Goal: Task Accomplishment & Management: Manage account settings

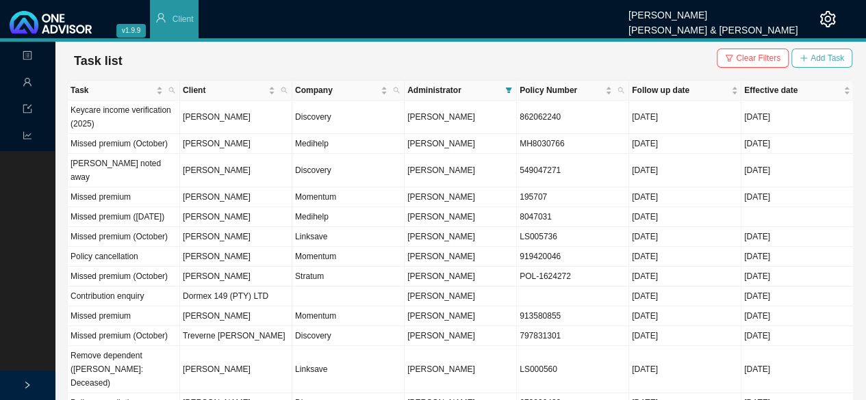
click at [838, 55] on span "Add Task" at bounding box center [827, 58] width 34 height 14
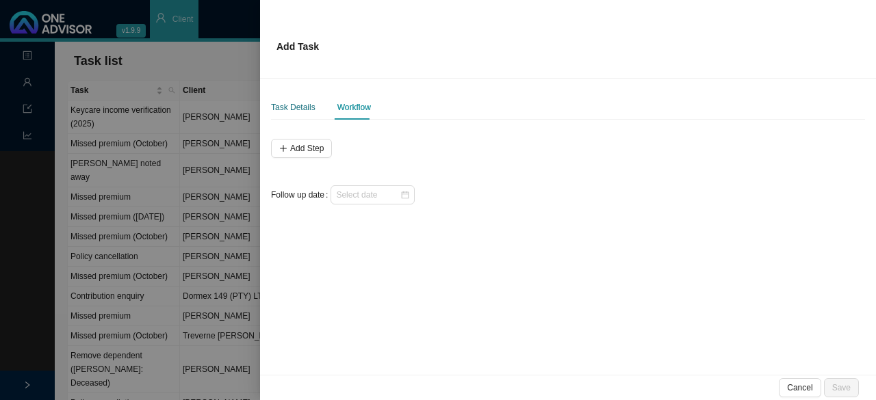
click at [307, 111] on div "Task Details" at bounding box center [293, 108] width 44 height 14
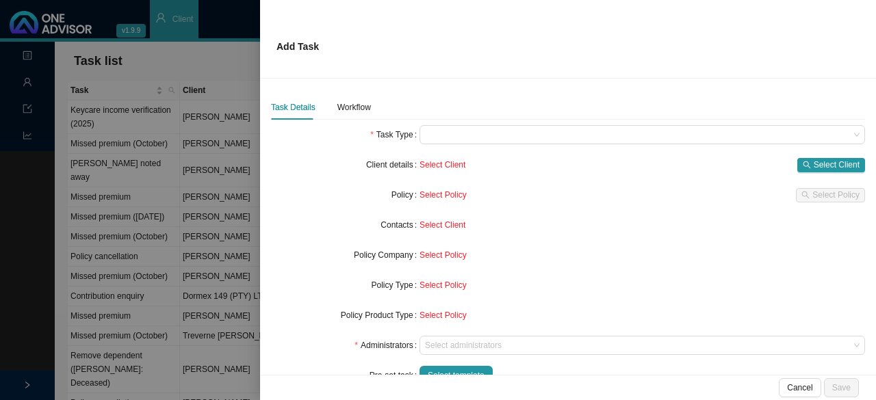
scroll to position [68, 0]
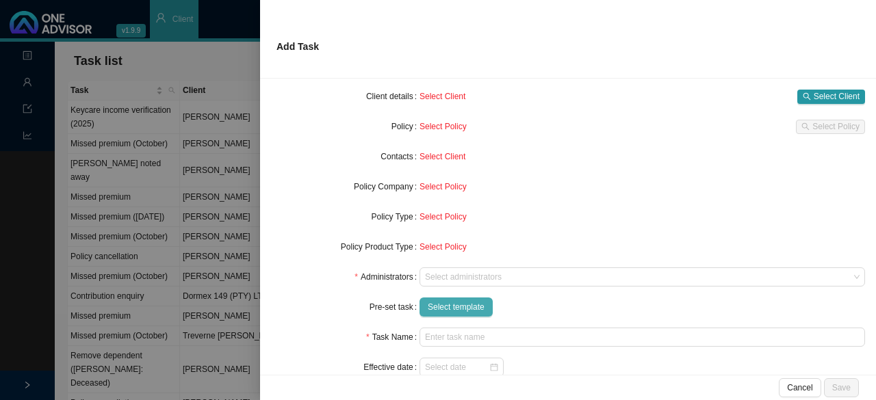
click at [472, 306] on span "Select template" at bounding box center [456, 307] width 57 height 14
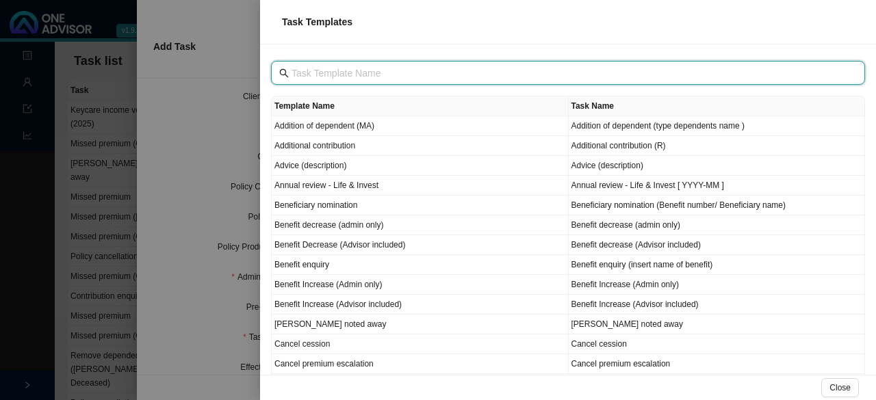
click at [330, 76] on input "text" at bounding box center [570, 73] width 556 height 15
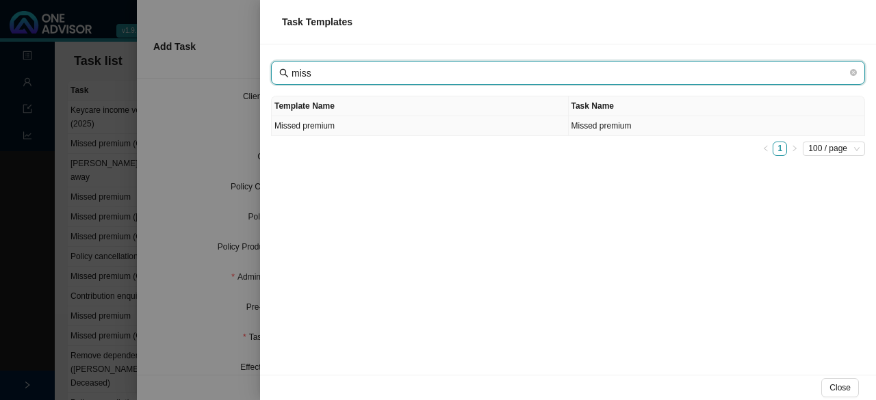
type input "miss"
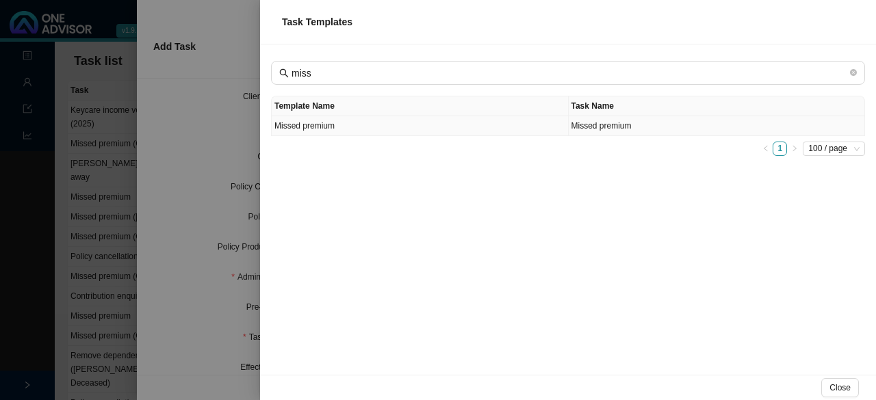
click at [335, 129] on td "Missed premium" at bounding box center [420, 126] width 297 height 20
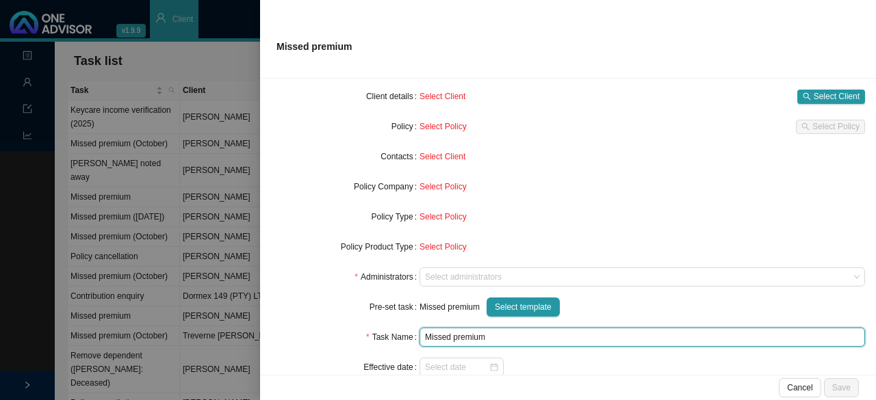
click at [506, 331] on input "Missed premium" at bounding box center [643, 337] width 446 height 19
click at [489, 366] on div at bounding box center [461, 368] width 73 height 14
type input "Missed premium (October)"
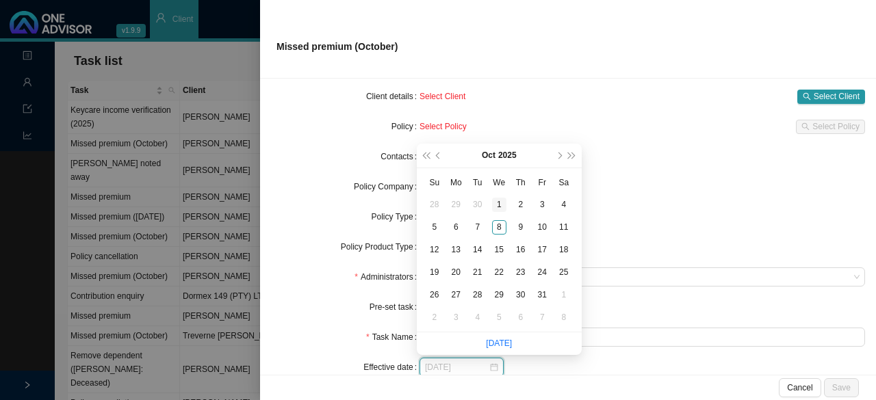
type input "2025-10-01"
click at [496, 198] on div "1" at bounding box center [499, 205] width 14 height 14
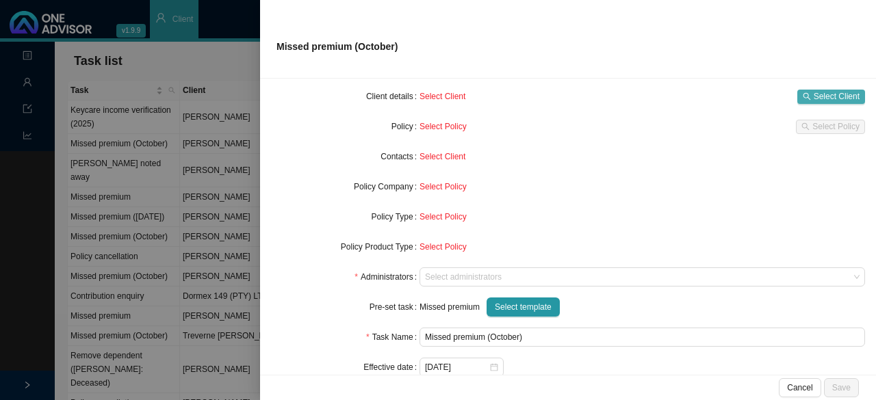
click at [815, 92] on span "Select Client" at bounding box center [837, 97] width 46 height 14
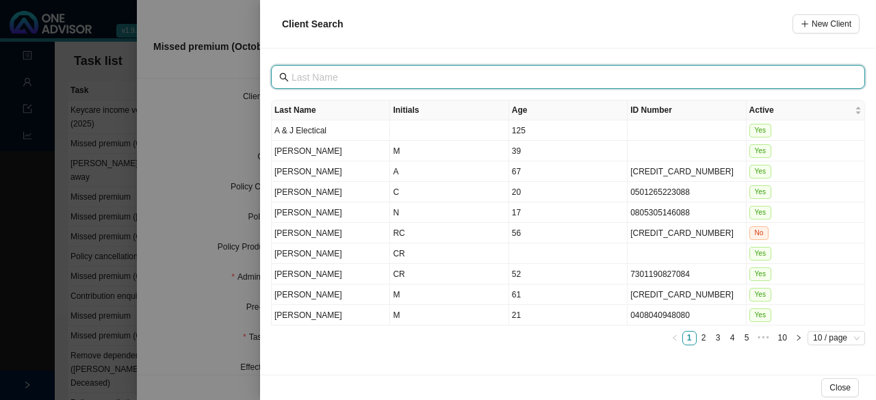
click at [350, 80] on input "text" at bounding box center [570, 77] width 556 height 15
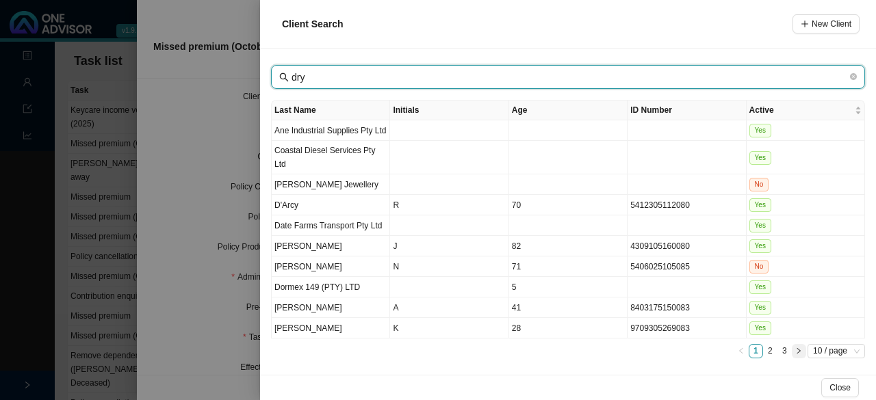
type input "dry"
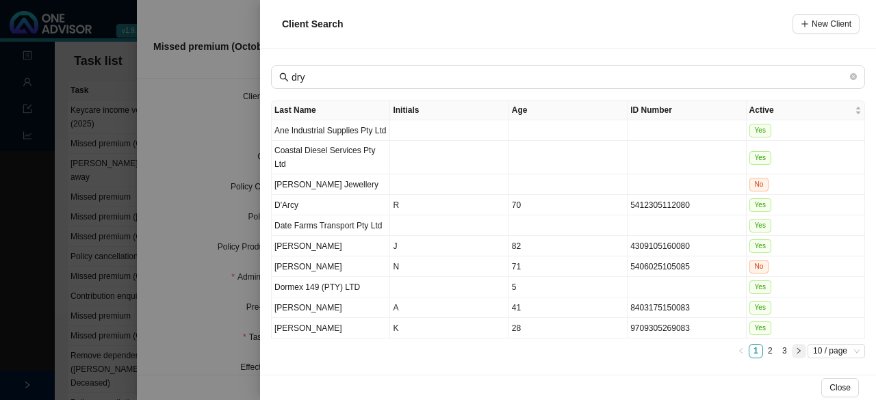
click at [801, 348] on icon "right" at bounding box center [798, 351] width 7 height 7
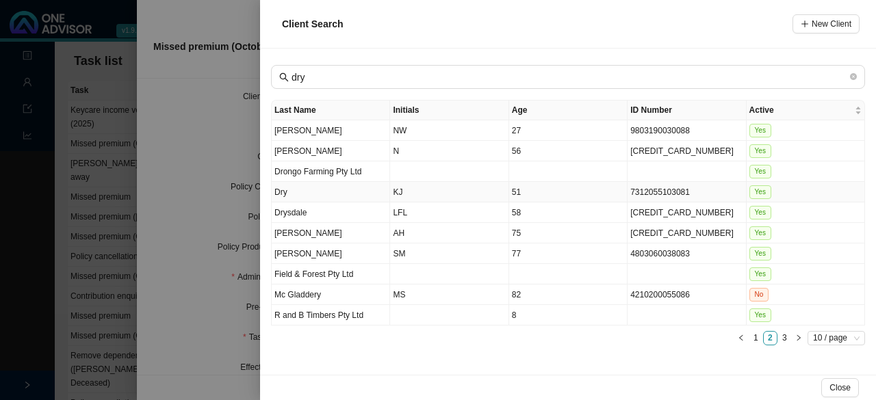
click at [400, 195] on td "KJ" at bounding box center [449, 192] width 118 height 21
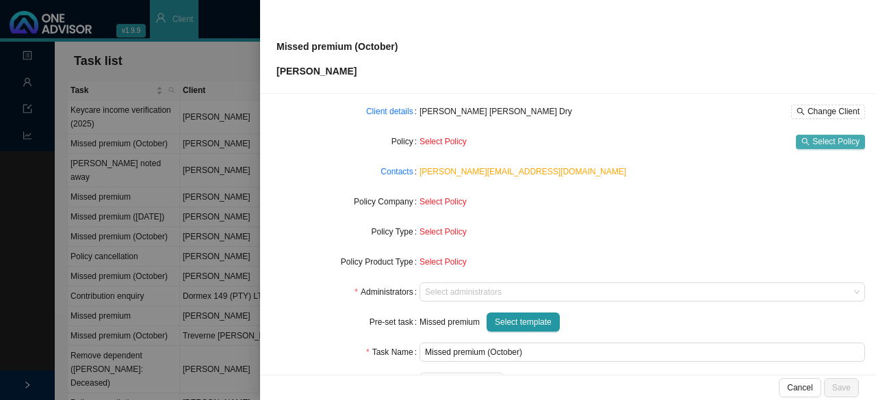
click at [812, 136] on span "Select Policy" at bounding box center [835, 142] width 47 height 14
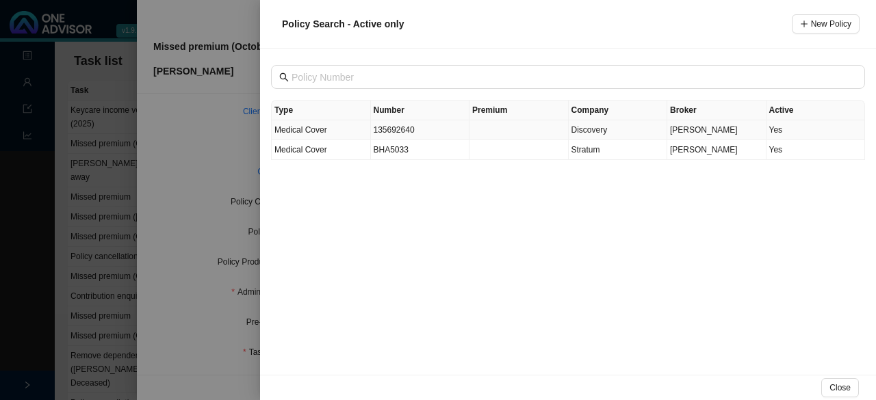
click at [402, 129] on td "135692640" at bounding box center [420, 130] width 99 height 20
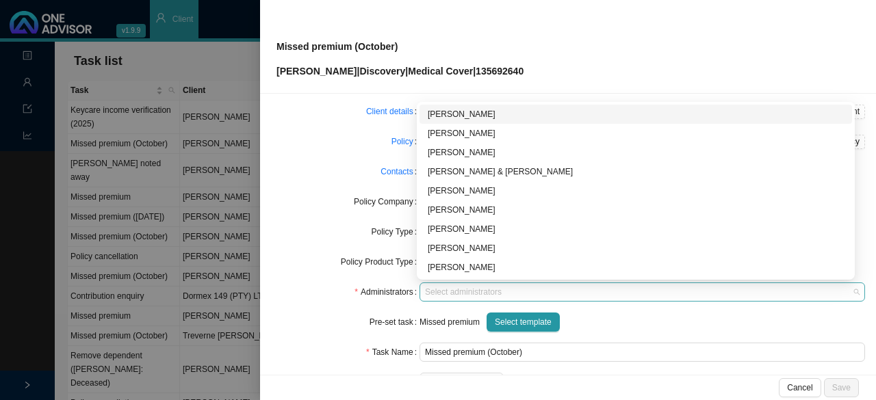
click at [431, 298] on div "Select administrators" at bounding box center [643, 292] width 446 height 19
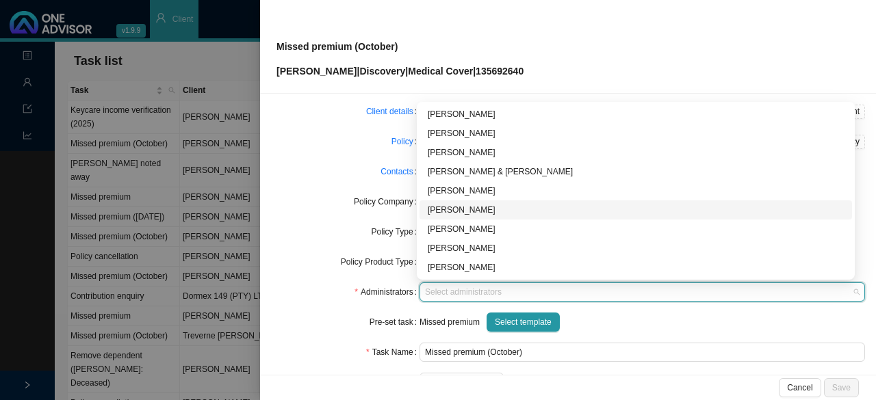
click at [462, 203] on div "[PERSON_NAME]" at bounding box center [636, 210] width 433 height 19
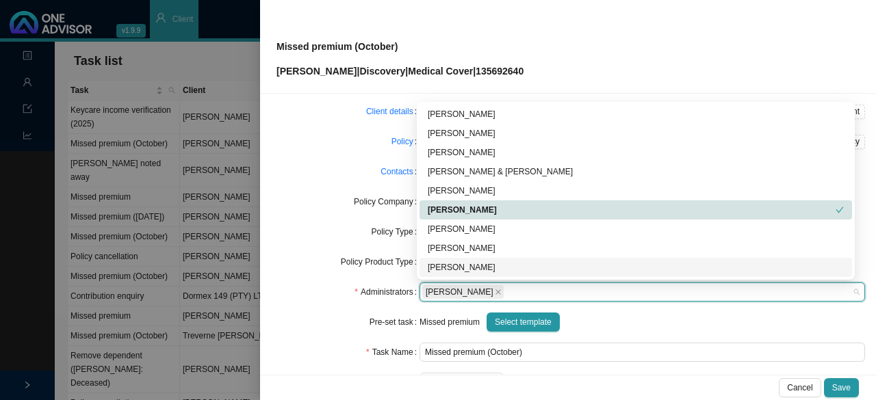
click at [336, 285] on div "Administrators" at bounding box center [345, 292] width 149 height 19
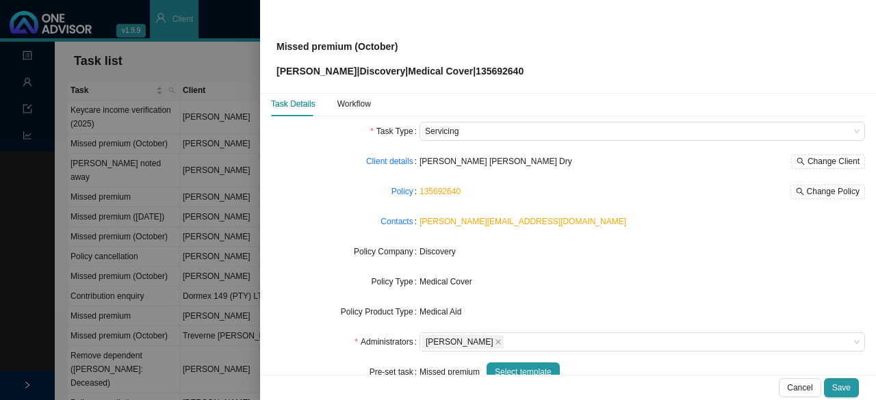
scroll to position [0, 0]
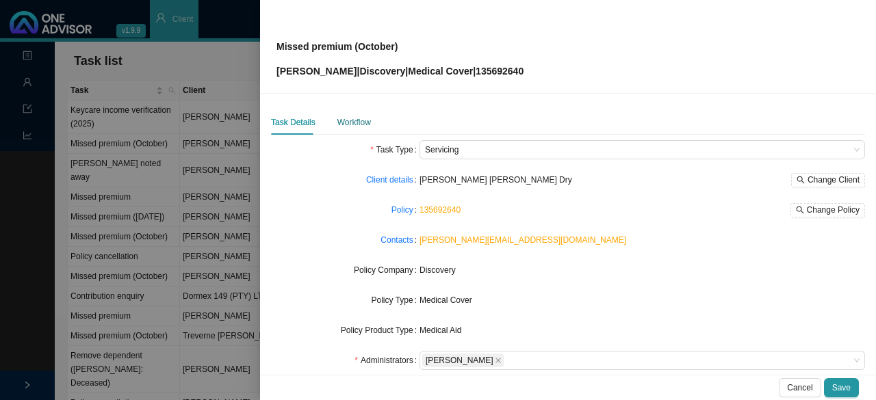
click at [355, 123] on div "Workflow" at bounding box center [354, 123] width 34 height 14
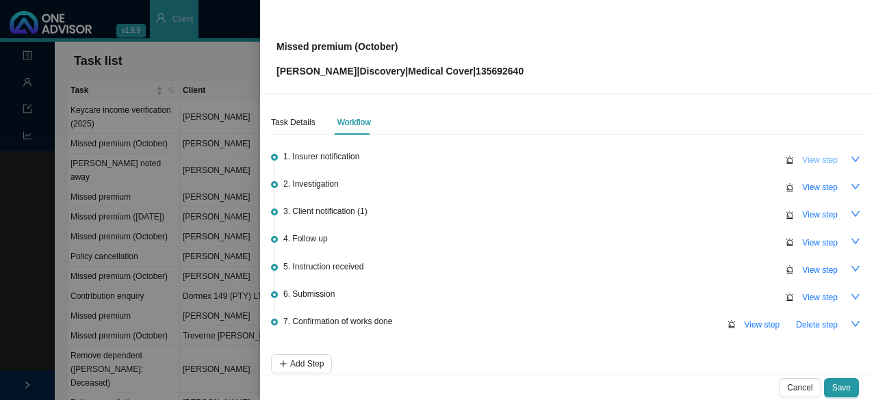
click at [804, 159] on span "View step" at bounding box center [820, 160] width 36 height 14
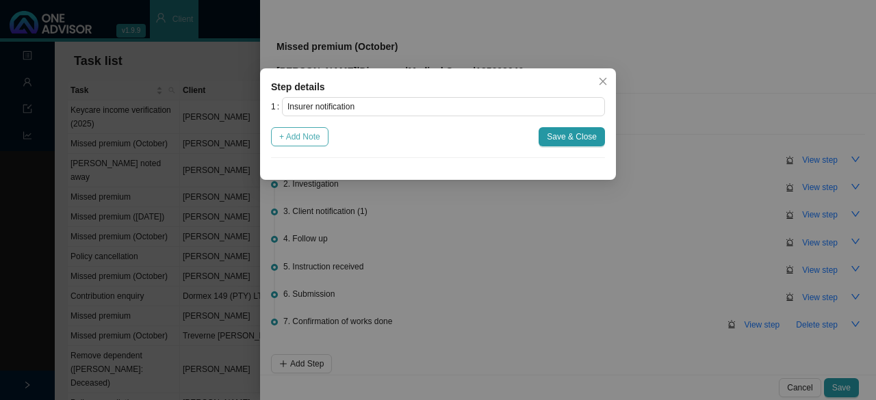
click at [309, 139] on span "+ Add Note" at bounding box center [299, 137] width 41 height 14
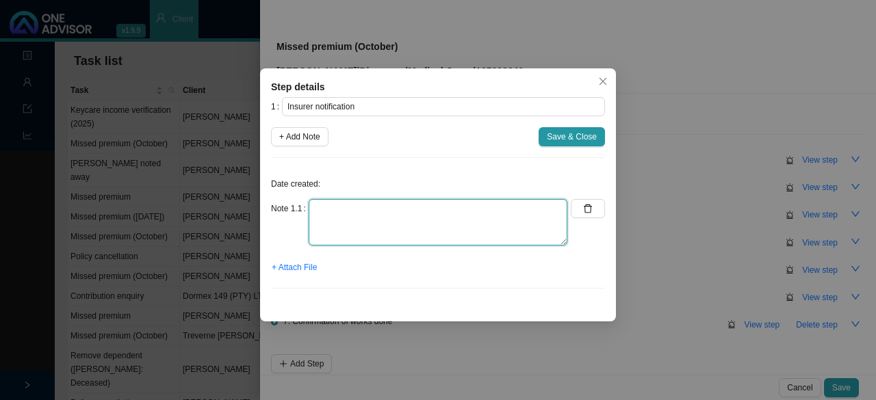
click at [333, 201] on textarea at bounding box center [438, 222] width 259 height 47
type textarea "o"
type textarea "On suspended list (08.10.2025)"
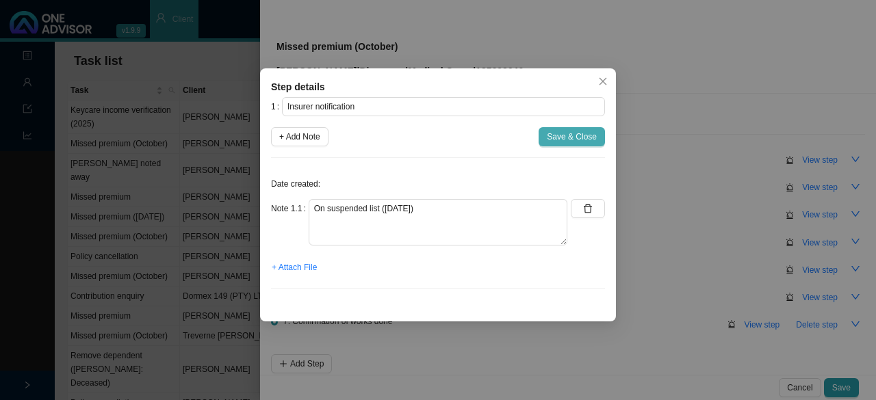
click at [559, 139] on span "Save & Close" at bounding box center [572, 137] width 50 height 14
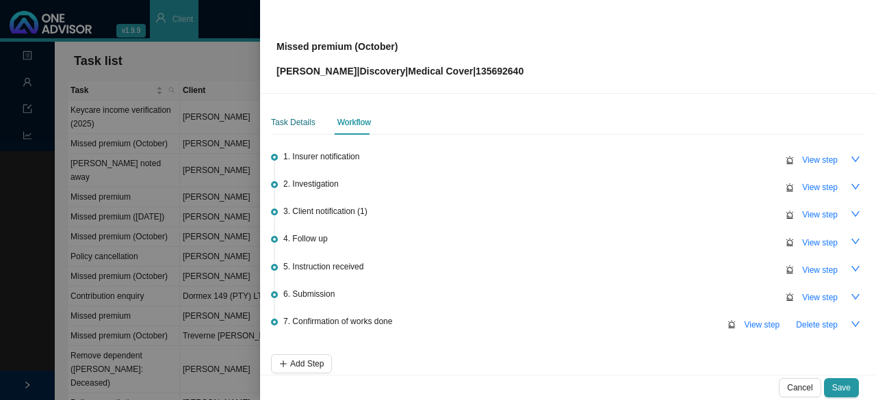
click at [277, 125] on div "Task Details" at bounding box center [293, 123] width 44 height 14
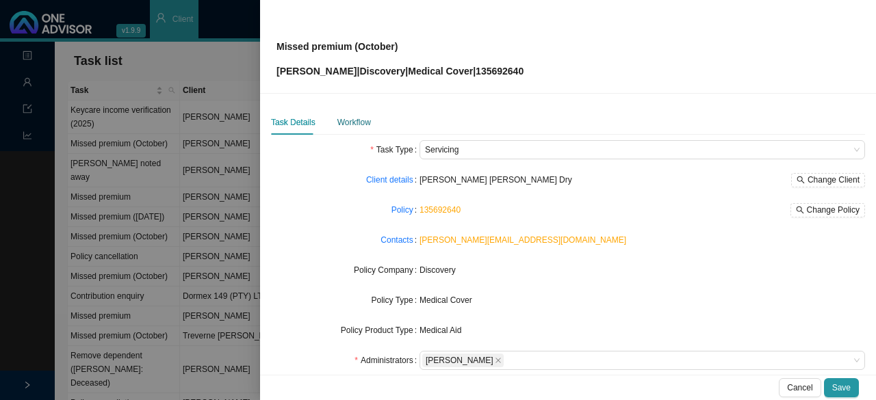
click at [357, 116] on div "Workflow" at bounding box center [354, 123] width 34 height 14
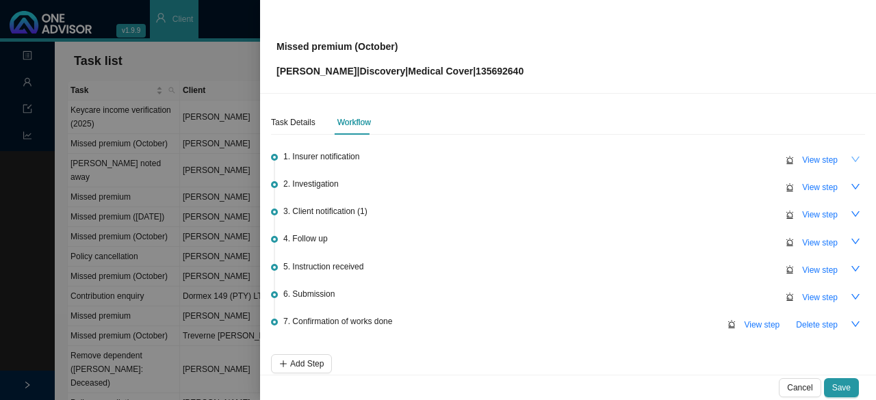
click at [851, 155] on icon "down" at bounding box center [856, 160] width 10 height 10
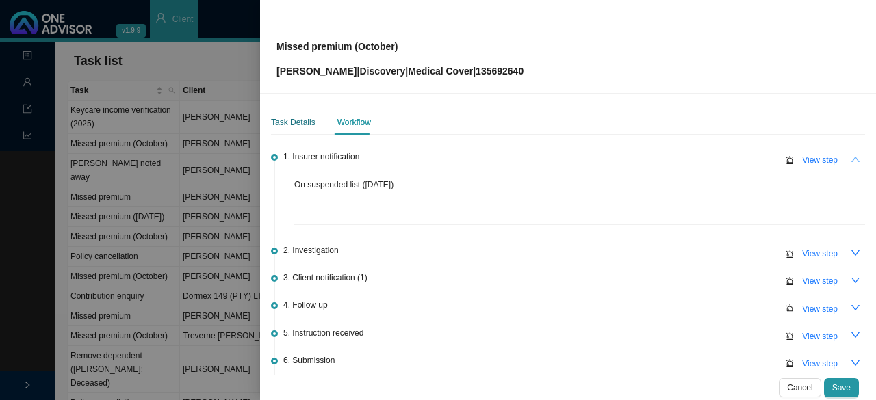
click at [299, 125] on div "Task Details" at bounding box center [293, 123] width 44 height 14
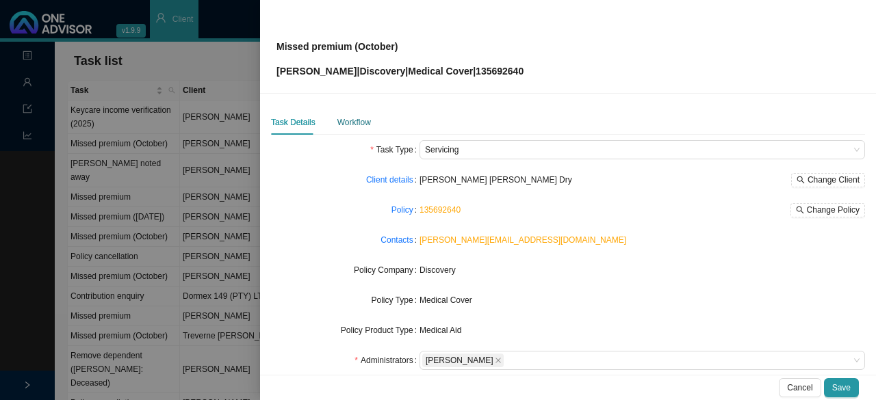
click at [360, 121] on div "Workflow" at bounding box center [354, 123] width 34 height 14
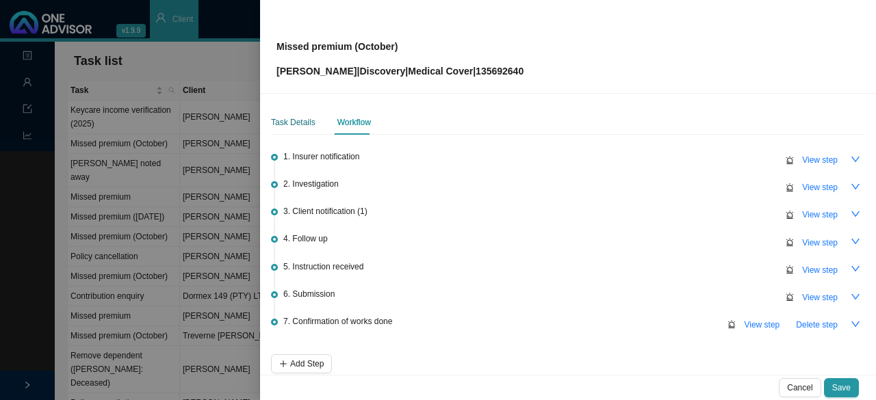
click at [295, 125] on div "Task Details" at bounding box center [293, 123] width 44 height 14
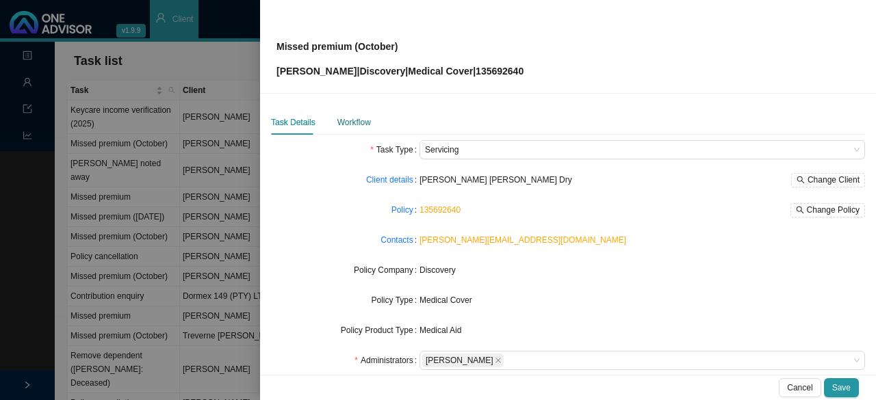
click at [359, 120] on div "Workflow" at bounding box center [354, 123] width 34 height 14
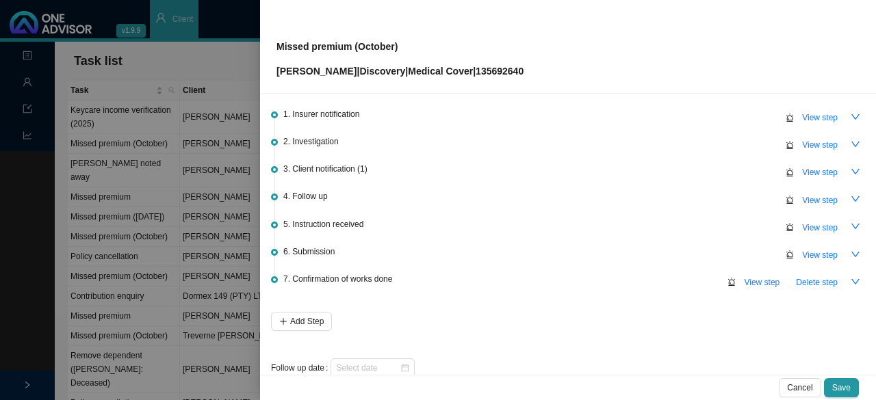
scroll to position [64, 0]
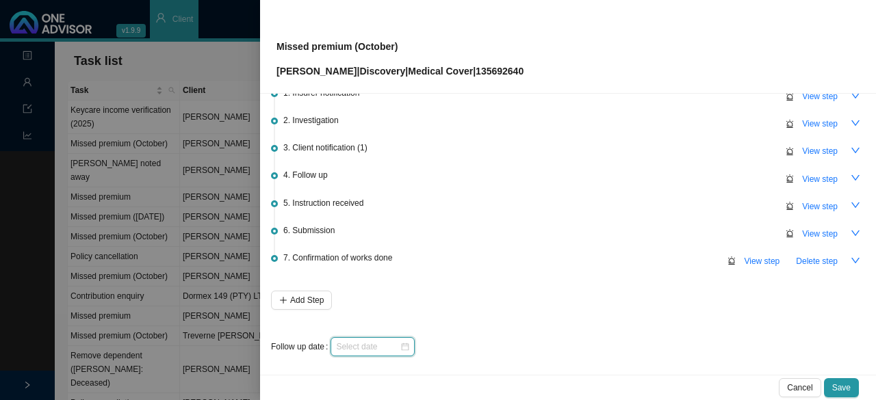
click at [398, 348] on input at bounding box center [368, 347] width 64 height 14
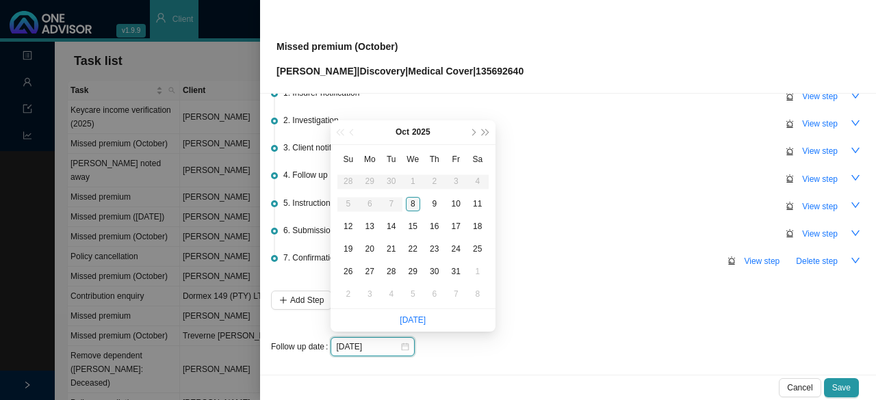
type input "2025-10-08"
click at [413, 201] on div "8" at bounding box center [413, 204] width 14 height 14
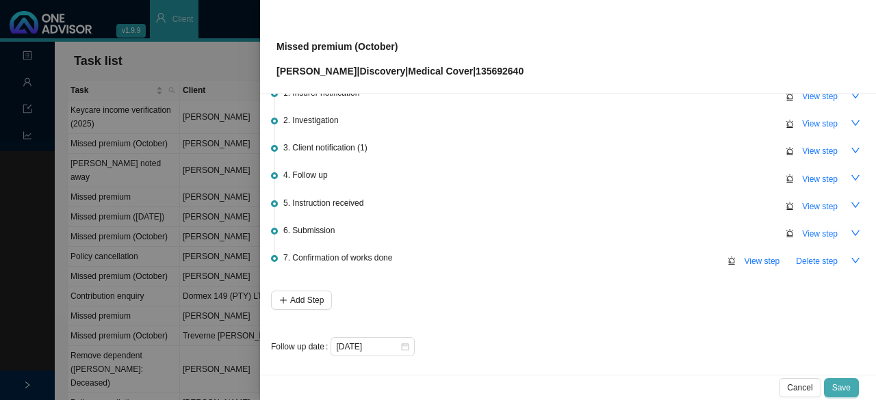
click at [851, 387] on button "Save" at bounding box center [841, 388] width 35 height 19
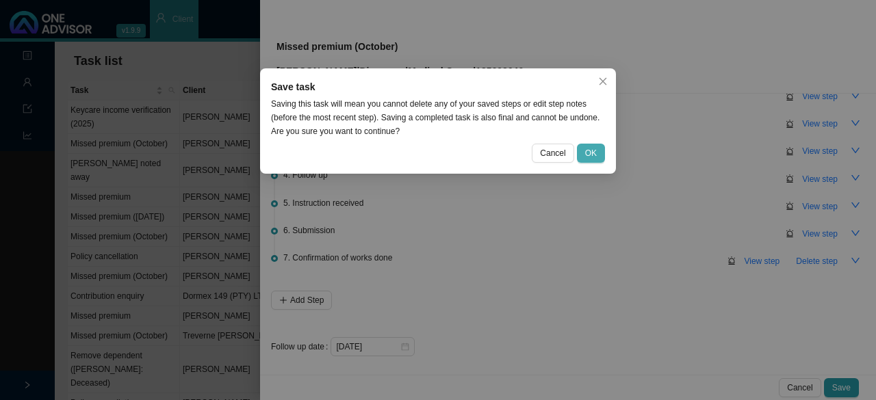
click at [585, 155] on button "OK" at bounding box center [591, 153] width 28 height 19
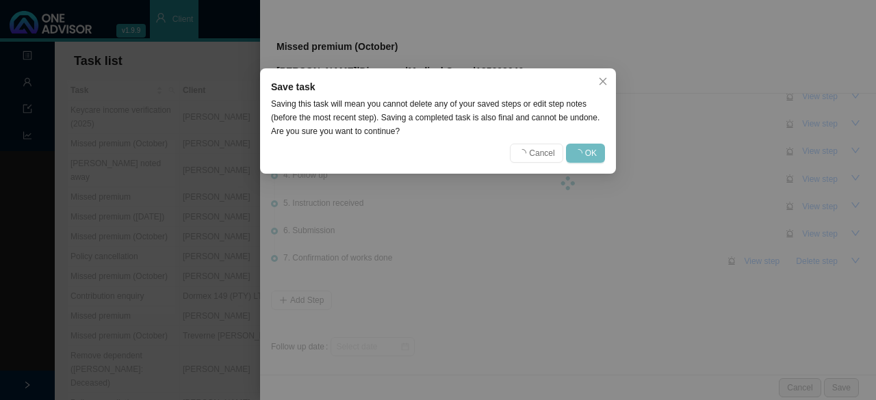
scroll to position [0, 0]
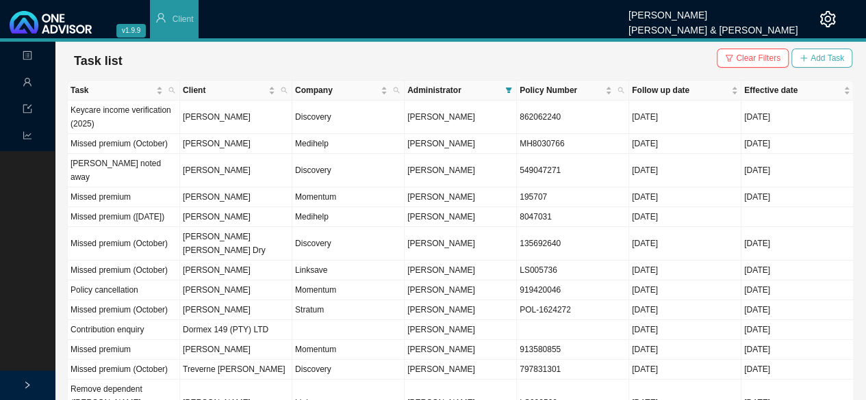
click at [836, 55] on span "Add Task" at bounding box center [827, 58] width 34 height 14
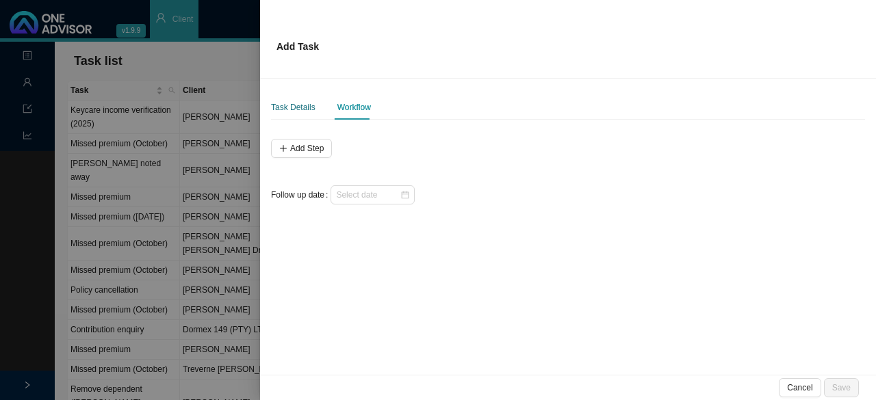
click at [291, 109] on div "Task Details" at bounding box center [293, 108] width 44 height 14
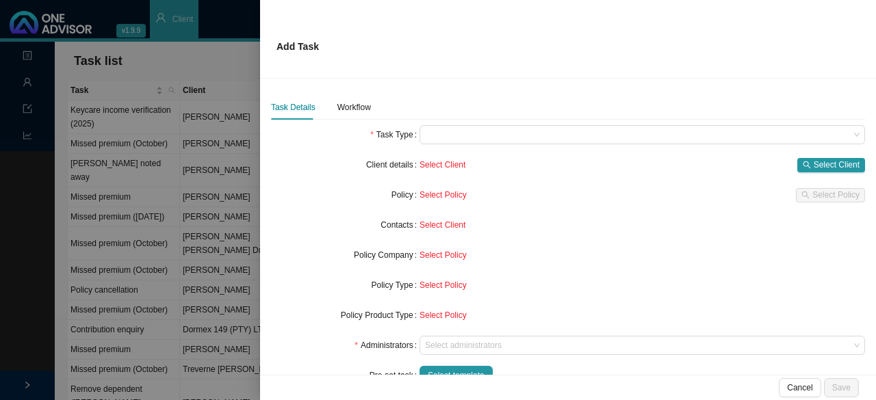
scroll to position [122, 0]
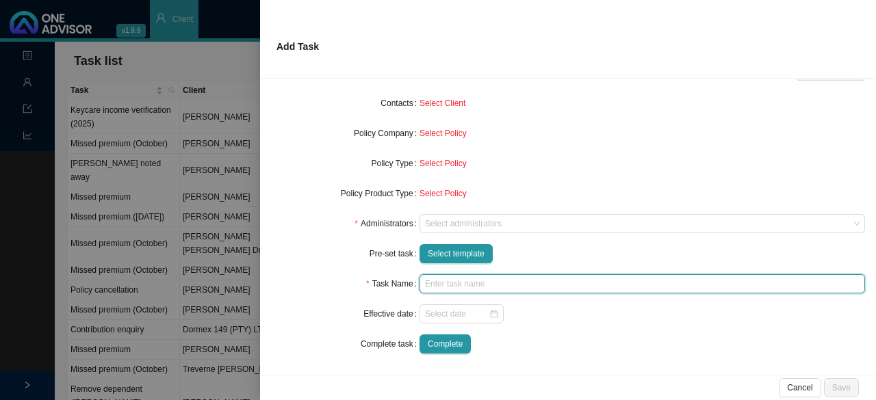
click at [450, 292] on input "text" at bounding box center [643, 283] width 446 height 19
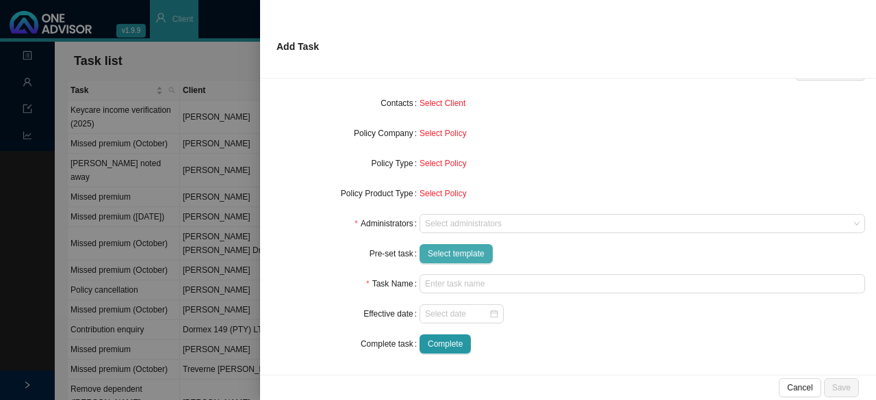
click at [452, 256] on span "Select template" at bounding box center [456, 254] width 57 height 14
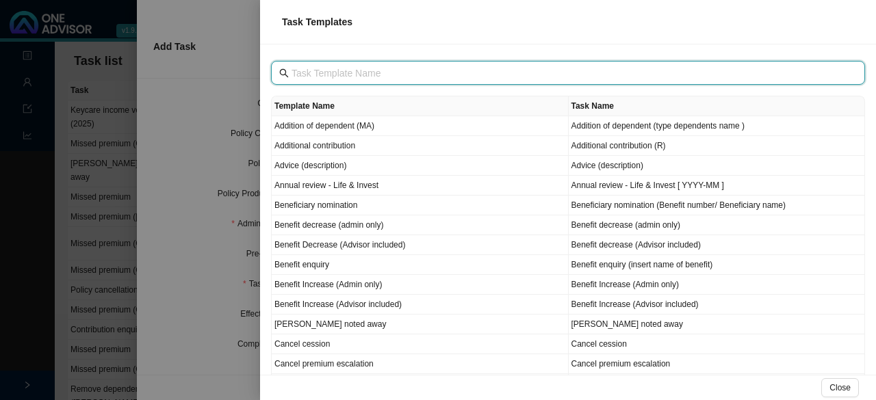
click at [362, 74] on input "text" at bounding box center [570, 73] width 556 height 15
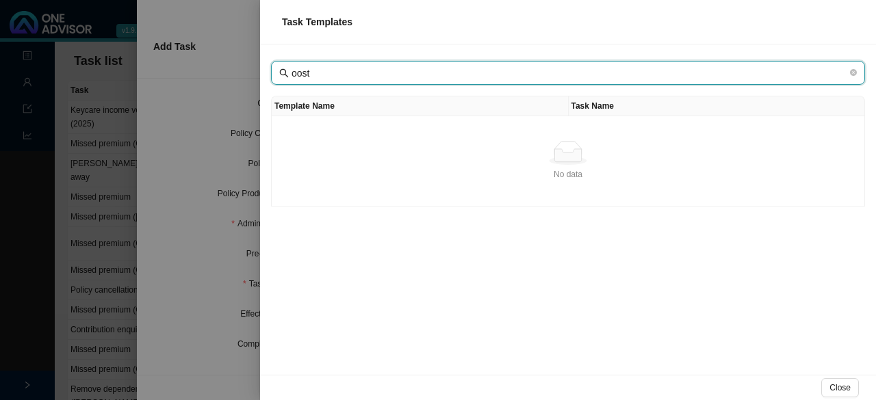
type input "oost"
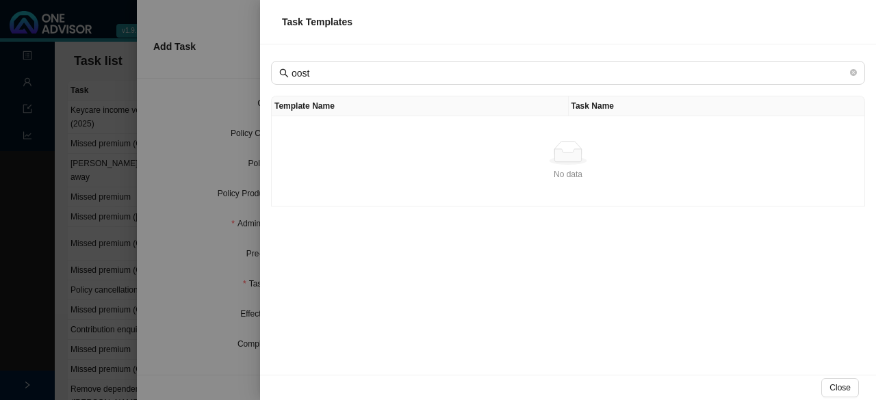
click at [183, 107] on div at bounding box center [438, 200] width 876 height 400
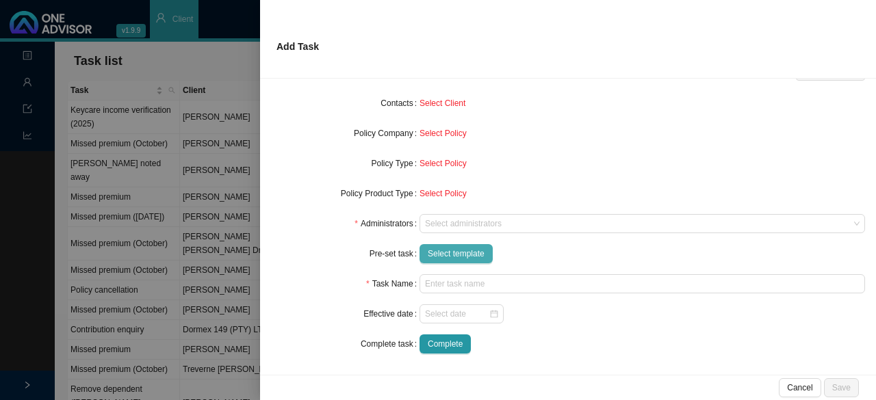
click at [448, 249] on span "Select template" at bounding box center [456, 254] width 57 height 14
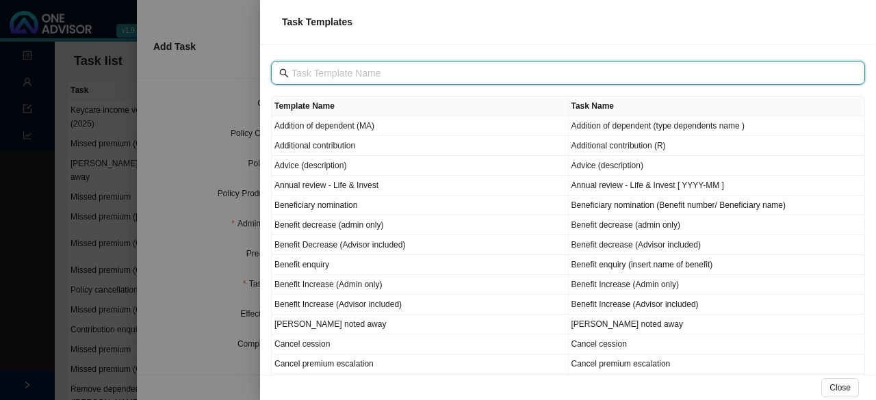
click at [327, 69] on input "text" at bounding box center [570, 73] width 556 height 15
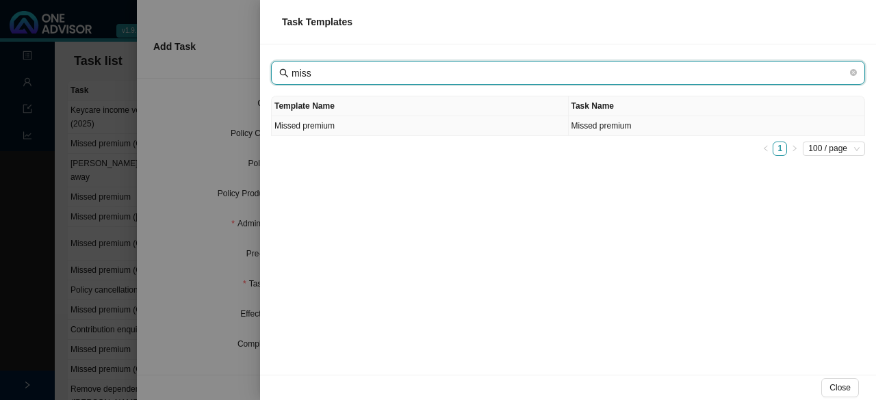
type input "miss"
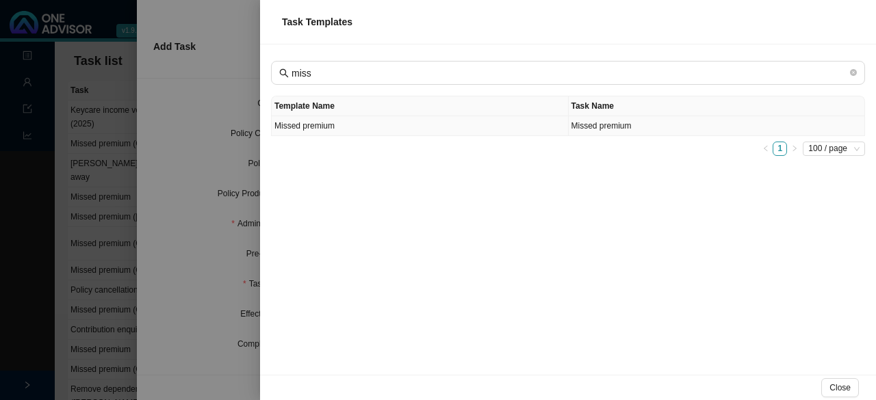
click at [332, 126] on td "Missed premium" at bounding box center [420, 126] width 297 height 20
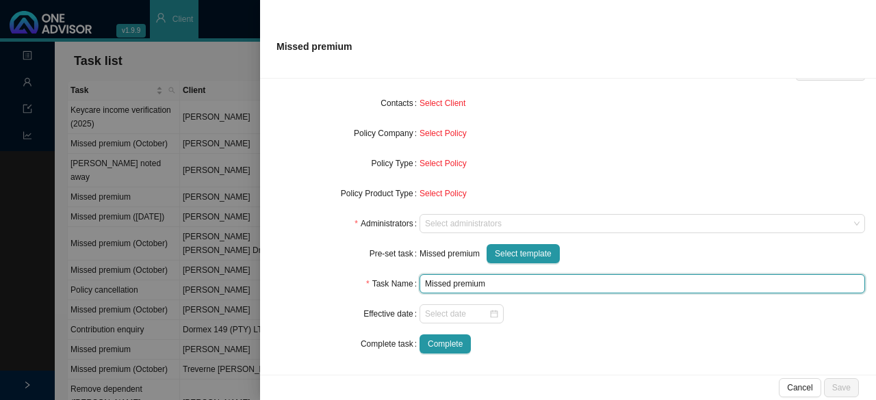
click at [501, 284] on input "Missed premium" at bounding box center [643, 283] width 446 height 19
type input "Missed premium (October)"
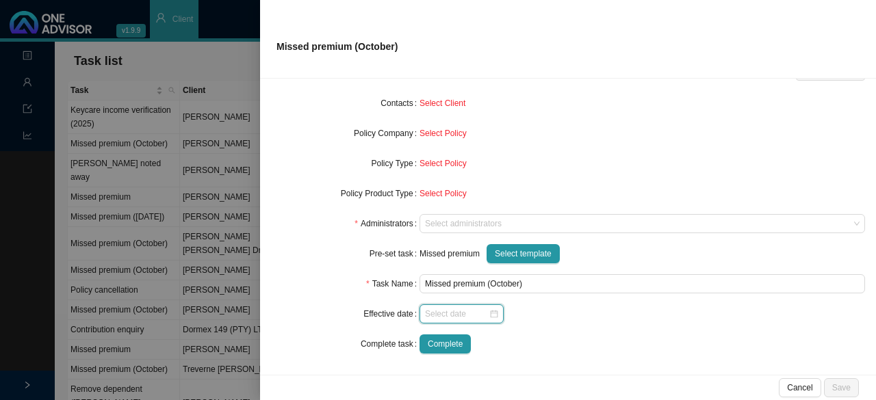
click at [484, 314] on input at bounding box center [457, 314] width 64 height 14
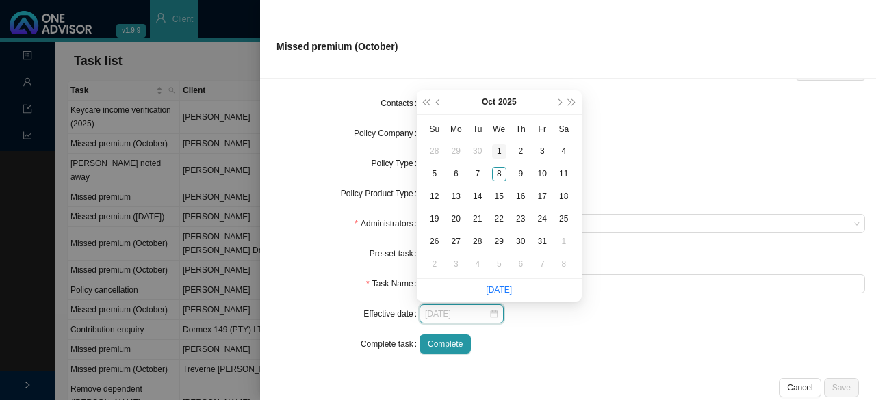
type input "2025-10-01"
click at [500, 151] on div "1" at bounding box center [499, 151] width 14 height 14
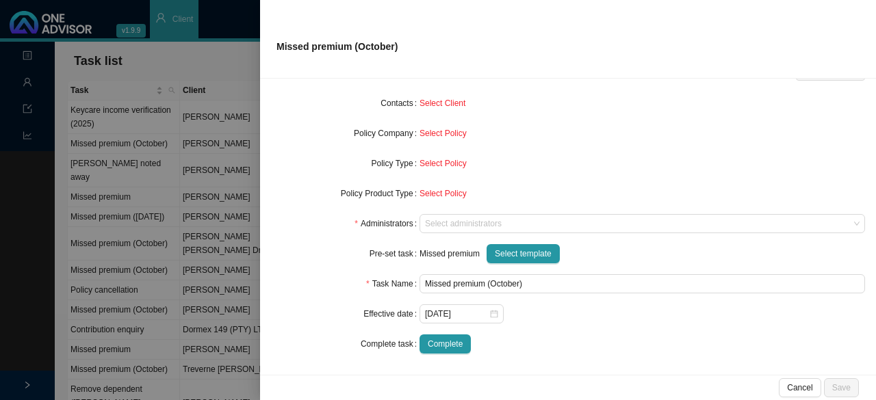
scroll to position [0, 0]
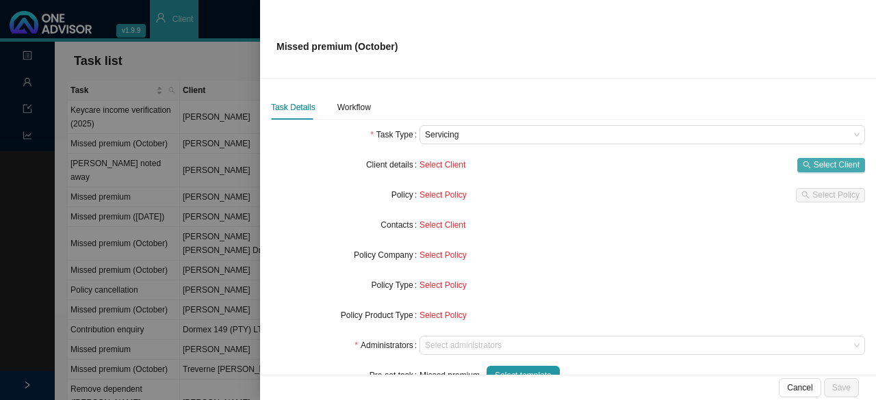
click at [816, 164] on span "Select Client" at bounding box center [837, 165] width 46 height 14
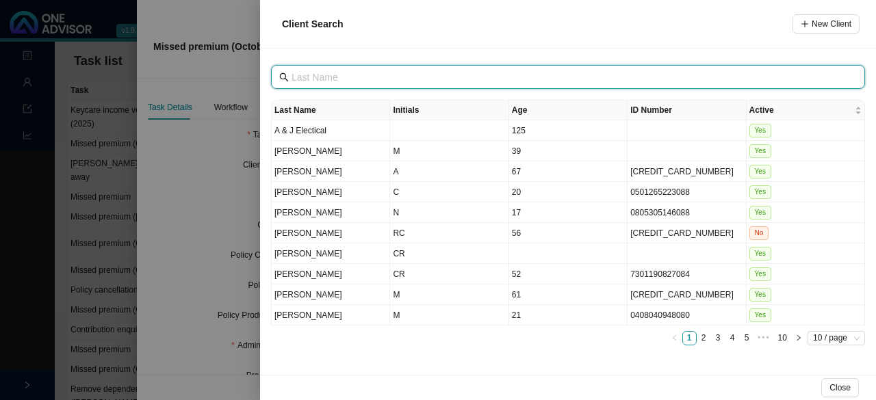
click at [335, 78] on input "text" at bounding box center [570, 77] width 556 height 15
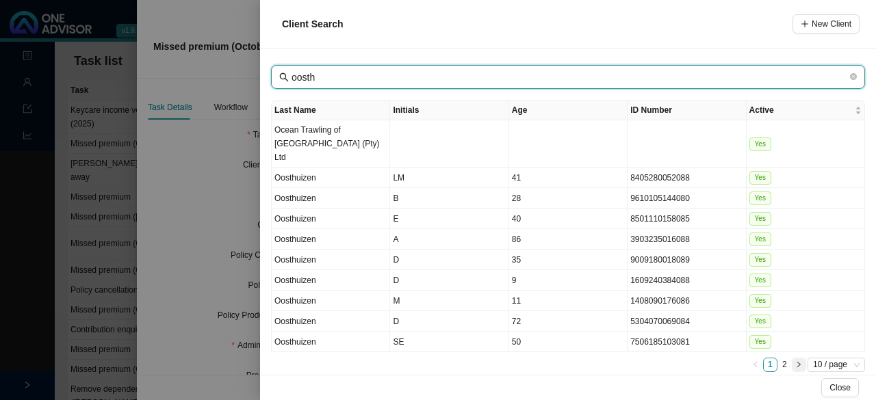
type input "oosth"
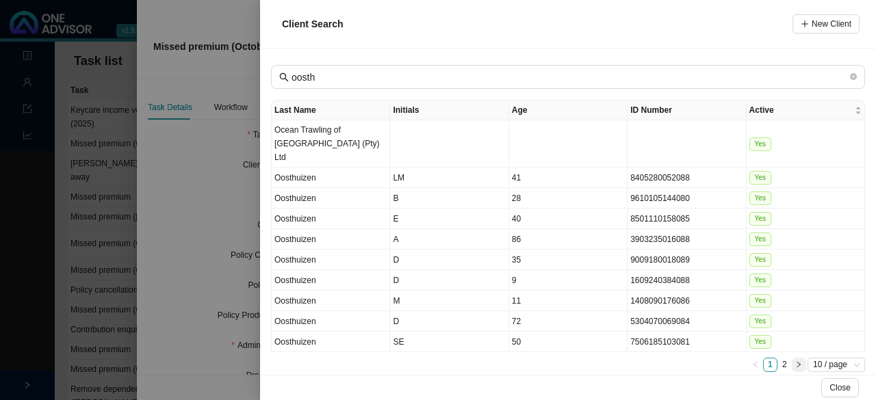
click at [801, 361] on icon "right" at bounding box center [798, 364] width 7 height 7
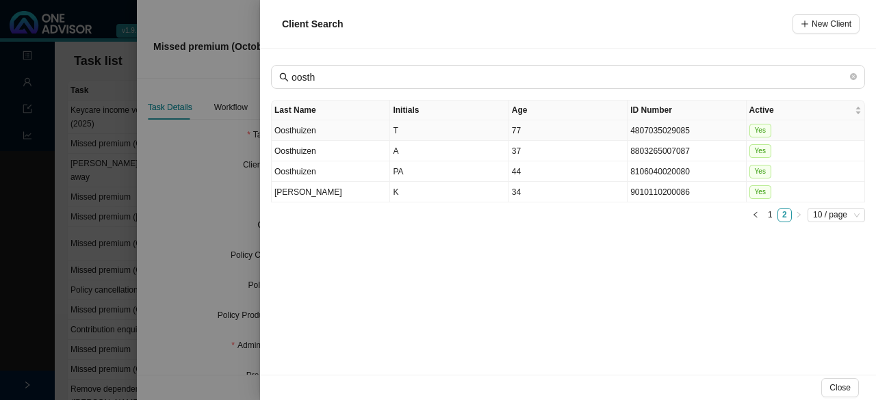
click at [291, 133] on td "Oosthuizen" at bounding box center [331, 130] width 118 height 21
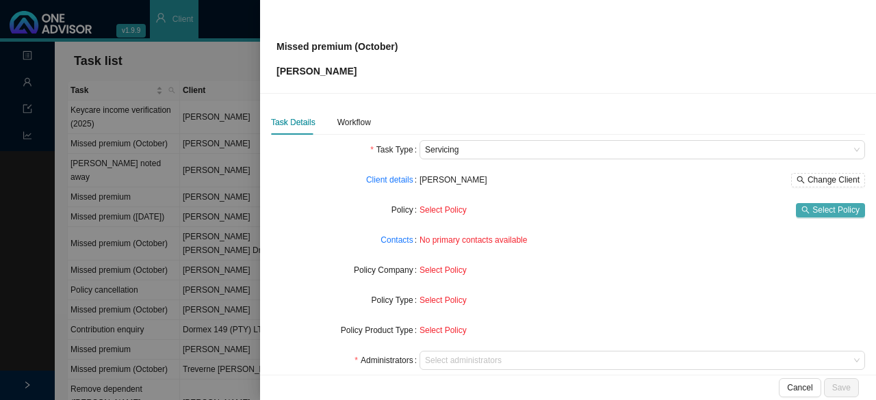
click at [828, 209] on span "Select Policy" at bounding box center [835, 210] width 47 height 14
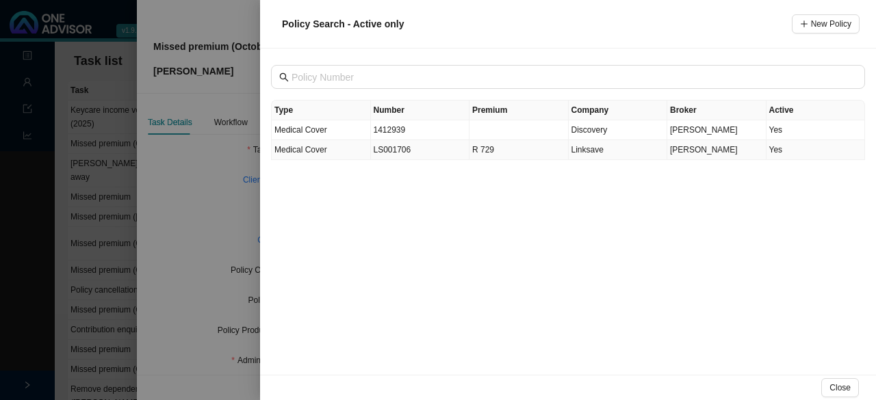
drag, startPoint x: 287, startPoint y: 147, endPoint x: 289, endPoint y: 140, distance: 7.1
click at [287, 146] on span "Medical Cover" at bounding box center [300, 150] width 53 height 10
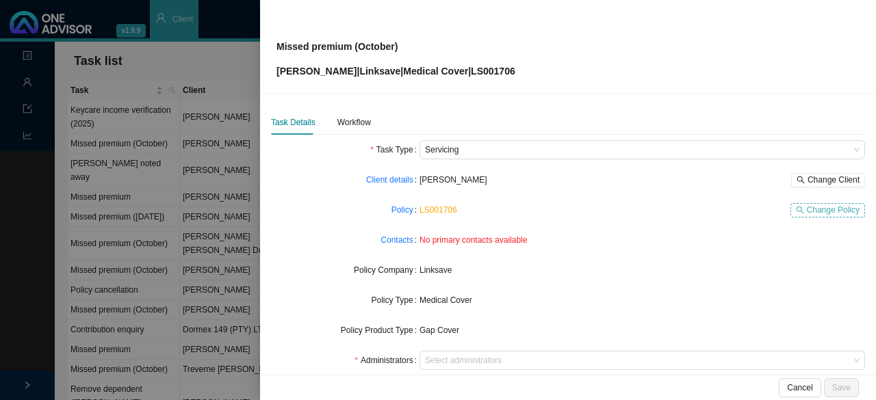
click at [807, 212] on span "Change Policy" at bounding box center [833, 210] width 53 height 14
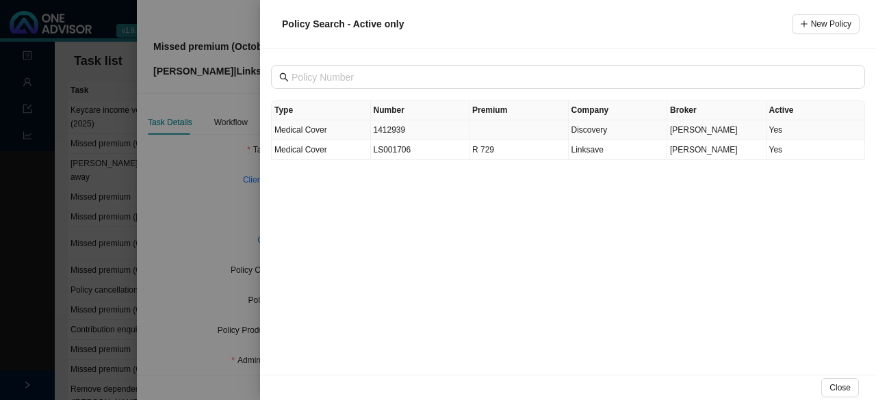
click at [309, 129] on span "Medical Cover" at bounding box center [300, 130] width 53 height 10
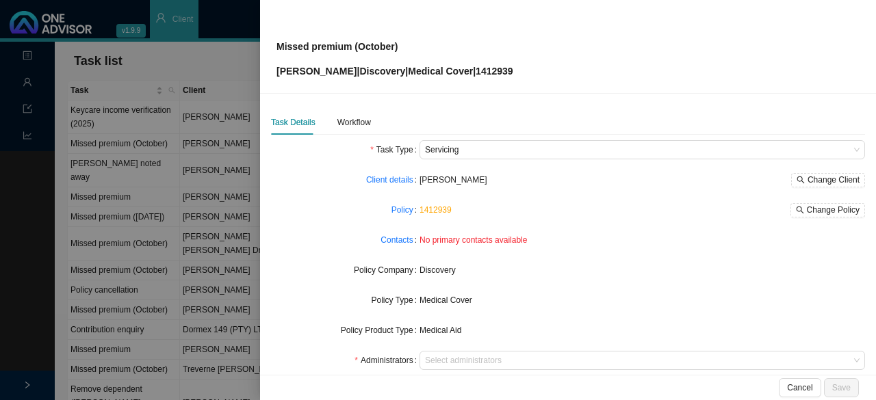
scroll to position [68, 0]
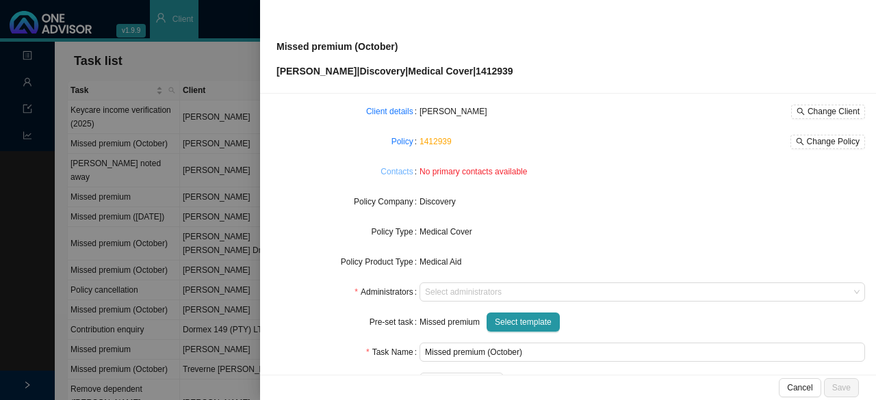
click at [390, 168] on link "Contacts" at bounding box center [397, 172] width 32 height 14
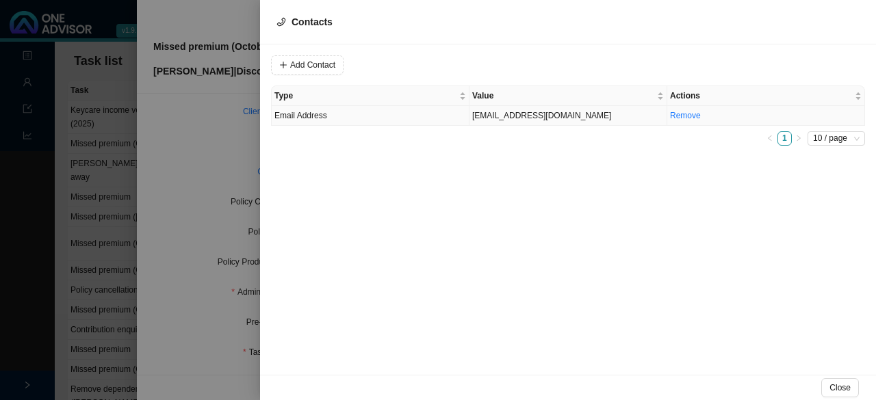
click at [491, 114] on td "oosthuizen@venturenet.co.za" at bounding box center [569, 116] width 198 height 20
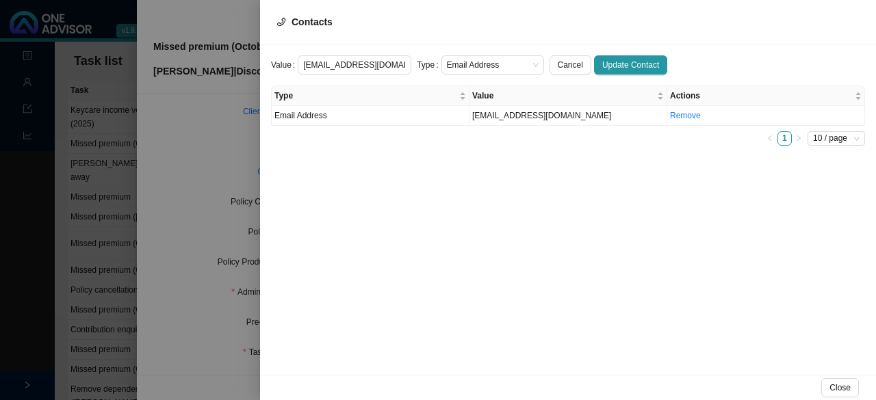
scroll to position [0, 14]
click at [494, 63] on span "Email Address" at bounding box center [493, 65] width 92 height 18
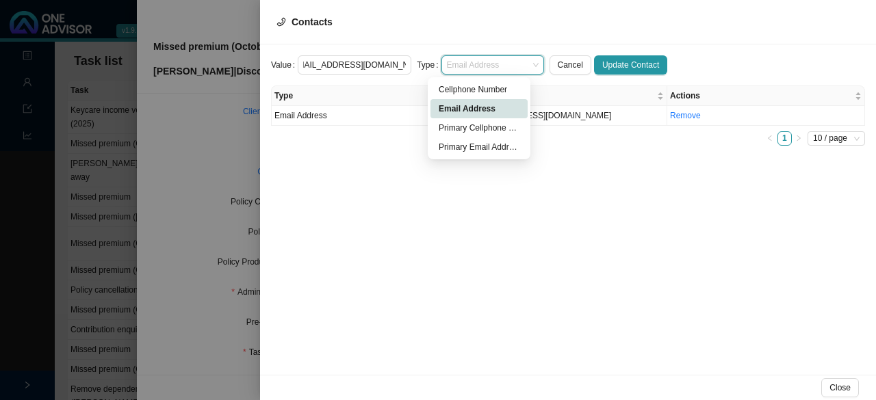
scroll to position [0, 0]
click at [487, 151] on div "Primary Email Address" at bounding box center [479, 147] width 81 height 14
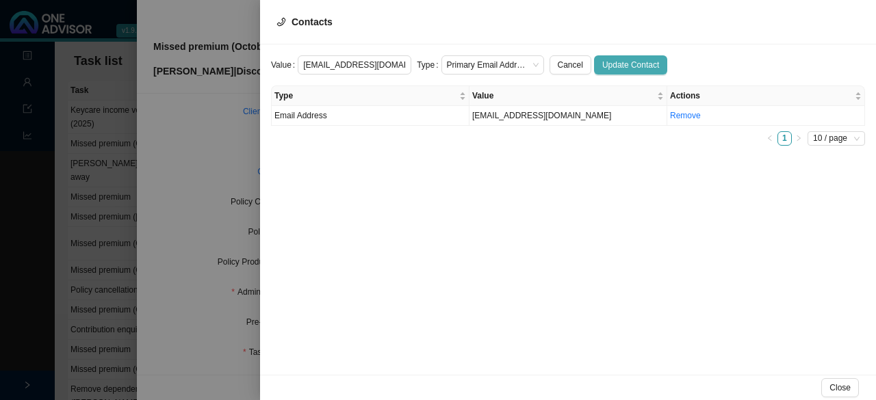
click at [608, 64] on span "Update Contact" at bounding box center [630, 65] width 57 height 14
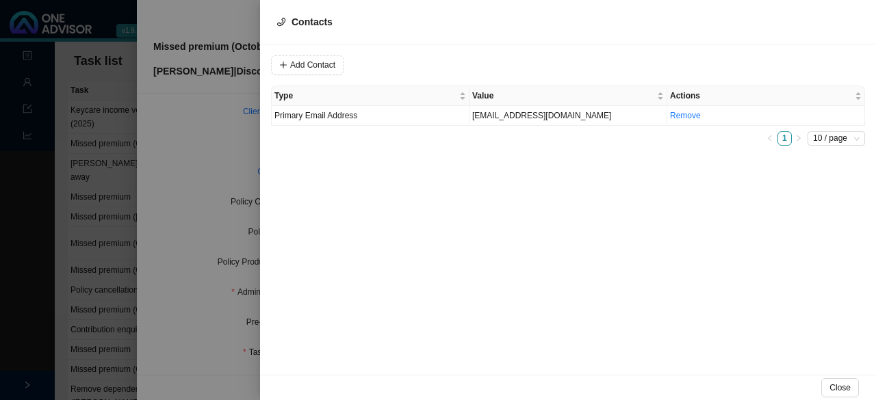
click at [229, 156] on div at bounding box center [438, 200] width 876 height 400
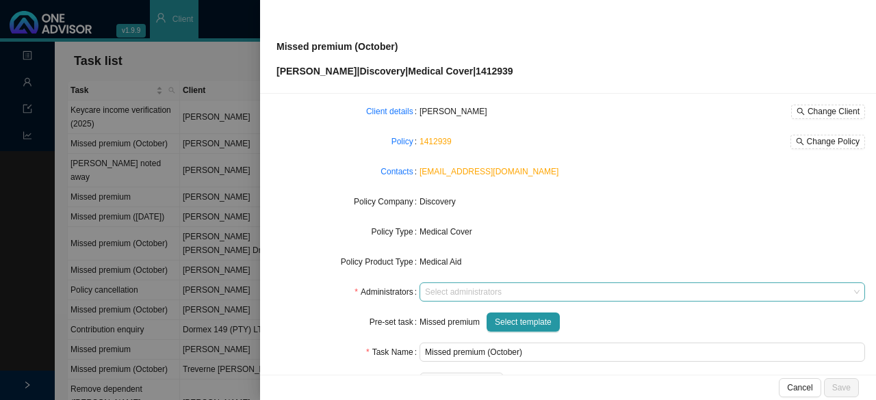
click at [460, 295] on div at bounding box center [635, 292] width 427 height 10
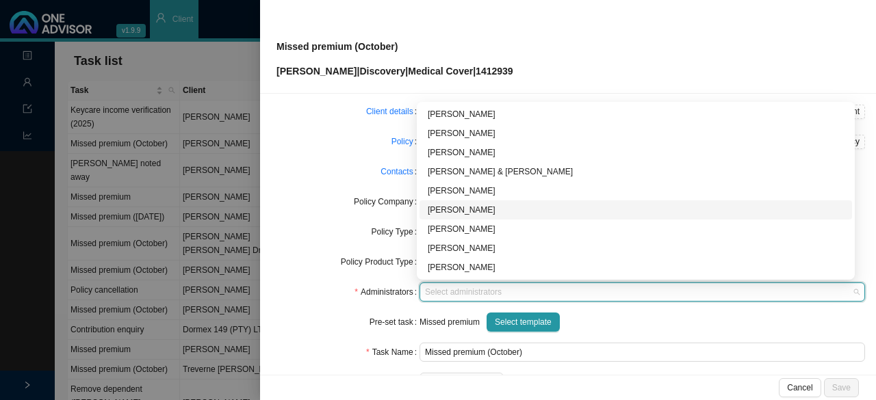
drag, startPoint x: 459, startPoint y: 210, endPoint x: 524, endPoint y: 204, distance: 64.6
click at [459, 210] on div "[PERSON_NAME]" at bounding box center [636, 210] width 416 height 14
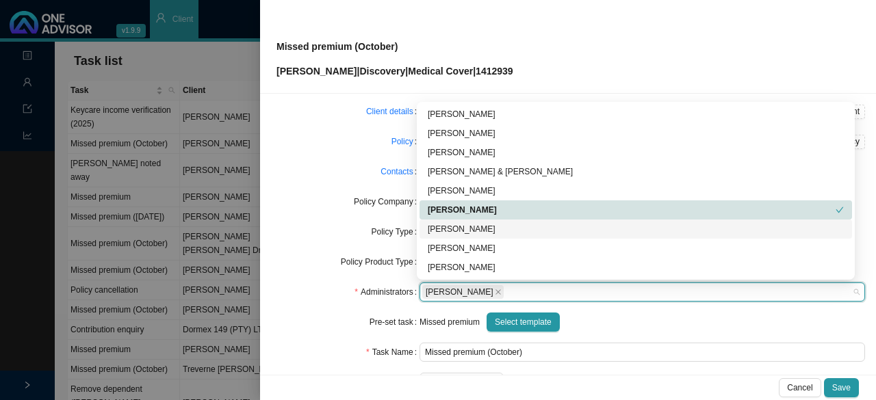
click at [333, 198] on div "Policy Company" at bounding box center [345, 201] width 149 height 19
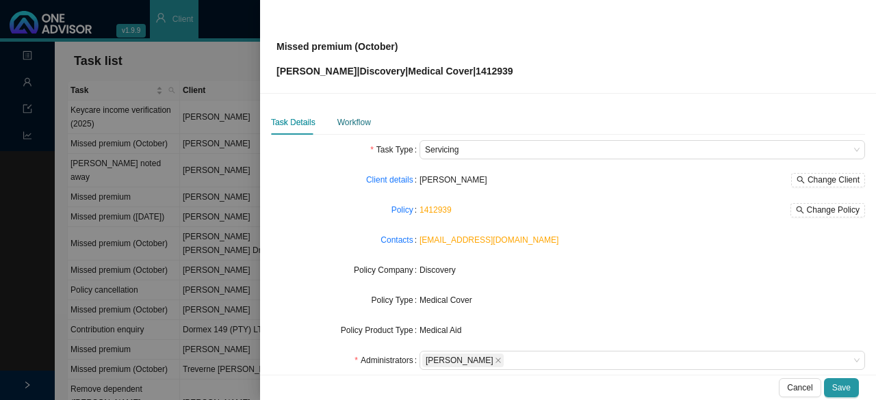
click at [363, 125] on div "Workflow" at bounding box center [354, 123] width 34 height 14
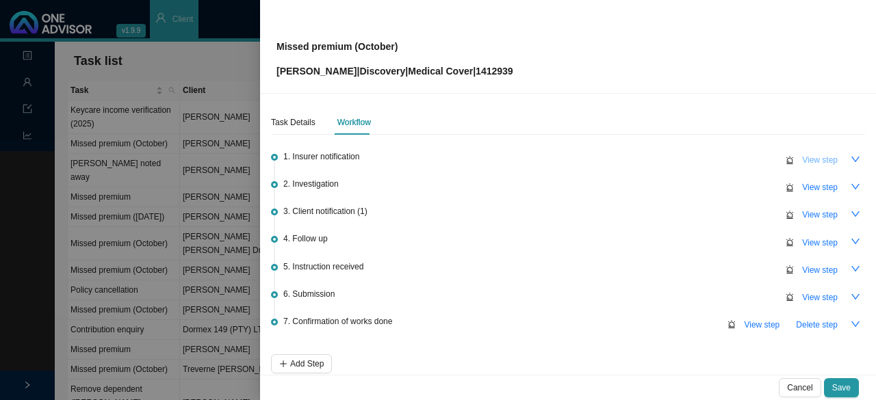
click at [831, 159] on button "View step" at bounding box center [820, 160] width 52 height 19
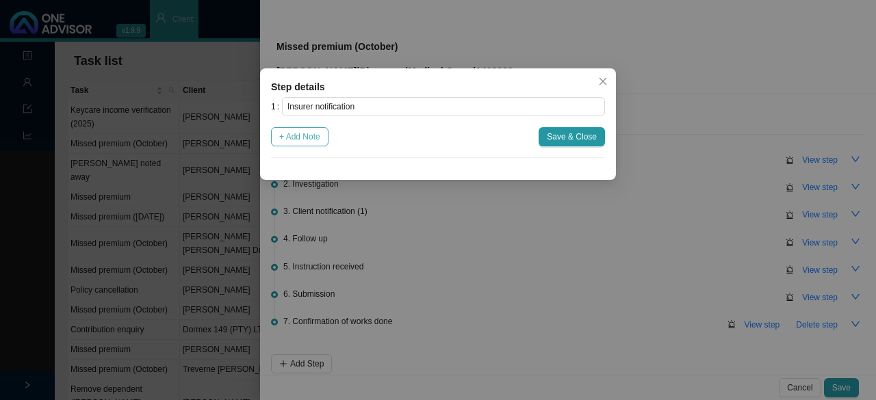
drag, startPoint x: 287, startPoint y: 136, endPoint x: 297, endPoint y: 138, distance: 9.7
click at [289, 136] on span "+ Add Note" at bounding box center [299, 137] width 41 height 14
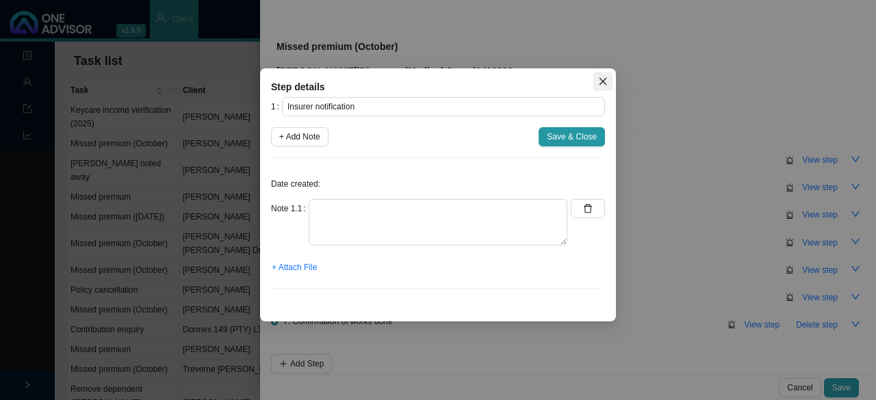
click at [605, 78] on icon "close" at bounding box center [603, 82] width 10 height 10
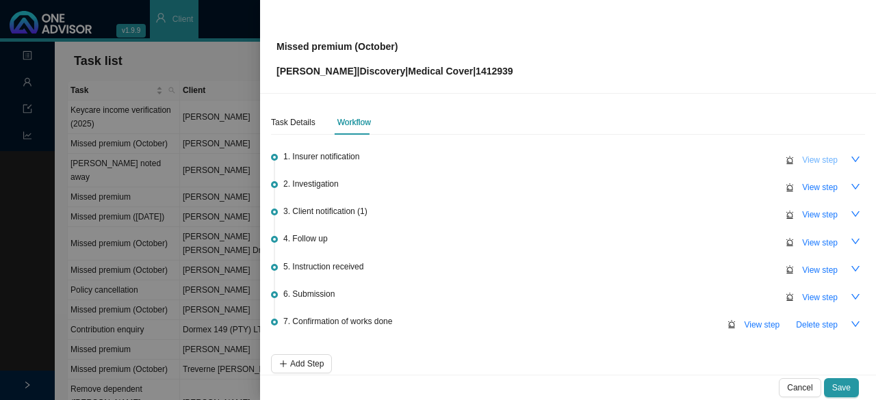
click at [802, 159] on span "View step" at bounding box center [820, 160] width 36 height 14
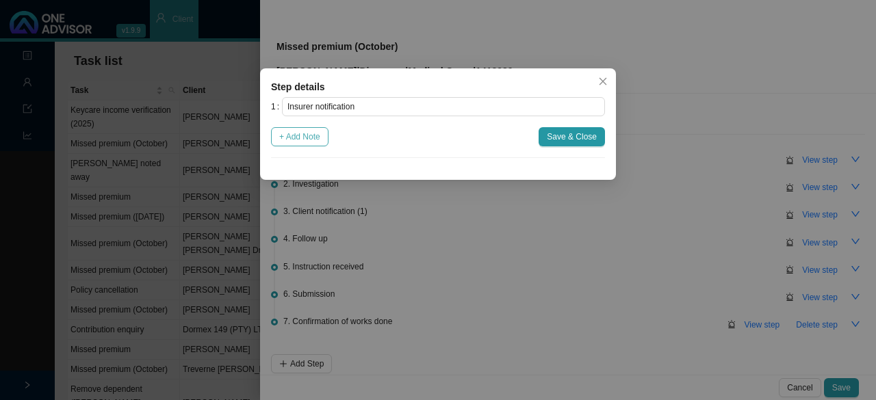
click at [309, 133] on span "+ Add Note" at bounding box center [299, 137] width 41 height 14
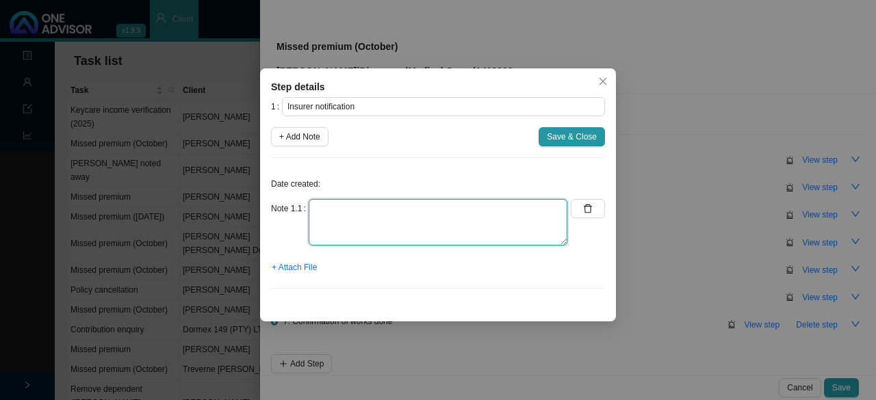
drag, startPoint x: 342, startPoint y: 218, endPoint x: 495, endPoint y: 206, distance: 153.8
click at [344, 218] on textarea at bounding box center [438, 222] width 259 height 47
type textarea "On suspended list"
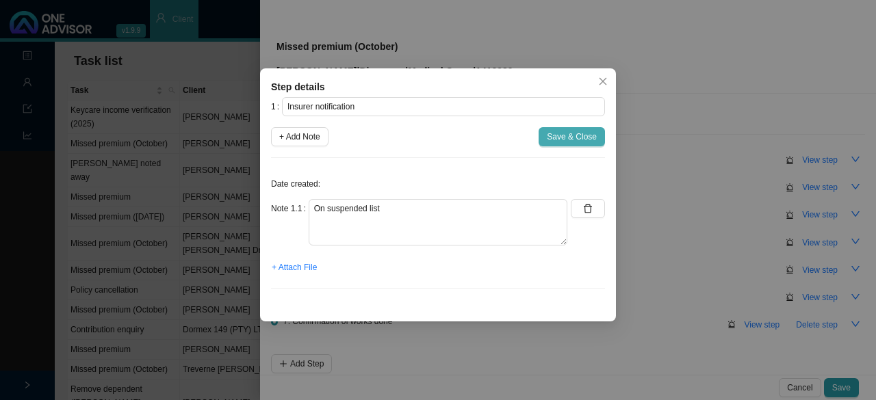
click at [569, 140] on span "Save & Close" at bounding box center [572, 137] width 50 height 14
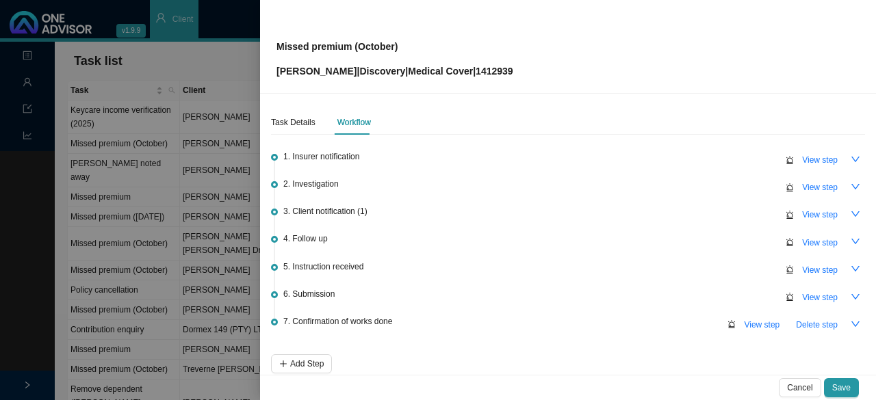
scroll to position [64, 0]
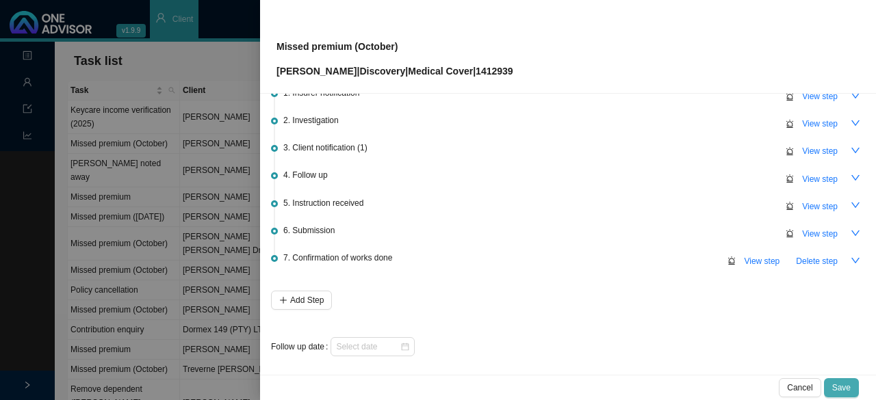
click at [850, 388] on span "Save" at bounding box center [841, 388] width 18 height 14
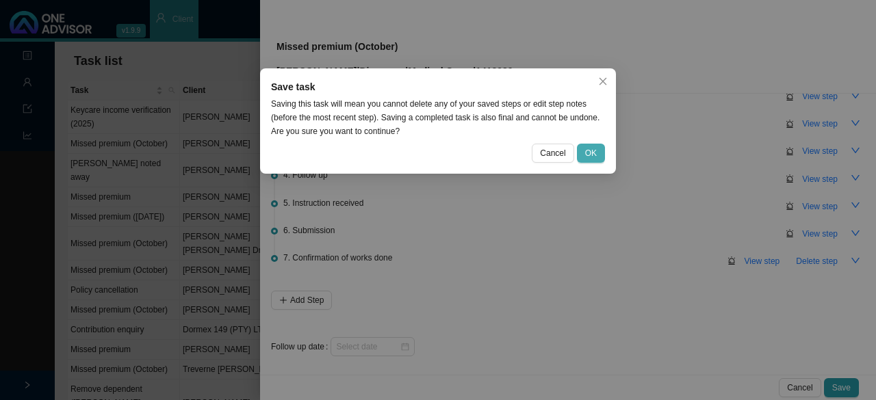
click at [587, 150] on span "OK" at bounding box center [591, 153] width 12 height 14
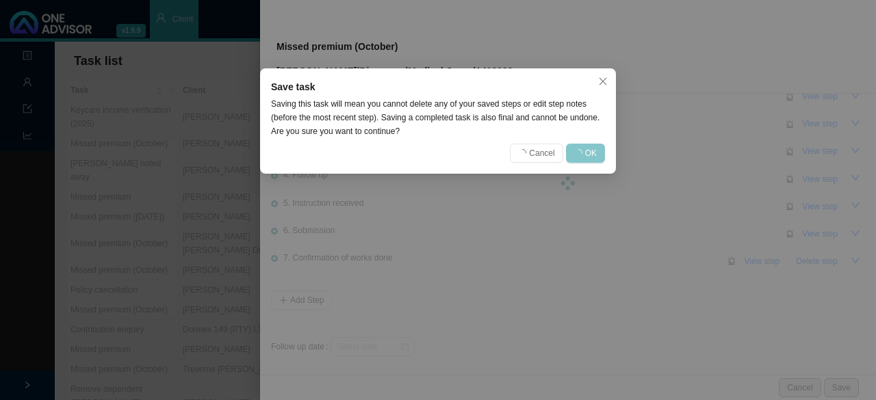
scroll to position [0, 0]
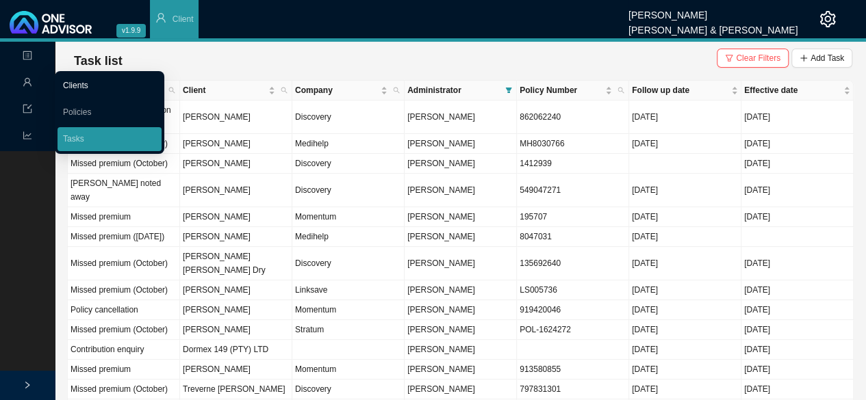
click at [88, 81] on link "Clients" at bounding box center [75, 86] width 25 height 10
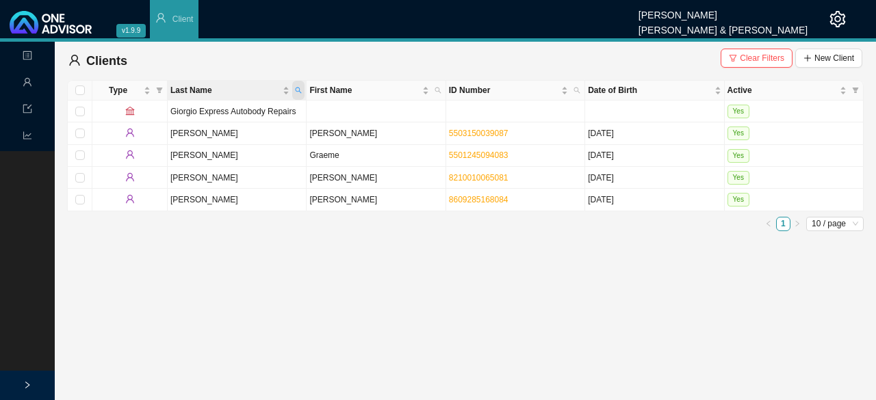
click at [297, 90] on icon "search" at bounding box center [298, 90] width 7 height 7
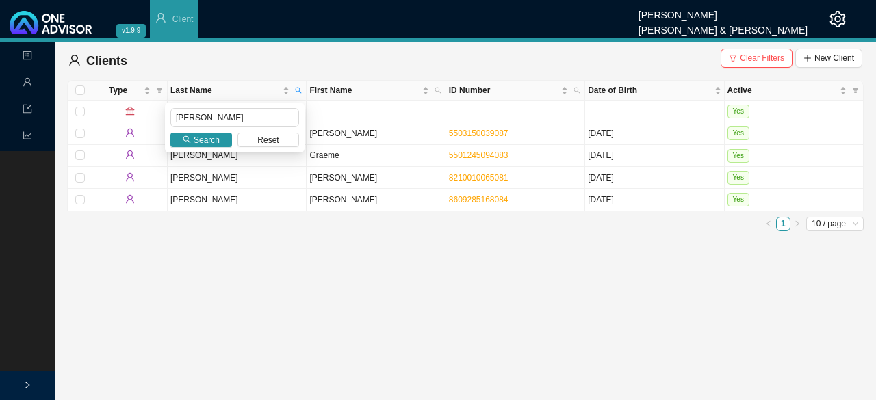
type input "smith"
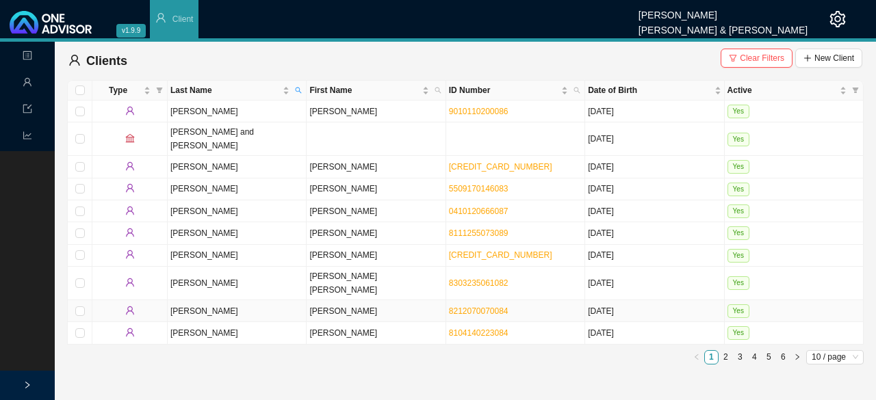
click at [296, 300] on td "Smith" at bounding box center [237, 311] width 139 height 22
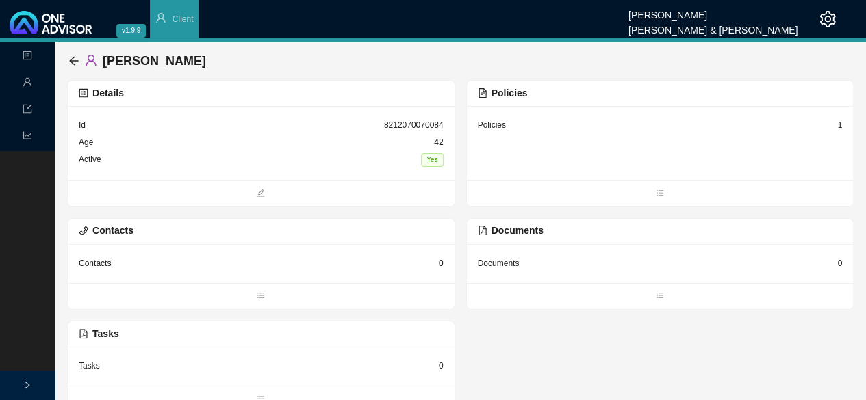
click at [493, 127] on div "Policies" at bounding box center [492, 125] width 28 height 14
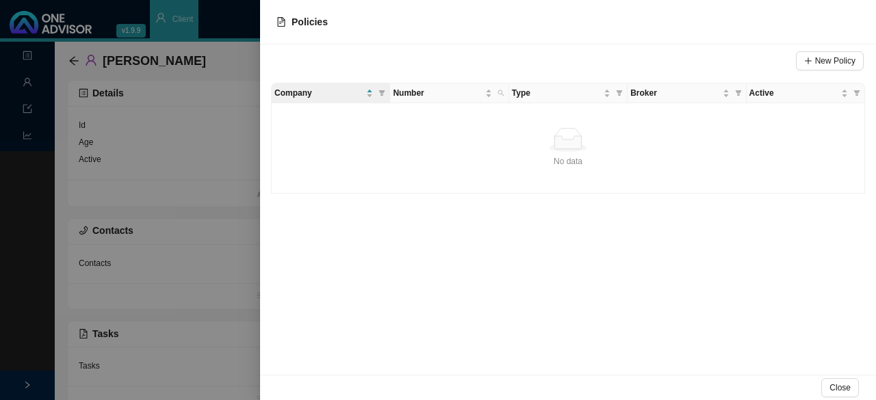
click at [213, 132] on div at bounding box center [438, 200] width 876 height 400
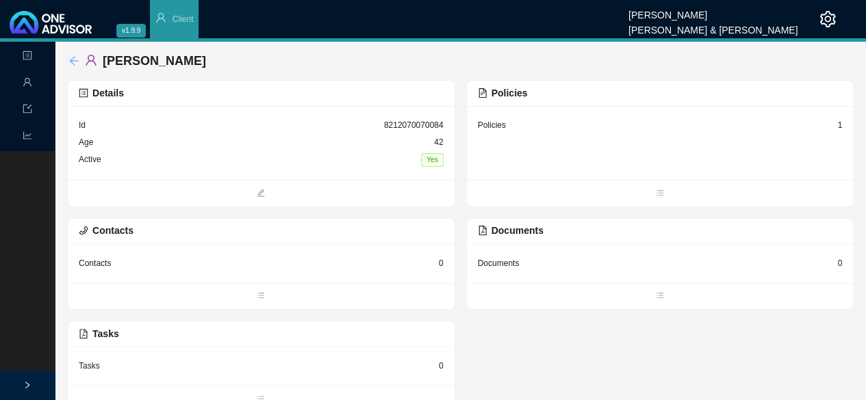
click at [73, 60] on icon "arrow-left" at bounding box center [73, 60] width 11 height 11
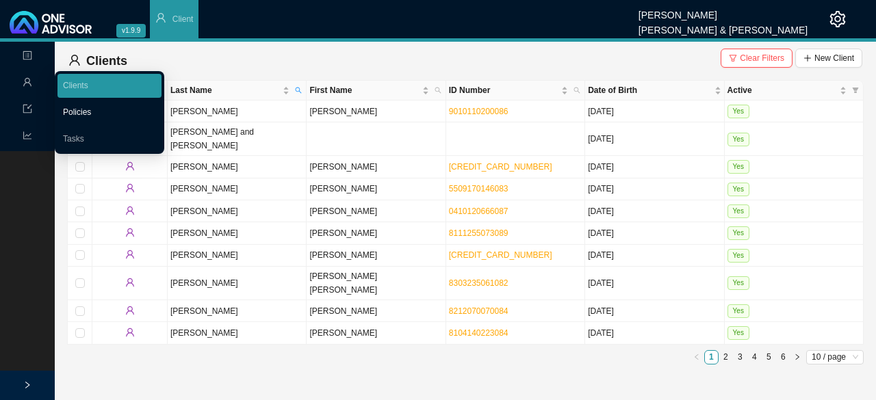
click at [75, 115] on link "Policies" at bounding box center [77, 112] width 28 height 10
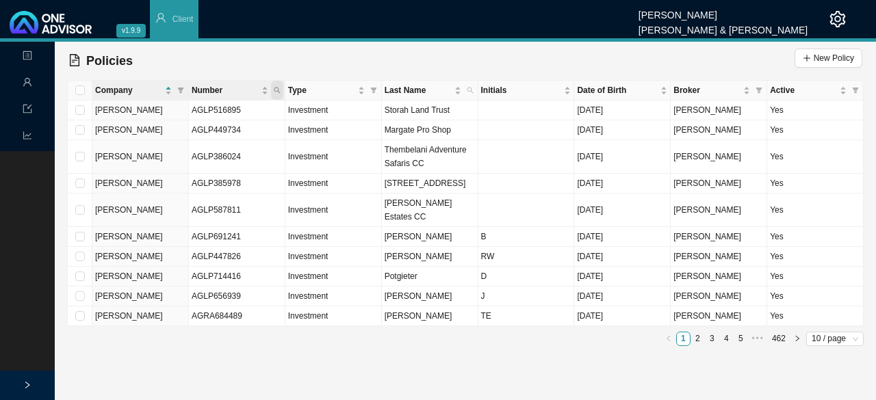
click at [279, 88] on icon "search" at bounding box center [277, 90] width 7 height 7
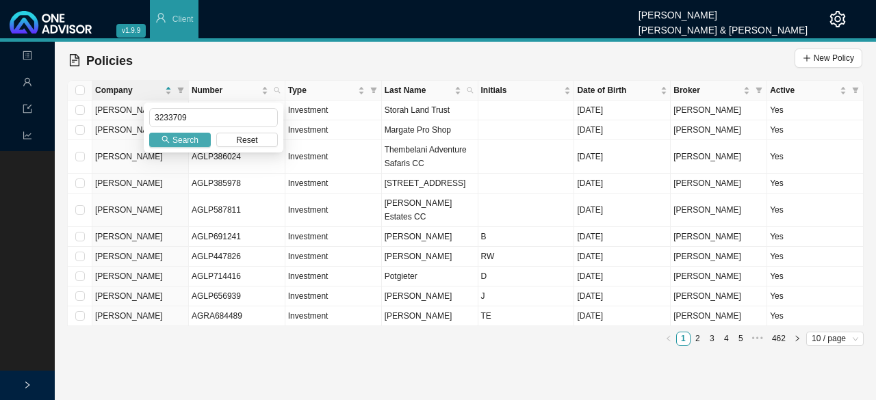
type input "3233709"
click at [194, 143] on span "Search" at bounding box center [185, 140] width 26 height 14
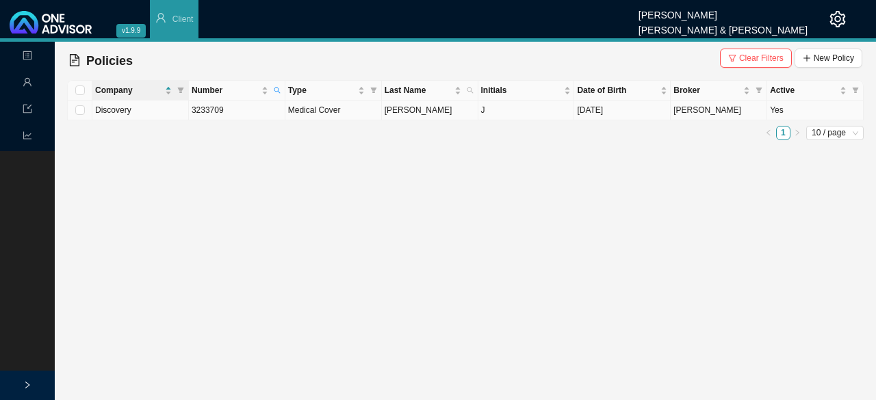
click at [313, 109] on span "Medical Cover" at bounding box center [314, 110] width 53 height 10
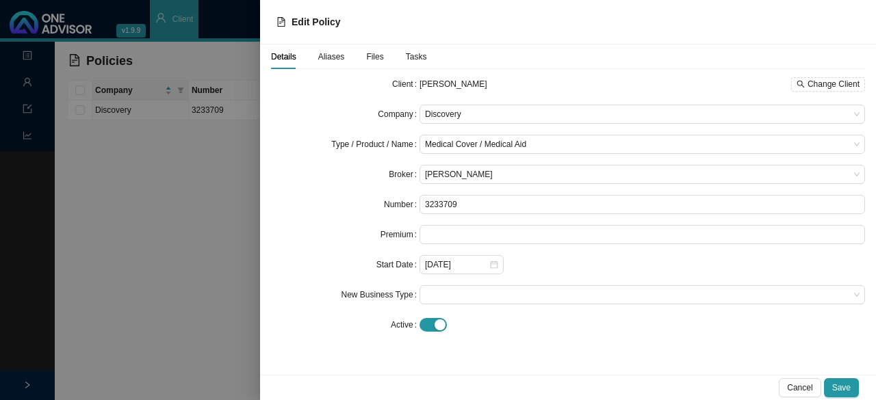
click at [412, 58] on span "Tasks" at bounding box center [416, 57] width 21 height 8
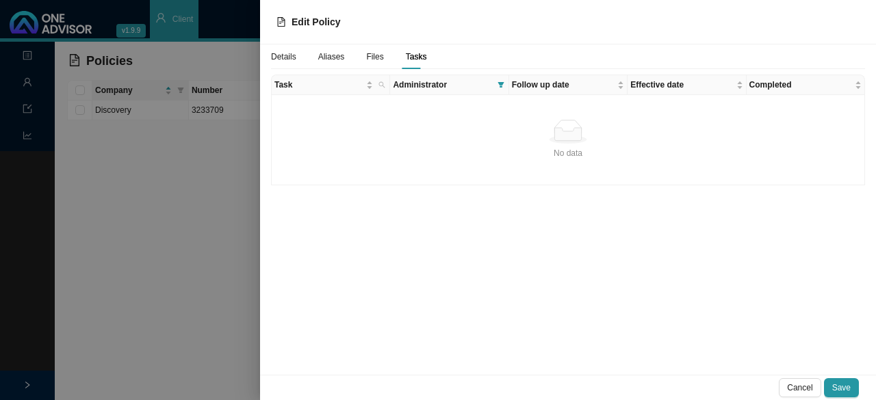
click at [483, 123] on div "No data" at bounding box center [568, 132] width 582 height 24
drag, startPoint x: 372, startPoint y: 140, endPoint x: 336, endPoint y: 133, distance: 36.1
click at [336, 133] on div "No data" at bounding box center [568, 132] width 582 height 24
drag, startPoint x: 286, startPoint y: 55, endPoint x: 371, endPoint y: 55, distance: 84.9
click at [287, 53] on span "Details" at bounding box center [283, 57] width 25 height 8
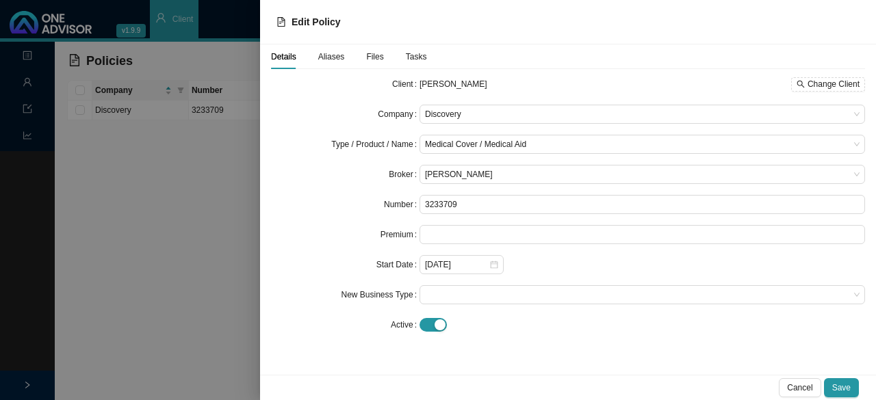
click at [116, 181] on div at bounding box center [438, 200] width 876 height 400
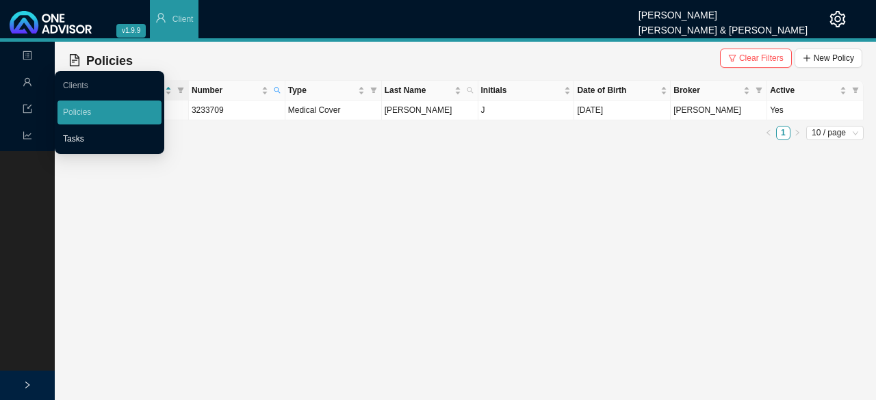
click at [78, 140] on link "Tasks" at bounding box center [73, 139] width 21 height 10
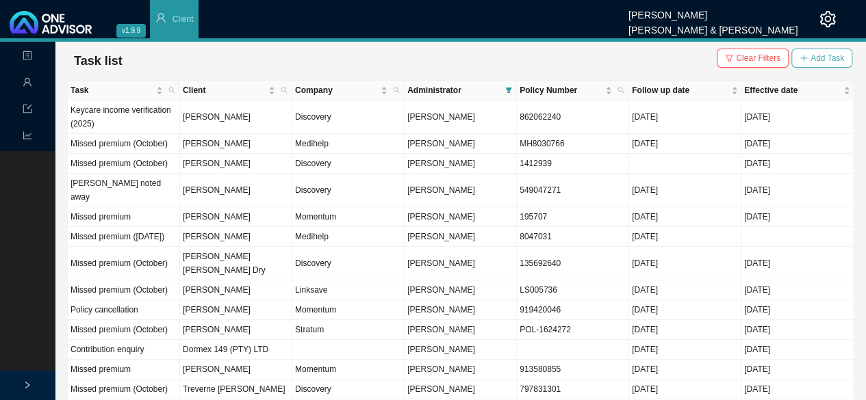
click at [841, 55] on span "Add Task" at bounding box center [827, 58] width 34 height 14
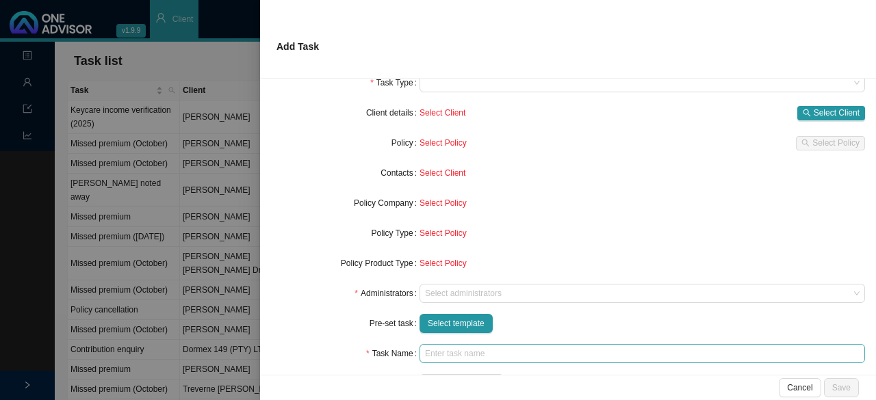
scroll to position [122, 0]
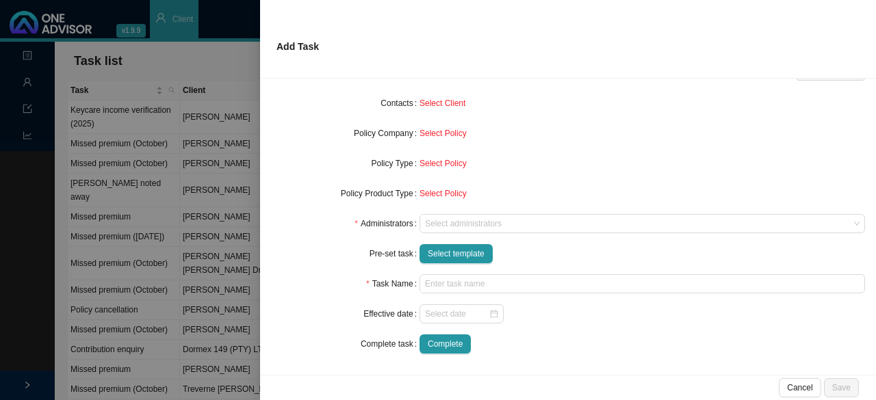
click at [437, 214] on div "Select administrators" at bounding box center [643, 223] width 446 height 19
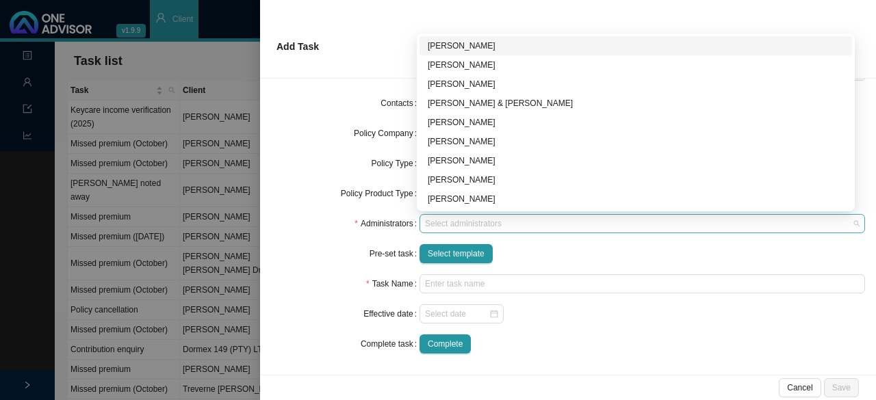
click at [437, 221] on div at bounding box center [635, 224] width 427 height 10
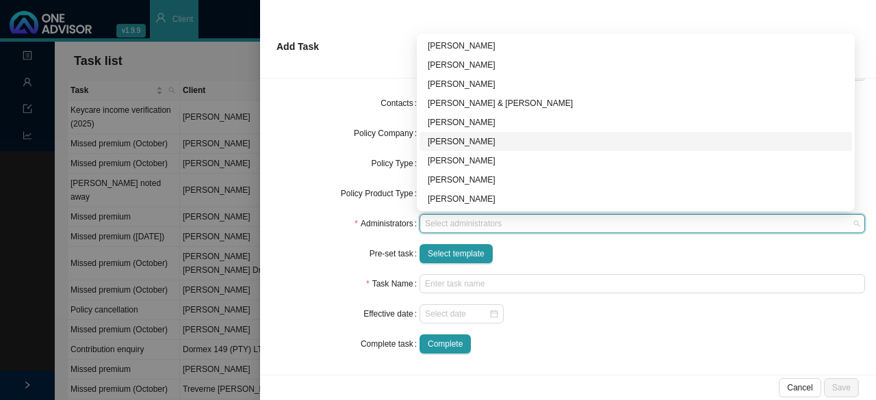
click at [437, 141] on div "[PERSON_NAME]" at bounding box center [636, 142] width 416 height 14
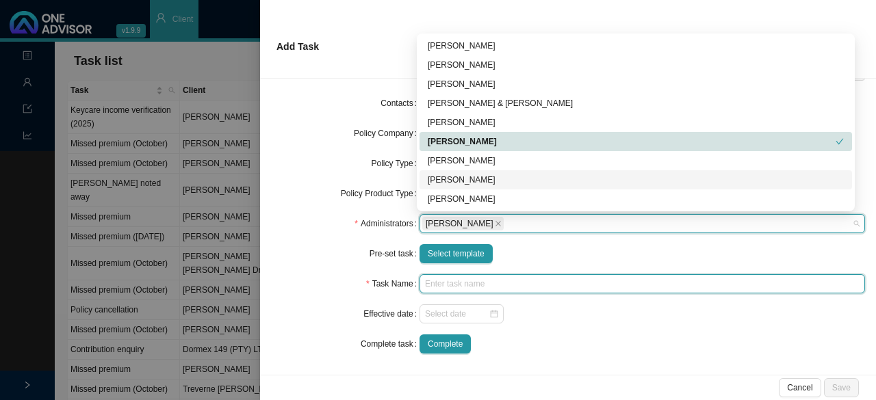
click at [433, 284] on input "text" at bounding box center [643, 283] width 446 height 19
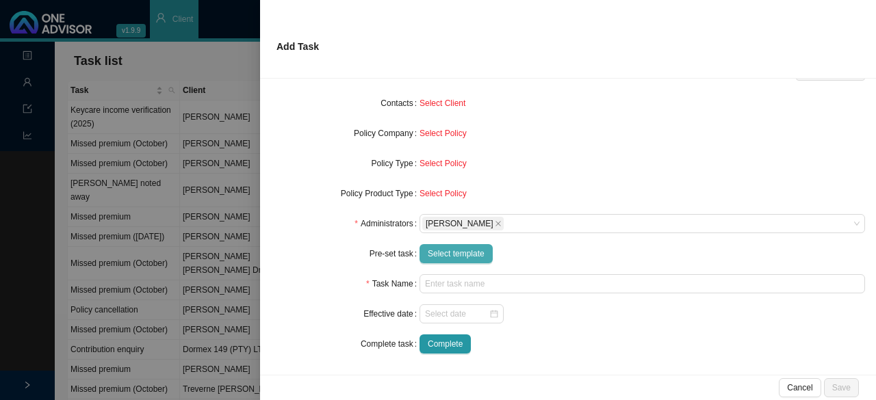
click at [436, 250] on span "Select template" at bounding box center [456, 254] width 57 height 14
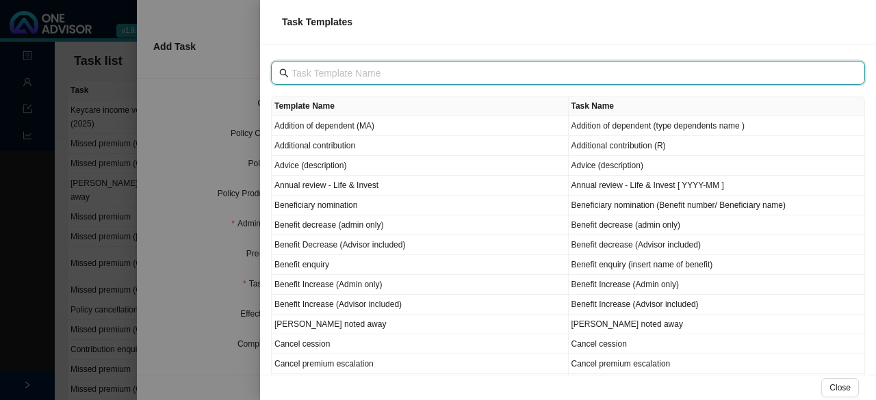
click at [309, 69] on input "text" at bounding box center [570, 73] width 556 height 15
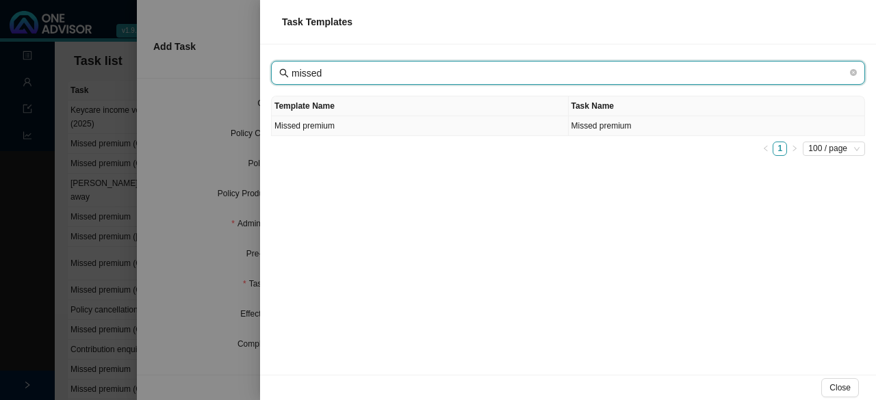
type input "missed"
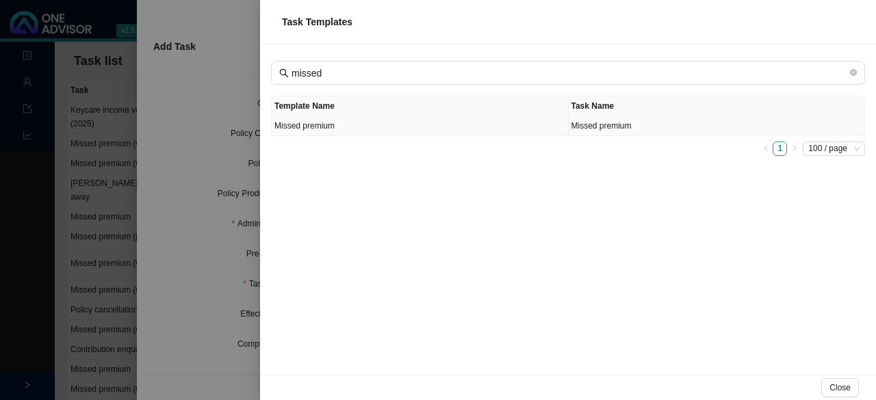
click at [339, 127] on td "Missed premium" at bounding box center [420, 126] width 297 height 20
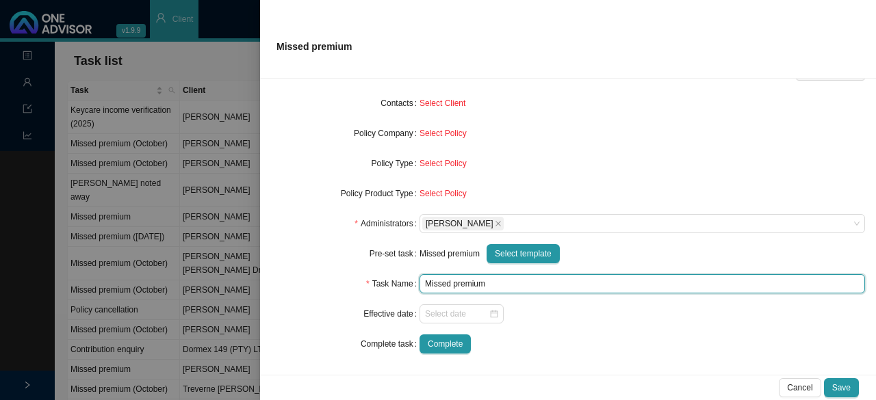
click at [503, 285] on input "Missed premium" at bounding box center [643, 283] width 446 height 19
click at [491, 317] on div at bounding box center [461, 314] width 73 height 14
type input "Missed premium (October)"
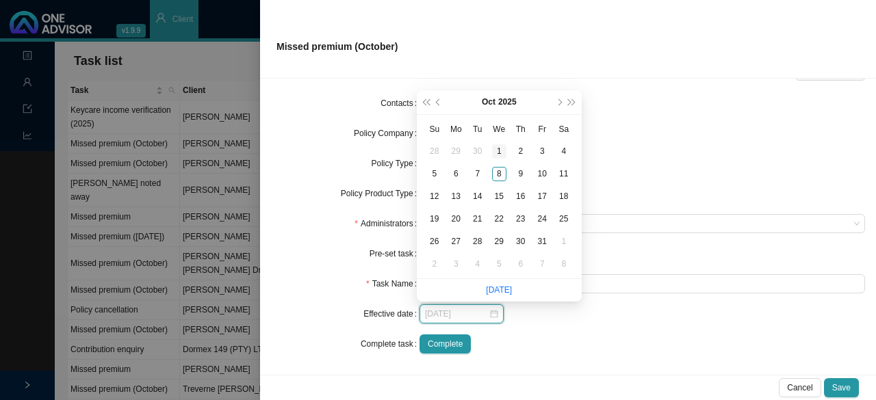
type input "2025-10-01"
click at [500, 151] on div "1" at bounding box center [499, 151] width 14 height 14
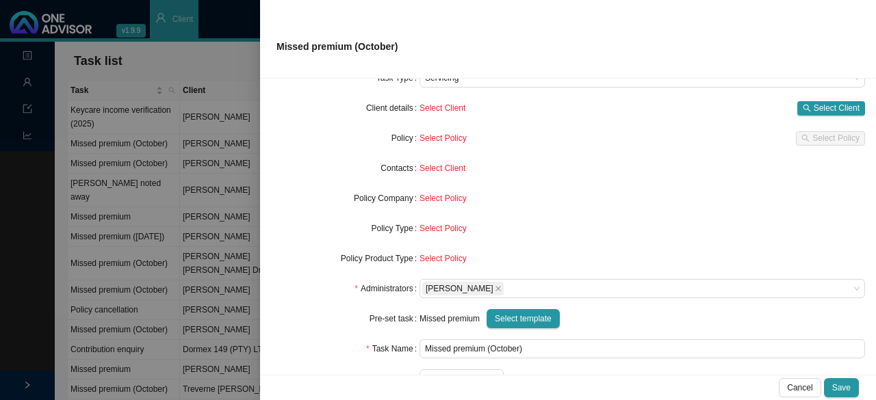
scroll to position [0, 0]
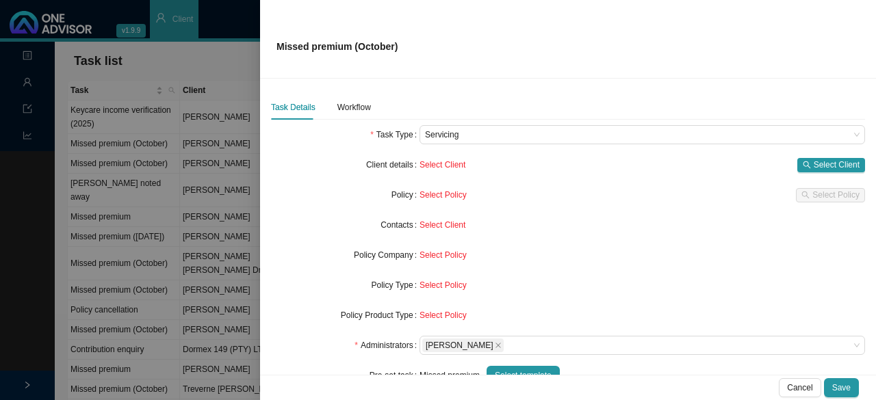
click at [819, 172] on button "Select Client" at bounding box center [831, 165] width 68 height 14
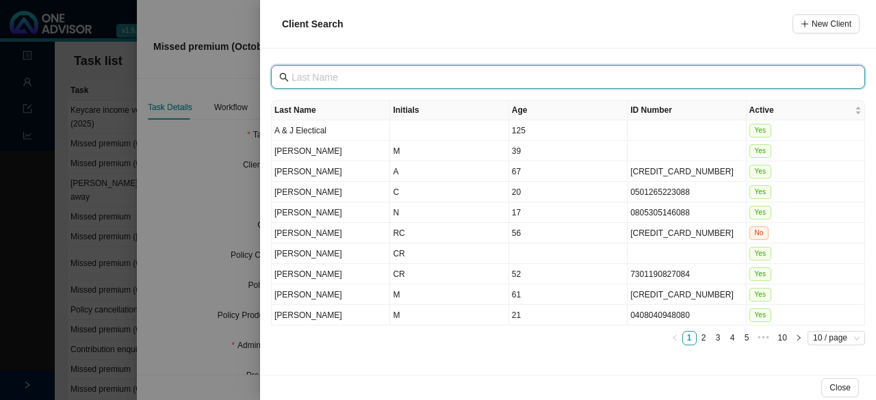
click at [320, 78] on input "text" at bounding box center [570, 77] width 556 height 15
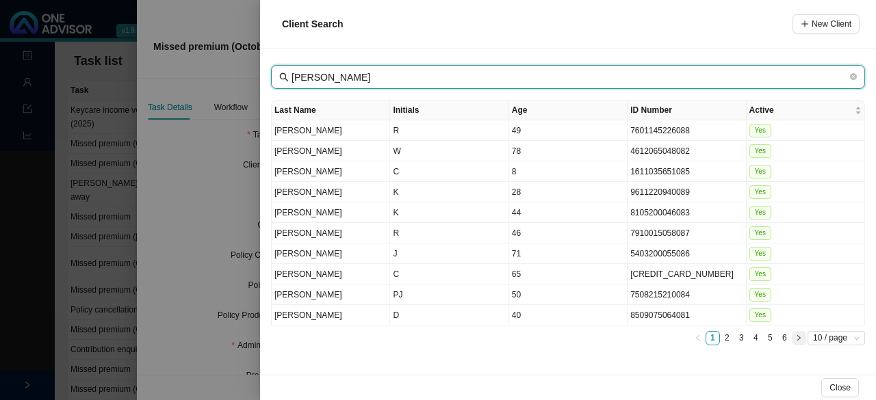
type input "smith"
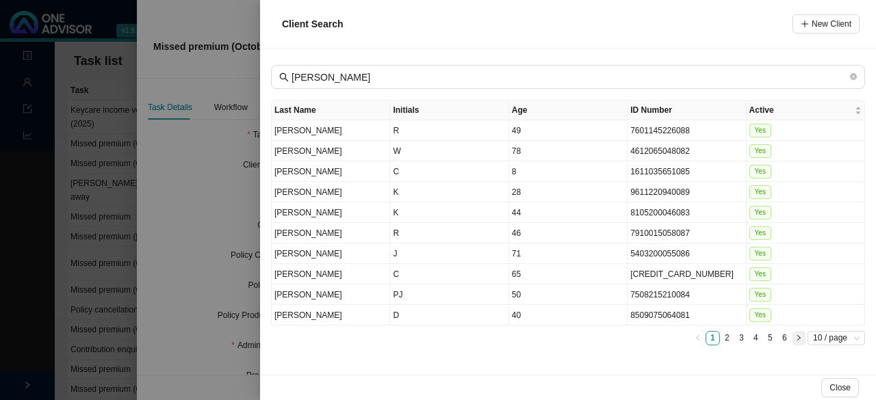
click at [799, 335] on icon "right" at bounding box center [798, 337] width 3 height 5
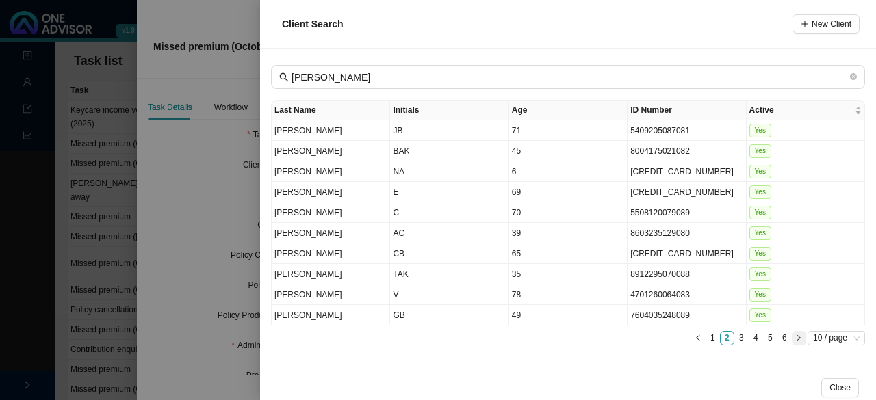
click at [801, 335] on icon "right" at bounding box center [798, 338] width 7 height 7
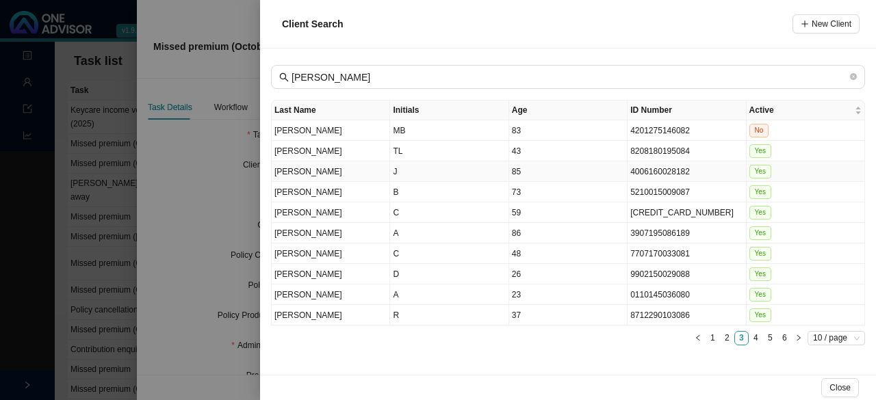
click at [387, 168] on td "Smith" at bounding box center [331, 172] width 118 height 21
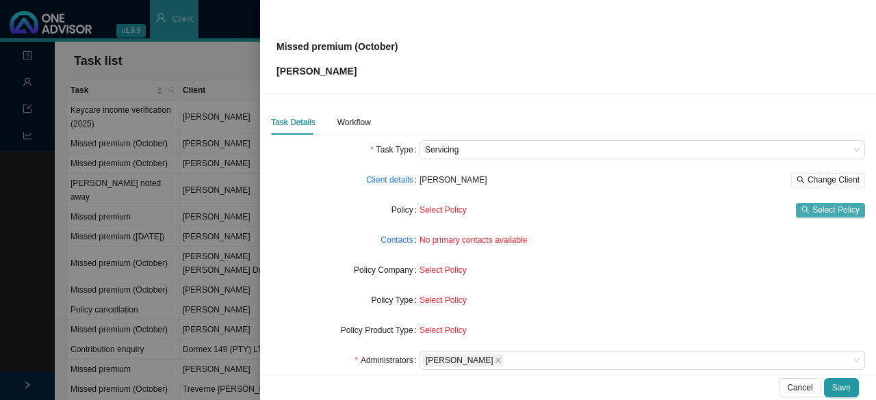
click at [819, 209] on span "Select Policy" at bounding box center [835, 210] width 47 height 14
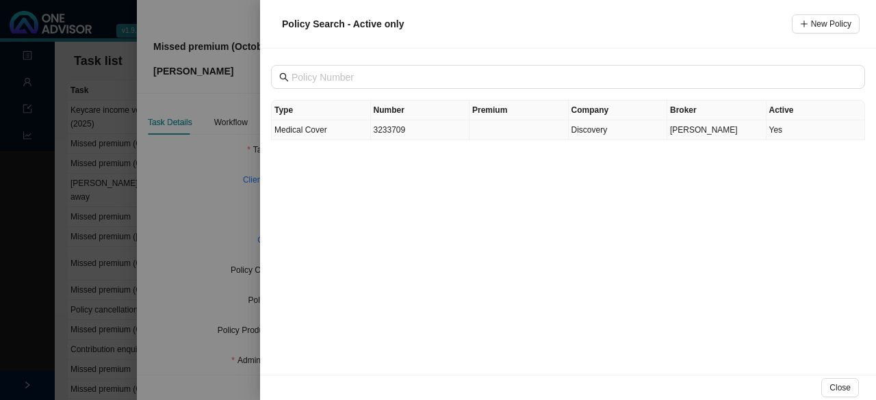
click at [394, 131] on td "3233709" at bounding box center [420, 130] width 99 height 20
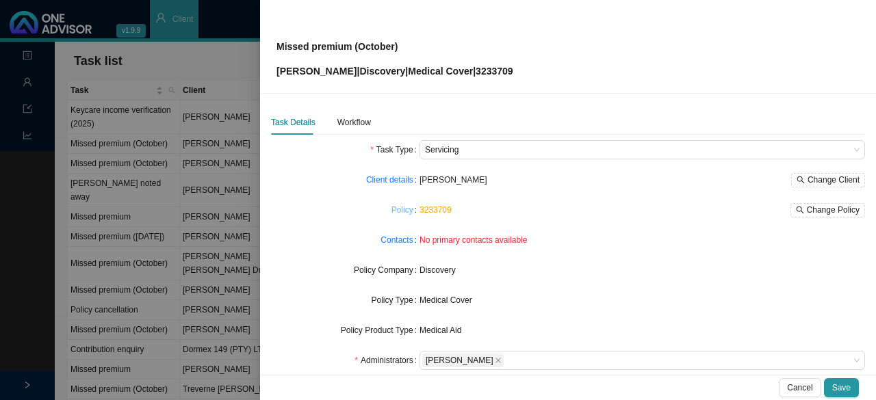
click at [394, 211] on link "Policy" at bounding box center [403, 210] width 22 height 14
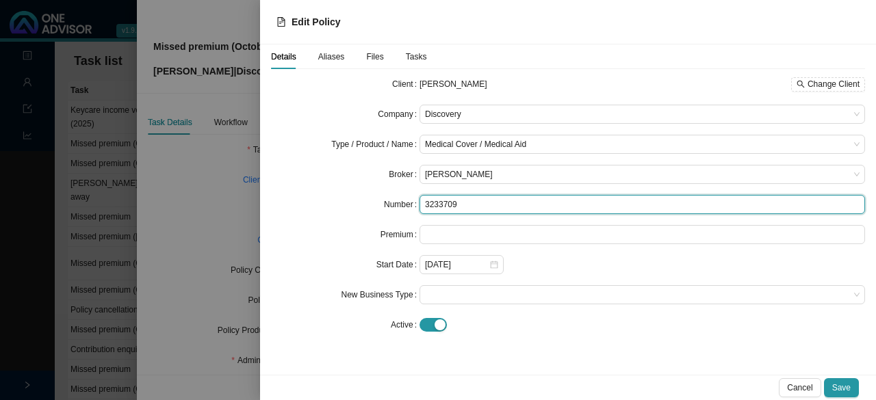
drag, startPoint x: 468, startPoint y: 203, endPoint x: 415, endPoint y: 200, distance: 52.8
click at [415, 200] on div "Number 3233709" at bounding box center [568, 204] width 594 height 19
paste input "95"
type input "323370995"
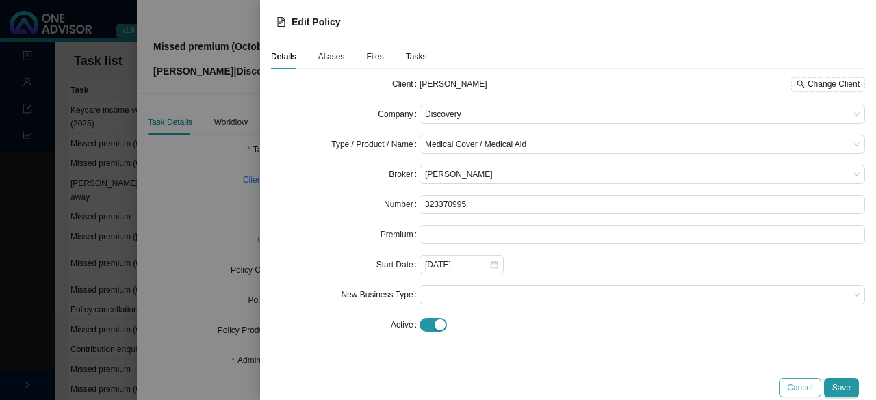
click at [802, 389] on span "Cancel" at bounding box center [799, 388] width 25 height 14
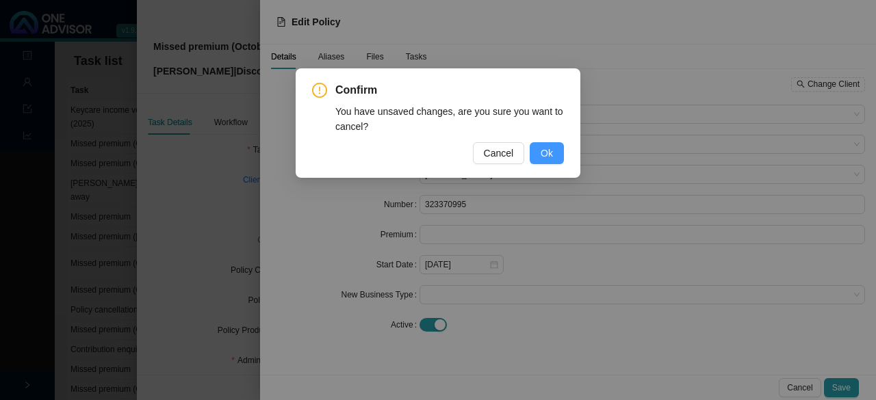
click at [546, 155] on span "Ok" at bounding box center [547, 153] width 12 height 15
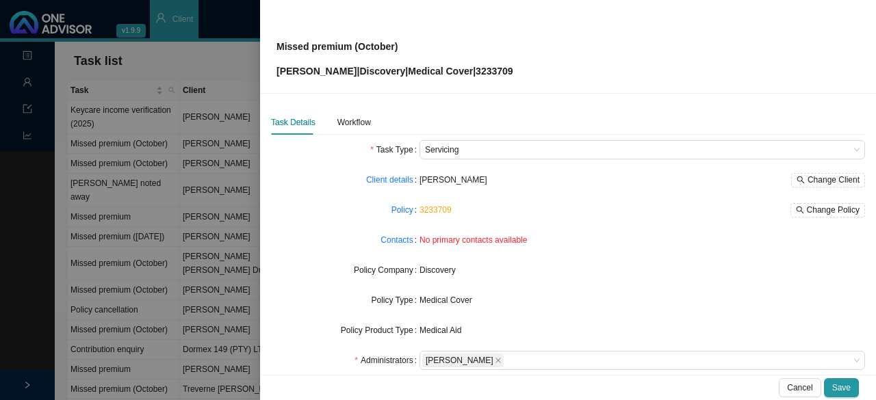
click at [441, 211] on link "3233709" at bounding box center [436, 210] width 32 height 10
click at [395, 212] on link "Policy" at bounding box center [403, 210] width 22 height 14
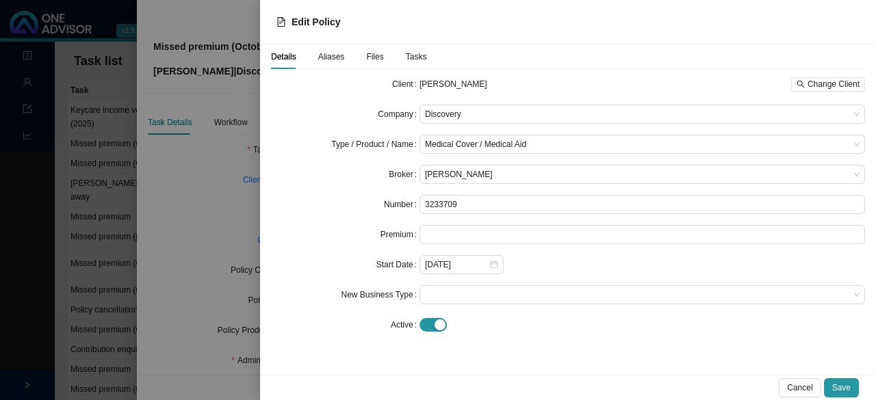
click at [330, 54] on span "Aliases" at bounding box center [331, 57] width 27 height 8
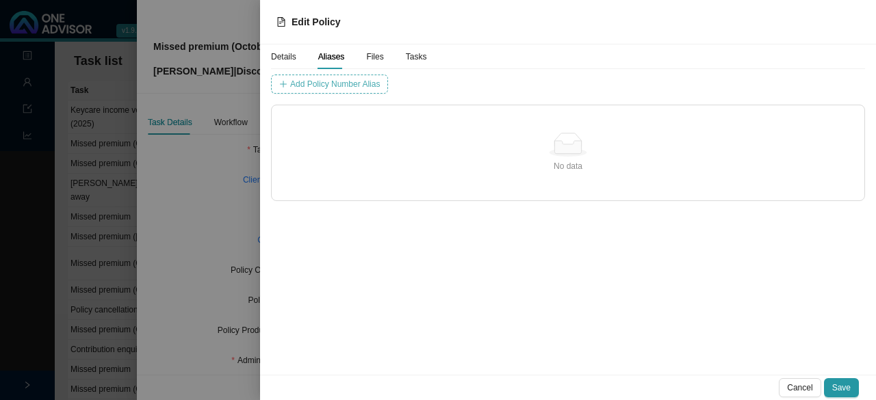
click at [329, 77] on span "Add Policy Number Alias" at bounding box center [335, 84] width 90 height 14
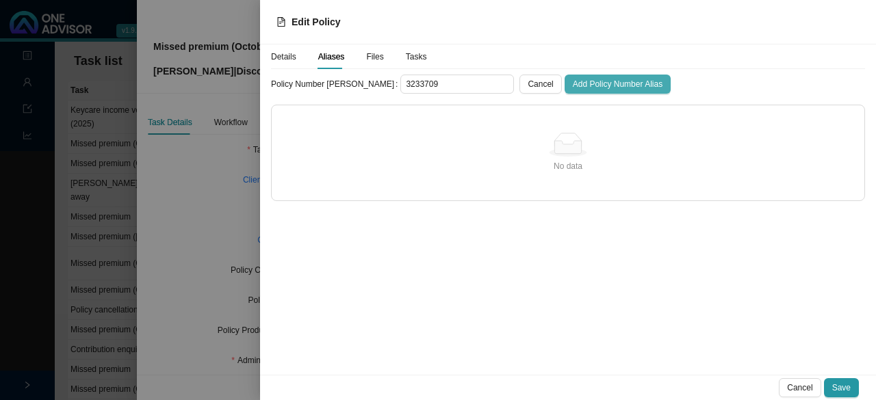
type input "3233709"
click at [573, 81] on span "Add Policy Number Alias" at bounding box center [618, 84] width 90 height 14
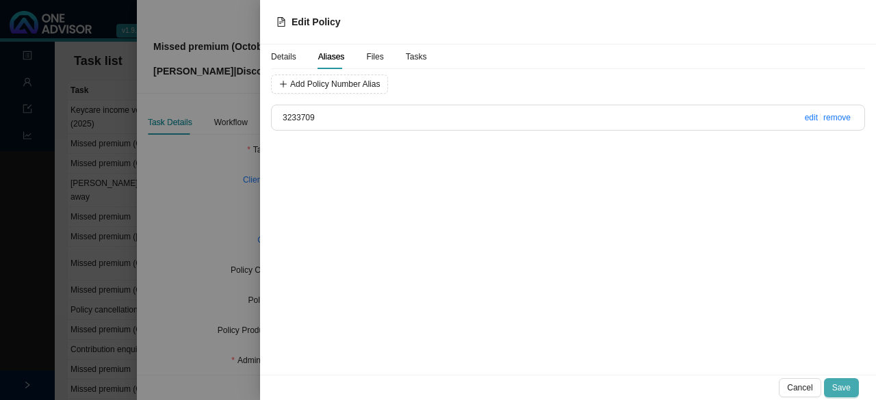
click at [846, 385] on span "Save" at bounding box center [841, 388] width 18 height 14
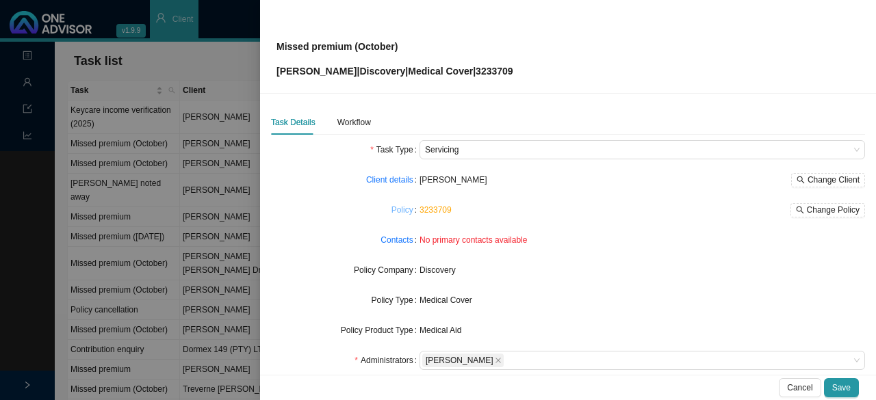
click at [400, 210] on link "Policy" at bounding box center [403, 210] width 22 height 14
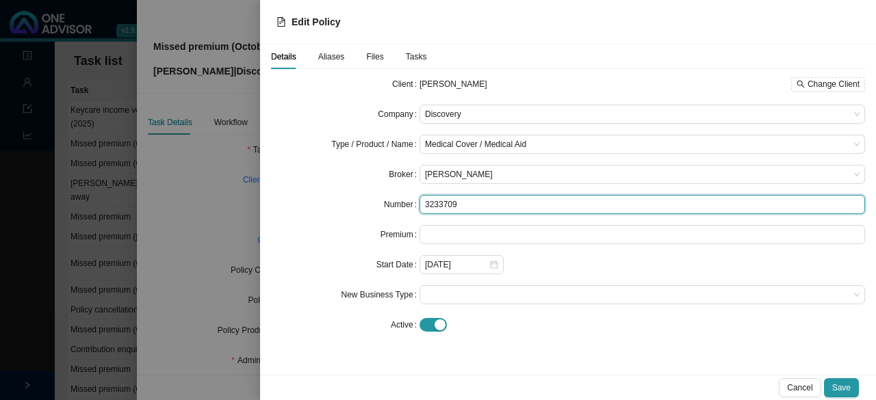
drag, startPoint x: 476, startPoint y: 207, endPoint x: 397, endPoint y: 199, distance: 79.1
click at [397, 199] on div "Number 3233709" at bounding box center [568, 204] width 594 height 19
paste input "95"
type input "323370995"
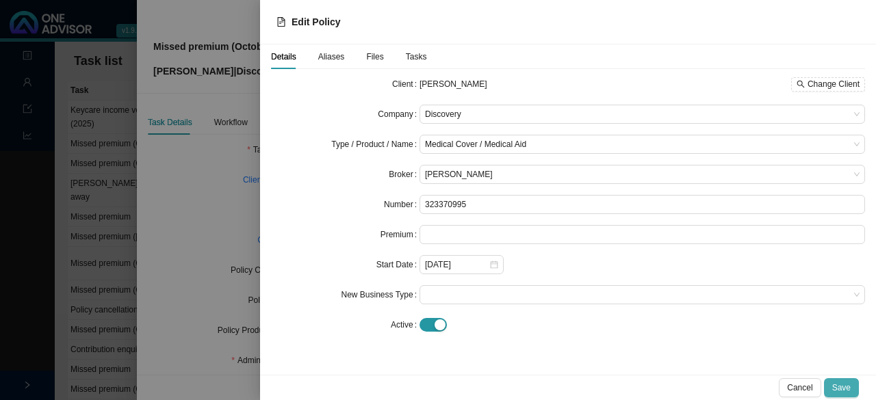
click at [851, 383] on button "Save" at bounding box center [841, 388] width 35 height 19
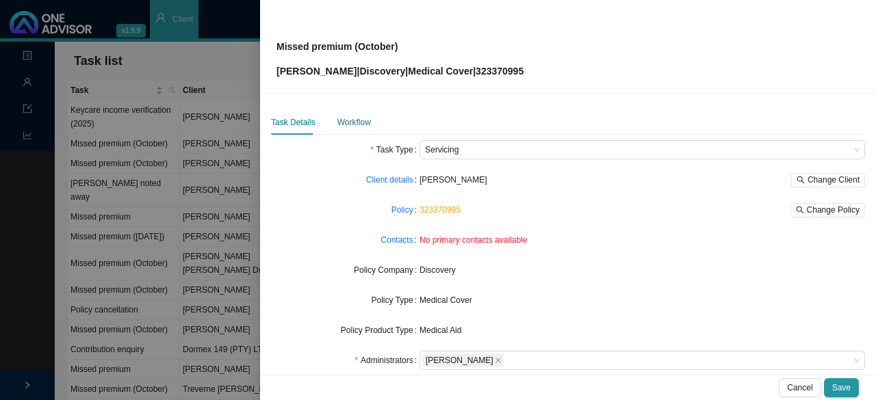
click at [337, 120] on div "Workflow" at bounding box center [354, 123] width 34 height 14
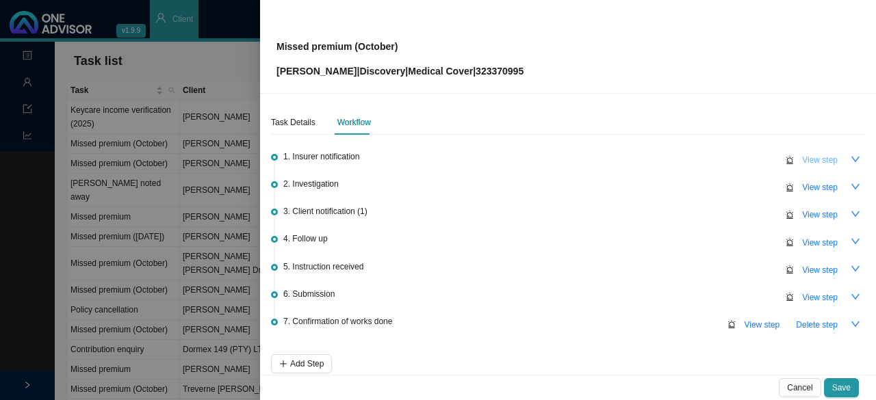
click at [802, 161] on span "View step" at bounding box center [820, 160] width 36 height 14
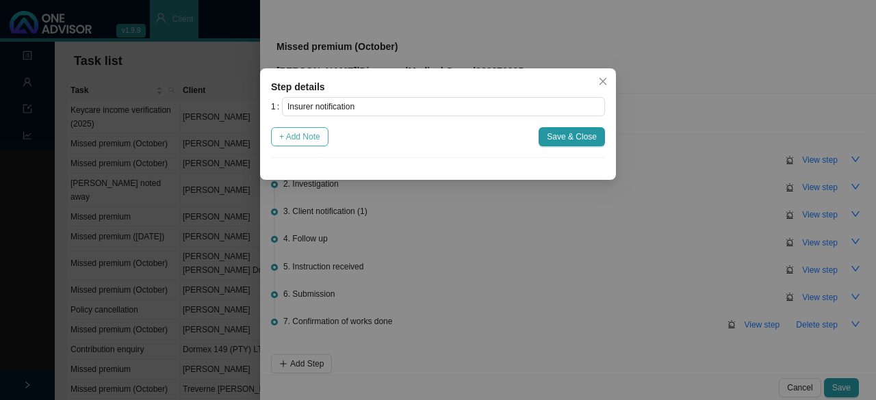
click at [298, 139] on span "+ Add Note" at bounding box center [299, 137] width 41 height 14
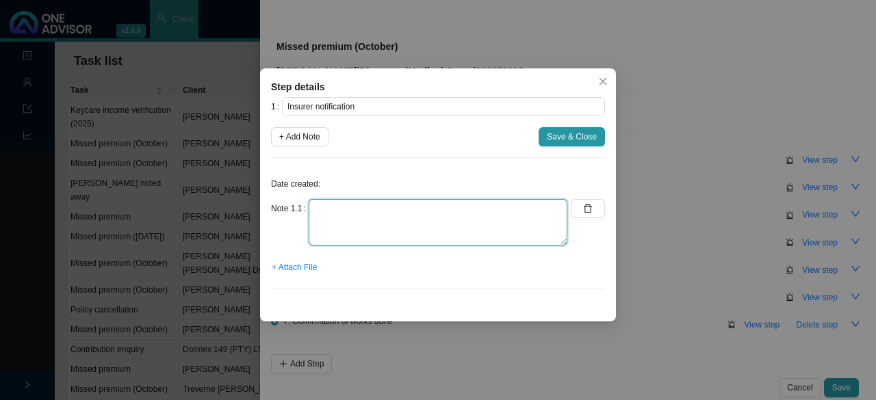
click at [344, 211] on textarea at bounding box center [438, 222] width 259 height 47
type textarea "On suspended list"
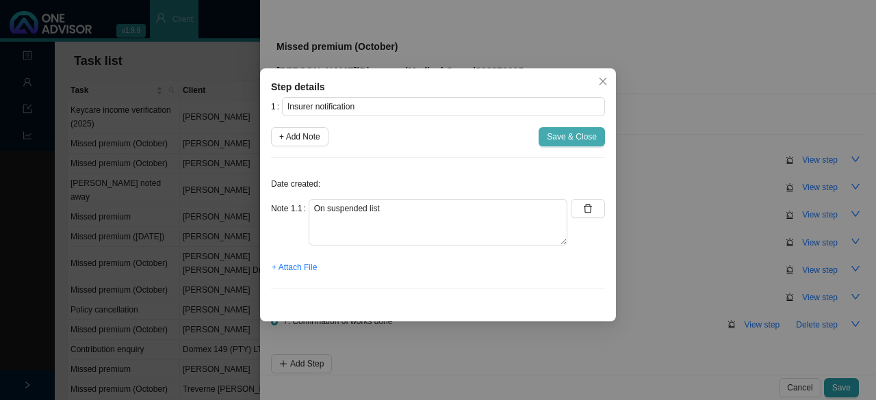
click at [599, 135] on button "Save & Close" at bounding box center [572, 136] width 66 height 19
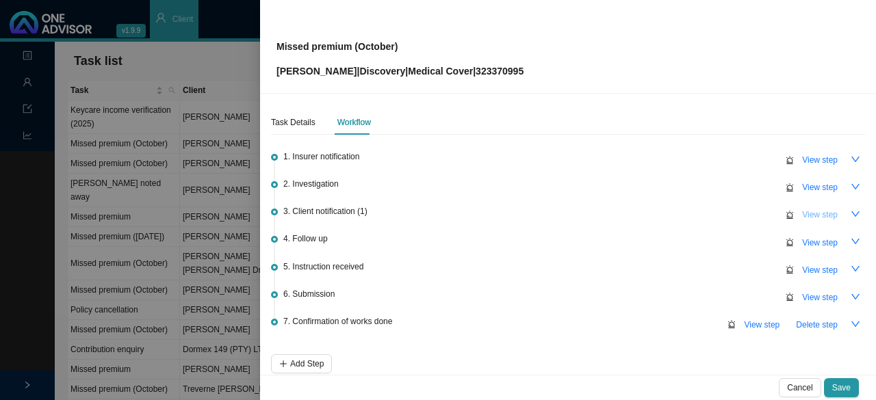
click at [832, 214] on button "View step" at bounding box center [820, 214] width 52 height 19
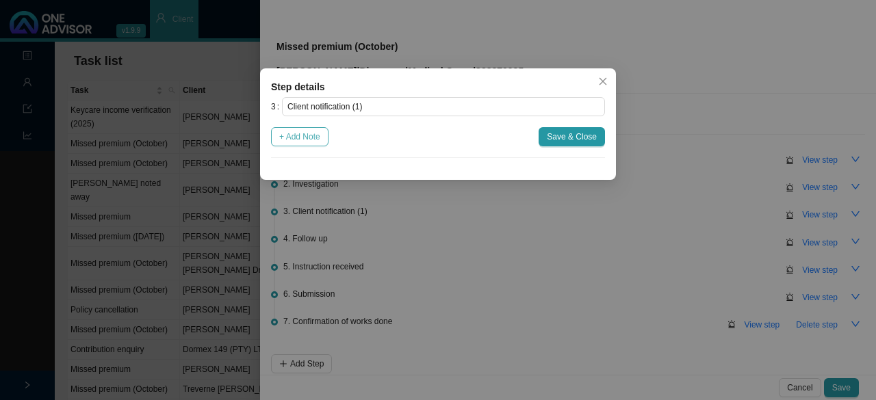
click at [311, 139] on span "+ Add Note" at bounding box center [299, 137] width 41 height 14
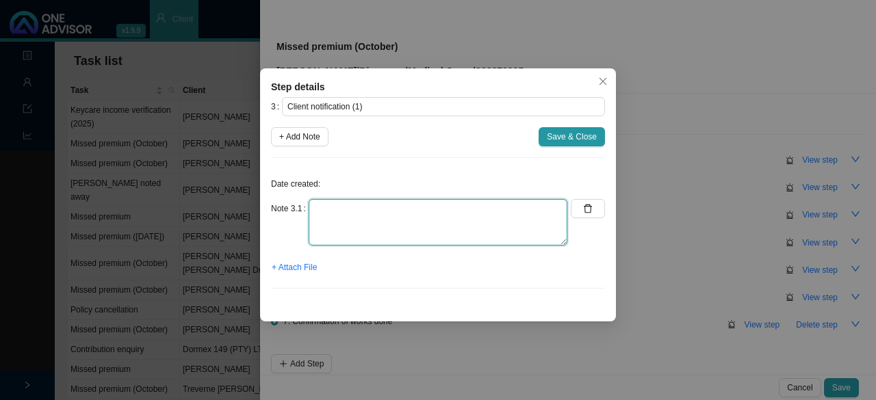
click at [322, 214] on textarea at bounding box center [438, 222] width 259 height 47
type textarea "n"
type textarea "Informed client on w/app"
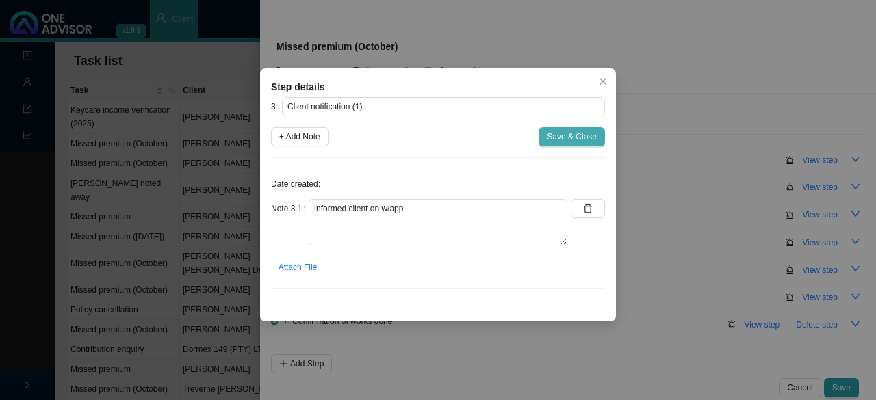
click at [564, 134] on span "Save & Close" at bounding box center [572, 137] width 50 height 14
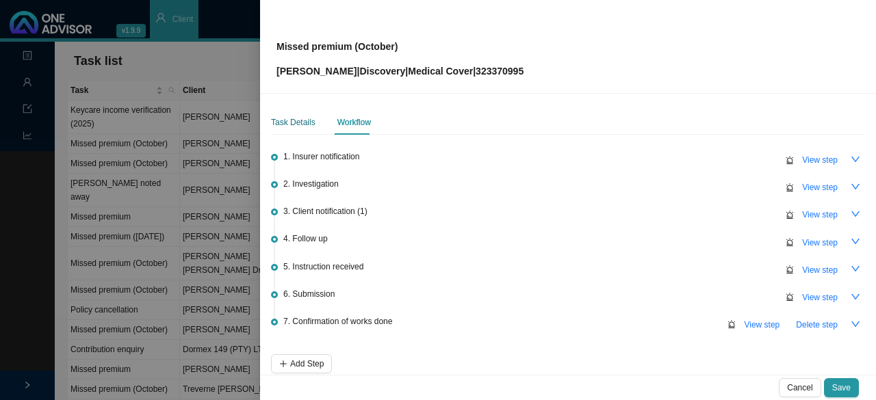
click at [277, 124] on div "Task Details" at bounding box center [293, 123] width 44 height 14
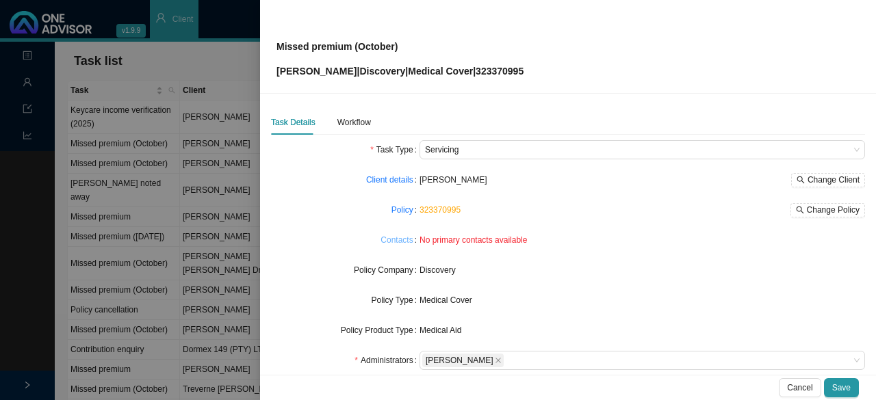
click at [396, 238] on link "Contacts" at bounding box center [397, 240] width 32 height 14
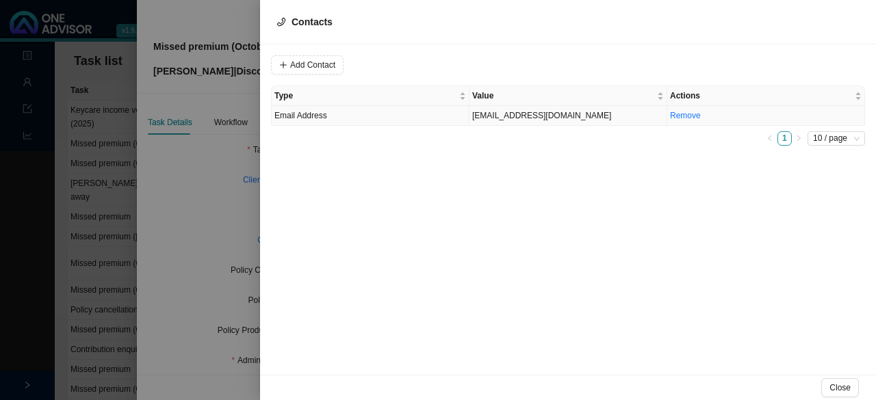
click at [492, 116] on td "jillsmith40@gmail.com" at bounding box center [569, 116] width 198 height 20
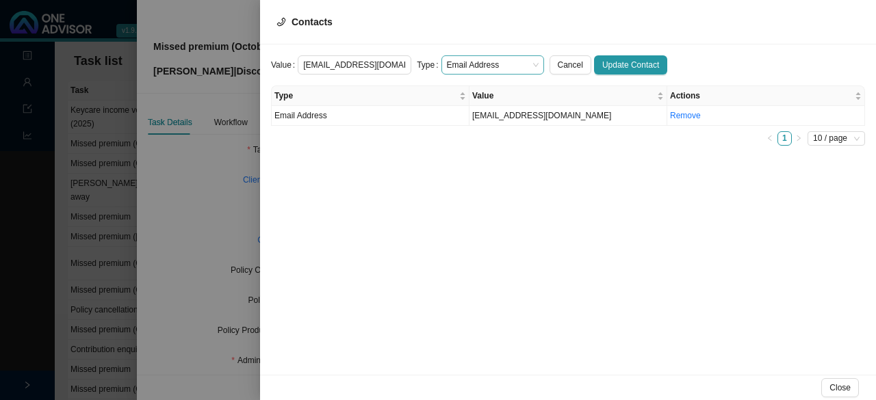
click at [472, 57] on span "Email Address" at bounding box center [493, 65] width 92 height 18
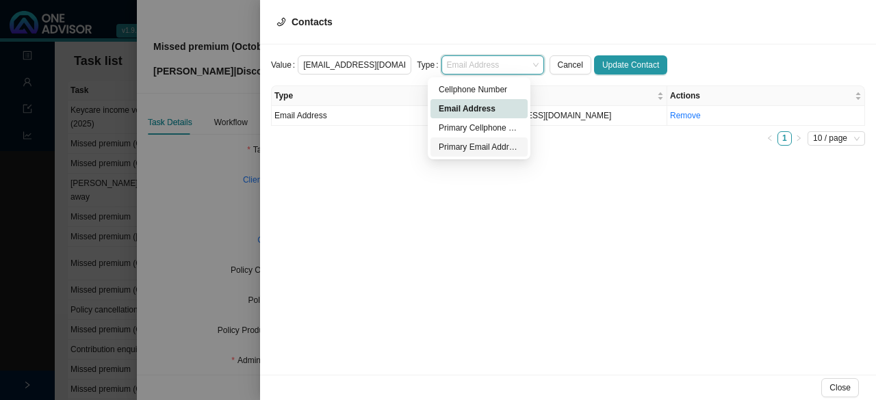
click at [460, 144] on div "Primary Email Address" at bounding box center [479, 147] width 81 height 14
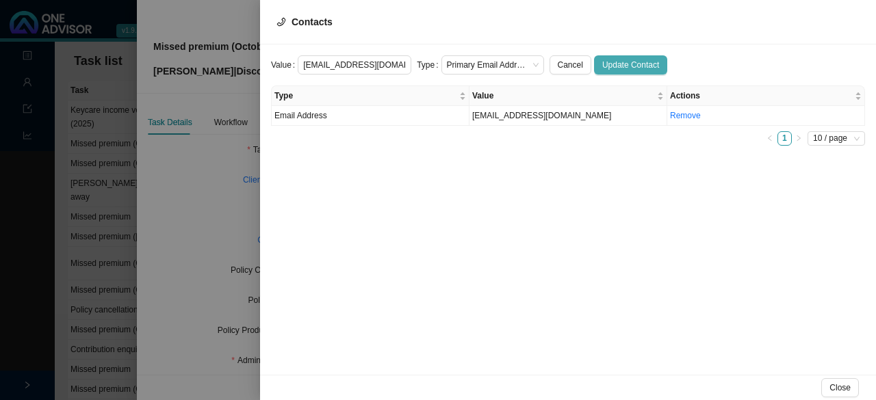
click at [629, 62] on span "Update Contact" at bounding box center [630, 65] width 57 height 14
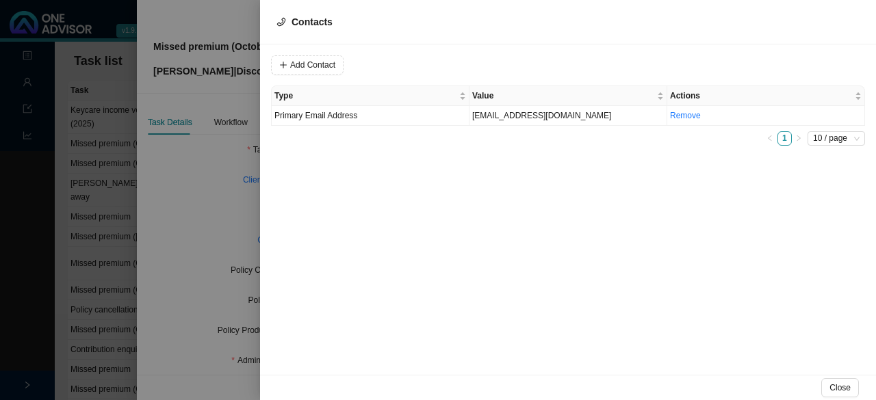
click at [170, 207] on div at bounding box center [438, 200] width 876 height 400
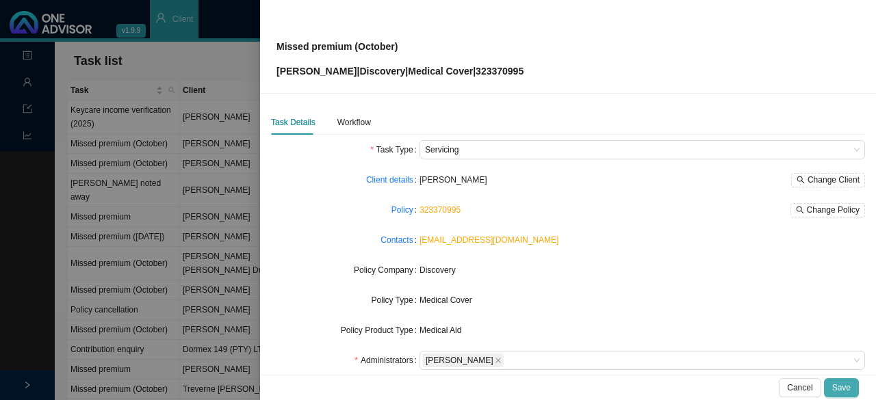
click at [843, 389] on span "Save" at bounding box center [841, 388] width 18 height 14
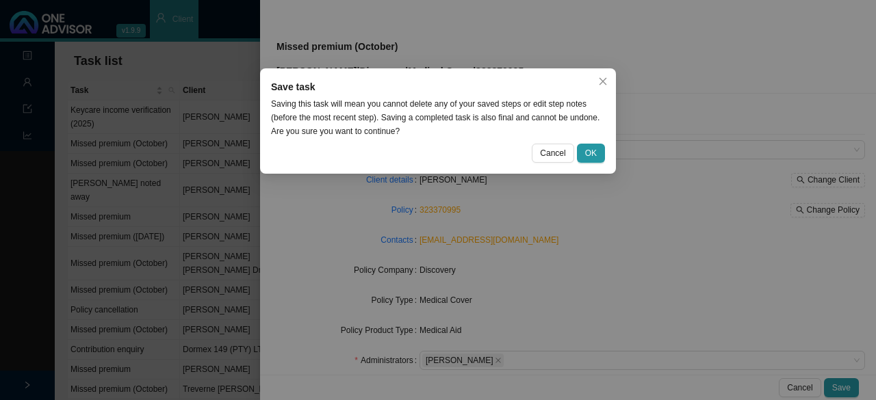
drag, startPoint x: 600, startPoint y: 75, endPoint x: 543, endPoint y: 205, distance: 141.9
click at [600, 75] on button "Close" at bounding box center [602, 81] width 19 height 19
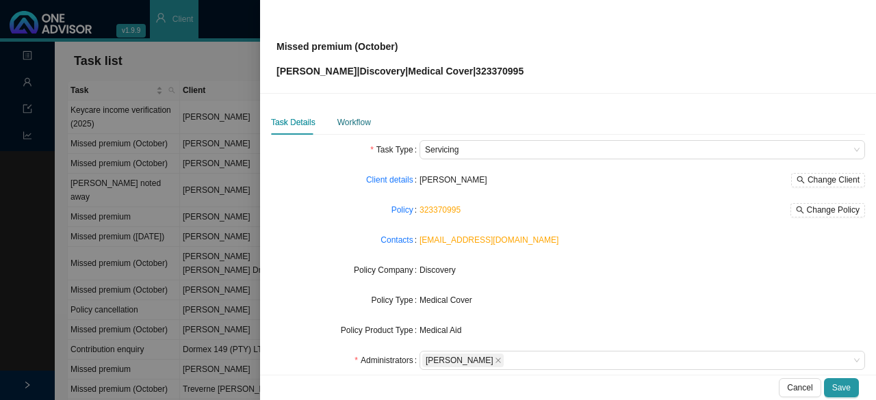
click at [359, 124] on div "Workflow" at bounding box center [354, 123] width 34 height 14
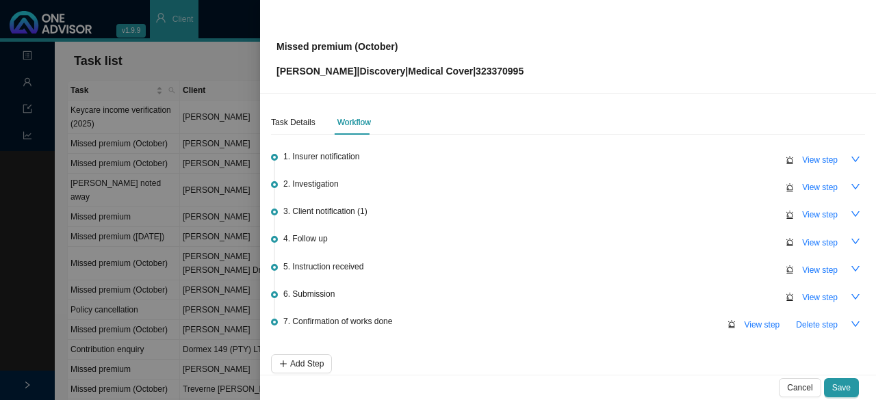
scroll to position [64, 0]
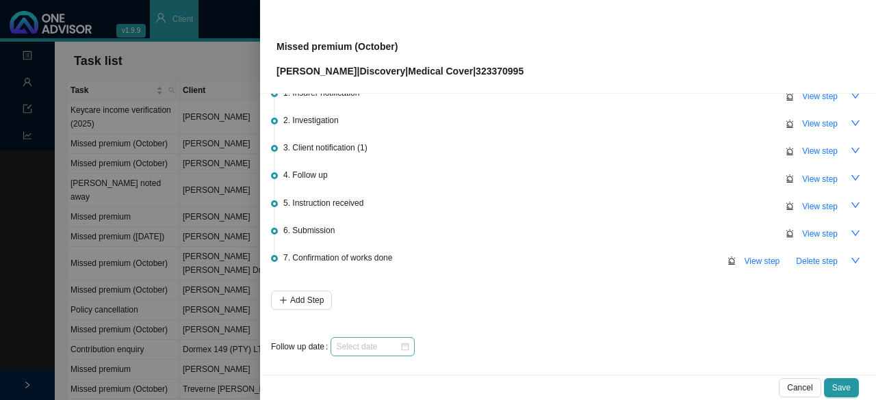
drag, startPoint x: 389, startPoint y: 351, endPoint x: 396, endPoint y: 346, distance: 9.3
click at [389, 350] on div at bounding box center [373, 346] width 84 height 19
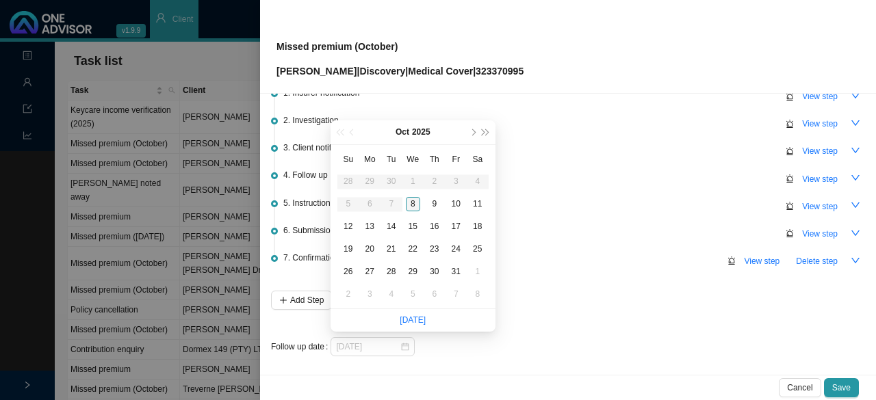
click at [411, 205] on div "8" at bounding box center [413, 204] width 14 height 14
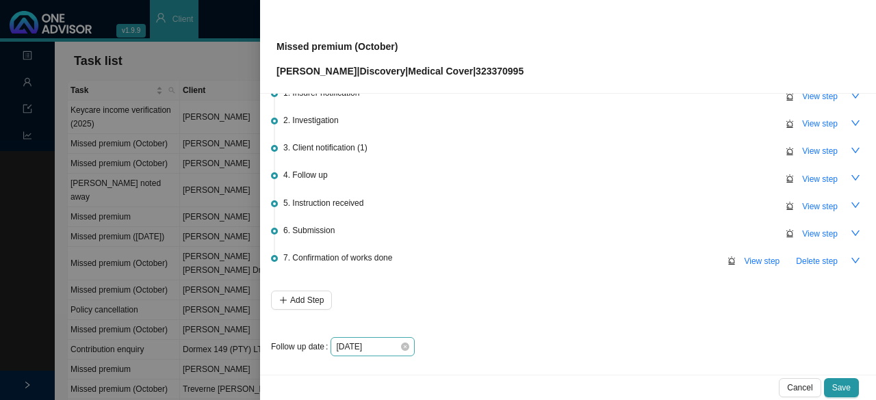
click at [396, 351] on div "2025-10-08" at bounding box center [373, 346] width 84 height 19
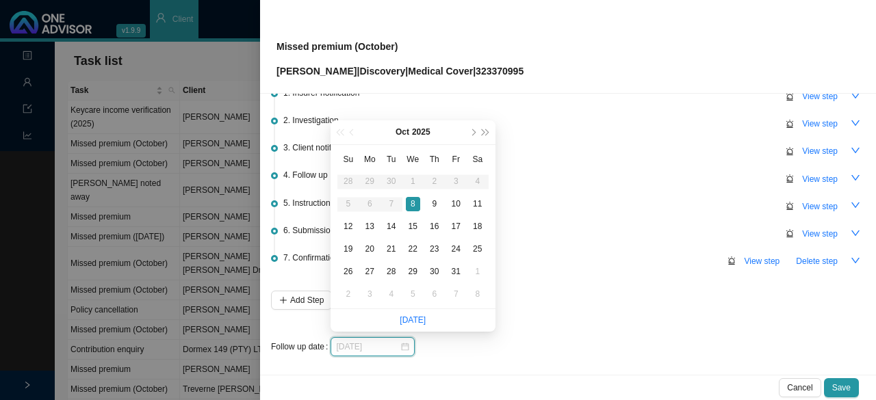
type input "2025-10-08"
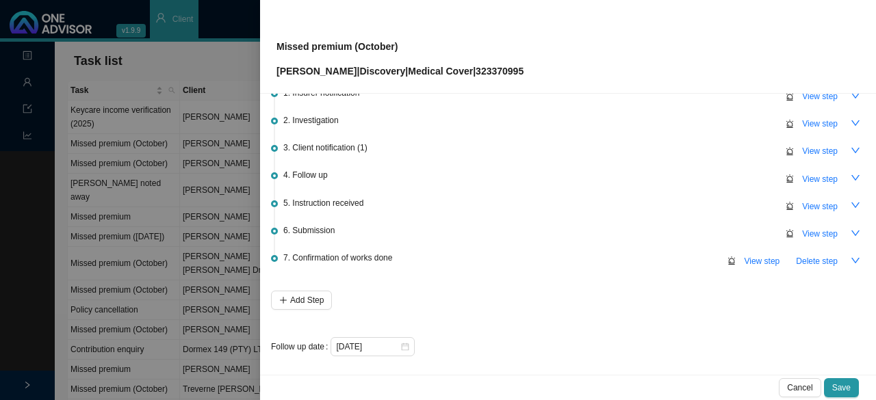
click at [551, 367] on div "Task Details Workflow 1. Insurer notification View step 2. Investigation View s…" at bounding box center [568, 234] width 616 height 281
click at [839, 388] on span "Save" at bounding box center [841, 388] width 18 height 14
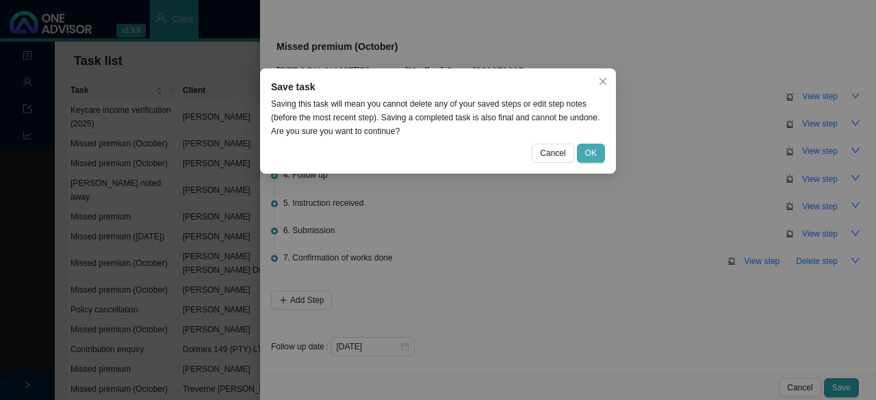
click at [593, 151] on span "OK" at bounding box center [591, 153] width 12 height 14
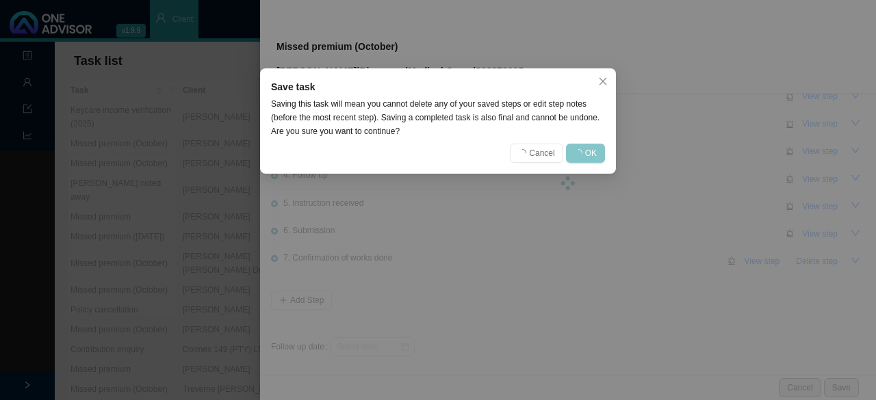
scroll to position [0, 0]
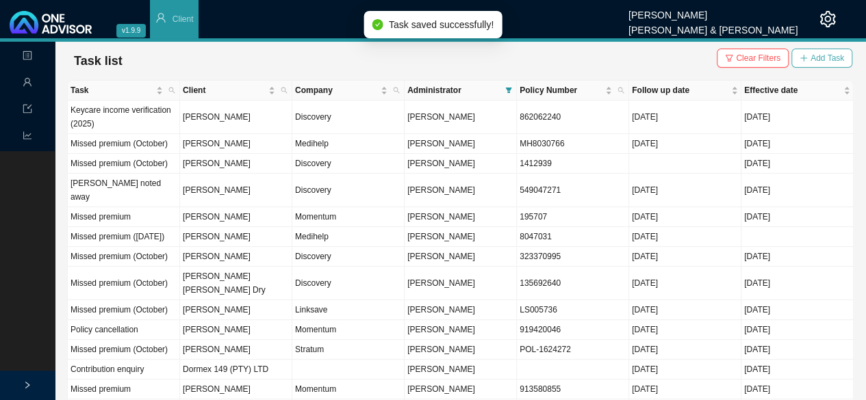
click at [834, 58] on span "Add Task" at bounding box center [827, 58] width 34 height 14
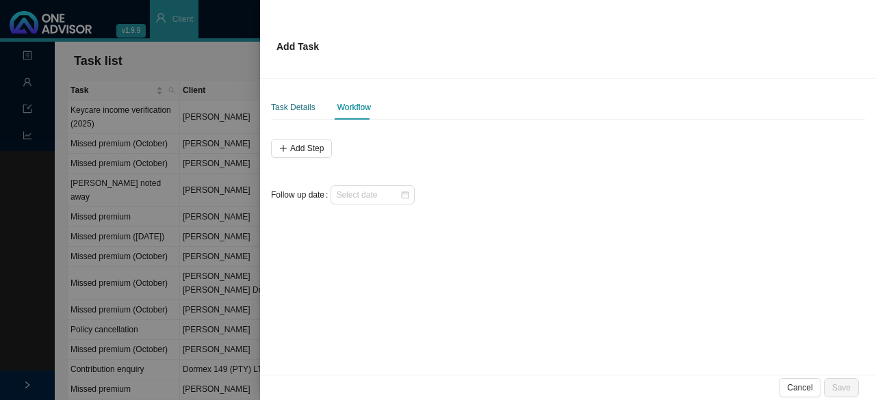
click at [292, 102] on div "Task Details" at bounding box center [293, 108] width 44 height 14
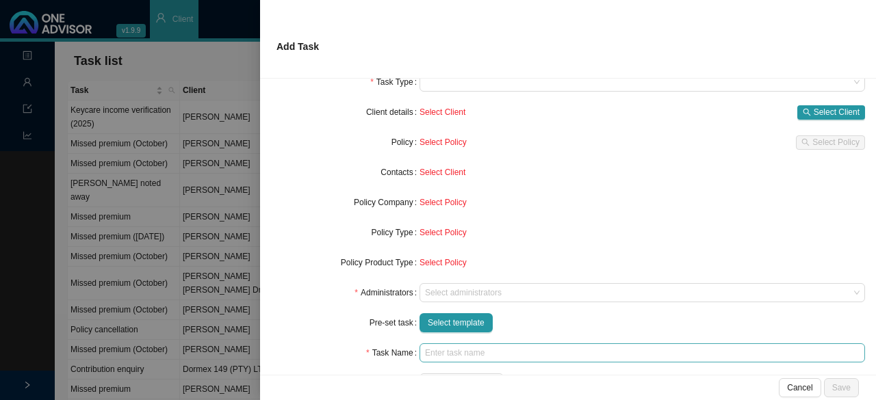
scroll to position [122, 0]
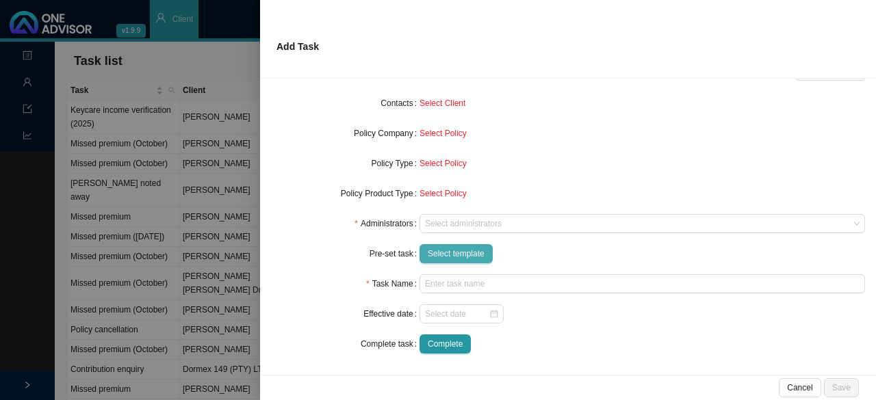
click at [457, 252] on span "Select template" at bounding box center [456, 254] width 57 height 14
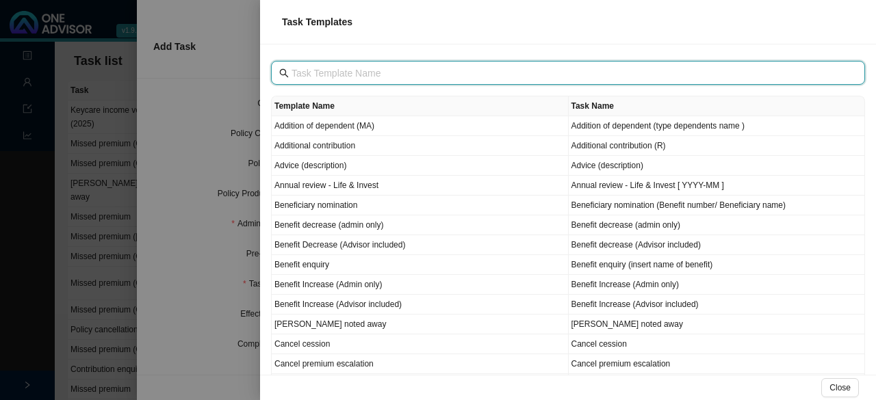
click at [330, 72] on input "text" at bounding box center [570, 73] width 556 height 15
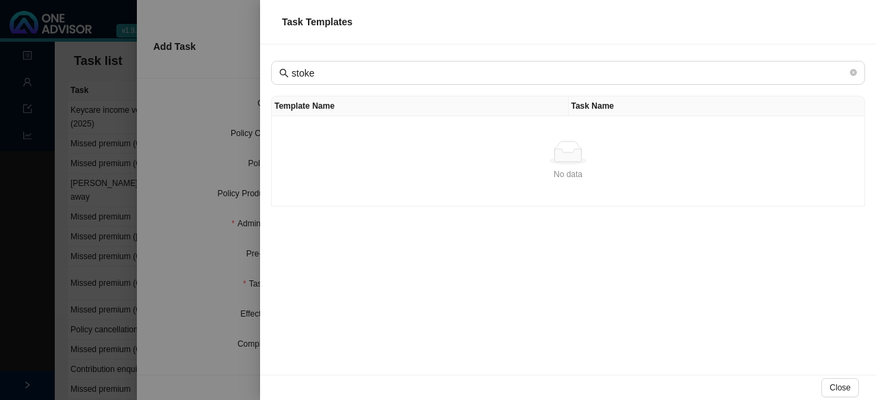
drag, startPoint x: 345, startPoint y: 92, endPoint x: 265, endPoint y: 80, distance: 81.0
click at [265, 80] on div "stoke Template Name Task Name No data No data" at bounding box center [568, 209] width 616 height 331
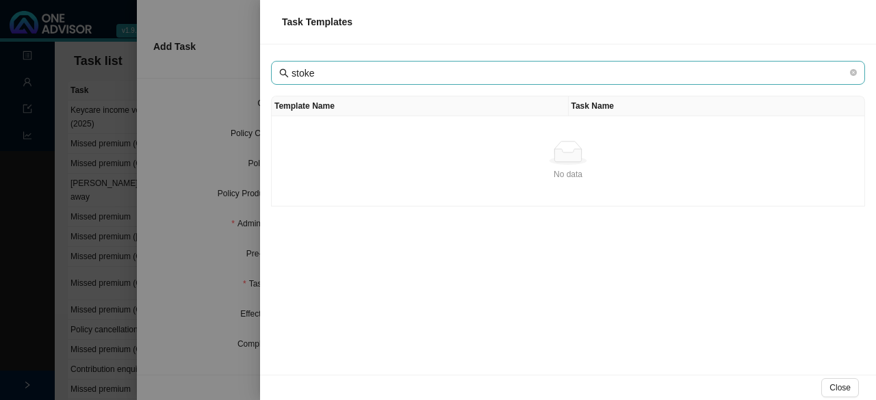
click at [322, 67] on input "stoke" at bounding box center [570, 73] width 556 height 15
drag, startPoint x: 322, startPoint y: 82, endPoint x: 311, endPoint y: 72, distance: 15.0
click at [273, 73] on span "stoke" at bounding box center [568, 73] width 594 height 24
click at [312, 72] on input "stoke" at bounding box center [570, 73] width 556 height 15
drag, startPoint x: 312, startPoint y: 72, endPoint x: 261, endPoint y: 63, distance: 51.4
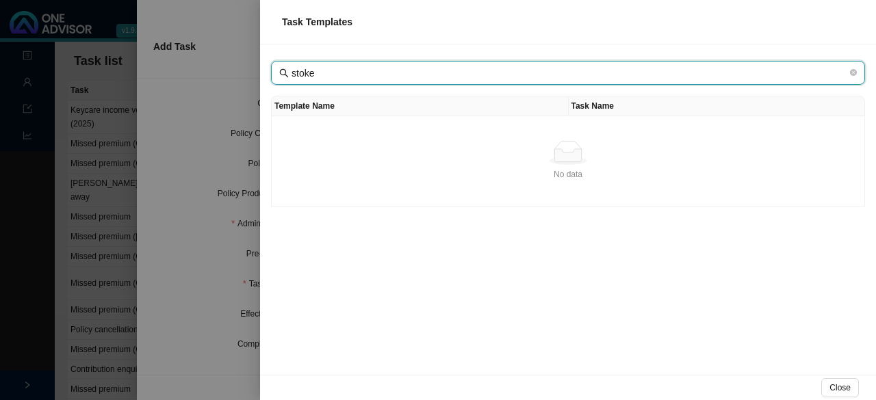
click at [261, 63] on div "stoke Template Name Task Name No data No data" at bounding box center [568, 209] width 616 height 331
type input "miss"
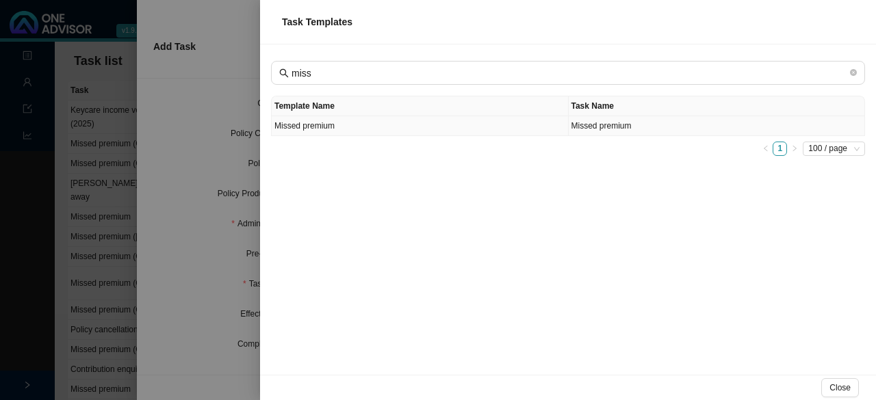
click at [367, 121] on td "Missed premium" at bounding box center [420, 126] width 297 height 20
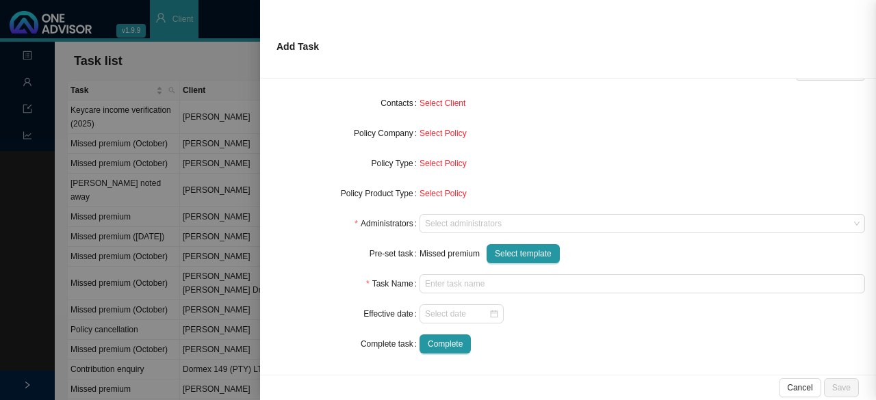
type input "Missed premium"
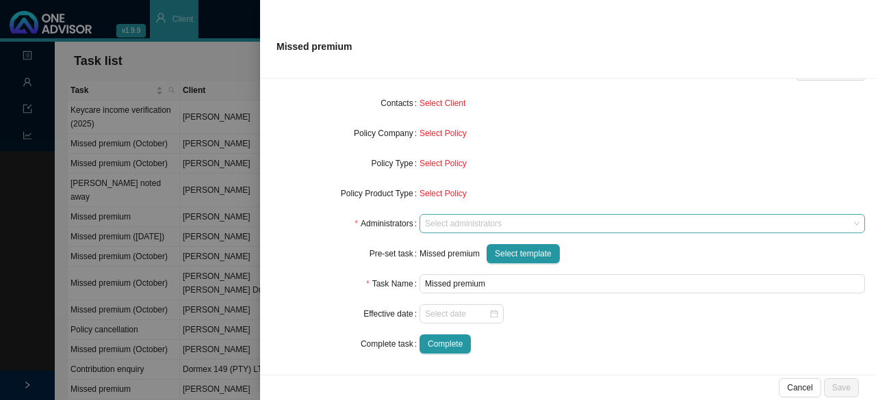
click at [457, 224] on div at bounding box center [635, 224] width 427 height 10
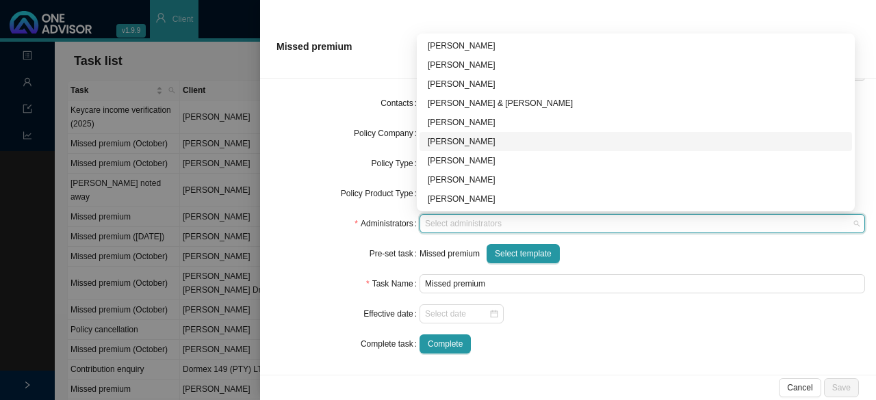
click at [457, 133] on div "[PERSON_NAME]" at bounding box center [636, 141] width 433 height 19
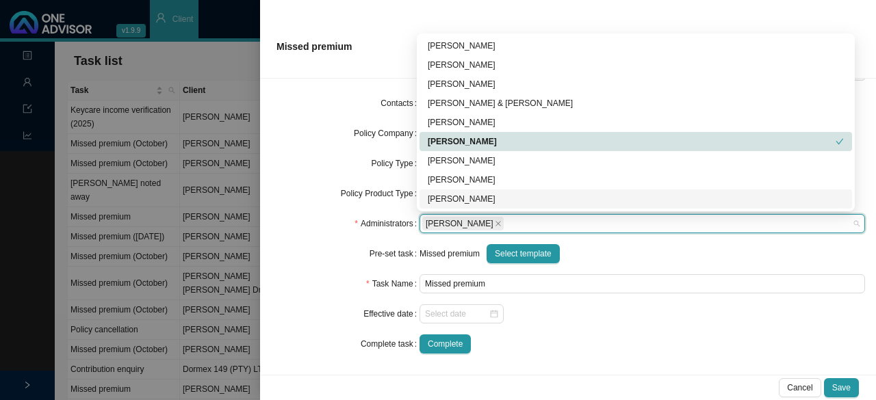
click at [304, 261] on div "Pre-set task" at bounding box center [345, 253] width 149 height 19
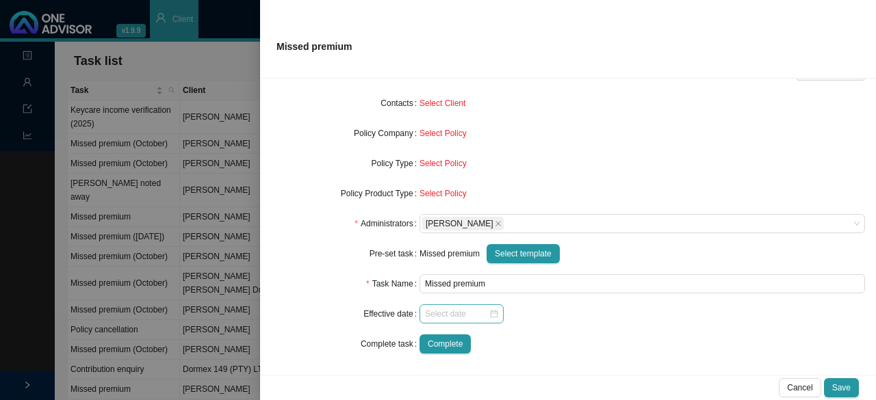
click at [497, 316] on div at bounding box center [462, 314] width 84 height 19
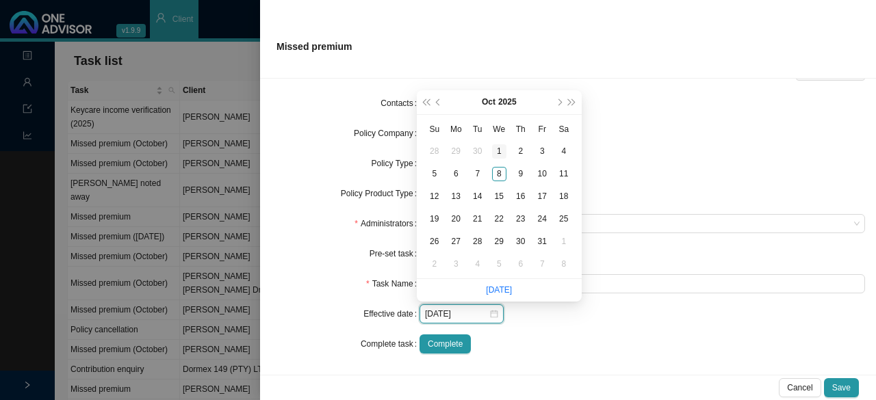
type input "2025-10-01"
drag, startPoint x: 501, startPoint y: 153, endPoint x: 502, endPoint y: 173, distance: 20.5
click at [501, 153] on div "1" at bounding box center [499, 151] width 14 height 14
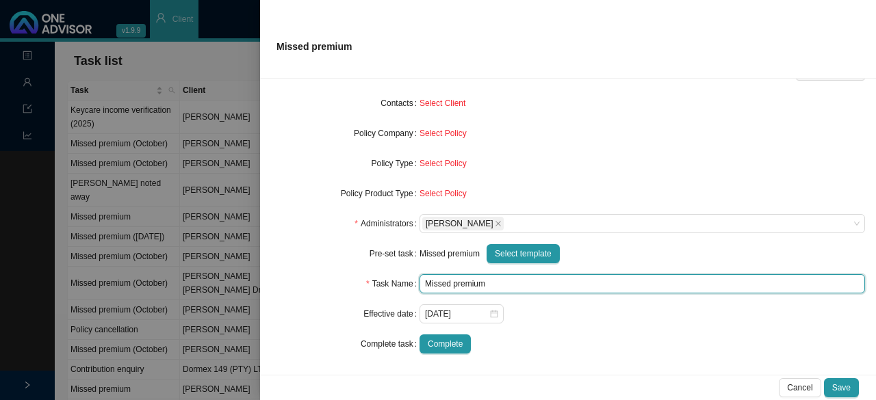
click at [513, 285] on input "Missed premium" at bounding box center [643, 283] width 446 height 19
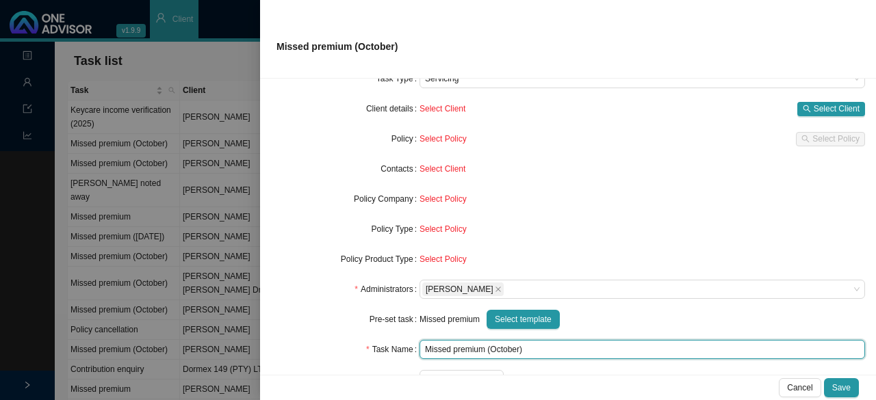
scroll to position [0, 0]
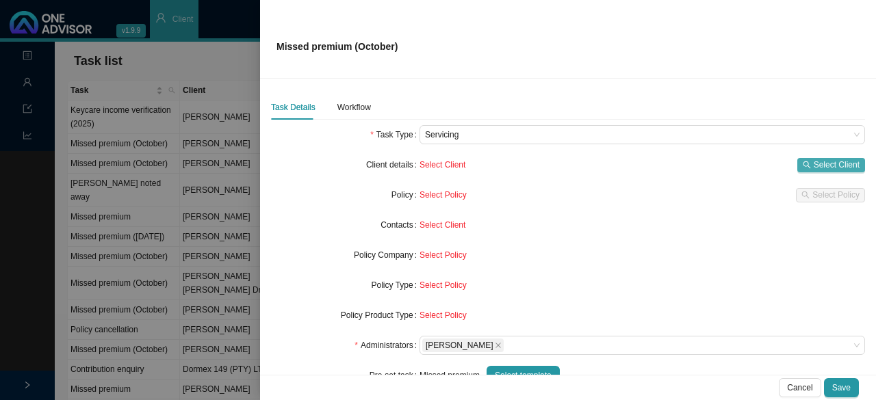
type input "Missed premium (October)"
click at [814, 168] on span "Select Client" at bounding box center [837, 165] width 46 height 14
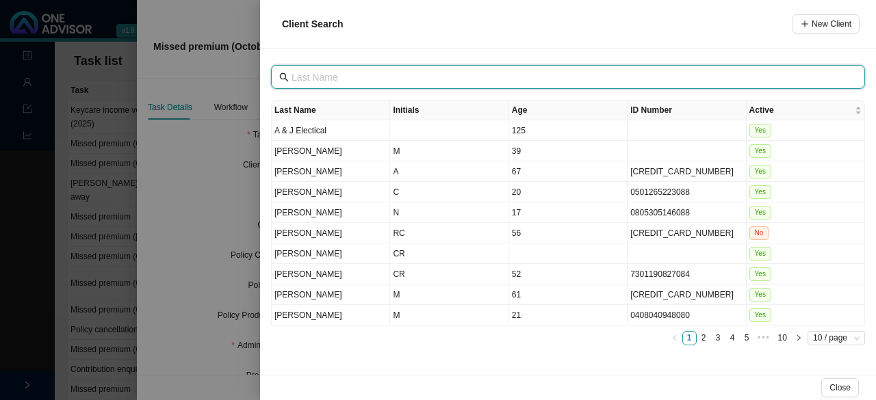
click at [298, 82] on input "text" at bounding box center [570, 77] width 556 height 15
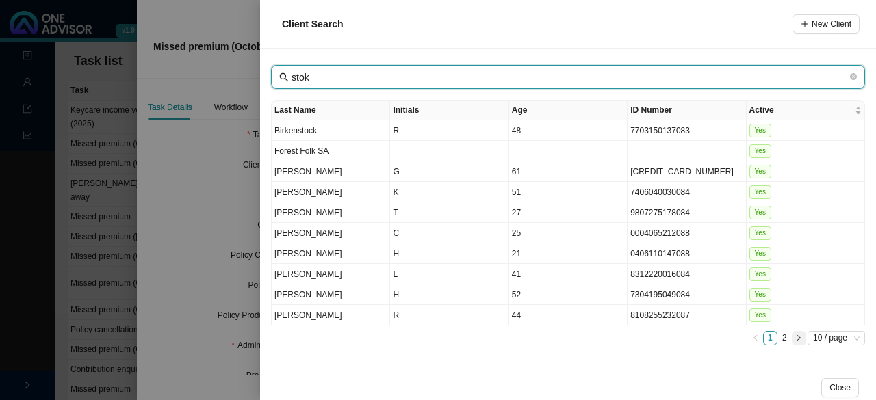
type input "stok"
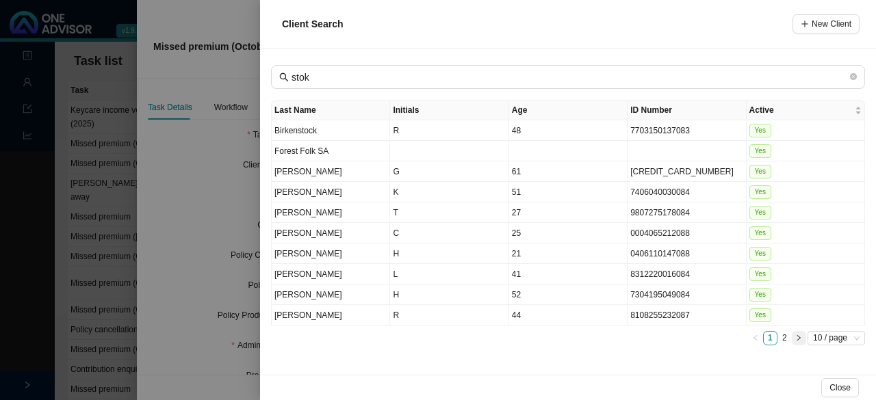
click at [802, 331] on button "button" at bounding box center [799, 338] width 14 height 14
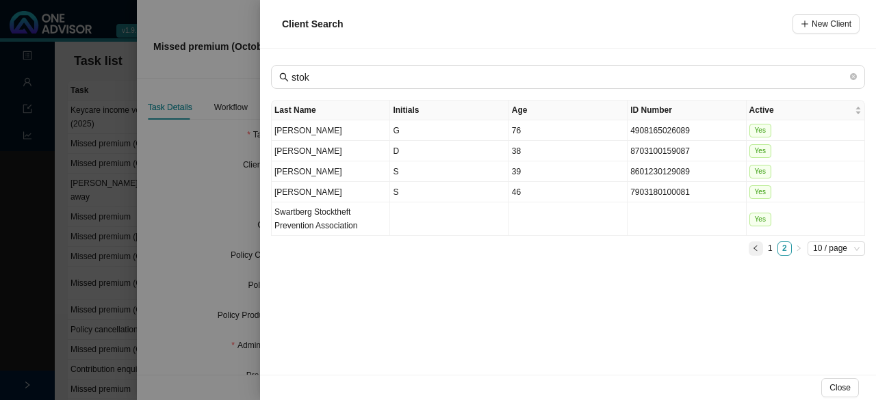
click at [754, 246] on icon "left" at bounding box center [755, 248] width 3 height 5
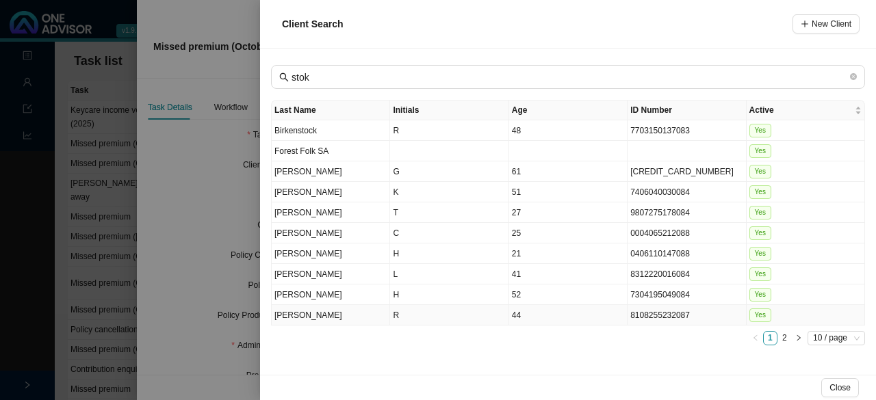
click at [424, 309] on td "R" at bounding box center [449, 315] width 118 height 21
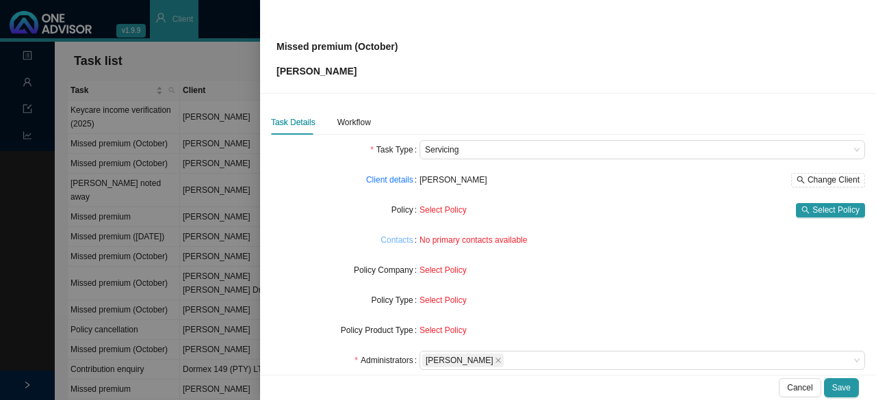
click at [391, 239] on link "Contacts" at bounding box center [397, 240] width 32 height 14
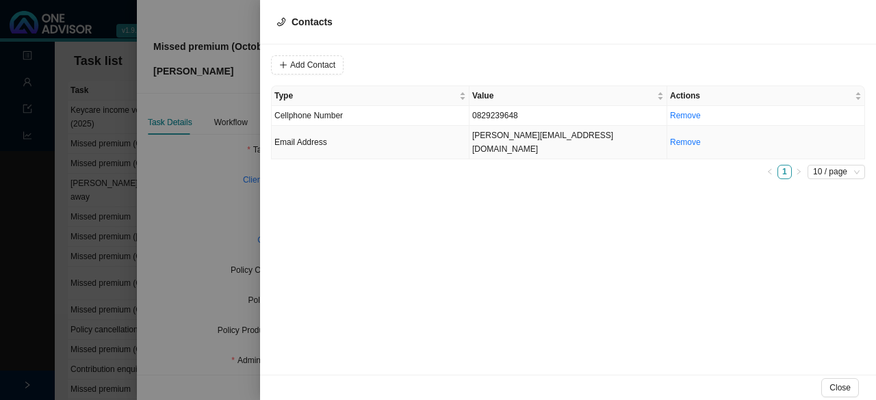
click at [498, 136] on td "ryan@aslockton.co.za" at bounding box center [569, 143] width 198 height 34
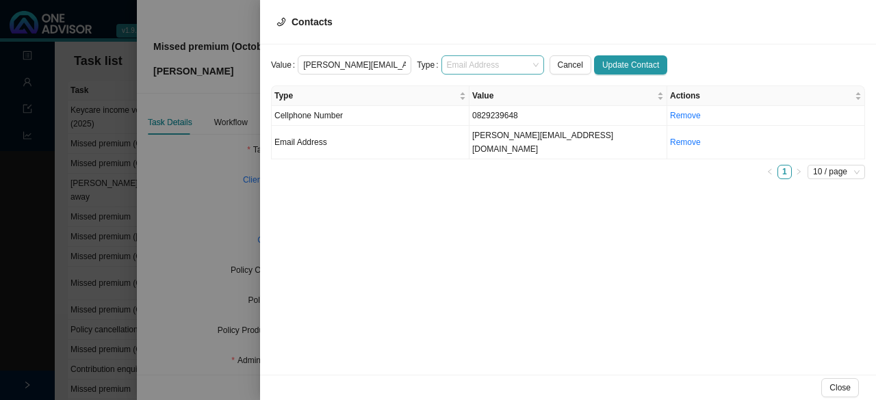
click at [500, 66] on span "Email Address" at bounding box center [493, 65] width 92 height 18
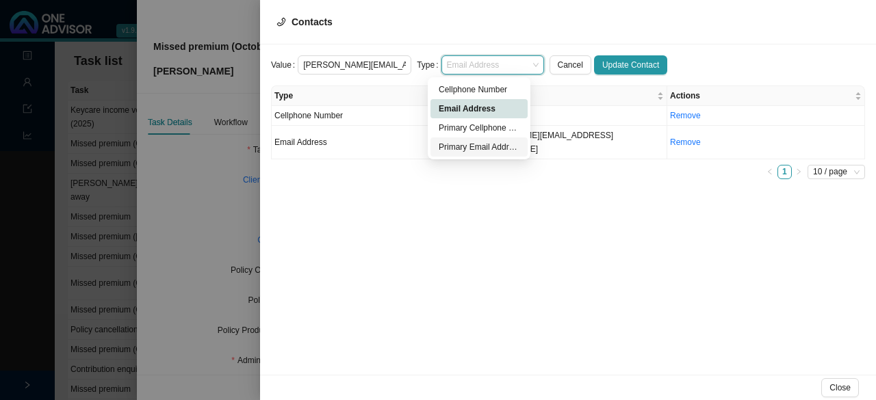
click at [492, 149] on div "Primary Email Address" at bounding box center [479, 147] width 81 height 14
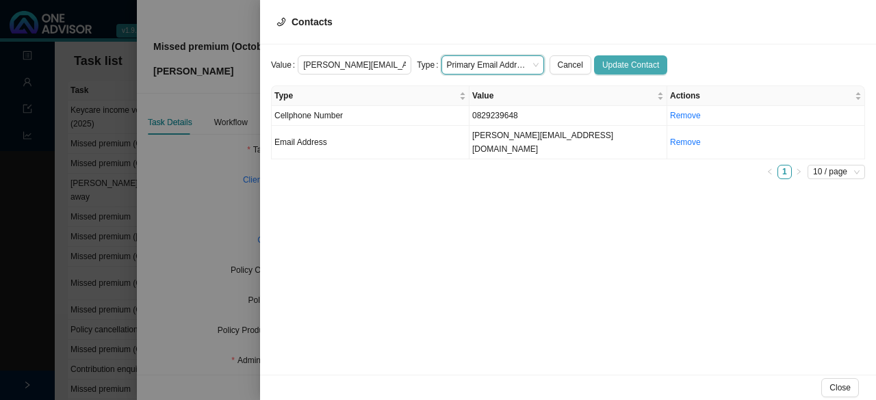
click at [627, 64] on span "Update Contact" at bounding box center [630, 65] width 57 height 14
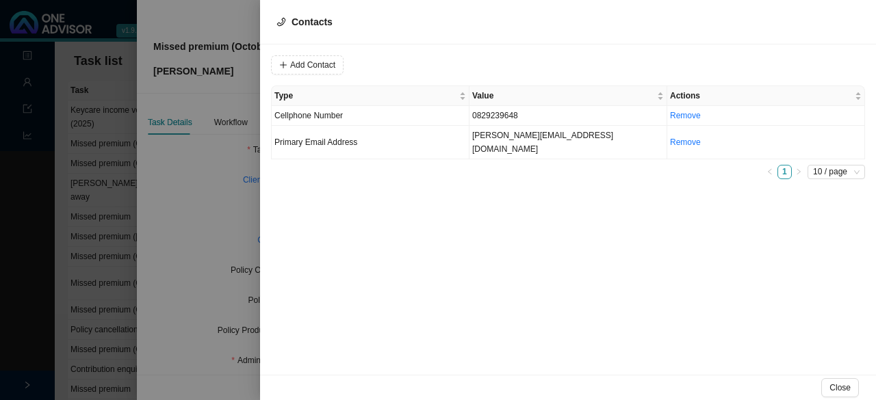
click at [205, 194] on div at bounding box center [438, 200] width 876 height 400
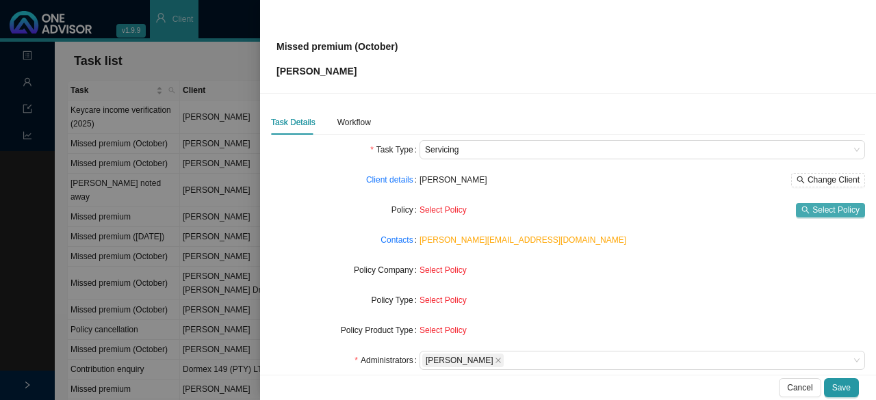
click at [802, 206] on icon "search" at bounding box center [806, 210] width 8 height 8
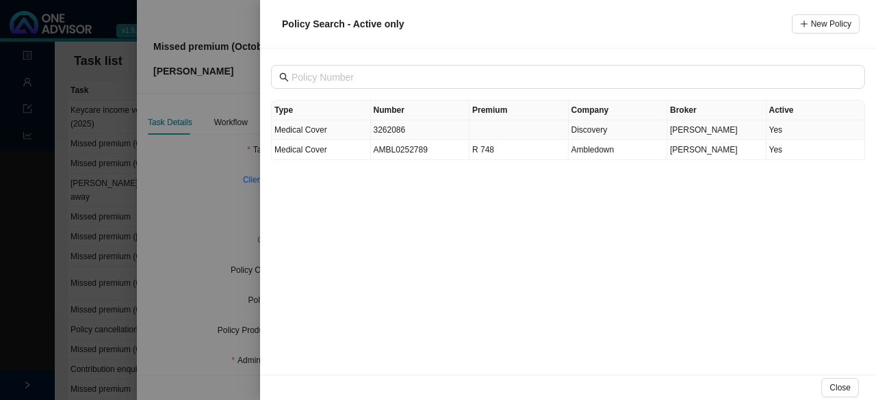
click at [395, 133] on td "3262086" at bounding box center [420, 130] width 99 height 20
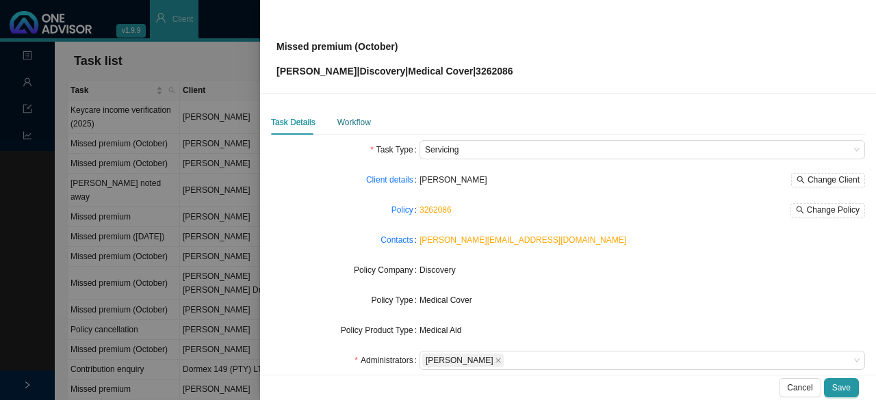
click at [352, 121] on div "Workflow" at bounding box center [354, 123] width 34 height 14
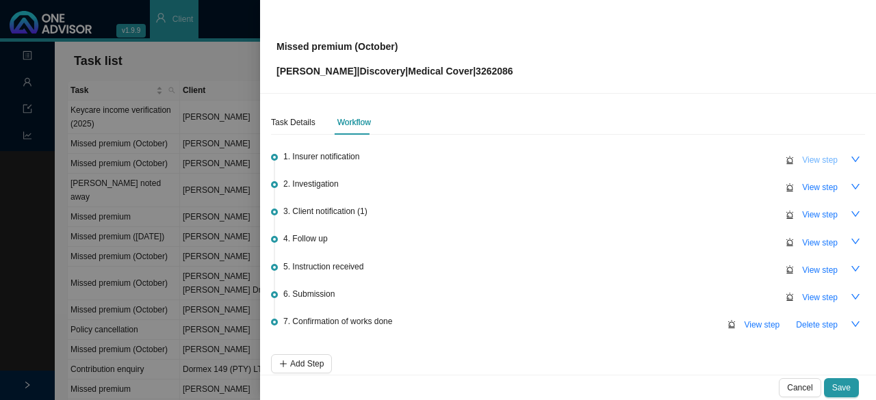
click at [813, 162] on span "View step" at bounding box center [820, 160] width 36 height 14
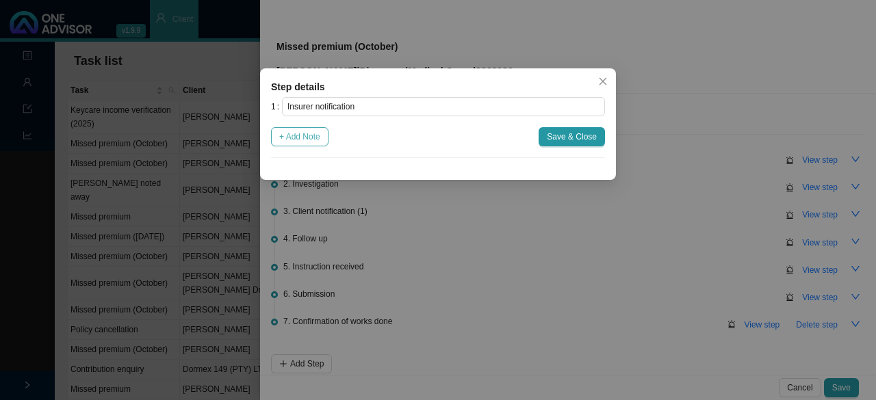
drag, startPoint x: 307, startPoint y: 144, endPoint x: 322, endPoint y: 165, distance: 25.5
click at [307, 144] on button "+ Add Note" at bounding box center [299, 136] width 57 height 19
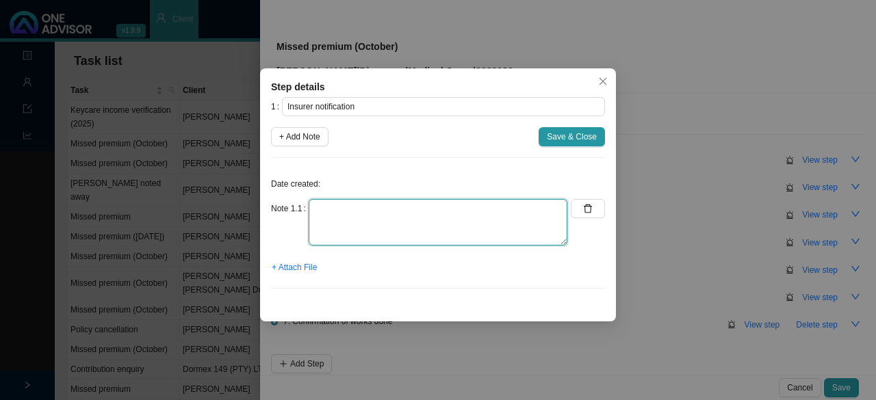
click at [342, 225] on textarea at bounding box center [438, 222] width 259 height 47
type textarea "On suspended list"
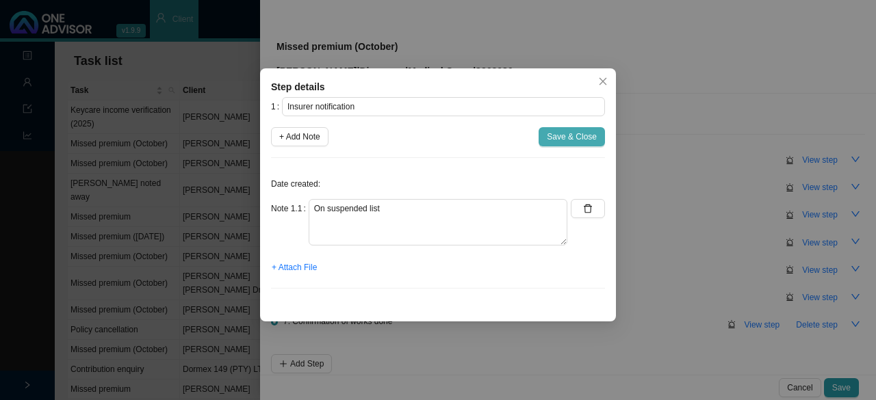
click at [587, 139] on span "Save & Close" at bounding box center [572, 137] width 50 height 14
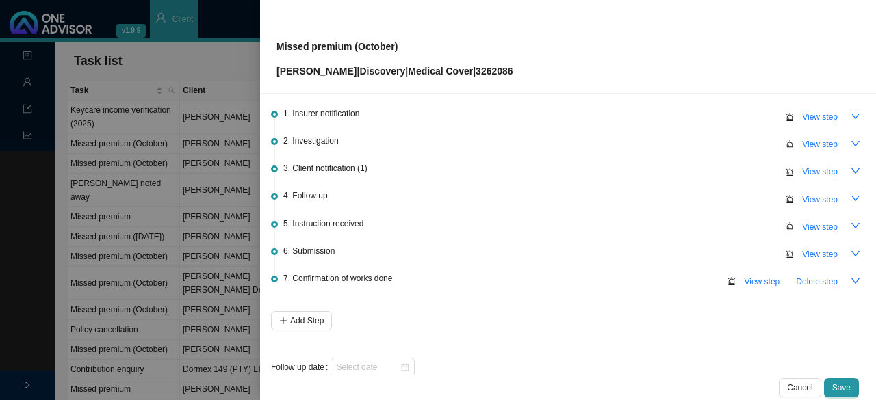
scroll to position [64, 0]
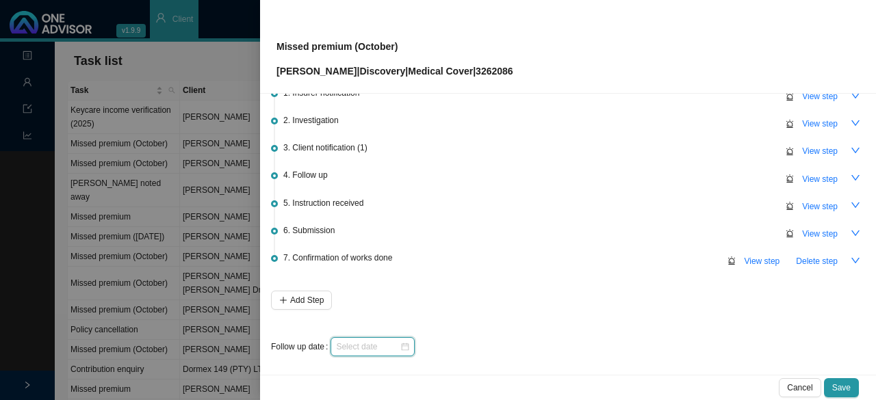
click at [398, 346] on input at bounding box center [368, 347] width 64 height 14
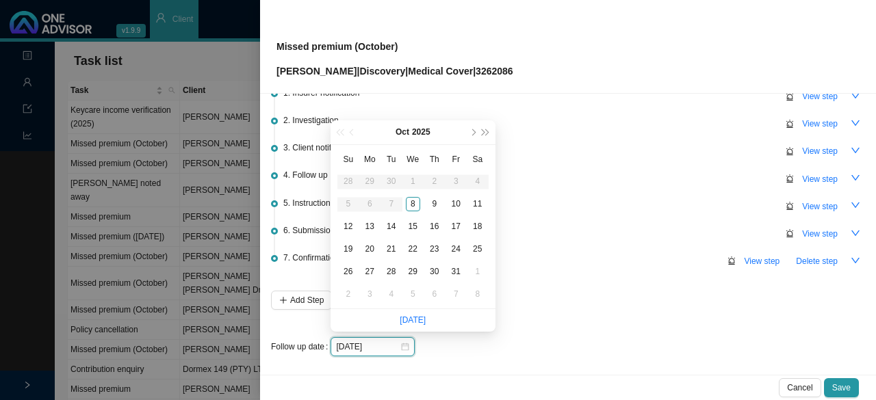
type input "2025-10-08"
click at [415, 204] on div "8" at bounding box center [413, 204] width 14 height 14
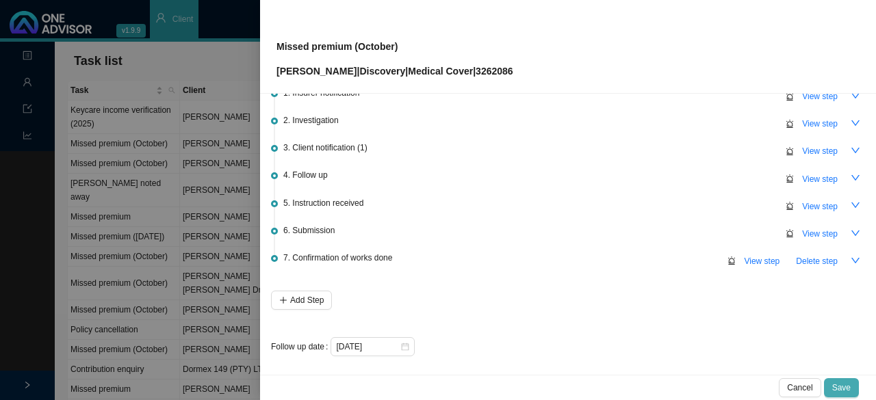
click at [846, 382] on span "Save" at bounding box center [841, 388] width 18 height 14
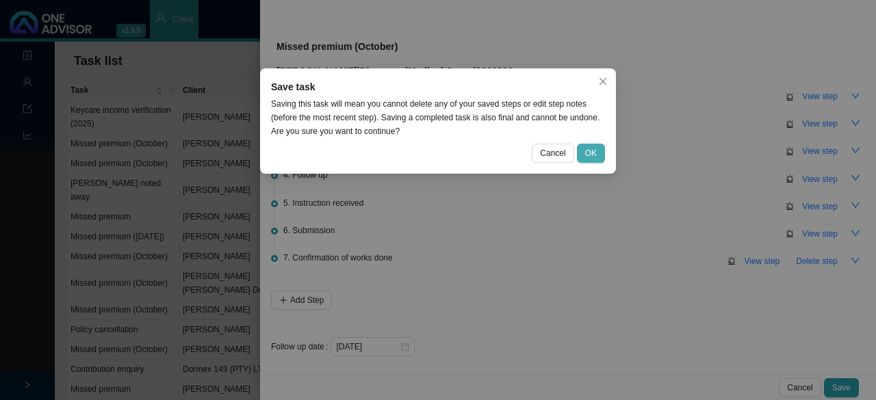
click at [588, 155] on span "OK" at bounding box center [591, 153] width 12 height 14
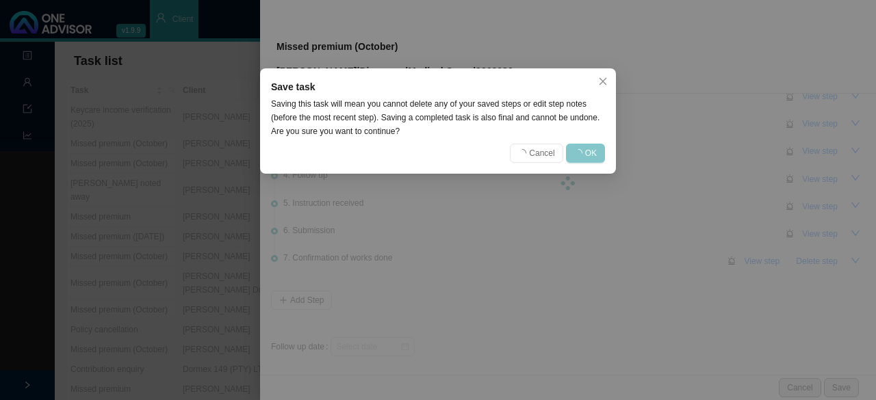
scroll to position [0, 0]
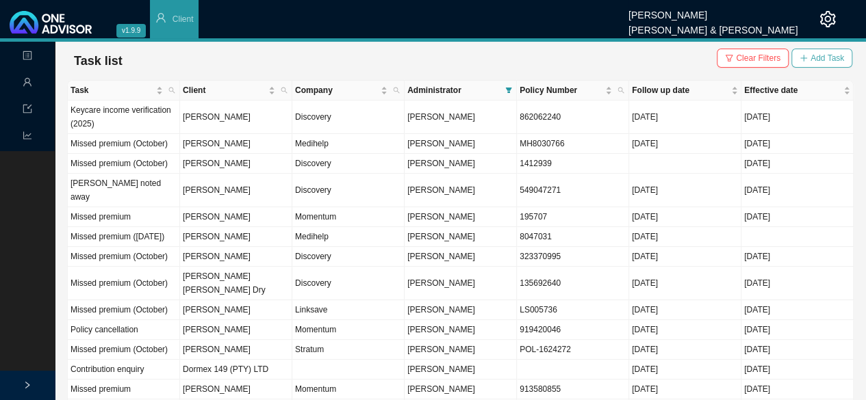
click at [830, 61] on span "Add Task" at bounding box center [827, 58] width 34 height 14
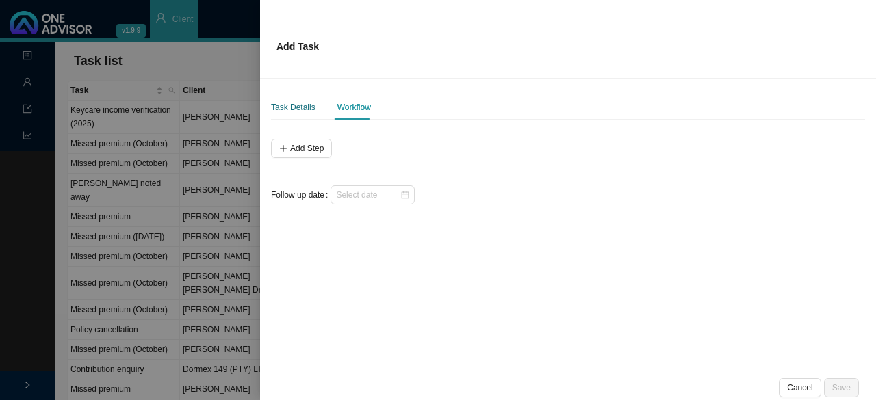
click at [308, 102] on div "Task Details" at bounding box center [293, 108] width 44 height 14
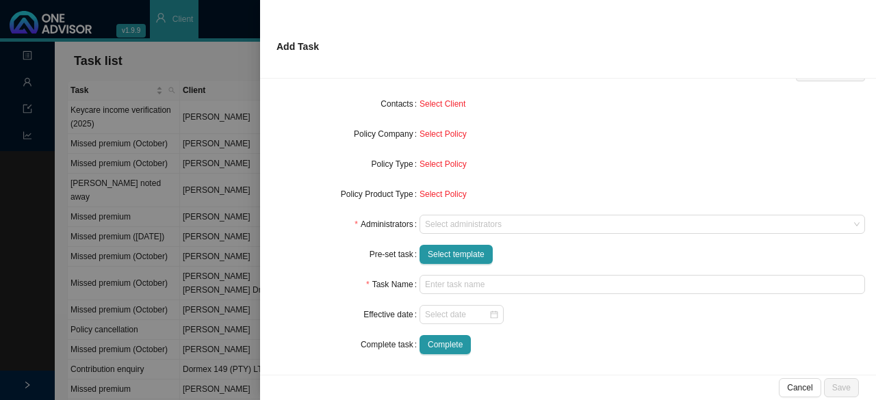
scroll to position [122, 0]
click at [441, 253] on span "Select template" at bounding box center [456, 254] width 57 height 14
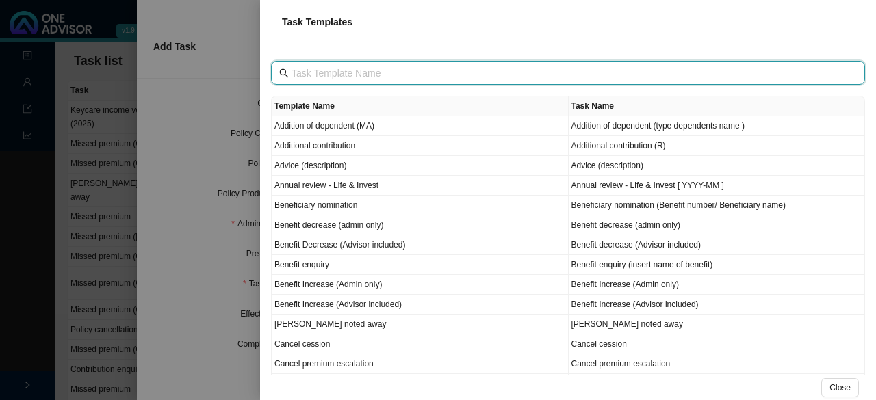
click at [312, 77] on input "text" at bounding box center [570, 73] width 556 height 15
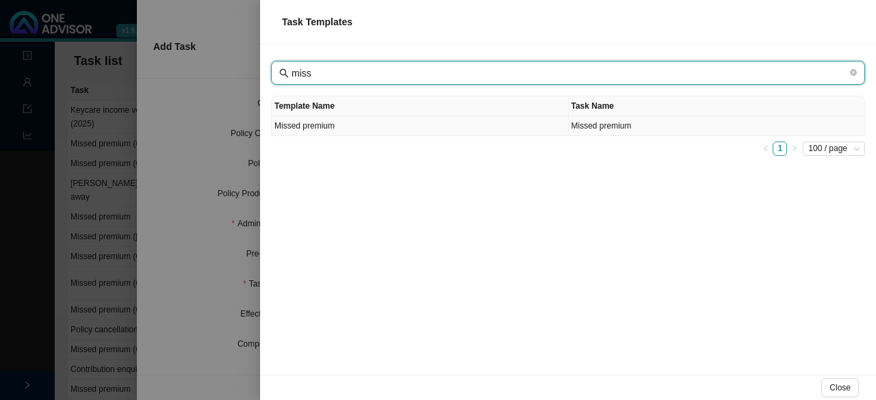
type input "miss"
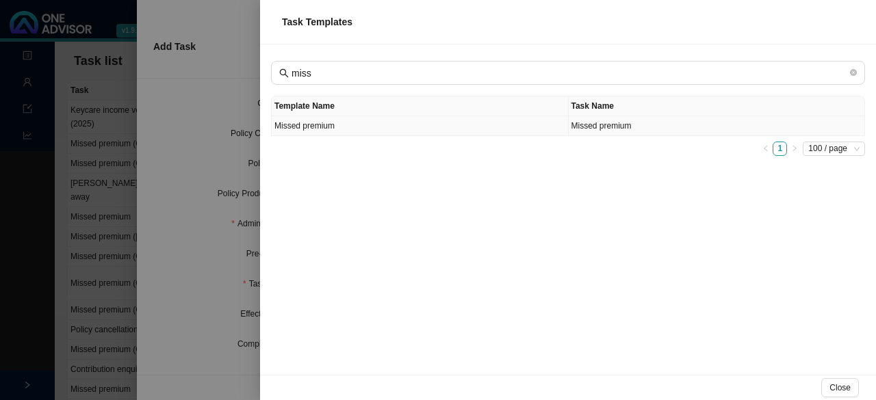
click at [318, 126] on td "Missed premium" at bounding box center [420, 126] width 297 height 20
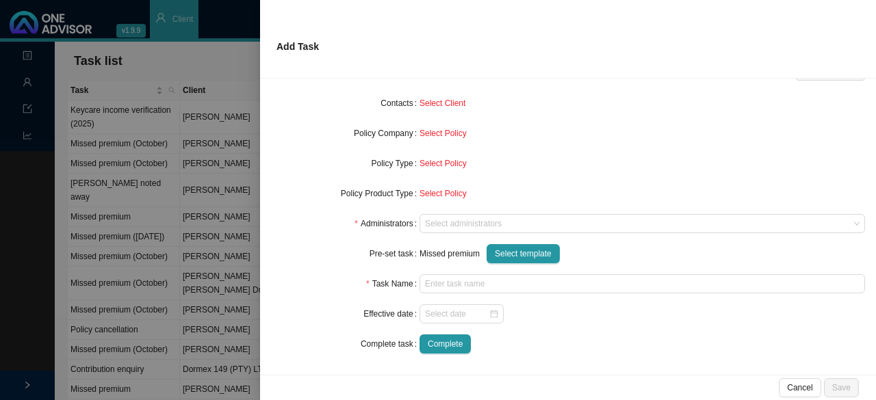
type input "Missed premium"
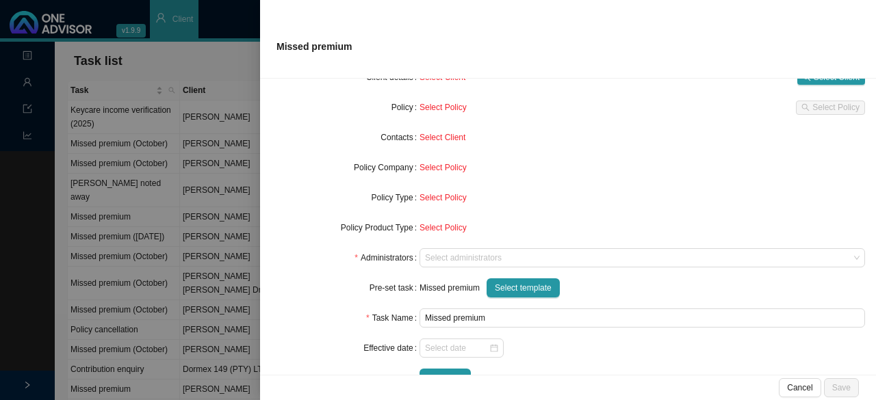
scroll to position [0, 0]
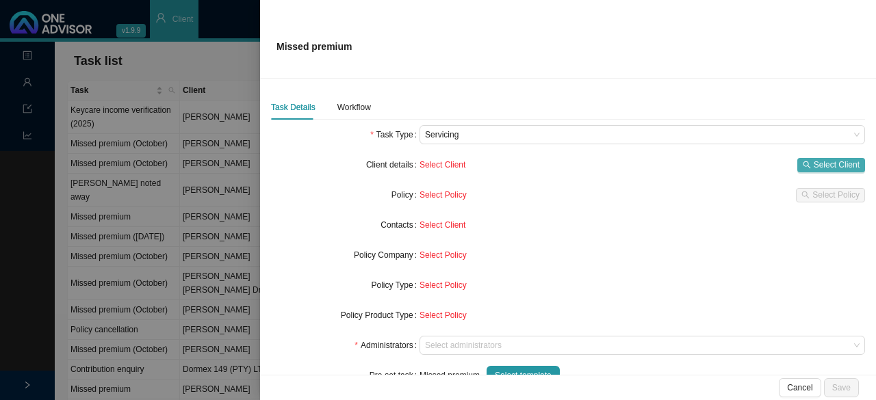
click at [815, 164] on span "Select Client" at bounding box center [837, 165] width 46 height 14
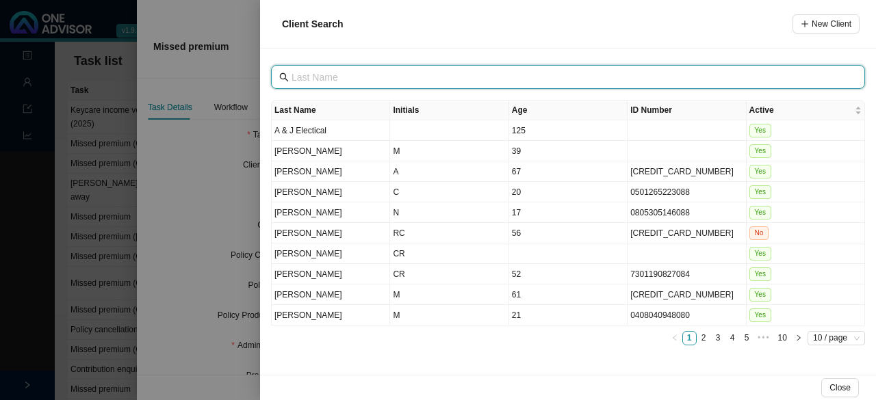
click at [300, 75] on input "text" at bounding box center [570, 77] width 556 height 15
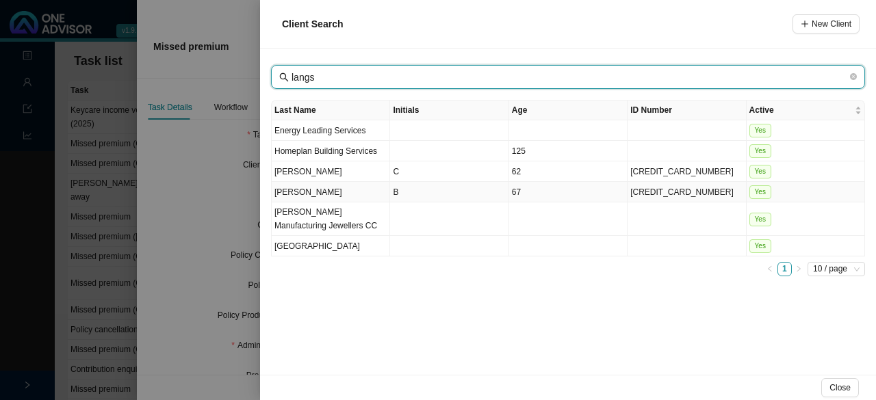
type input "langs"
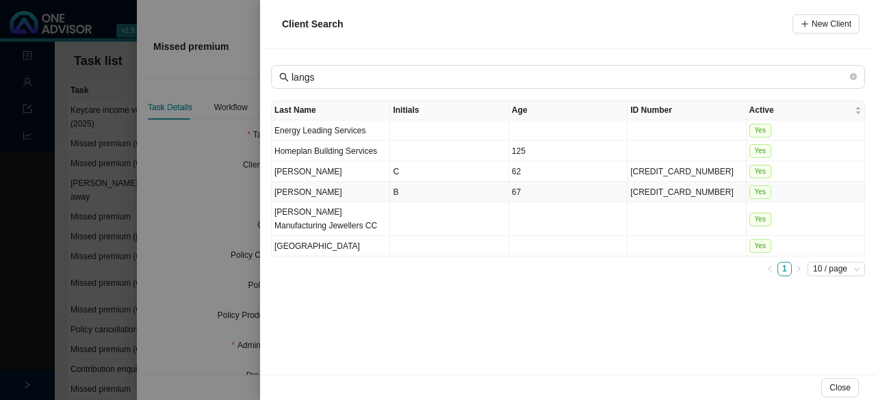
click at [330, 191] on td "Langston" at bounding box center [331, 192] width 118 height 21
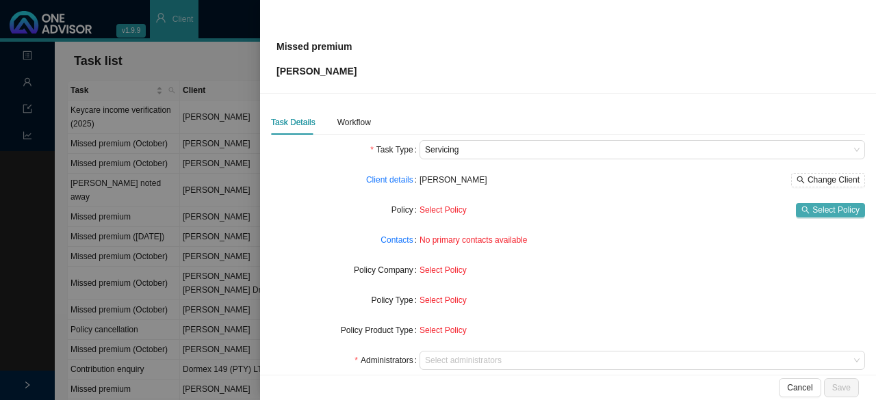
click at [819, 207] on span "Select Policy" at bounding box center [835, 210] width 47 height 14
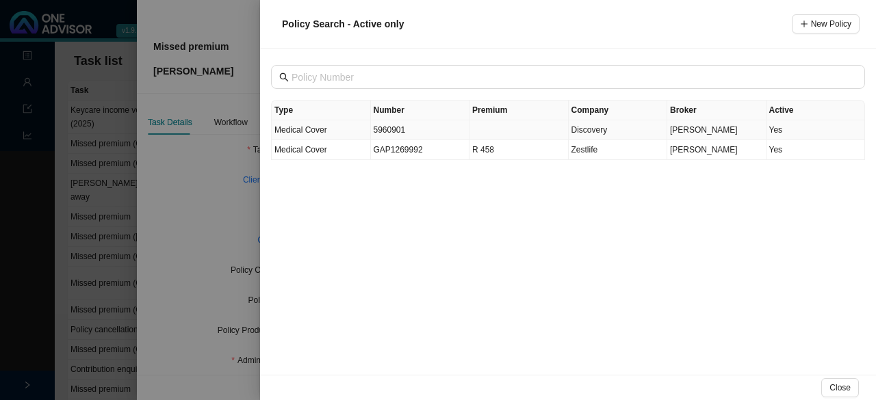
click at [388, 132] on td "5960901" at bounding box center [420, 130] width 99 height 20
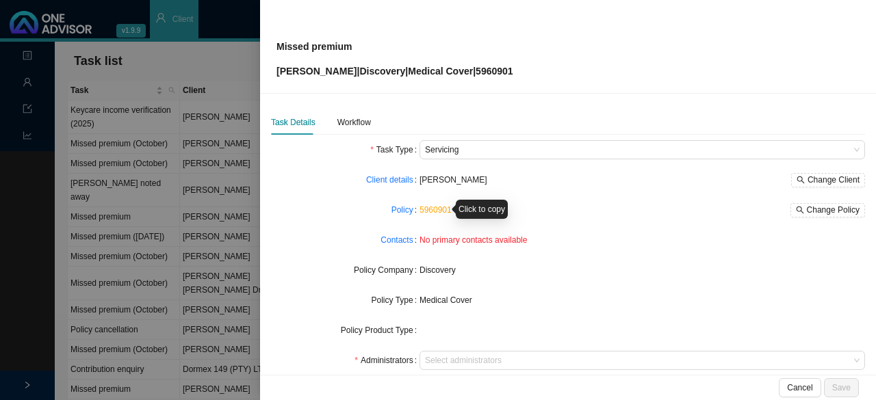
click at [432, 209] on link "5960901" at bounding box center [436, 210] width 32 height 10
click at [396, 205] on link "Policy" at bounding box center [403, 210] width 22 height 14
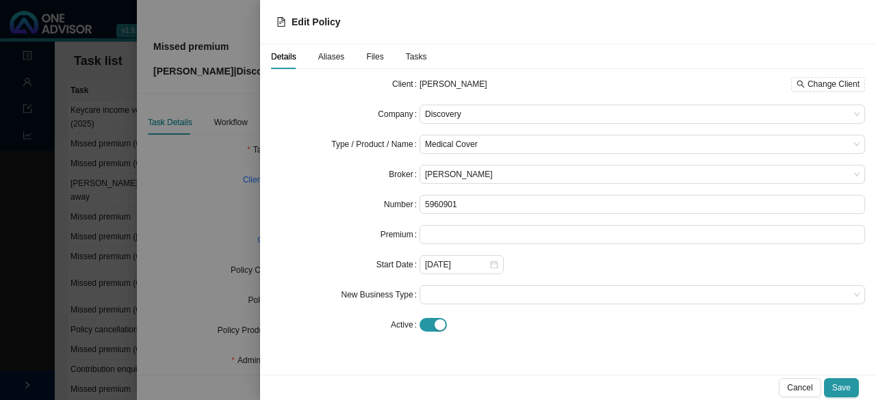
click at [335, 53] on span "Aliases" at bounding box center [331, 57] width 27 height 8
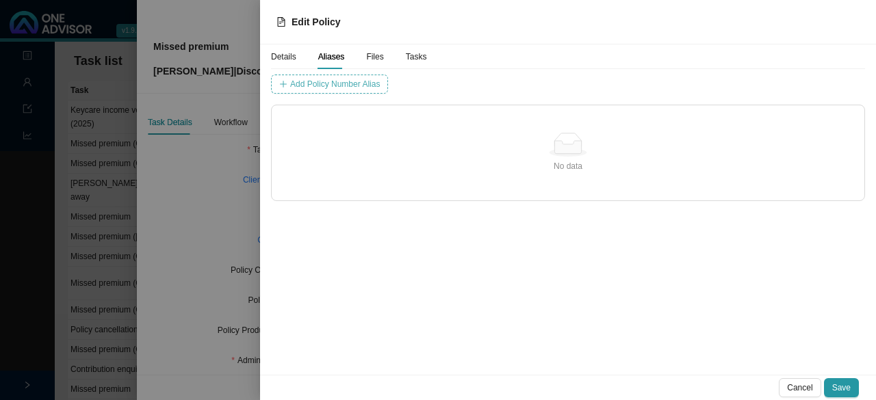
click at [326, 88] on span "Add Policy Number Alias" at bounding box center [335, 84] width 90 height 14
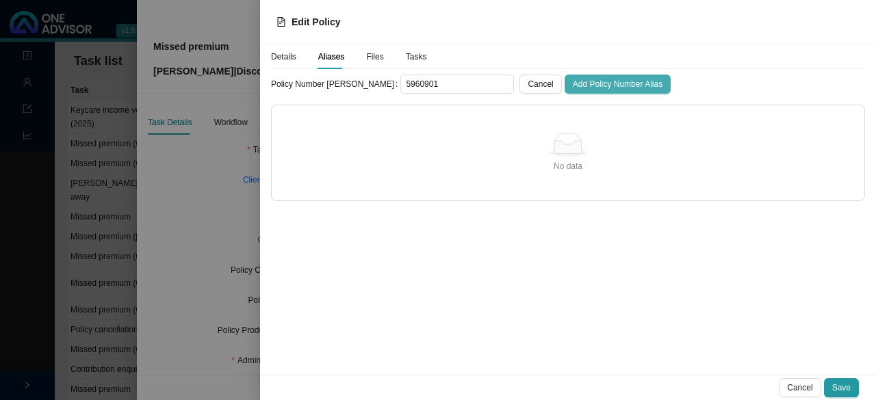
type input "5960901"
click at [573, 86] on span "Add Policy Number Alias" at bounding box center [618, 84] width 90 height 14
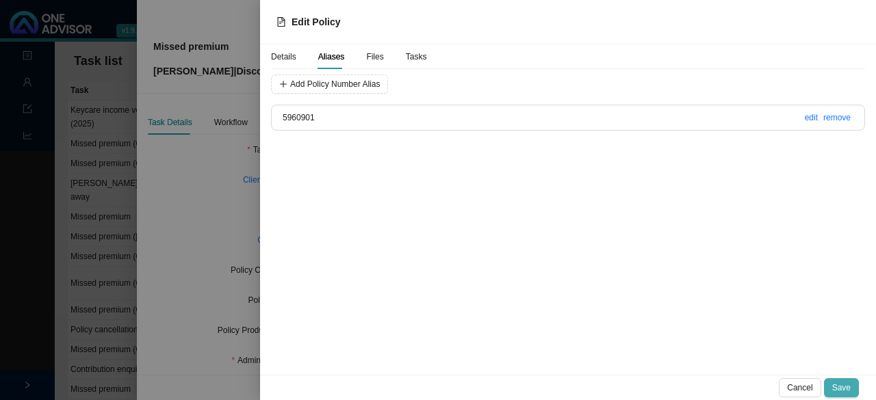
click at [845, 386] on span "Save" at bounding box center [841, 388] width 18 height 14
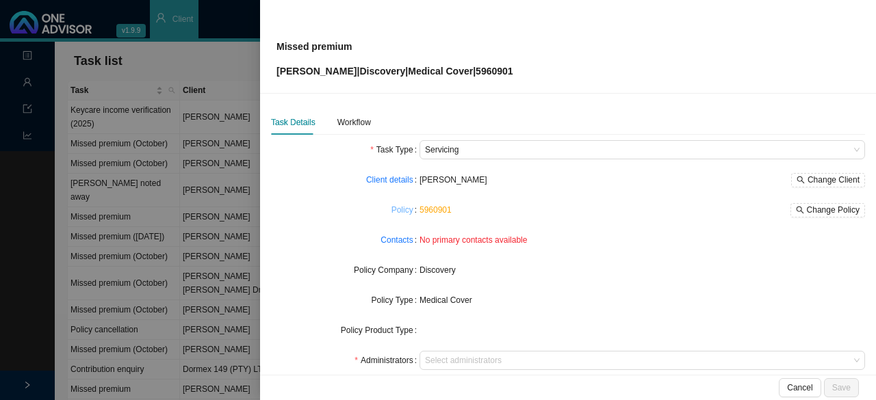
click at [405, 208] on link "Policy" at bounding box center [403, 210] width 22 height 14
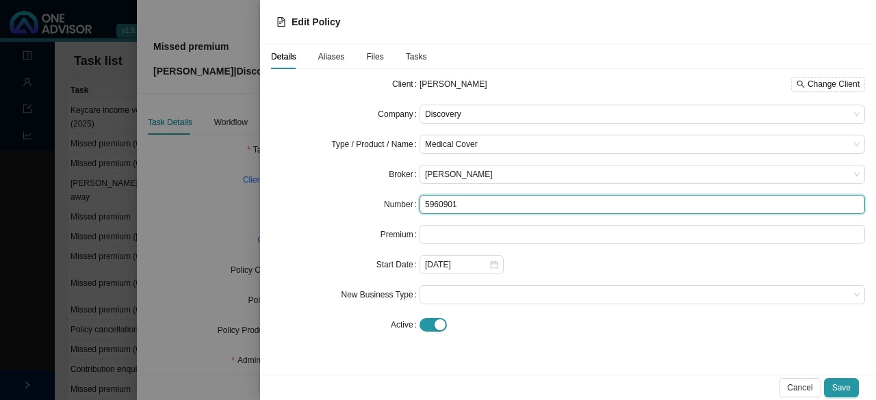
drag, startPoint x: 468, startPoint y: 201, endPoint x: 407, endPoint y: 193, distance: 62.1
click at [407, 193] on form "Client Barry Langston Change Client Company Discovery Type / Product / Name Med…" at bounding box center [568, 205] width 594 height 260
paste input "059609010"
type input "059609010"
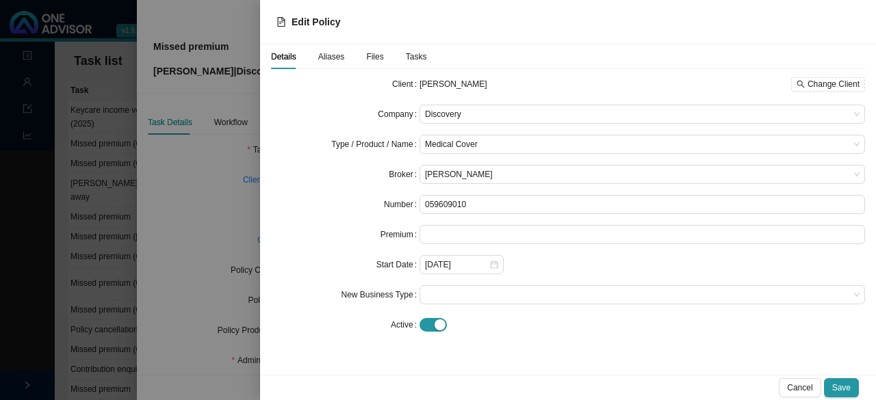
click at [317, 221] on form "Client Barry Langston Change Client Company Discovery Type / Product / Name Med…" at bounding box center [568, 205] width 594 height 260
click at [844, 388] on span "Save" at bounding box center [841, 388] width 18 height 14
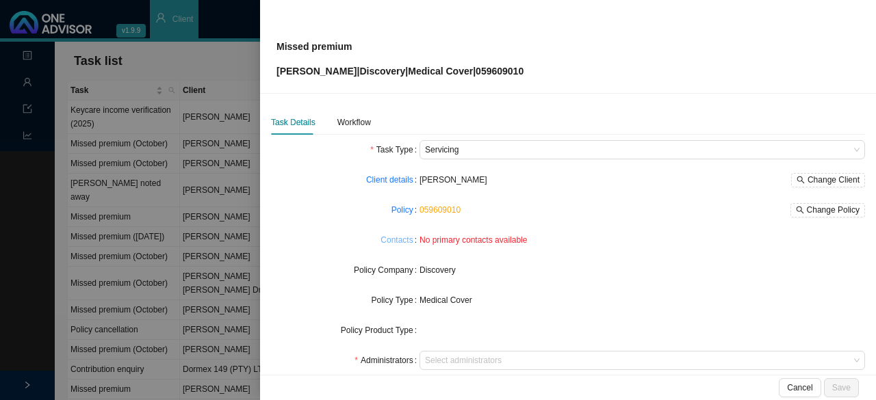
click at [395, 238] on link "Contacts" at bounding box center [397, 240] width 32 height 14
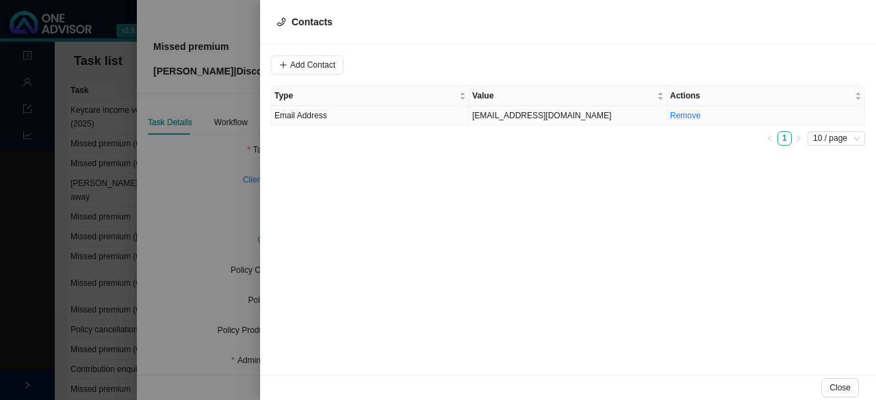
click at [502, 114] on td "lalanathi@telkomsa.net" at bounding box center [569, 116] width 198 height 20
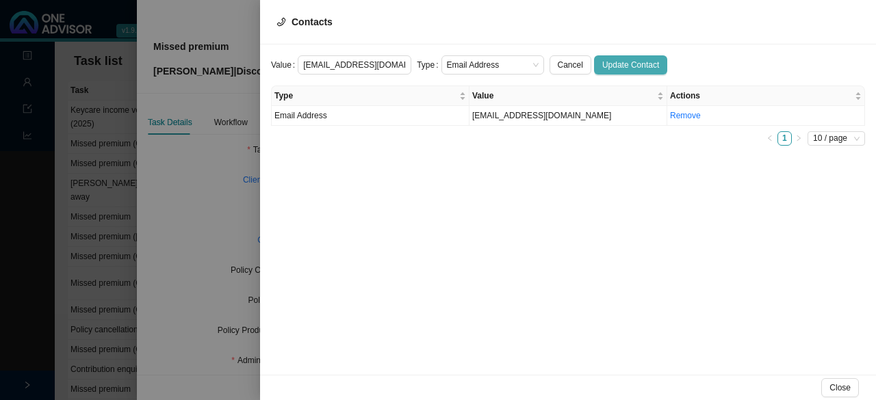
click at [607, 68] on span "Update Contact" at bounding box center [630, 65] width 57 height 14
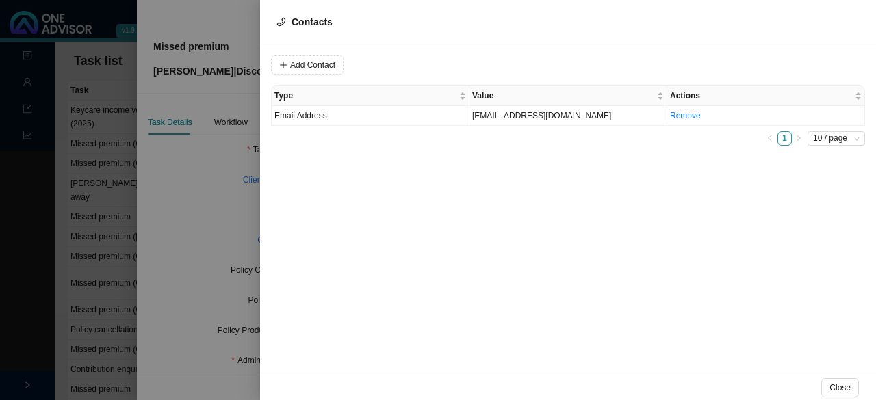
click at [193, 208] on div at bounding box center [438, 200] width 876 height 400
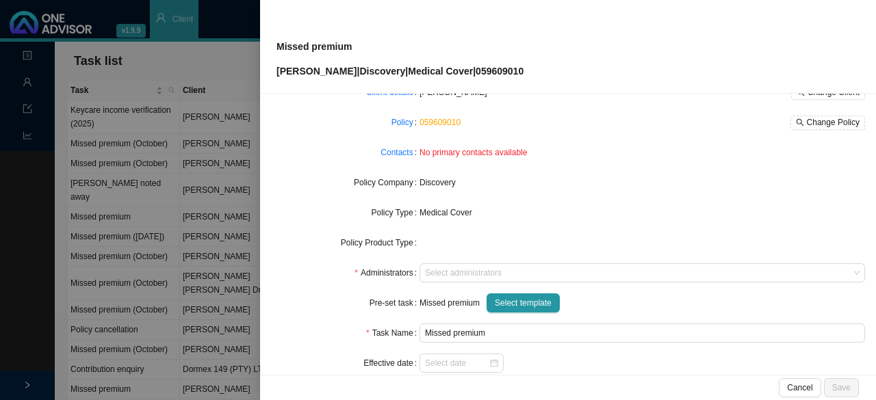
scroll to position [137, 0]
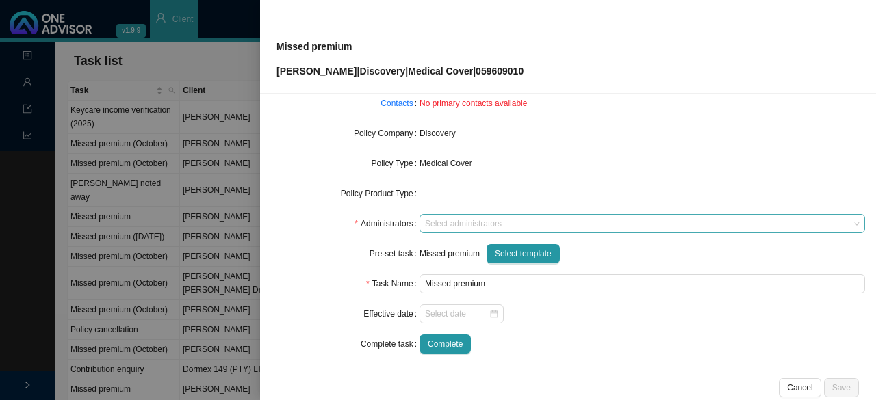
click at [440, 225] on div at bounding box center [635, 224] width 427 height 10
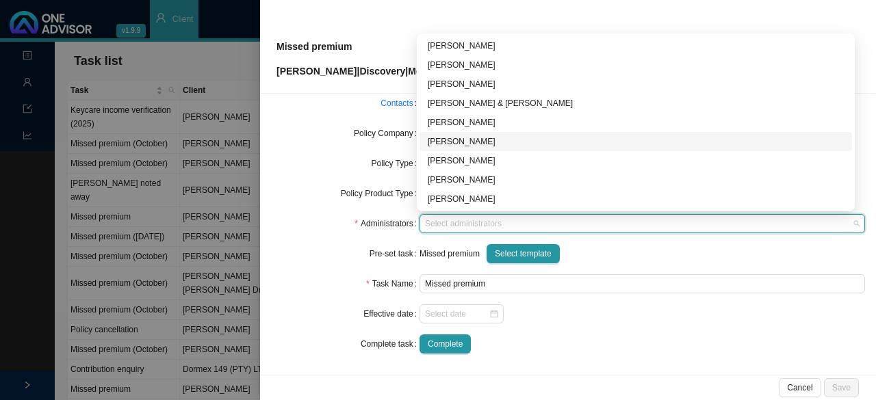
click at [444, 140] on div "[PERSON_NAME]" at bounding box center [636, 142] width 416 height 14
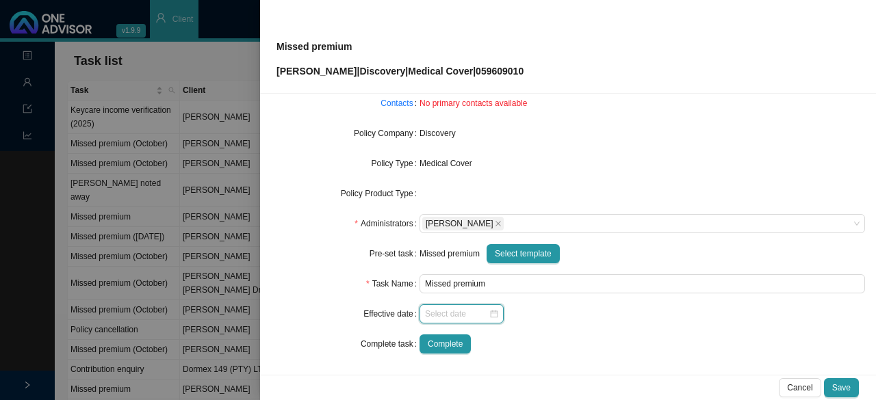
click at [480, 318] on input at bounding box center [457, 314] width 64 height 14
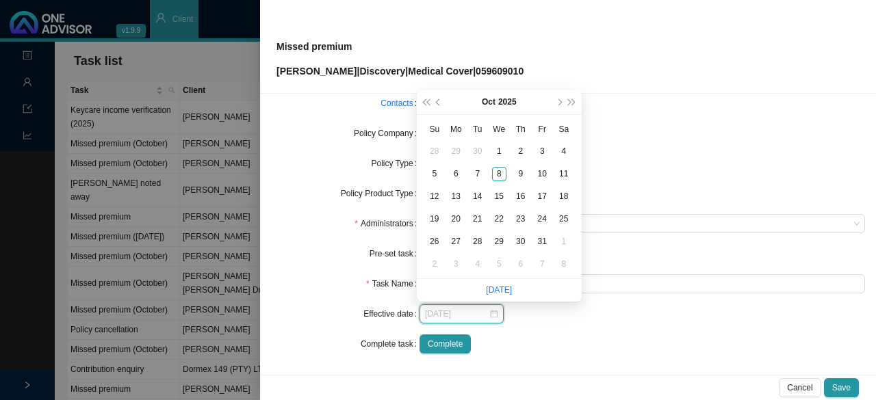
type input "2025-10-01"
click at [498, 151] on div "1" at bounding box center [499, 151] width 14 height 14
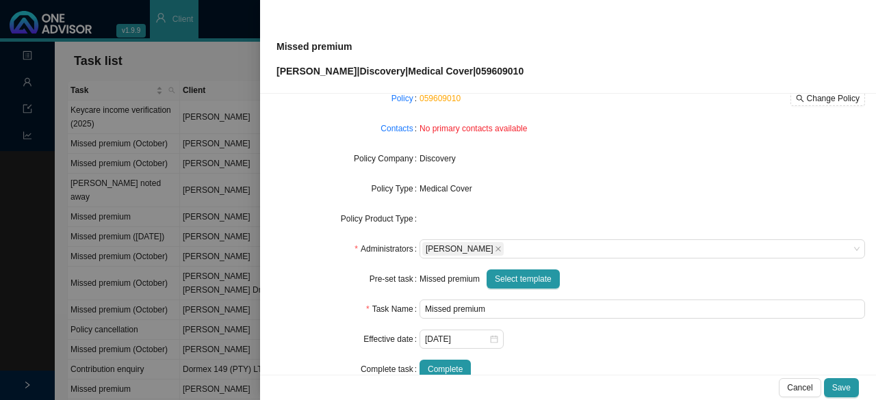
scroll to position [0, 0]
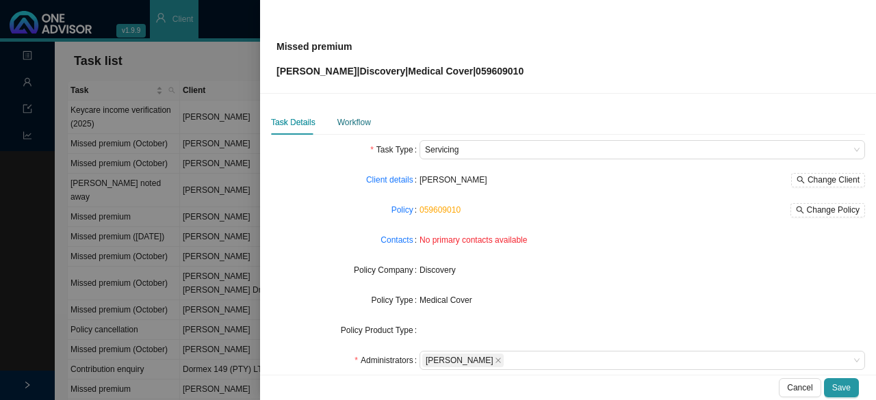
click at [359, 117] on div "Workflow" at bounding box center [354, 123] width 34 height 14
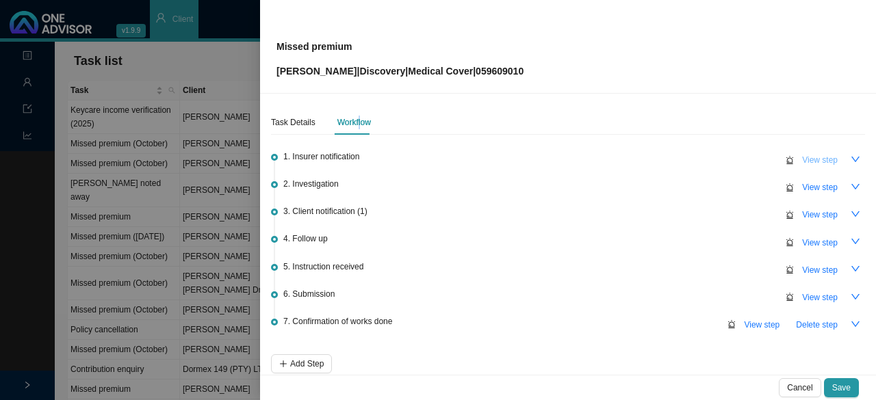
click at [821, 162] on span "View step" at bounding box center [820, 160] width 36 height 14
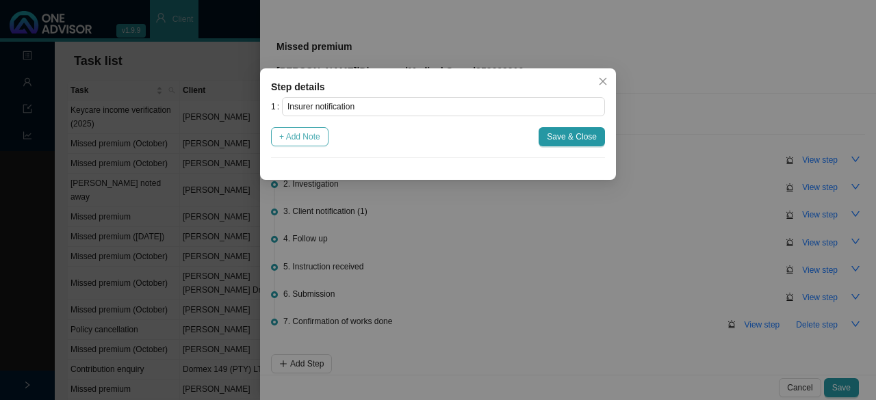
click at [309, 133] on span "+ Add Note" at bounding box center [299, 137] width 41 height 14
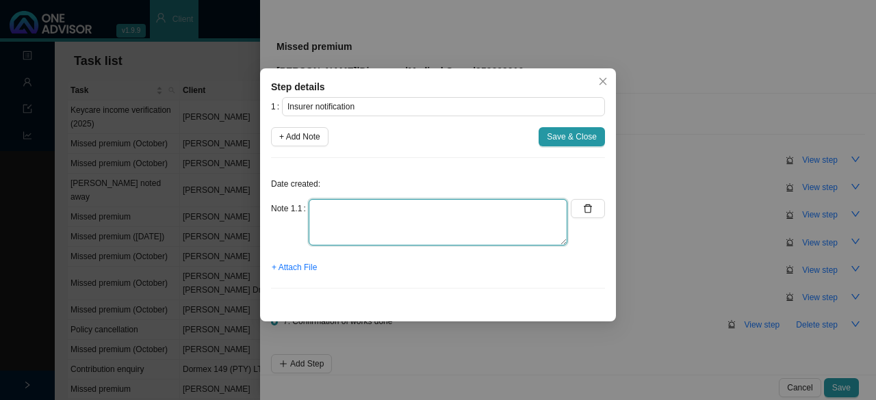
click at [339, 219] on textarea at bounding box center [438, 222] width 259 height 47
type textarea "On suspended list"
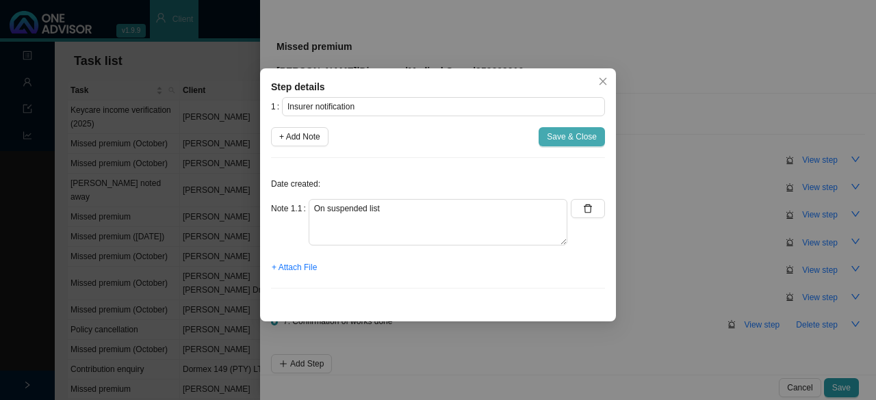
click at [561, 135] on span "Save & Close" at bounding box center [572, 137] width 50 height 14
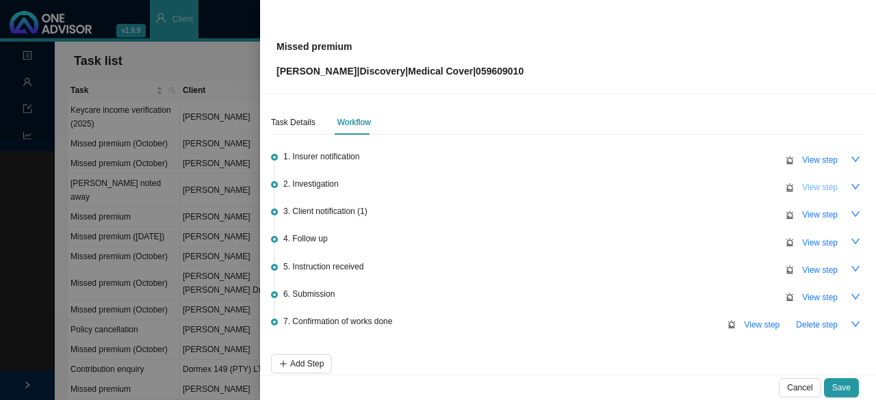
click at [807, 187] on span "View step" at bounding box center [820, 188] width 36 height 14
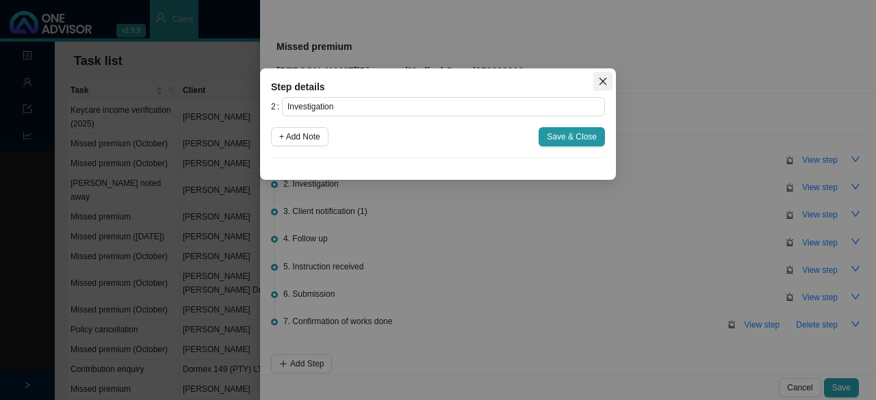
click at [604, 77] on icon "close" at bounding box center [603, 82] width 10 height 10
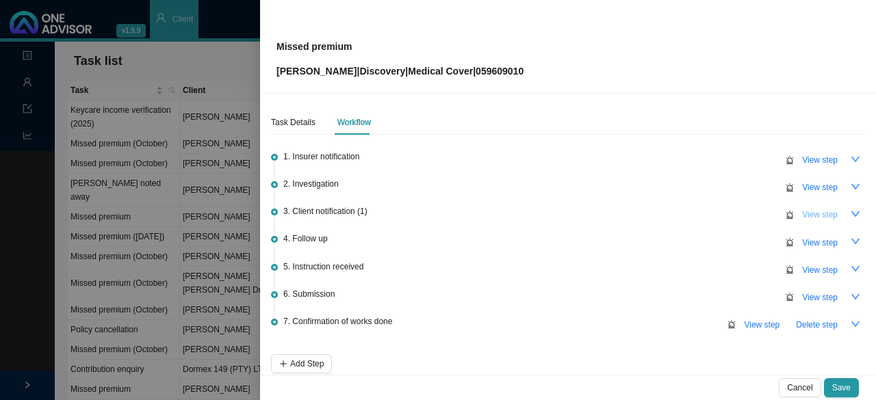
click at [810, 213] on span "View step" at bounding box center [820, 215] width 36 height 14
type input "Client notification (1)"
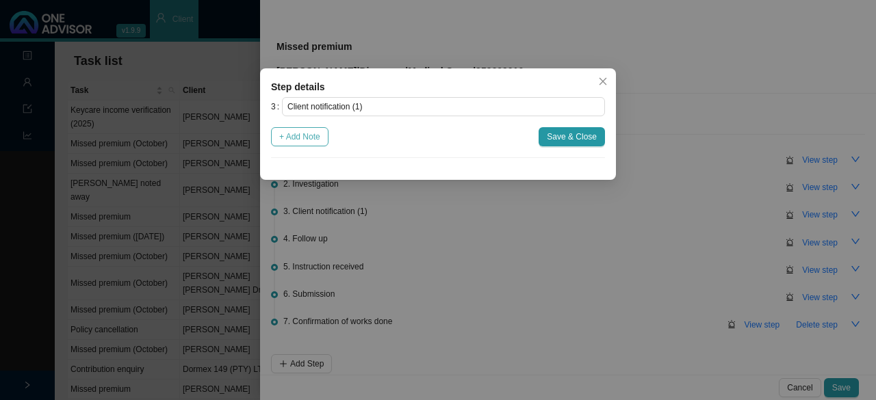
drag, startPoint x: 301, startPoint y: 136, endPoint x: 316, endPoint y: 162, distance: 29.5
click at [303, 136] on span "+ Add Note" at bounding box center [299, 137] width 41 height 14
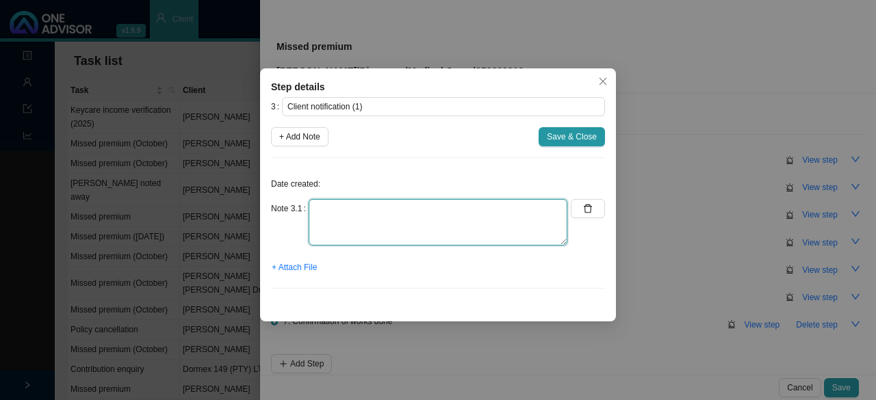
drag, startPoint x: 324, startPoint y: 221, endPoint x: 346, endPoint y: 218, distance: 22.1
click at [327, 222] on textarea at bounding box center [438, 222] width 259 height 47
type textarea "W/app to client"
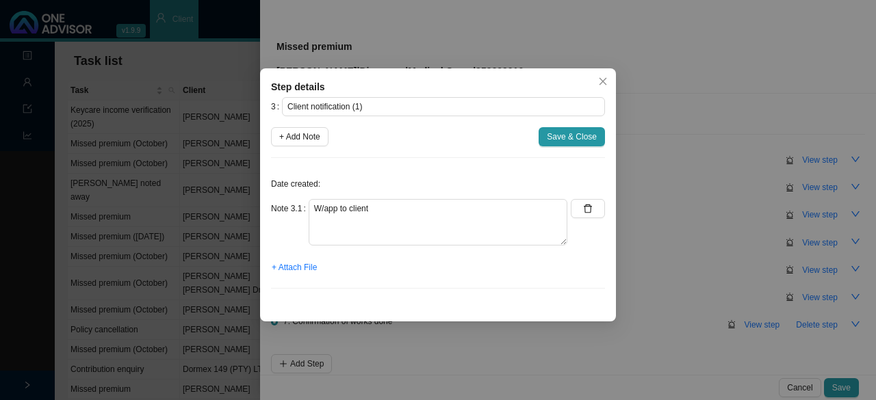
click at [587, 135] on span "Save & Close" at bounding box center [572, 137] width 50 height 14
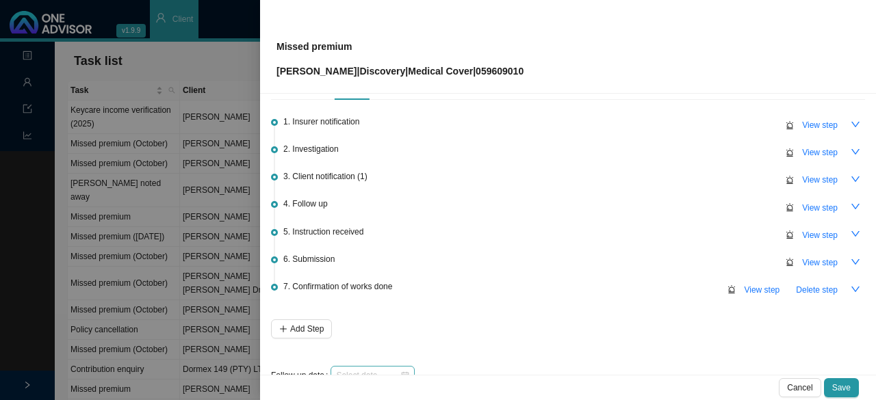
scroll to position [64, 0]
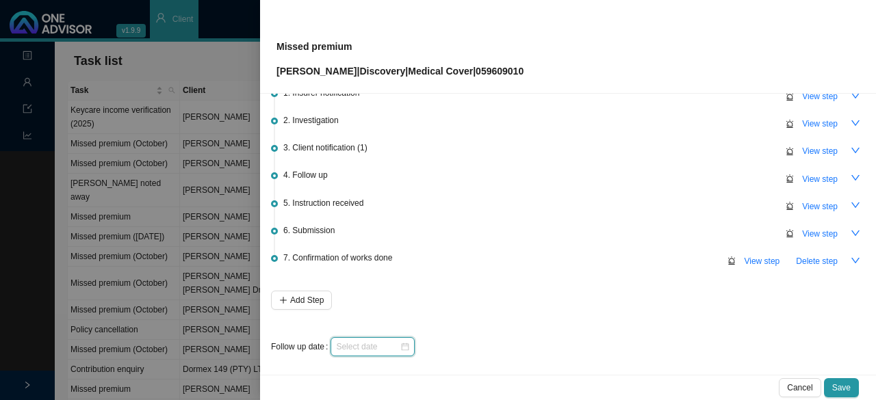
click at [370, 342] on input at bounding box center [368, 347] width 64 height 14
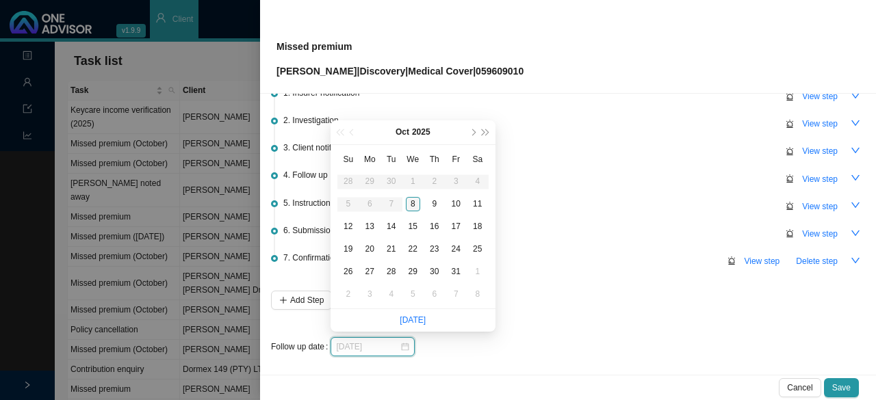
type input "2025-10-08"
click at [414, 202] on div "8" at bounding box center [413, 204] width 14 height 14
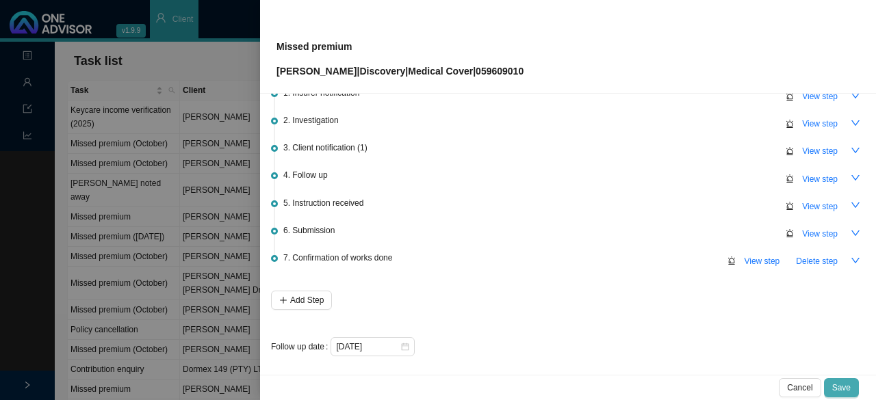
click at [840, 389] on span "Save" at bounding box center [841, 388] width 18 height 14
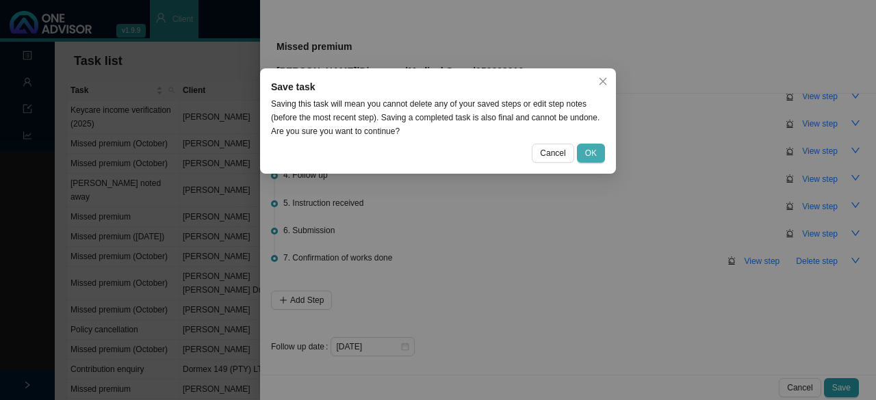
click at [583, 155] on button "OK" at bounding box center [591, 153] width 28 height 19
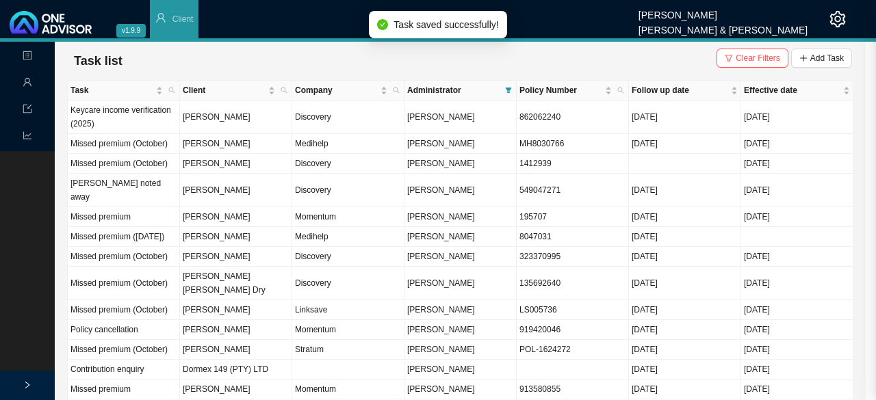
scroll to position [0, 0]
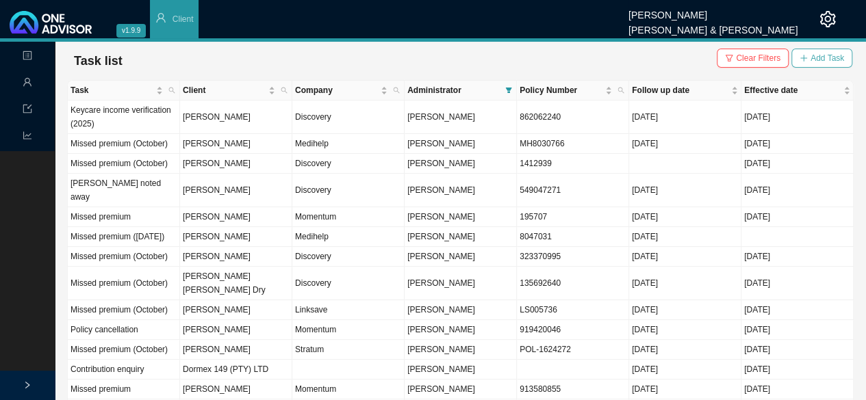
click at [825, 57] on span "Add Task" at bounding box center [827, 58] width 34 height 14
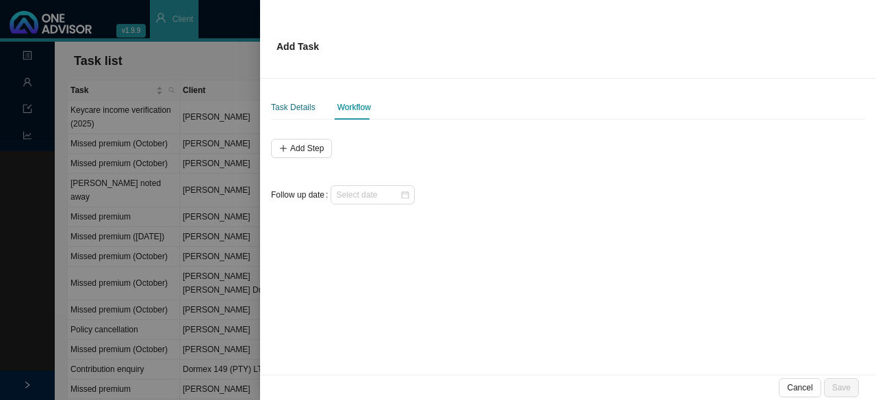
click at [284, 103] on div "Task Details" at bounding box center [293, 108] width 44 height 14
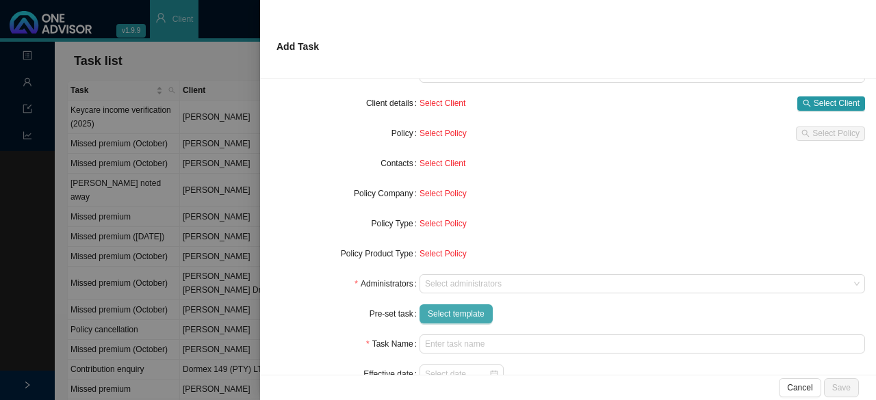
scroll to position [122, 0]
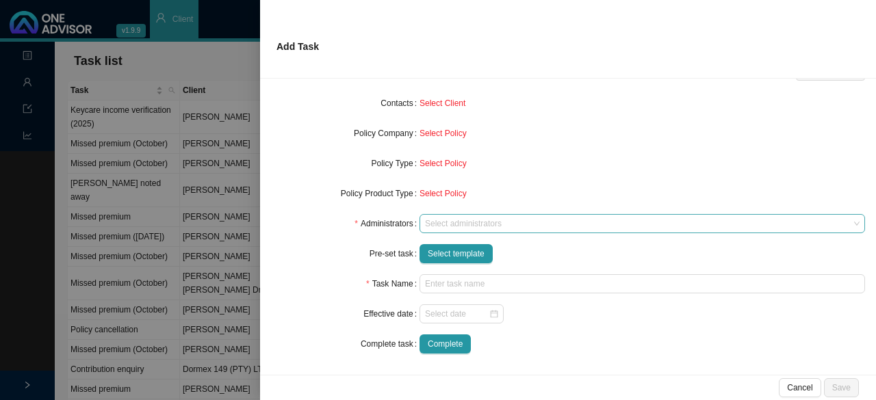
click at [442, 229] on div "Select administrators" at bounding box center [643, 223] width 446 height 19
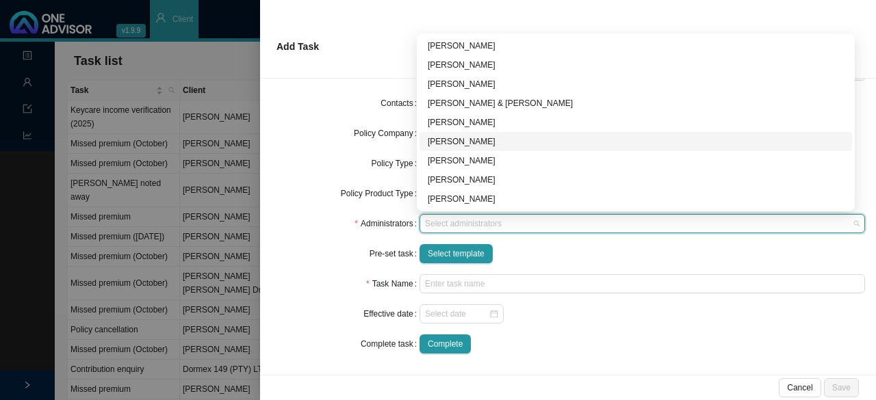
click at [457, 140] on div "[PERSON_NAME]" at bounding box center [636, 142] width 416 height 14
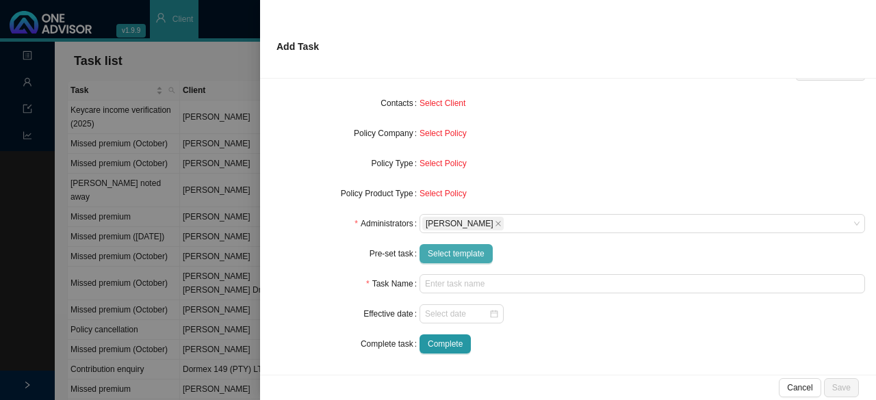
click at [436, 251] on span "Select template" at bounding box center [456, 254] width 57 height 14
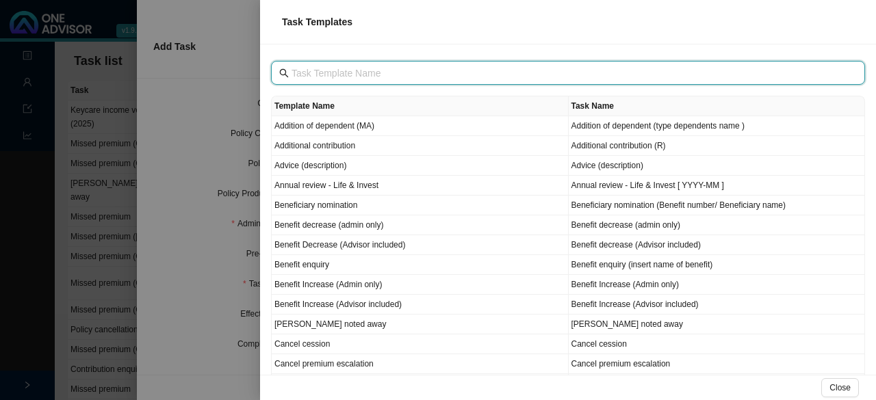
click at [331, 79] on input "text" at bounding box center [570, 73] width 556 height 15
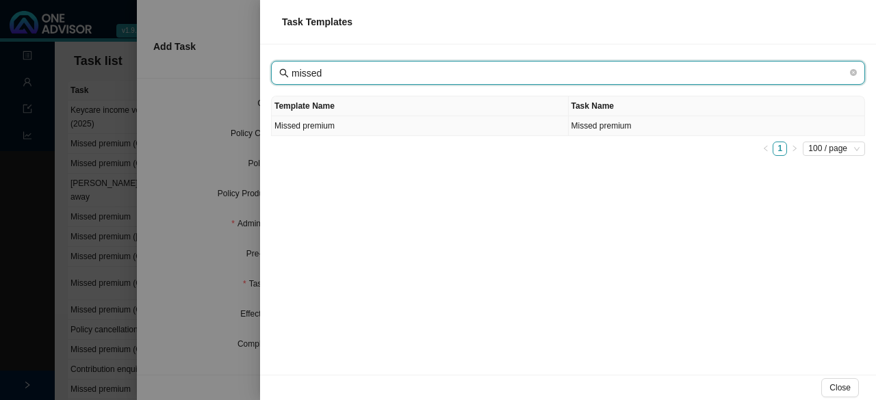
type input "missed"
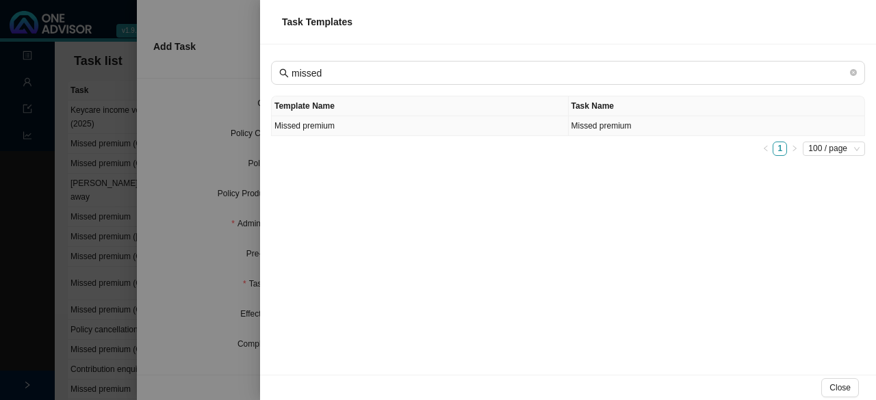
click at [329, 123] on td "Missed premium" at bounding box center [420, 126] width 297 height 20
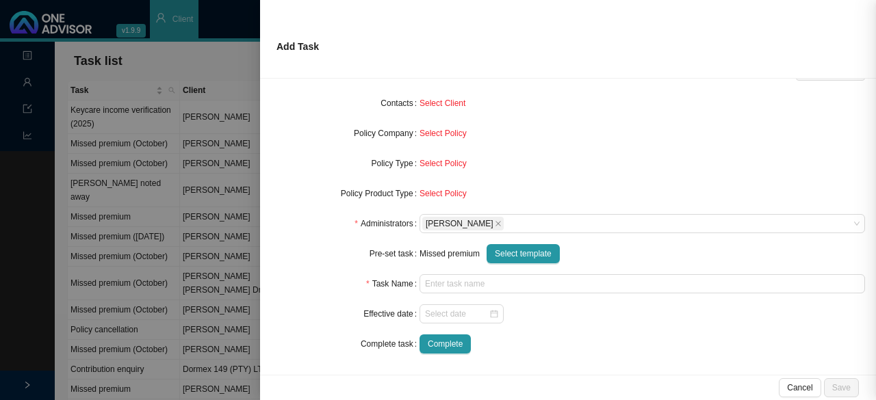
type input "Missed premium"
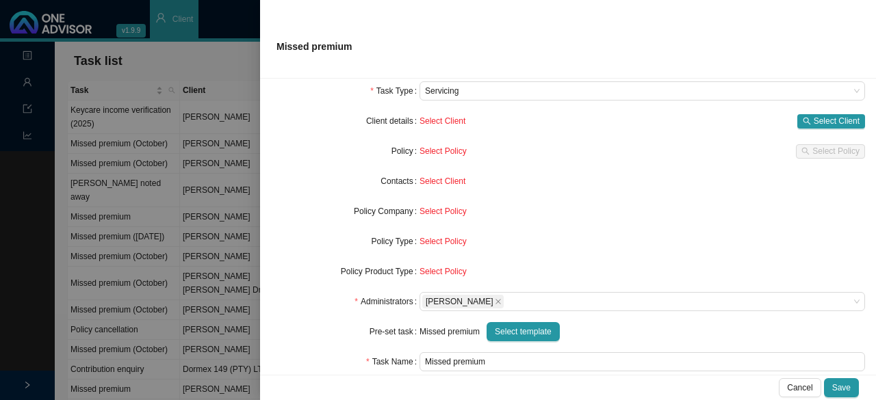
scroll to position [0, 0]
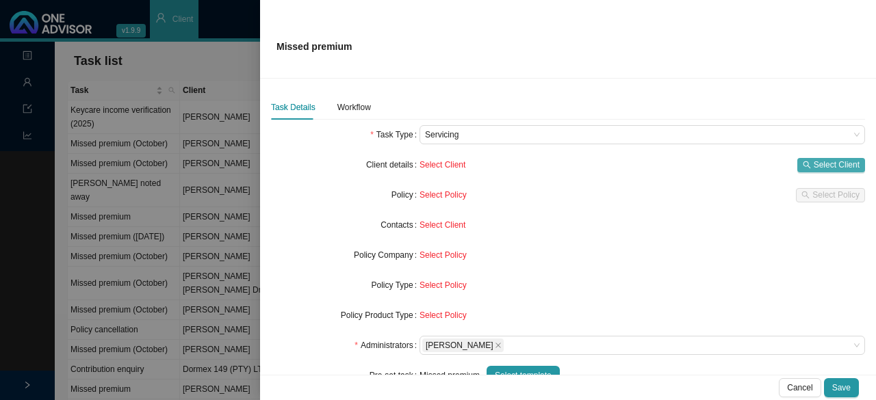
click at [814, 166] on span "Select Client" at bounding box center [837, 165] width 46 height 14
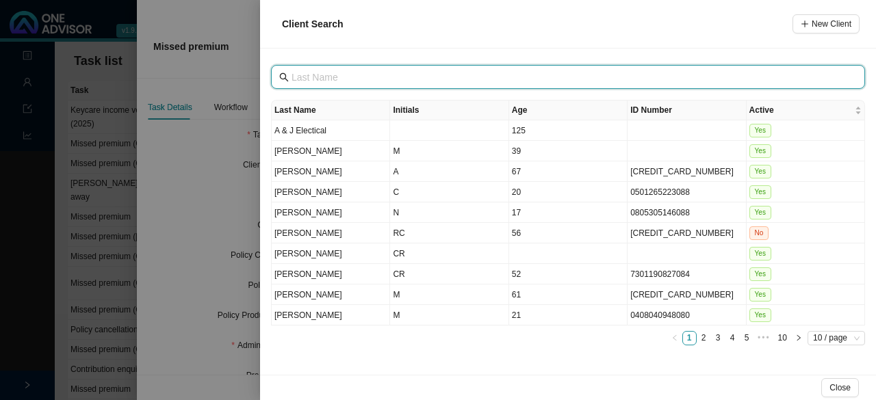
click at [319, 72] on input "text" at bounding box center [570, 77] width 556 height 15
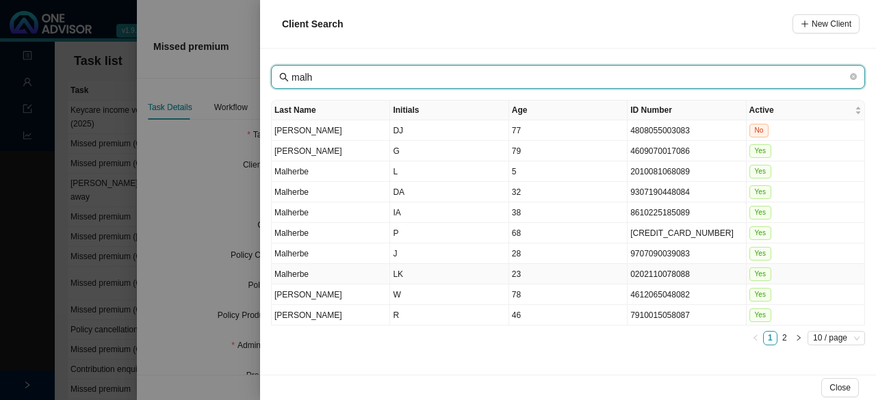
type input "malh"
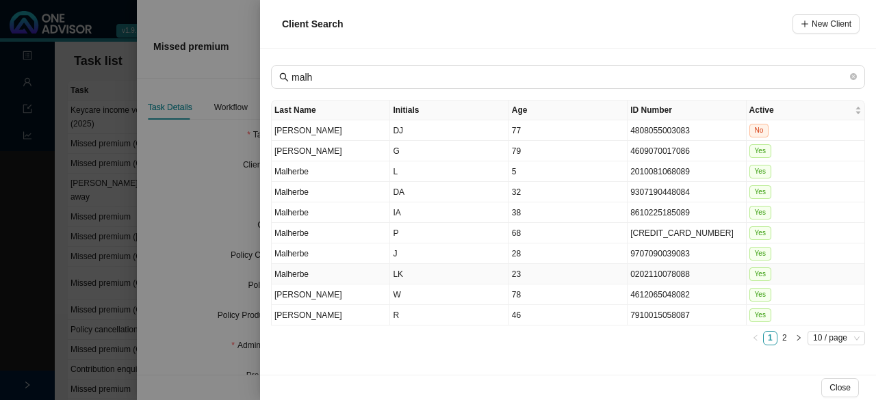
click at [305, 276] on td "Malherbe" at bounding box center [331, 274] width 118 height 21
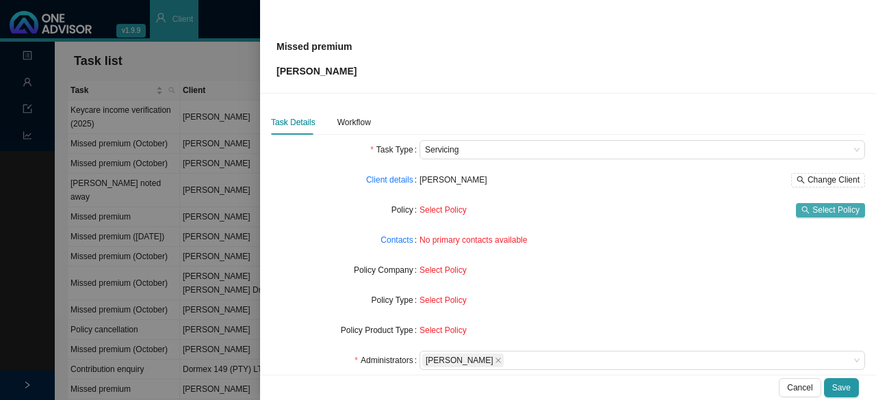
click at [821, 206] on span "Select Policy" at bounding box center [835, 210] width 47 height 14
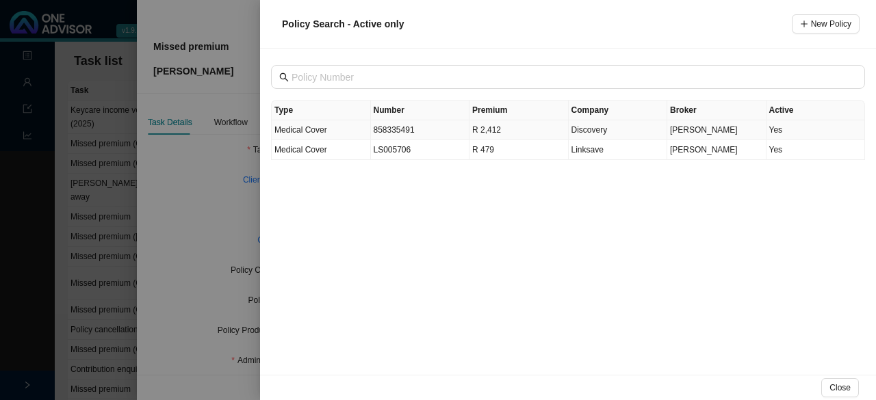
click at [298, 131] on span "Medical Cover" at bounding box center [300, 130] width 53 height 10
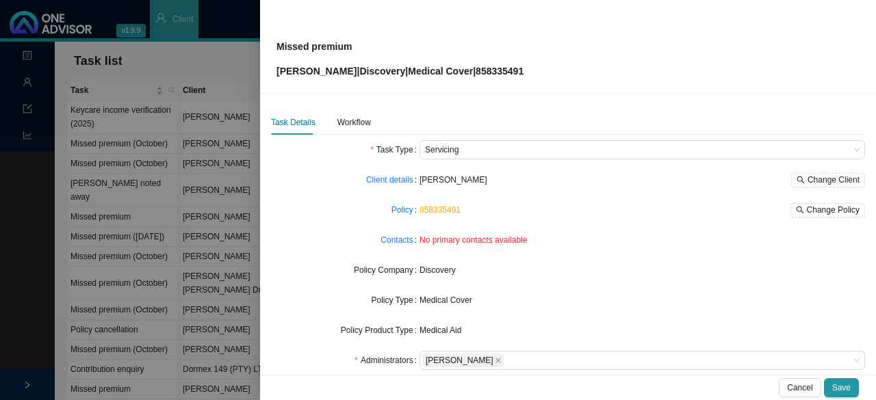
click at [445, 238] on span "No primary contacts available" at bounding box center [473, 240] width 107 height 10
click at [409, 236] on link "Contacts" at bounding box center [397, 240] width 32 height 14
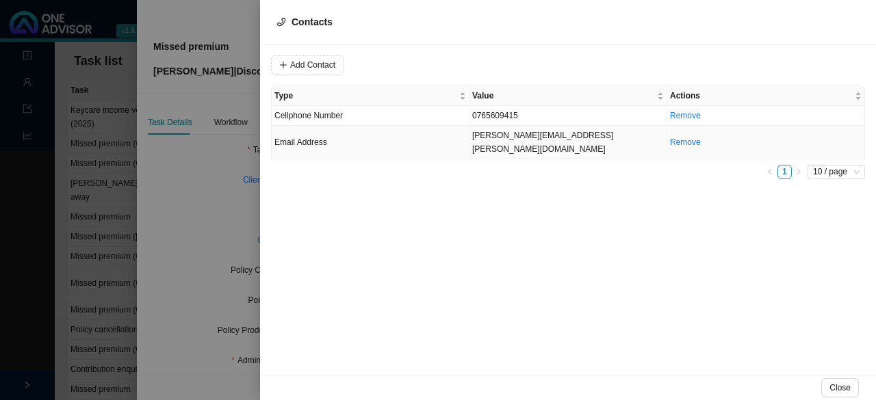
click at [490, 135] on td "lael.k.malherbe@gmail.com" at bounding box center [569, 143] width 198 height 34
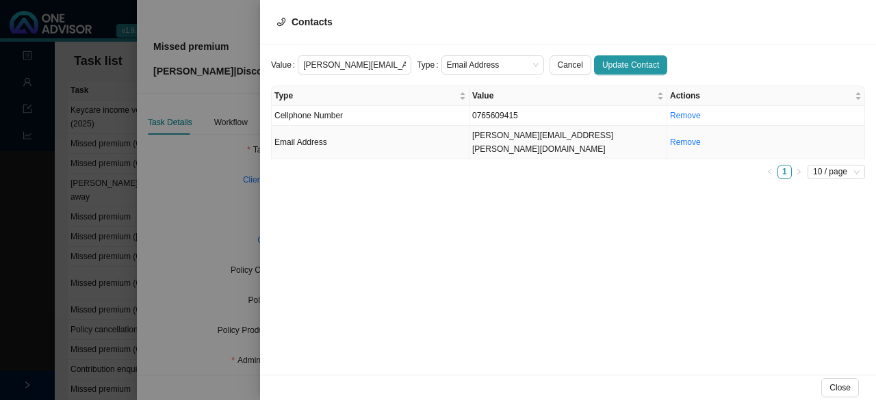
scroll to position [0, 7]
click at [555, 129] on td "lael.k.malherbe@gmail.com" at bounding box center [569, 143] width 198 height 34
click at [476, 62] on span "Email Address" at bounding box center [493, 65] width 92 height 18
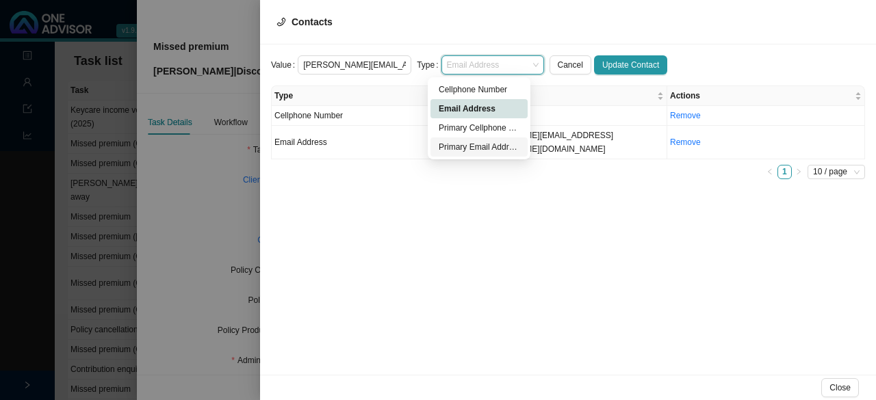
click at [471, 151] on div "Primary Email Address" at bounding box center [479, 147] width 81 height 14
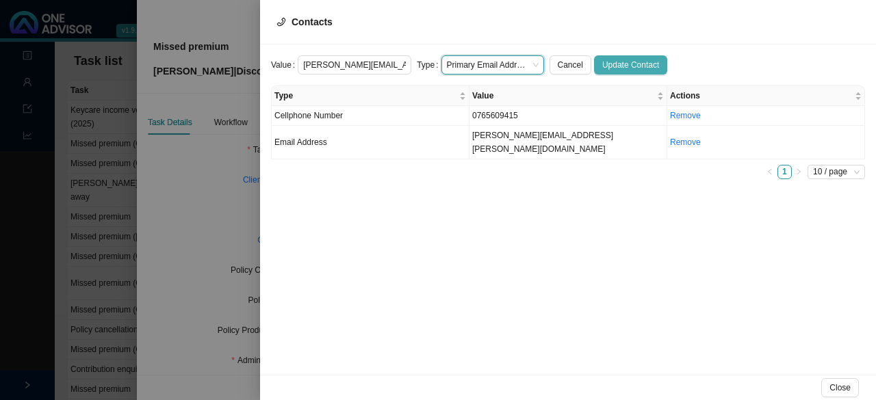
click at [616, 67] on span "Update Contact" at bounding box center [630, 65] width 57 height 14
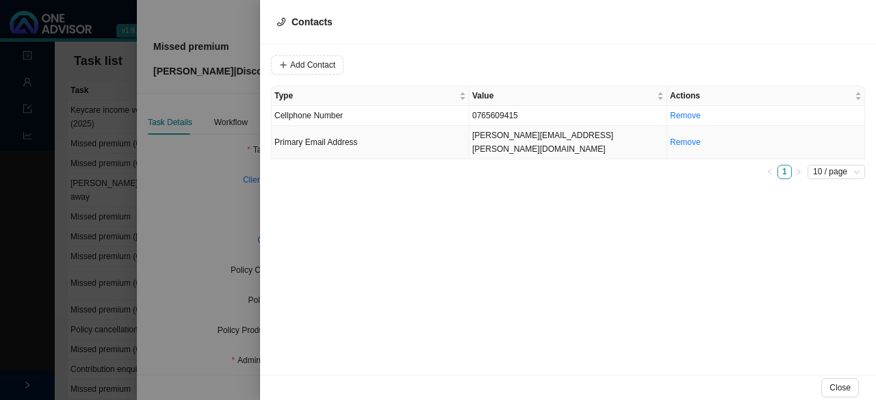
click at [503, 133] on td "lael.k.malherbe@gmail.com" at bounding box center [569, 143] width 198 height 34
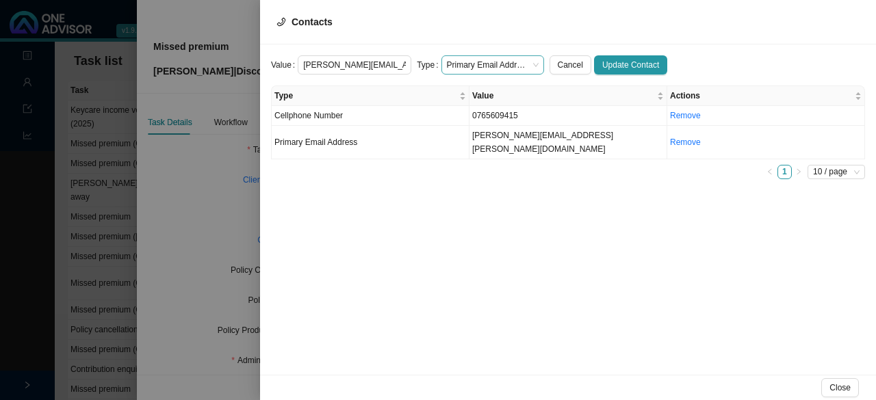
scroll to position [0, 7]
click at [489, 62] on span "Primary Email Address" at bounding box center [493, 65] width 92 height 18
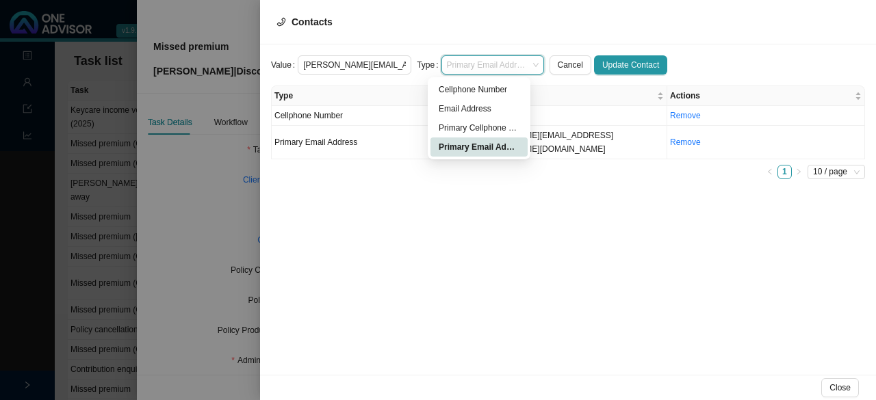
click at [478, 149] on div "Primary Email Address" at bounding box center [479, 147] width 81 height 14
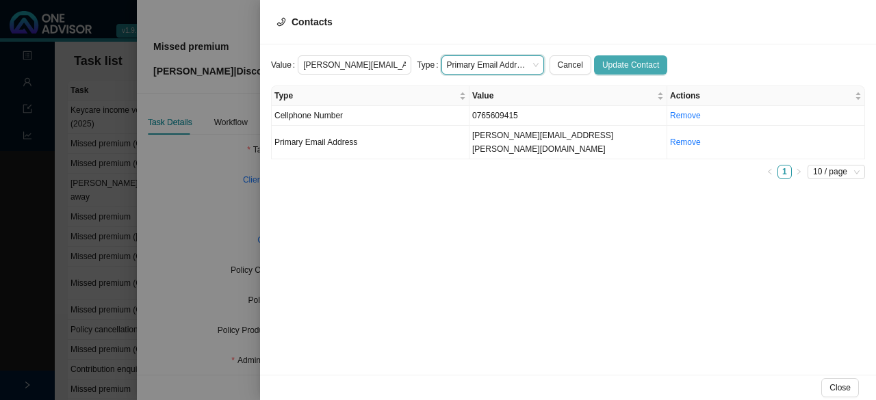
click at [605, 61] on span "Update Contact" at bounding box center [630, 65] width 57 height 14
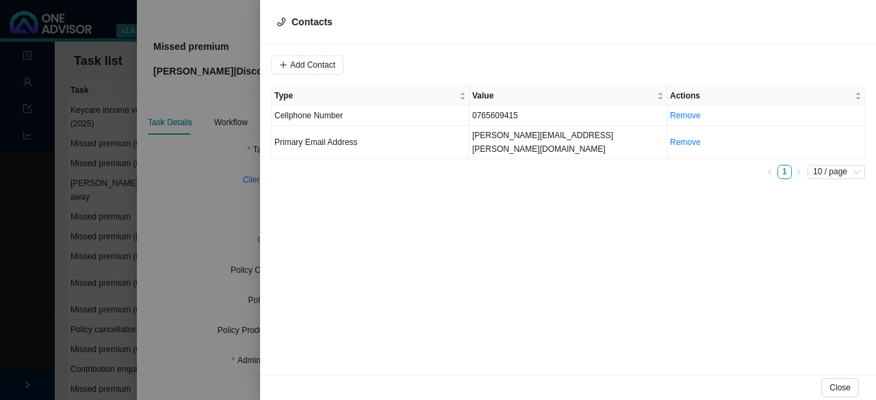
click at [209, 180] on div at bounding box center [438, 200] width 876 height 400
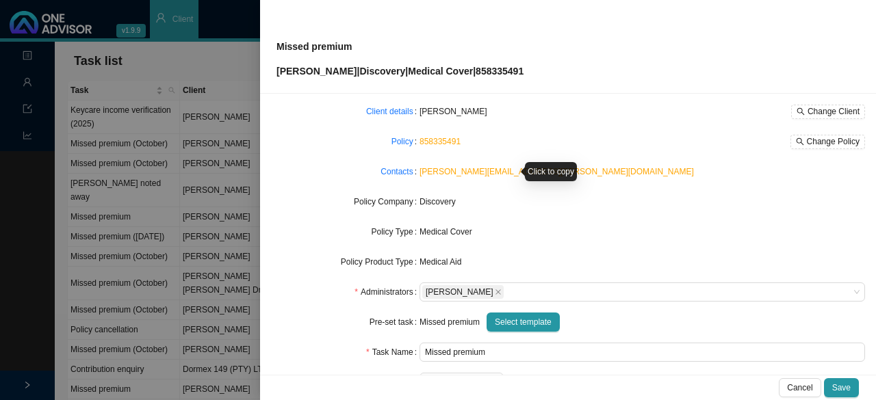
scroll to position [137, 0]
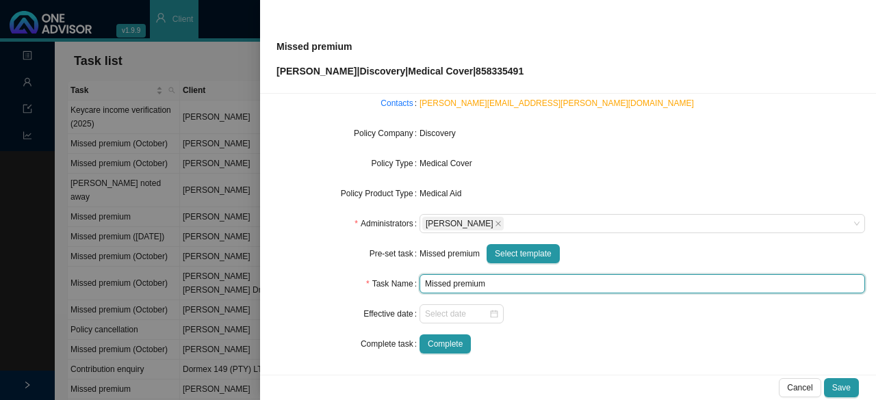
click at [504, 285] on input "Missed premium" at bounding box center [643, 283] width 446 height 19
click at [487, 313] on div at bounding box center [461, 314] width 73 height 14
type input "Missed premium (October)"
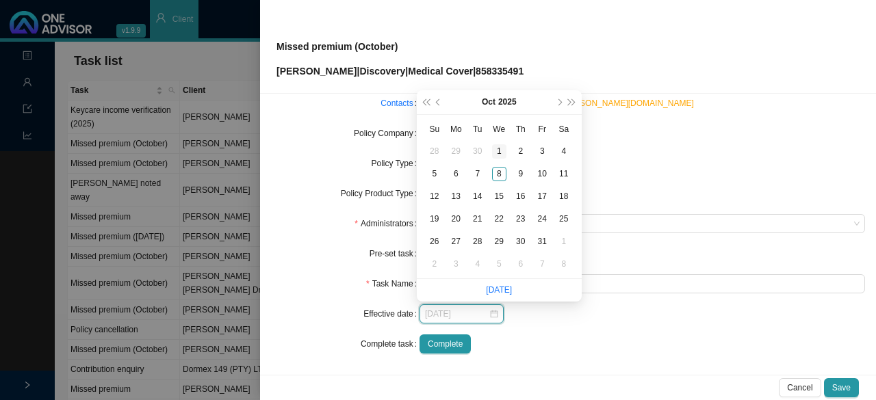
type input "2025-10-01"
click at [502, 149] on div "1" at bounding box center [499, 151] width 14 height 14
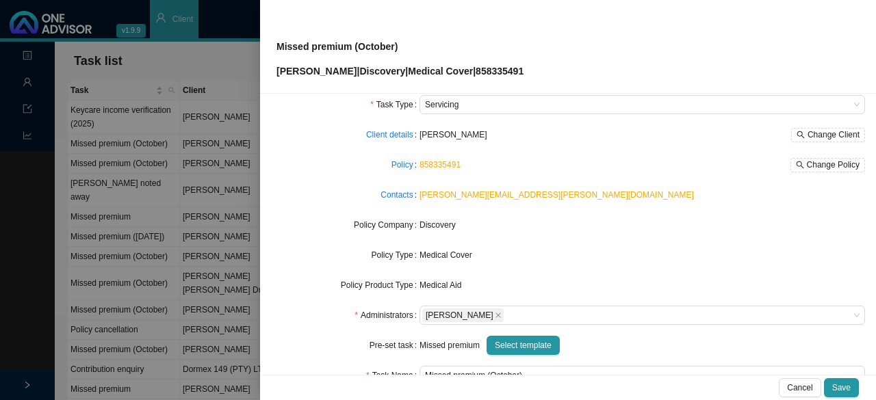
scroll to position [0, 0]
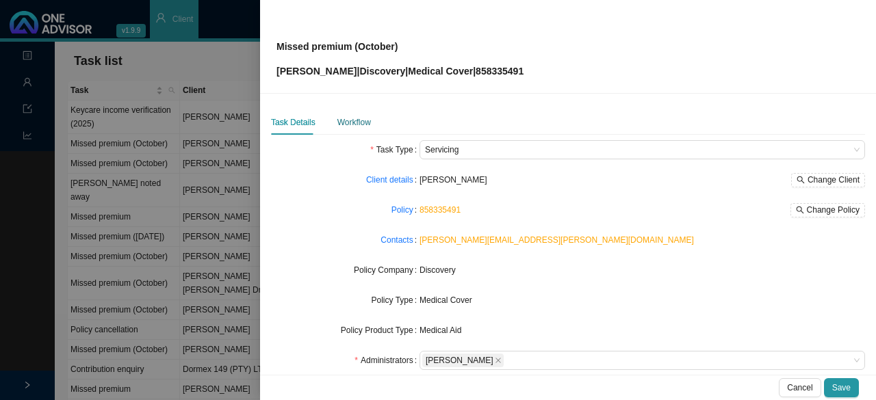
click at [346, 124] on div "Workflow" at bounding box center [354, 123] width 34 height 14
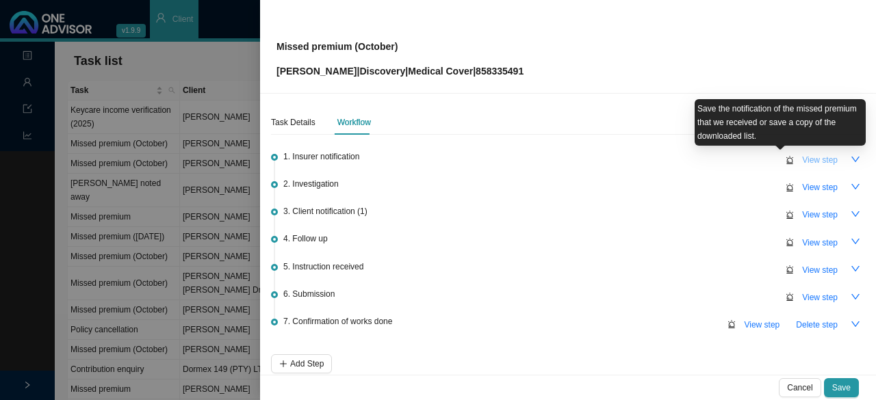
click at [802, 154] on span "View step" at bounding box center [820, 160] width 36 height 14
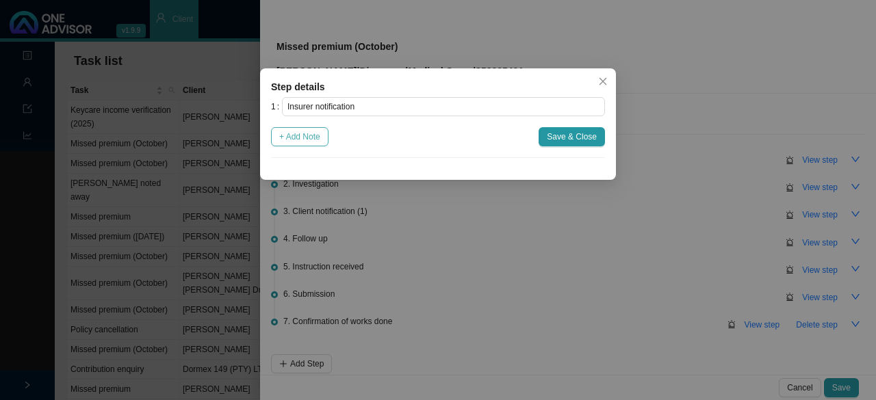
click at [313, 139] on span "+ Add Note" at bounding box center [299, 137] width 41 height 14
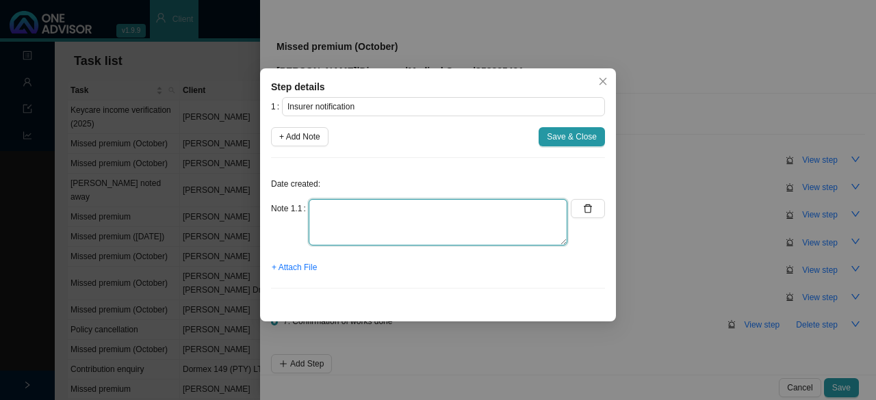
click at [339, 231] on textarea at bounding box center [438, 222] width 259 height 47
type textarea "On suspended list"
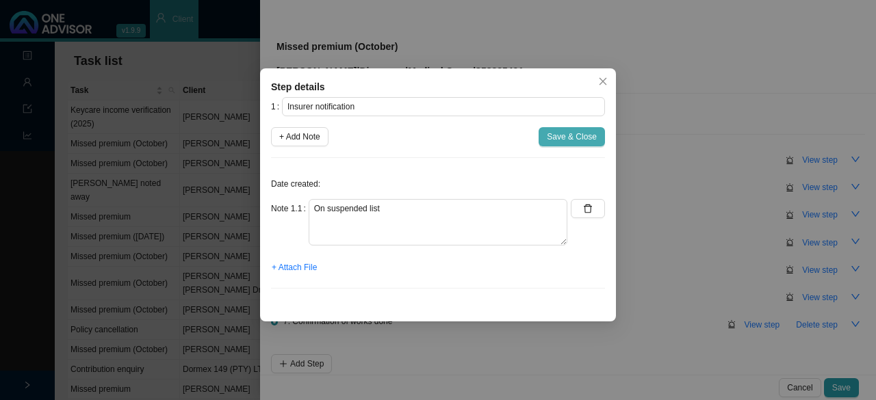
click at [572, 133] on span "Save & Close" at bounding box center [572, 137] width 50 height 14
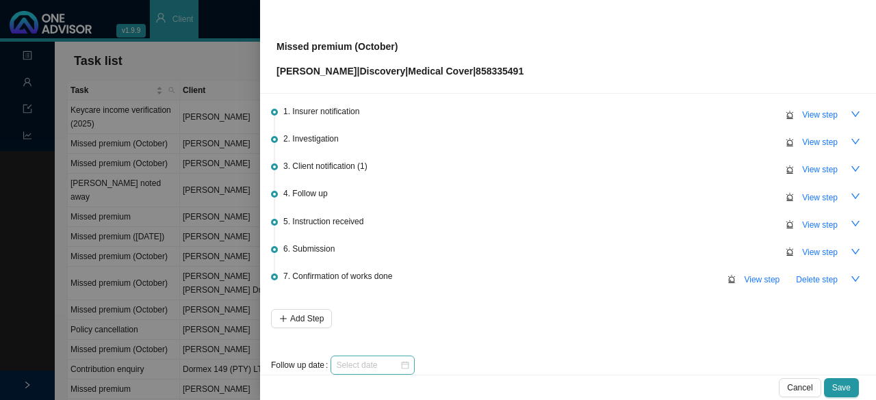
scroll to position [64, 0]
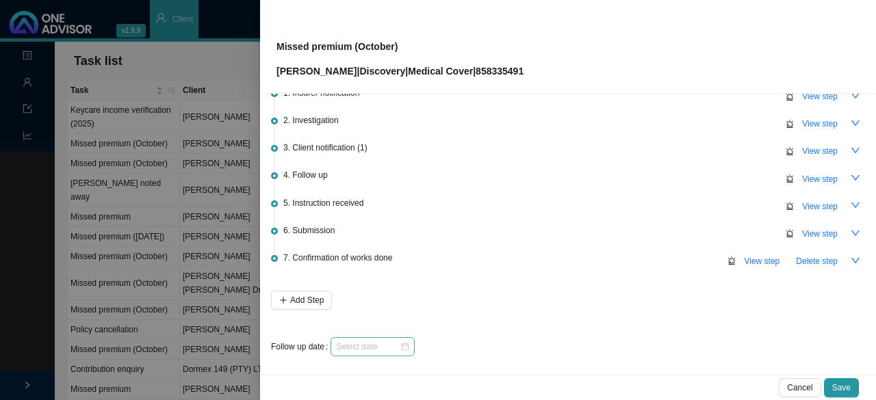
click at [400, 340] on div at bounding box center [372, 347] width 73 height 14
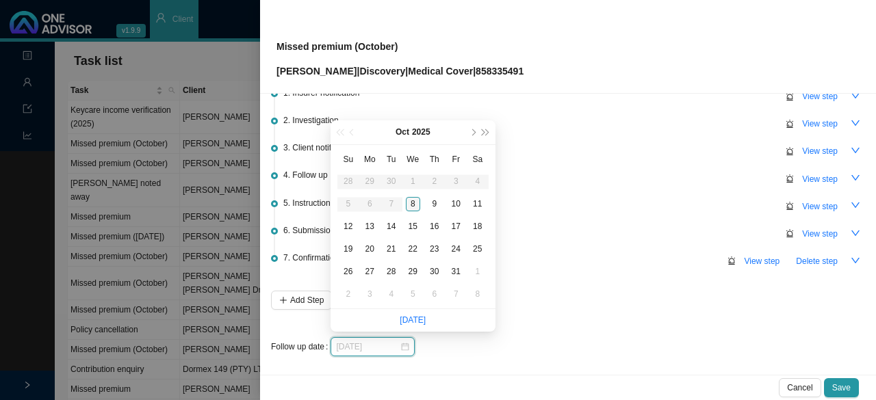
type input "2025-10-08"
click at [411, 197] on div "8" at bounding box center [413, 204] width 14 height 14
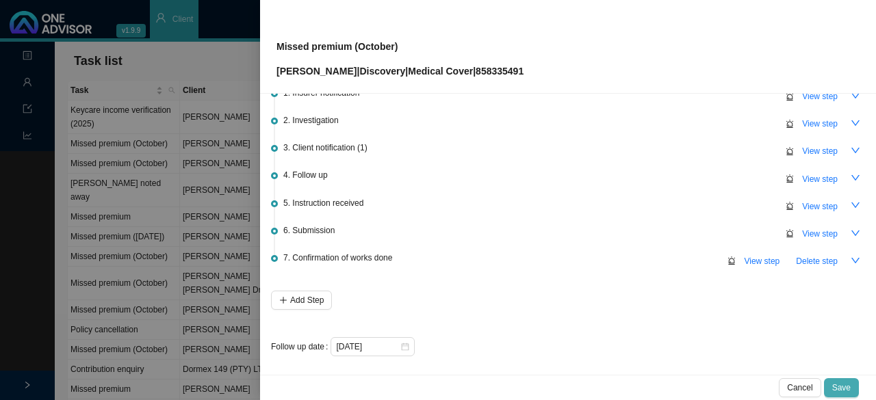
click at [842, 387] on span "Save" at bounding box center [841, 388] width 18 height 14
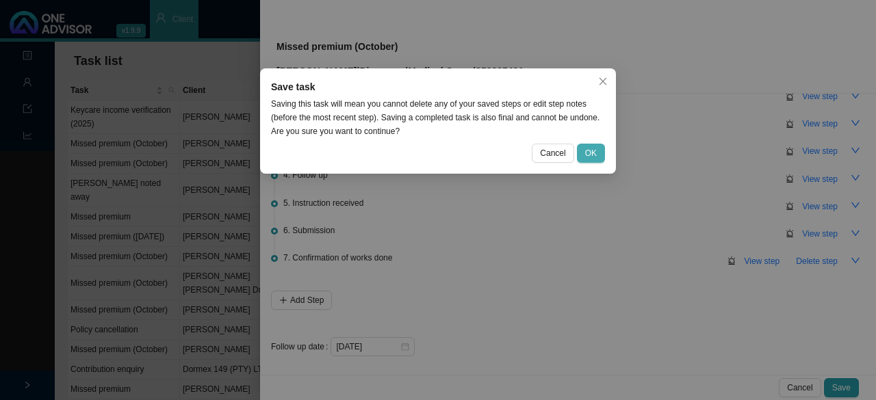
click at [591, 144] on button "OK" at bounding box center [591, 153] width 28 height 19
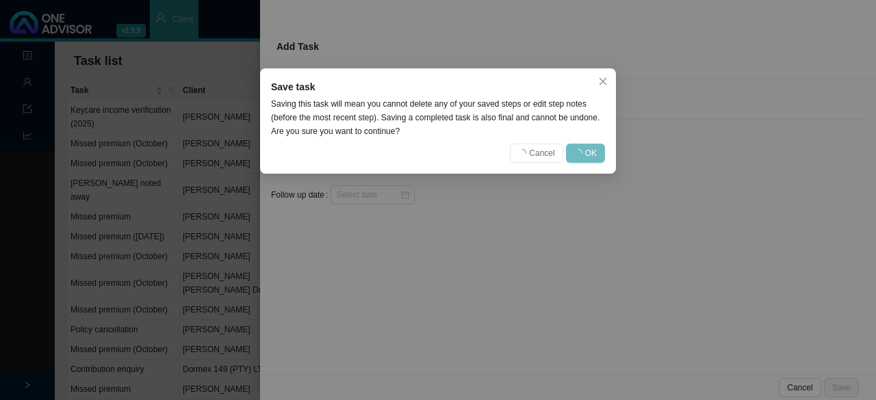
scroll to position [0, 0]
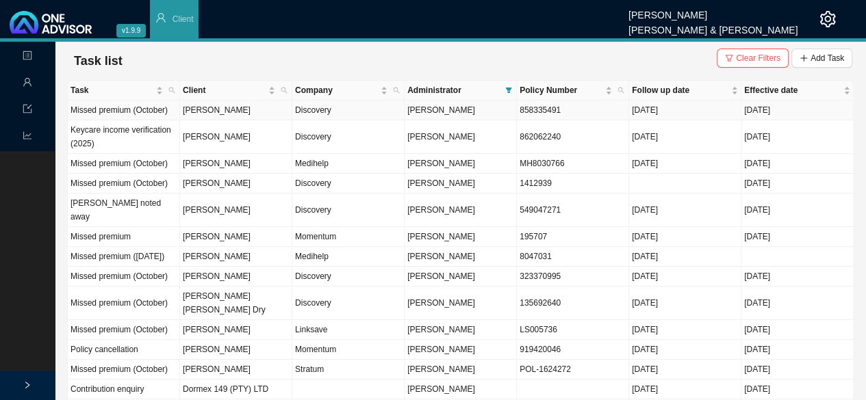
click at [220, 110] on td "Lael Malherbe" at bounding box center [236, 111] width 112 height 20
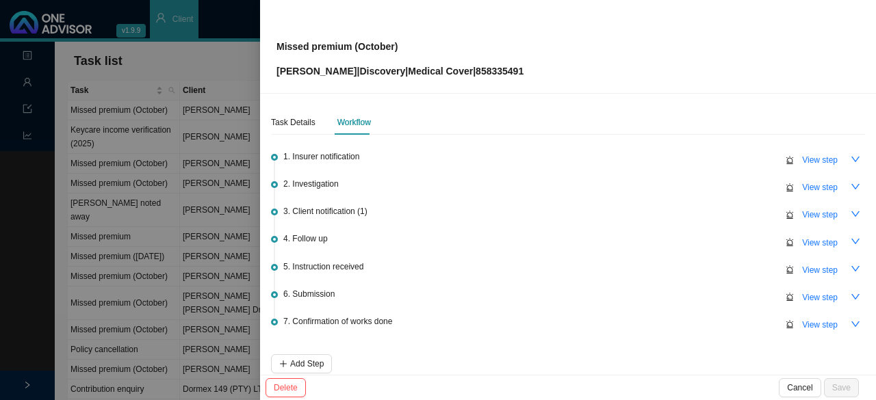
click at [198, 68] on div at bounding box center [438, 200] width 876 height 400
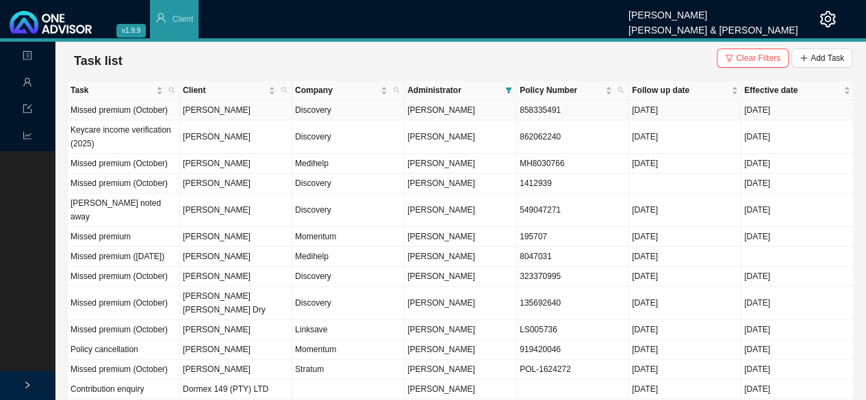
click at [326, 107] on td "Discovery" at bounding box center [348, 111] width 112 height 20
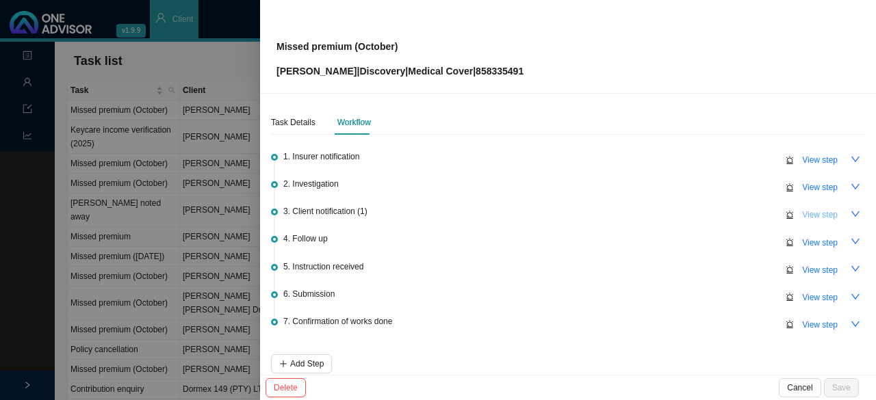
click at [806, 216] on span "View step" at bounding box center [820, 215] width 36 height 14
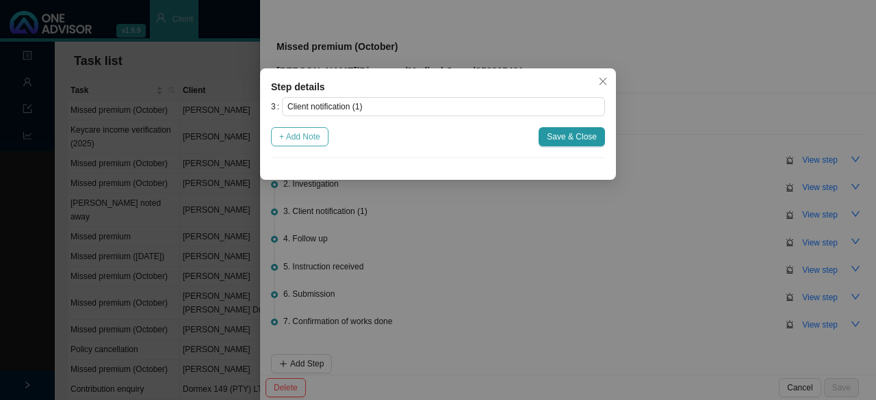
click at [312, 136] on span "+ Add Note" at bounding box center [299, 137] width 41 height 14
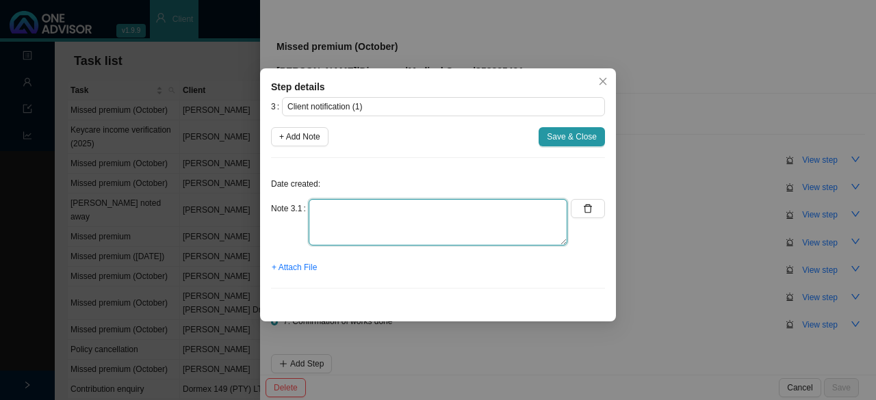
click at [334, 214] on textarea at bounding box center [438, 222] width 259 height 47
type textarea "Informed client on w/app"
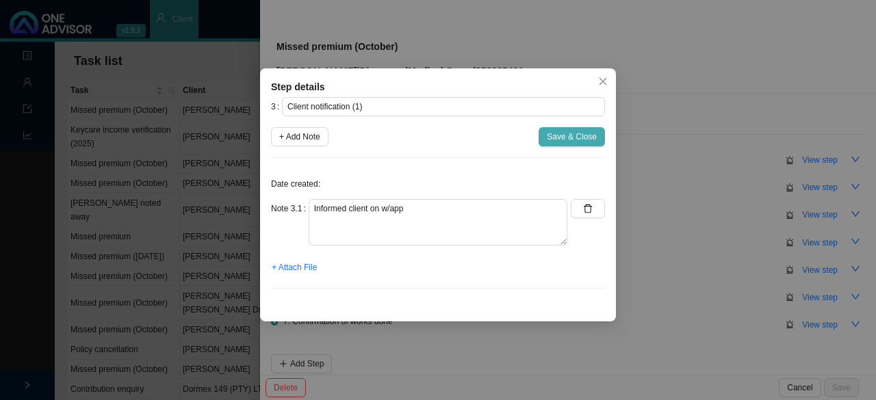
click at [552, 140] on span "Save & Close" at bounding box center [572, 137] width 50 height 14
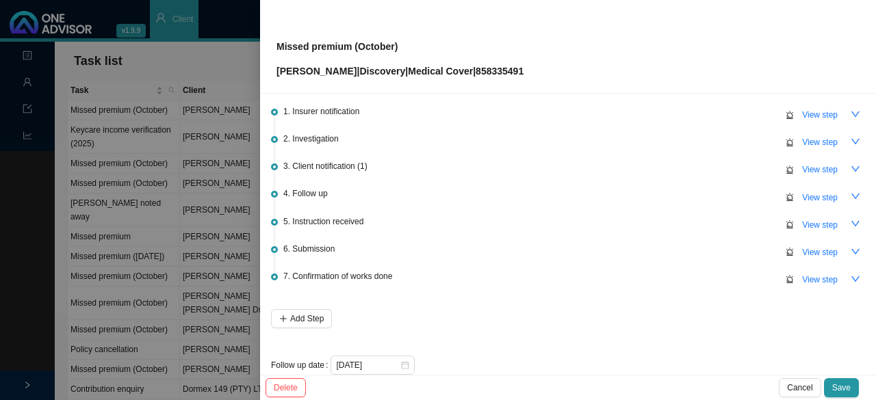
scroll to position [64, 0]
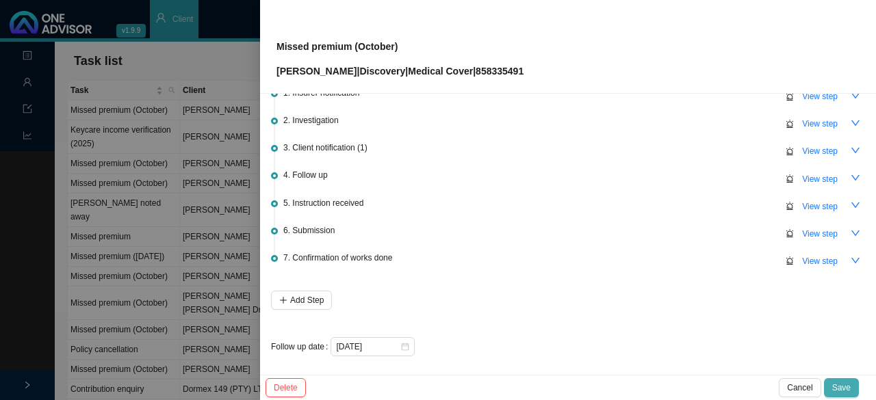
click at [845, 384] on span "Save" at bounding box center [841, 388] width 18 height 14
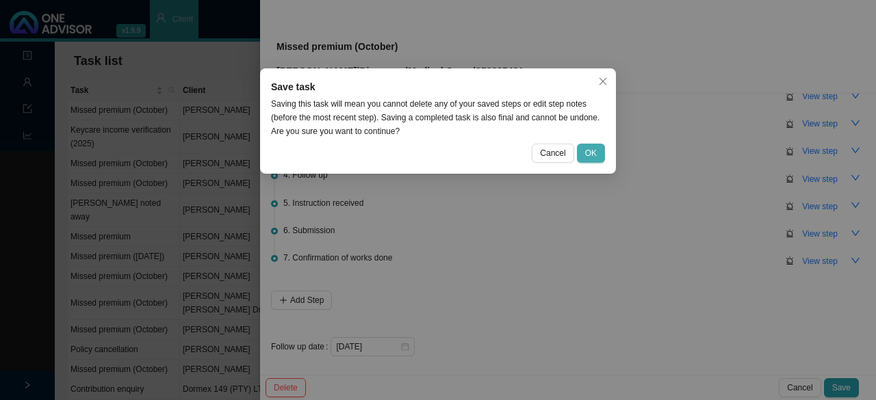
click at [589, 154] on span "OK" at bounding box center [591, 153] width 12 height 14
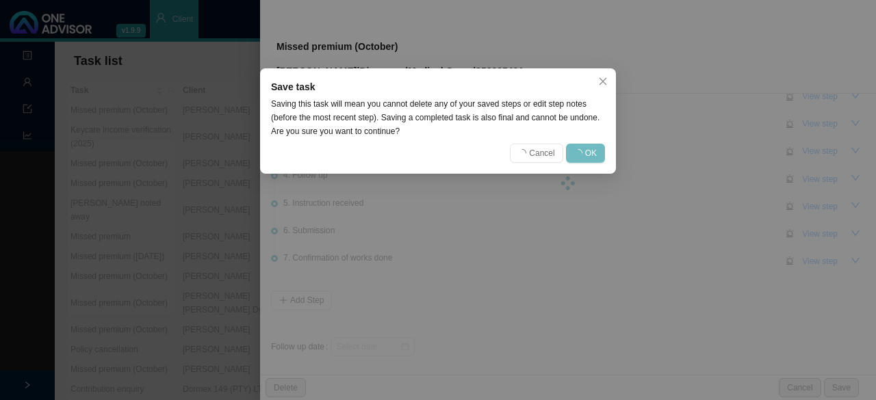
scroll to position [0, 0]
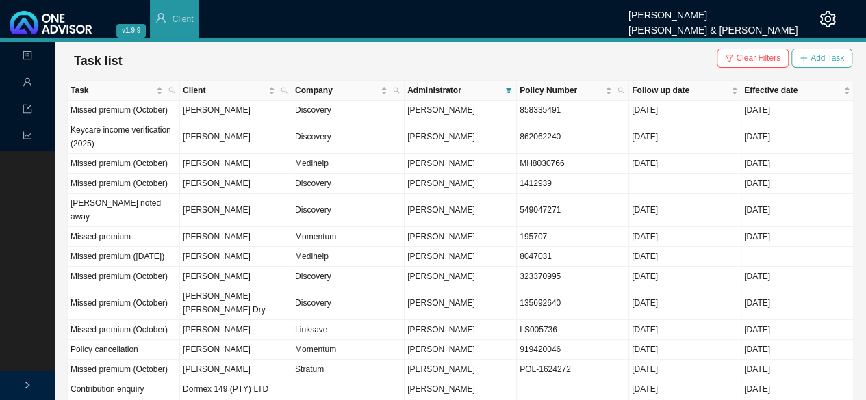
click at [808, 56] on icon "plus" at bounding box center [803, 58] width 8 height 8
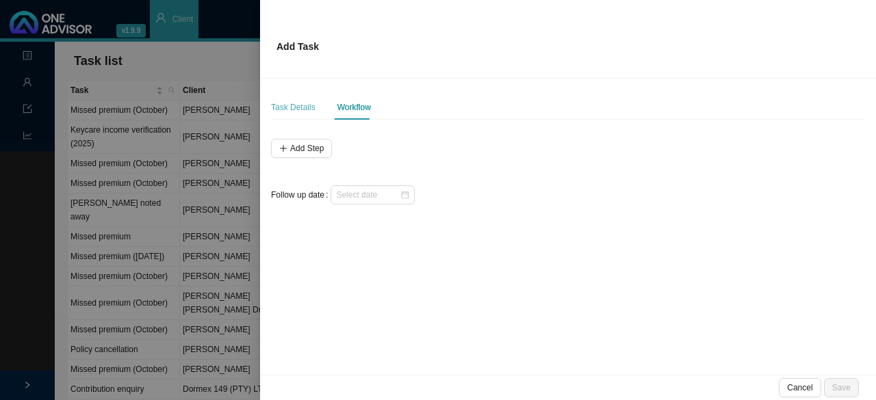
click at [302, 97] on div "Task Details" at bounding box center [293, 107] width 44 height 25
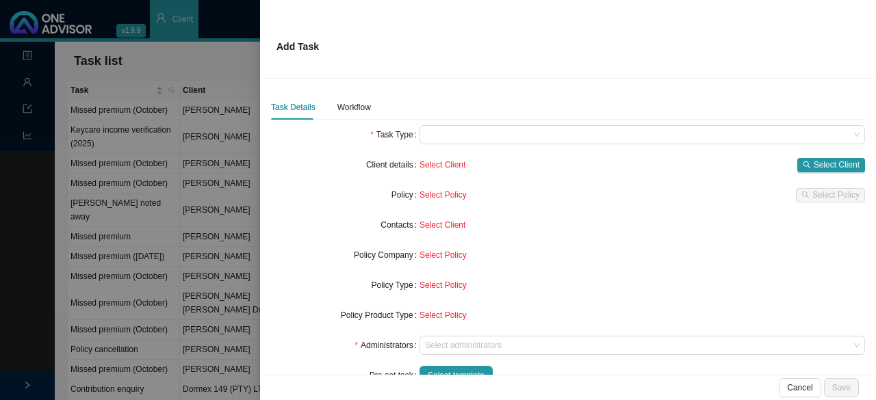
scroll to position [122, 0]
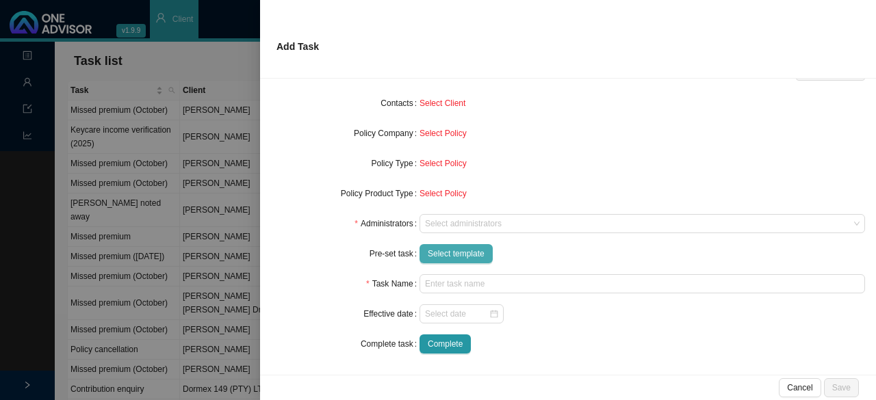
click at [442, 256] on span "Select template" at bounding box center [456, 254] width 57 height 14
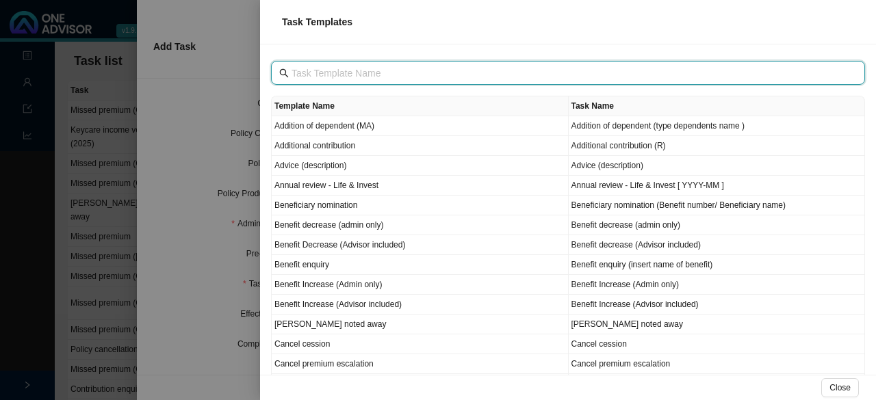
click at [309, 67] on input "text" at bounding box center [570, 73] width 556 height 15
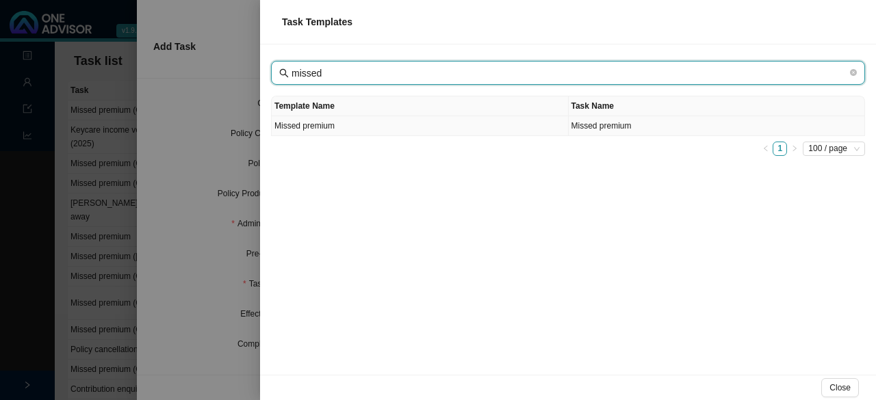
type input "missed"
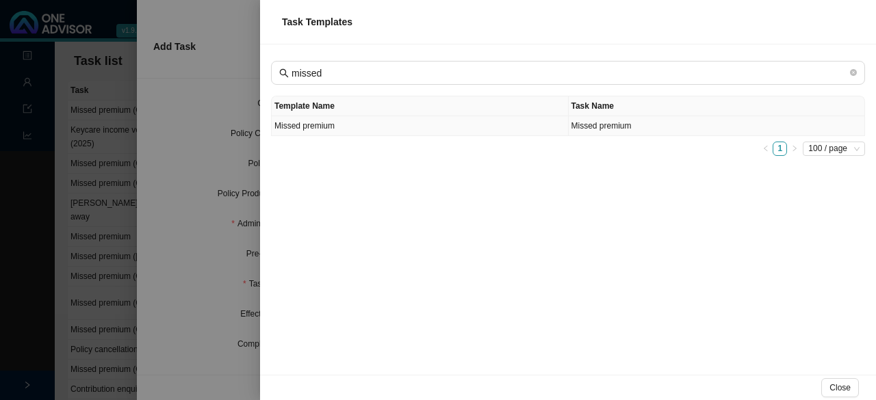
click at [332, 127] on td "Missed premium" at bounding box center [420, 126] width 297 height 20
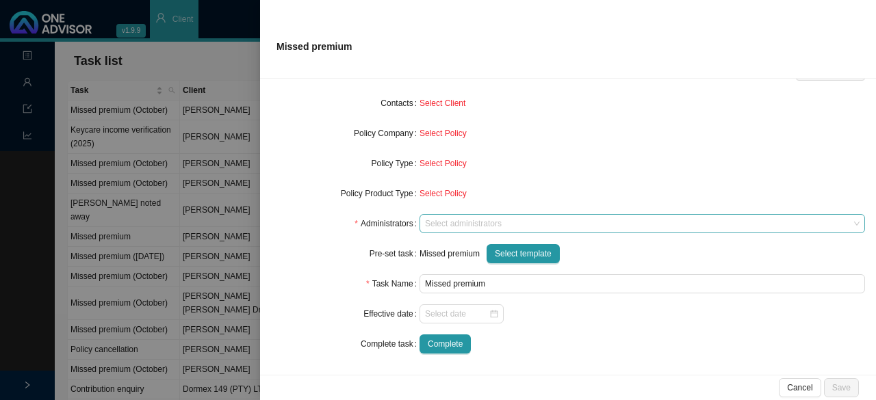
click at [463, 230] on div "Select administrators" at bounding box center [643, 223] width 446 height 19
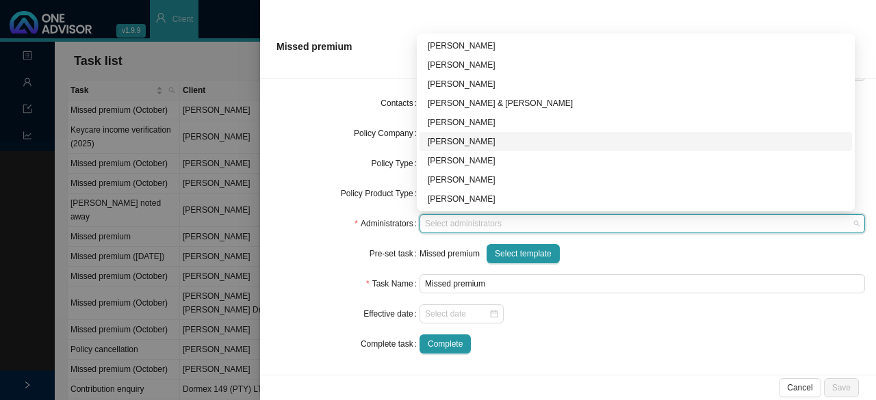
click at [463, 139] on div "[PERSON_NAME]" at bounding box center [636, 142] width 416 height 14
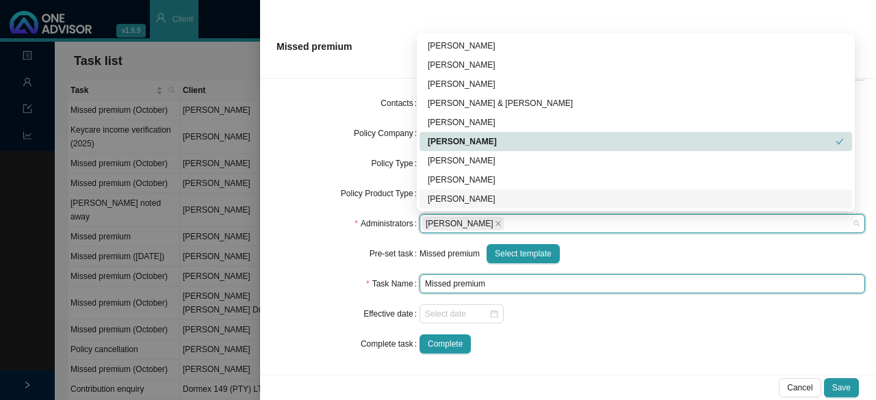
click at [513, 290] on input "Missed premium" at bounding box center [643, 283] width 446 height 19
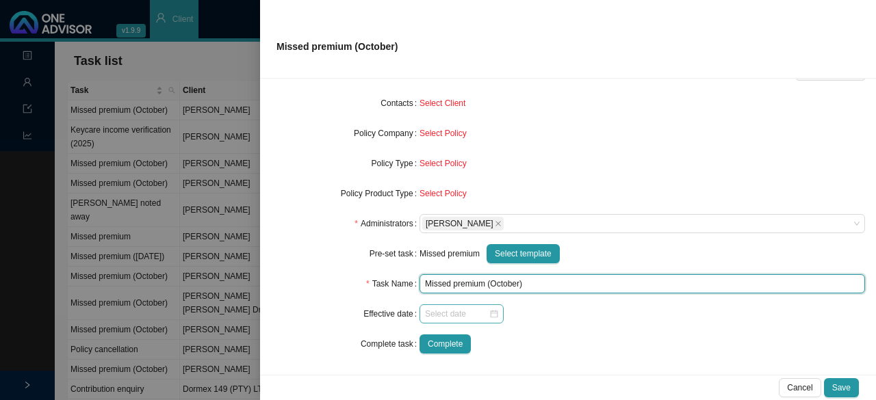
type input "Missed premium (October)"
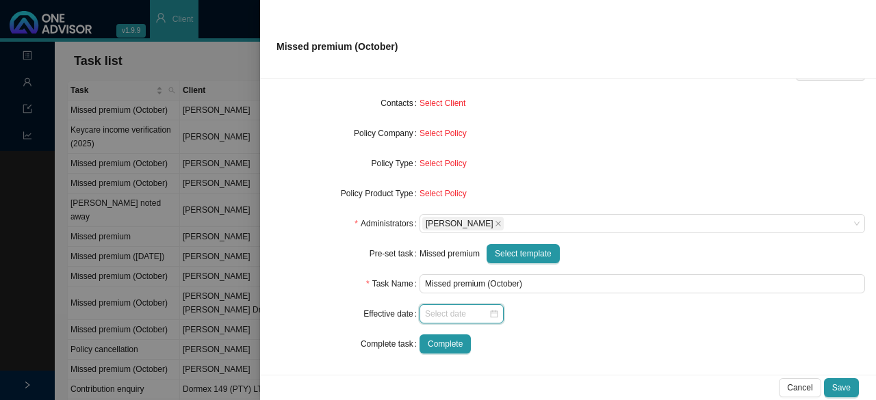
click at [463, 319] on input at bounding box center [457, 314] width 64 height 14
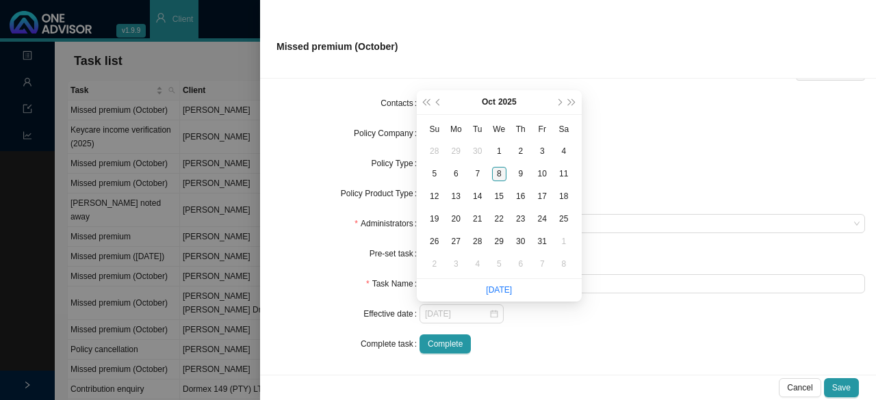
click at [497, 173] on div "8" at bounding box center [499, 174] width 14 height 14
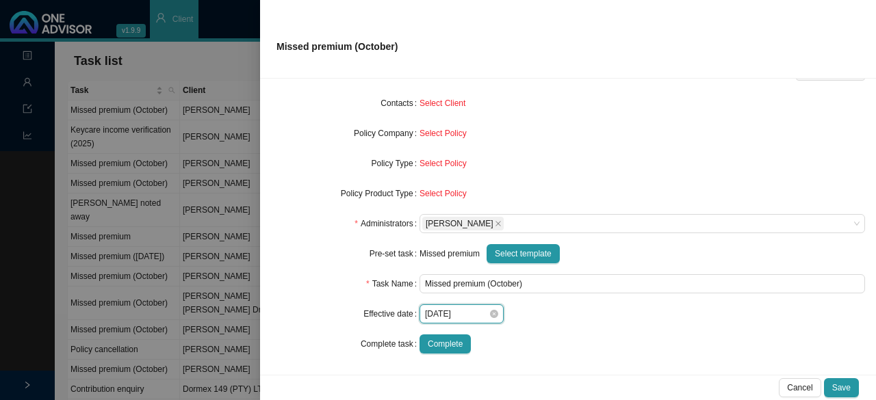
click at [472, 311] on input "2025-10-08" at bounding box center [457, 314] width 64 height 14
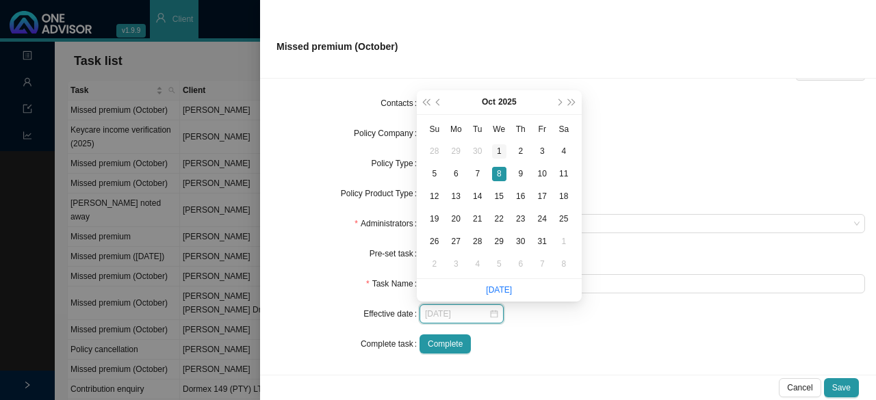
type input "2025-10-01"
click at [501, 149] on div "1" at bounding box center [499, 151] width 14 height 14
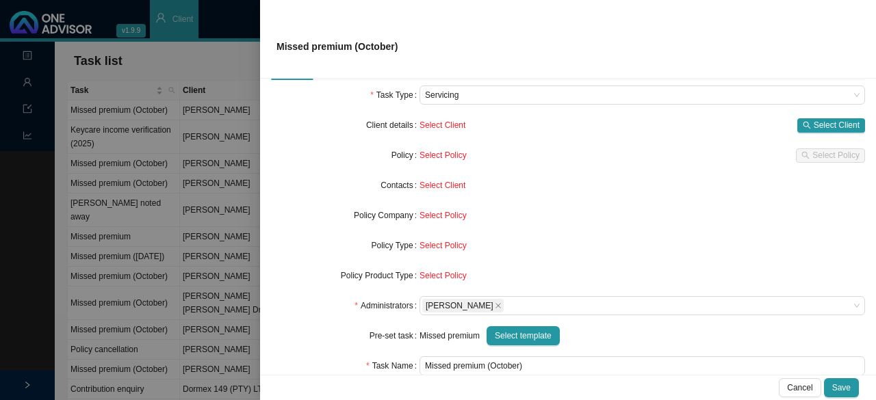
scroll to position [0, 0]
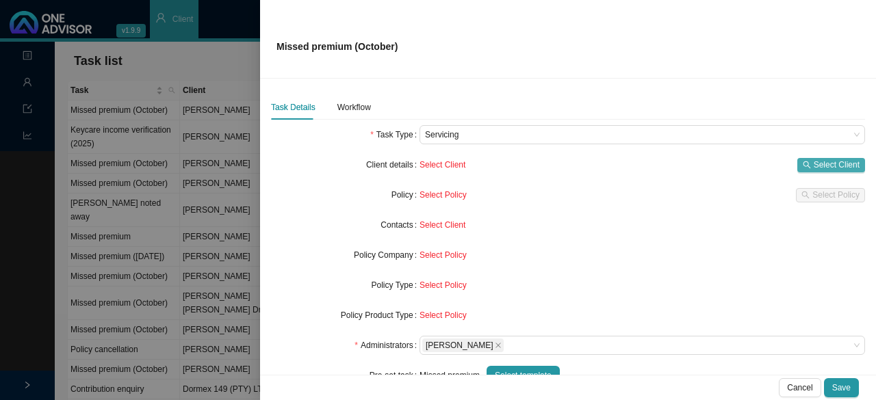
click at [817, 169] on span "Select Client" at bounding box center [837, 165] width 46 height 14
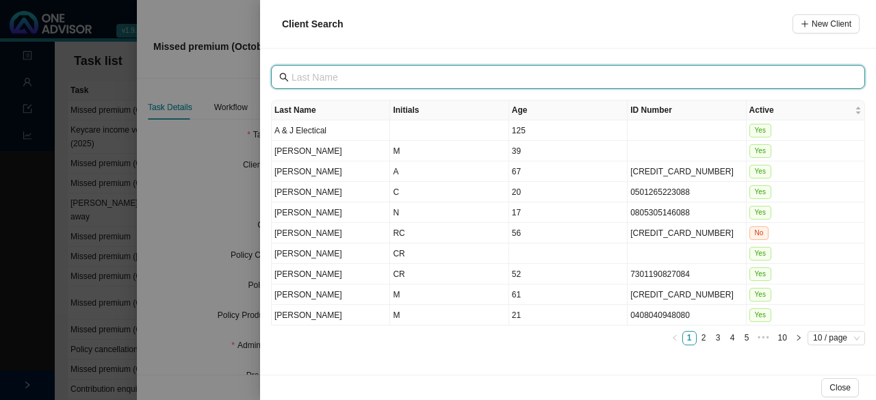
click at [315, 76] on input "text" at bounding box center [570, 77] width 556 height 15
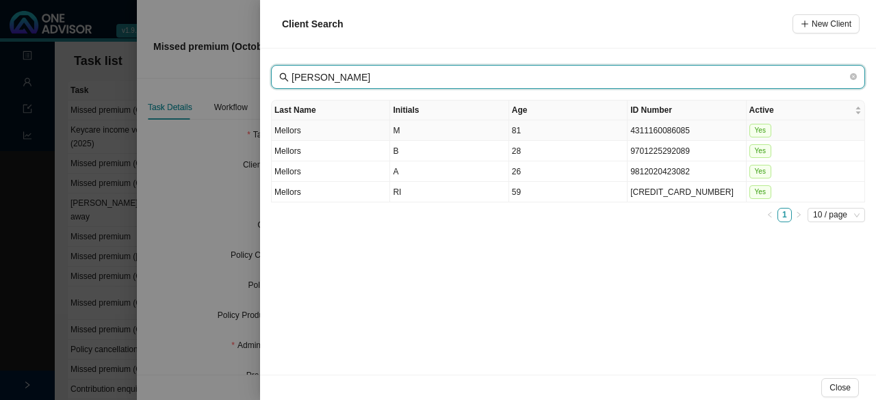
type input "mellor"
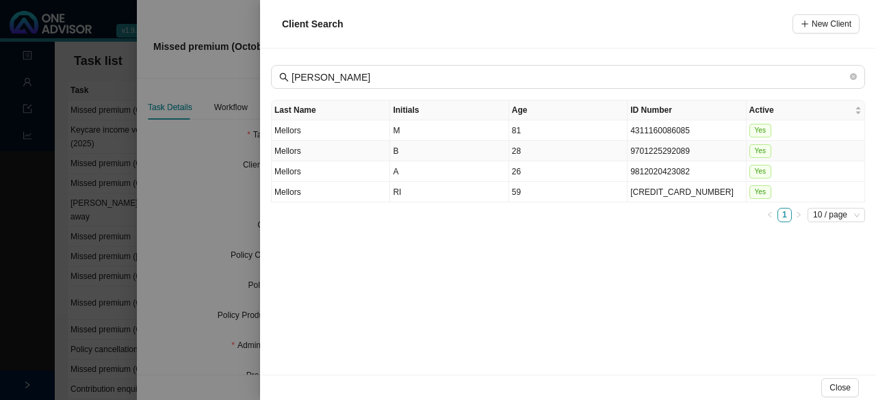
click at [383, 145] on td "Mellors" at bounding box center [331, 151] width 118 height 21
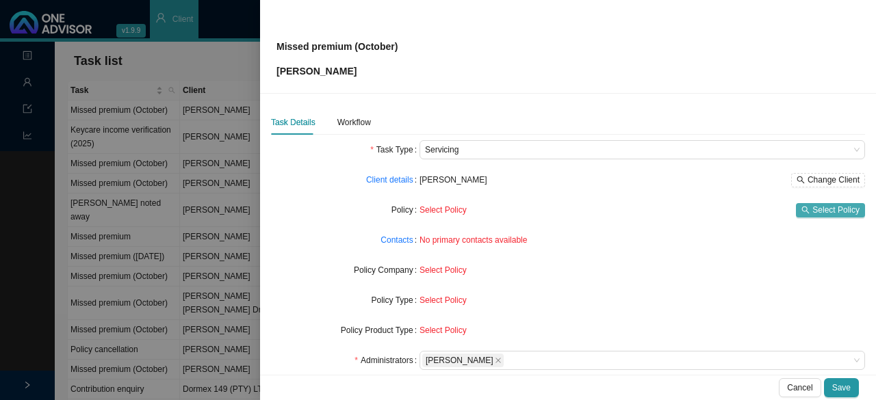
click at [817, 207] on span "Select Policy" at bounding box center [835, 210] width 47 height 14
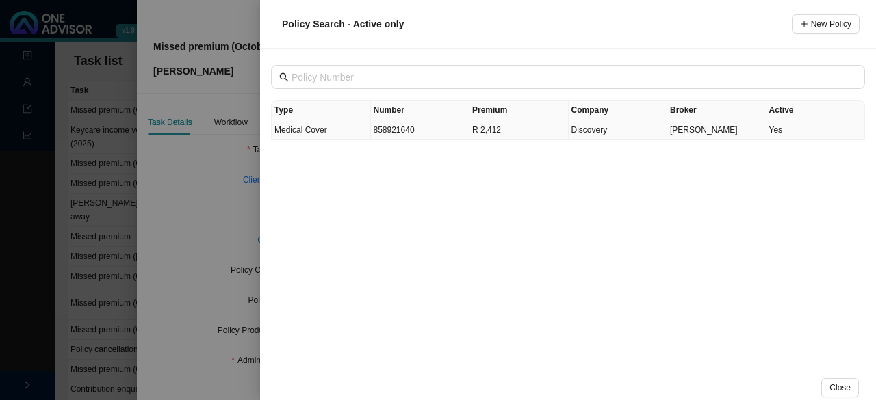
click at [402, 129] on td "858921640" at bounding box center [420, 130] width 99 height 20
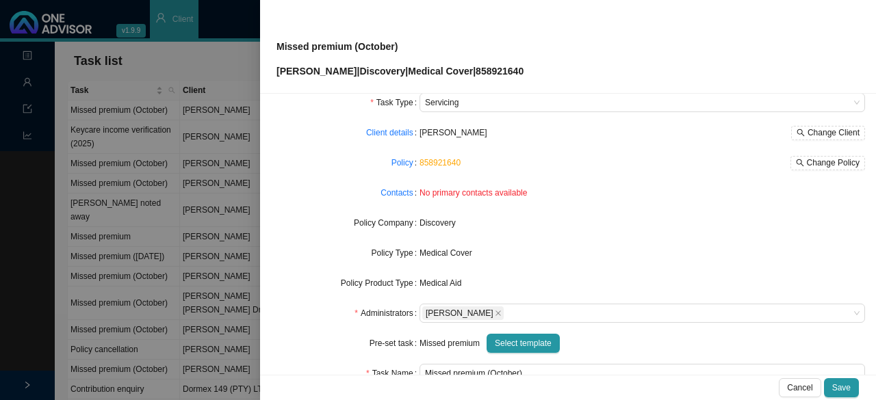
scroll to position [68, 0]
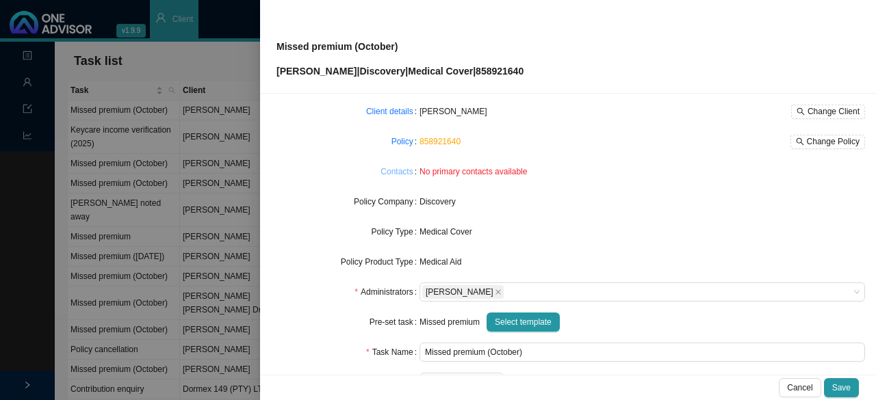
click at [398, 170] on link "Contacts" at bounding box center [397, 172] width 32 height 14
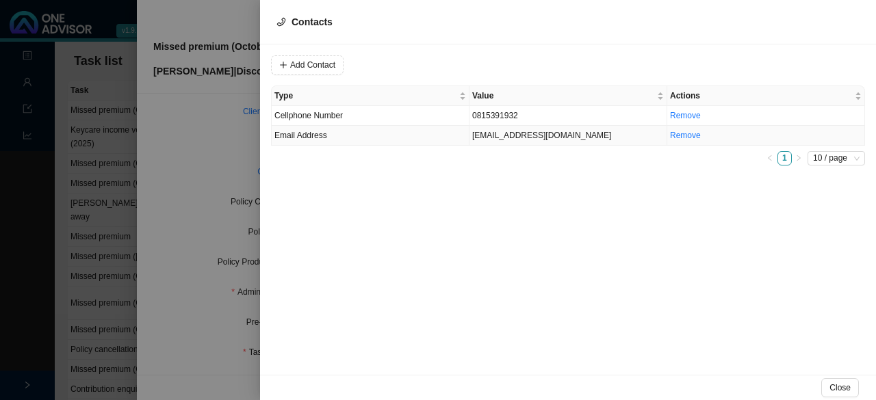
click at [499, 136] on td "bbmellors@gmail.com" at bounding box center [569, 136] width 198 height 20
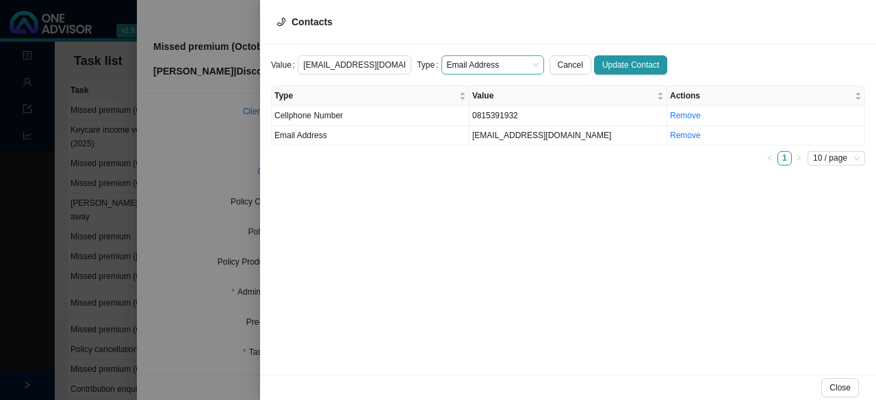
click at [506, 62] on span "Email Address" at bounding box center [493, 65] width 92 height 18
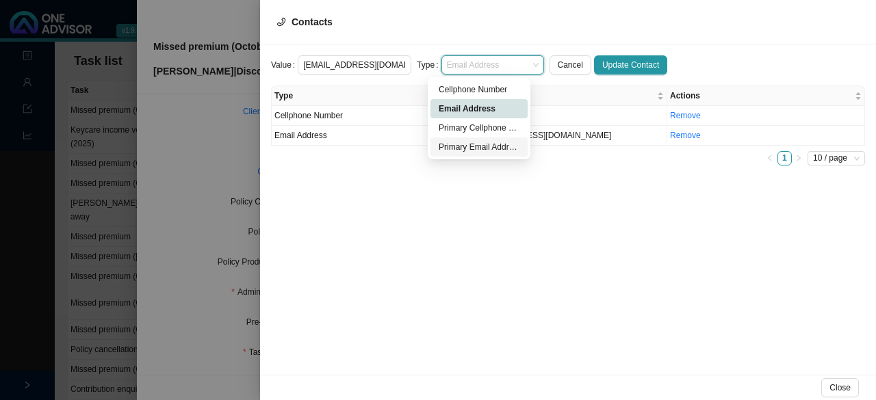
click at [485, 150] on div "Primary Email Address" at bounding box center [479, 147] width 81 height 14
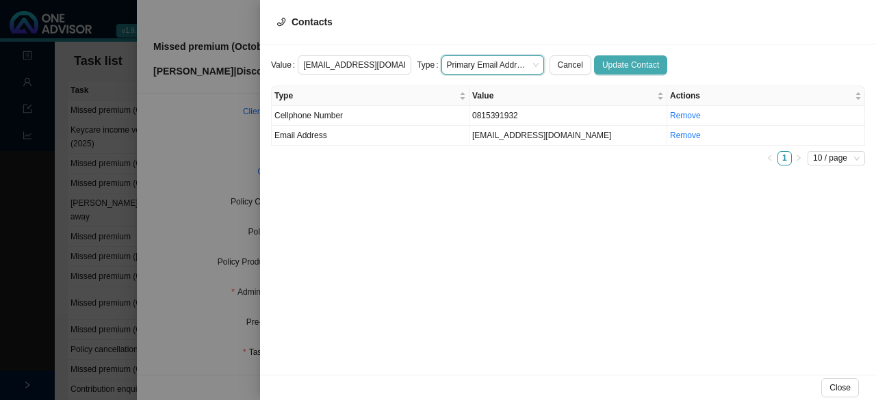
click at [606, 61] on span "Update Contact" at bounding box center [630, 65] width 57 height 14
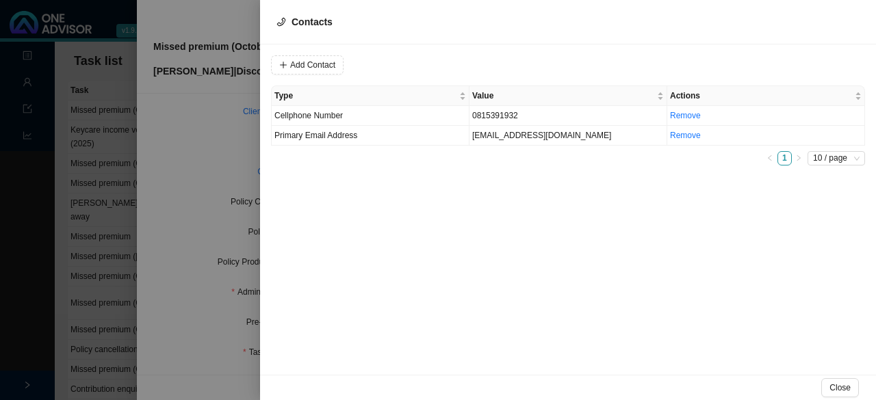
drag, startPoint x: 843, startPoint y: 391, endPoint x: 527, endPoint y: 316, distance: 324.4
click at [842, 387] on span "Close" at bounding box center [840, 388] width 21 height 14
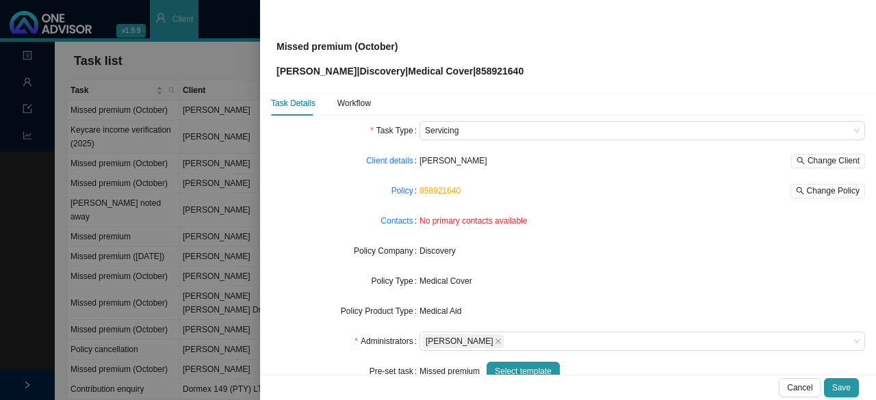
scroll to position [0, 0]
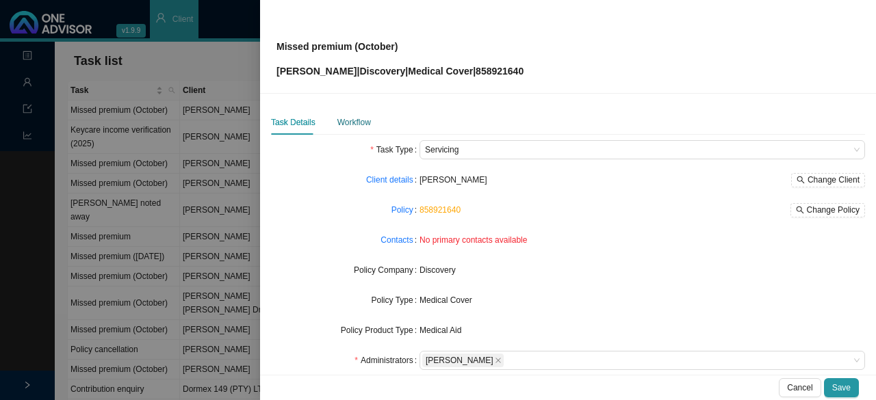
click at [359, 117] on div "Workflow" at bounding box center [354, 123] width 34 height 14
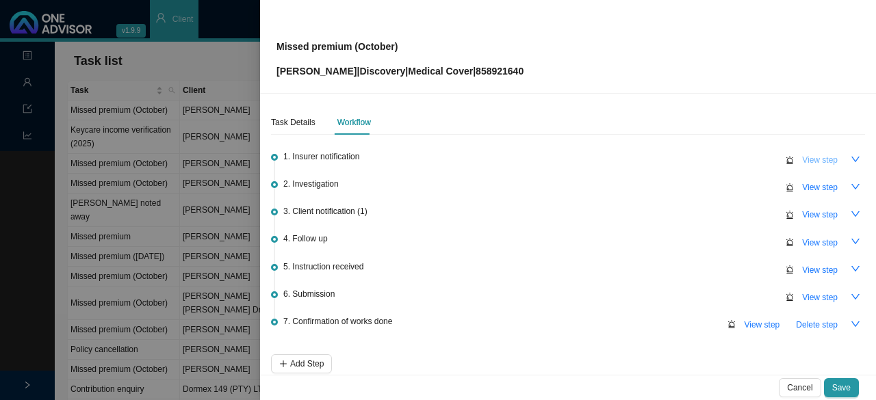
click at [802, 159] on span "View step" at bounding box center [820, 160] width 36 height 14
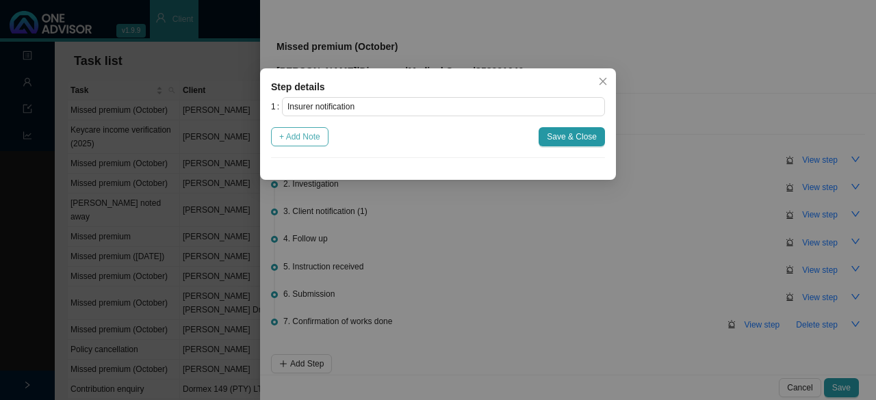
click at [308, 142] on span "+ Add Note" at bounding box center [299, 137] width 41 height 14
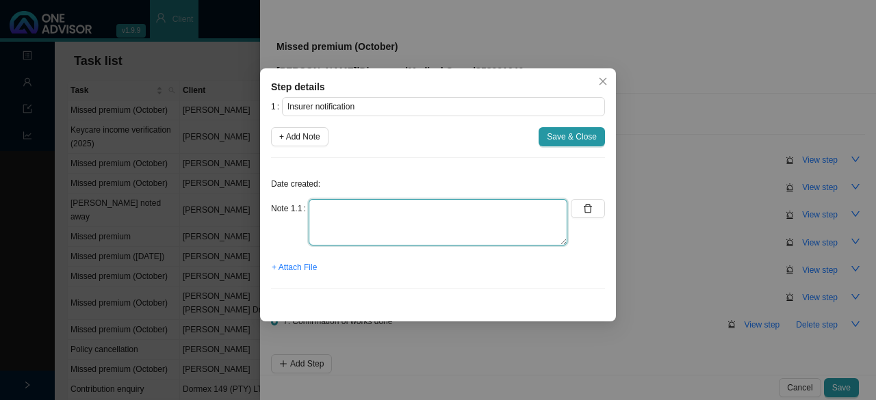
click at [326, 215] on textarea at bounding box center [438, 222] width 259 height 47
type textarea "On suspended list"
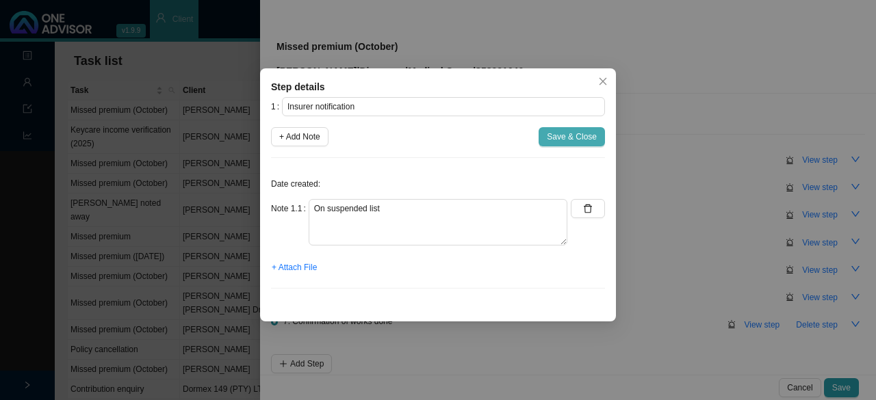
click at [598, 140] on button "Save & Close" at bounding box center [572, 136] width 66 height 19
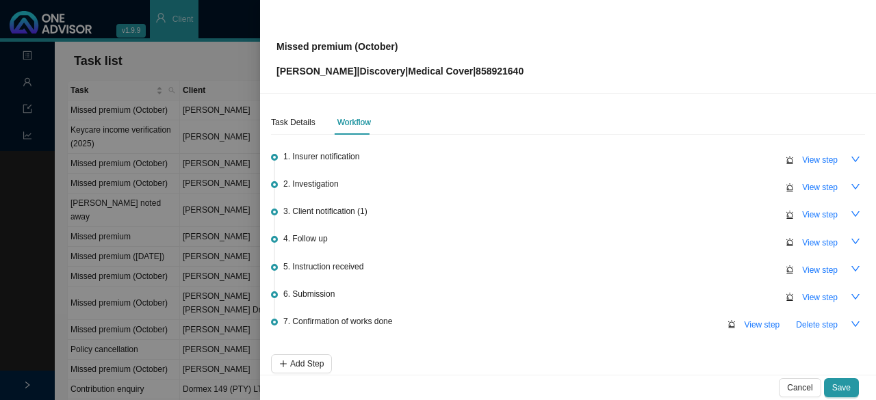
scroll to position [64, 0]
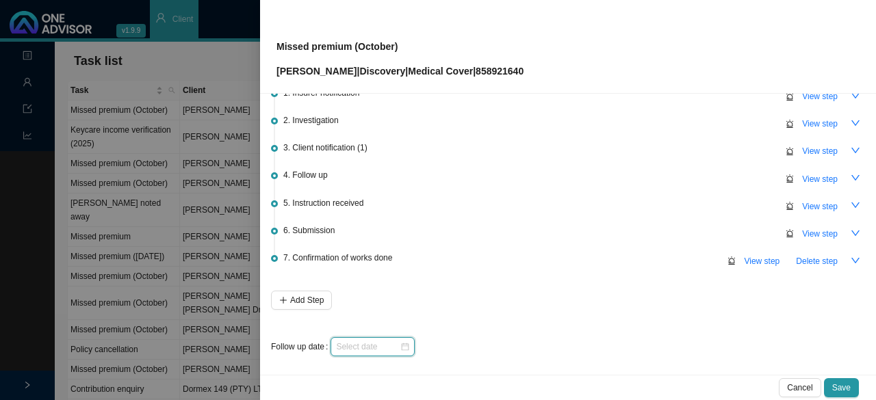
click at [386, 346] on input at bounding box center [368, 347] width 64 height 14
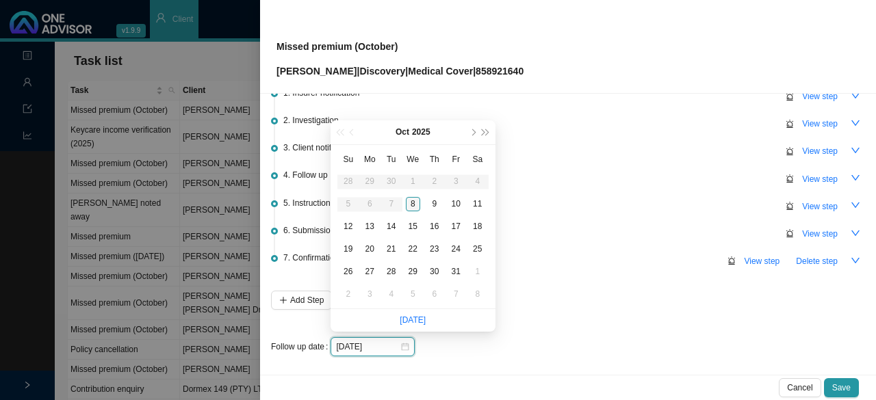
type input "2025-10-08"
drag, startPoint x: 418, startPoint y: 199, endPoint x: 564, endPoint y: 253, distance: 155.9
click at [418, 198] on div "8" at bounding box center [413, 204] width 14 height 14
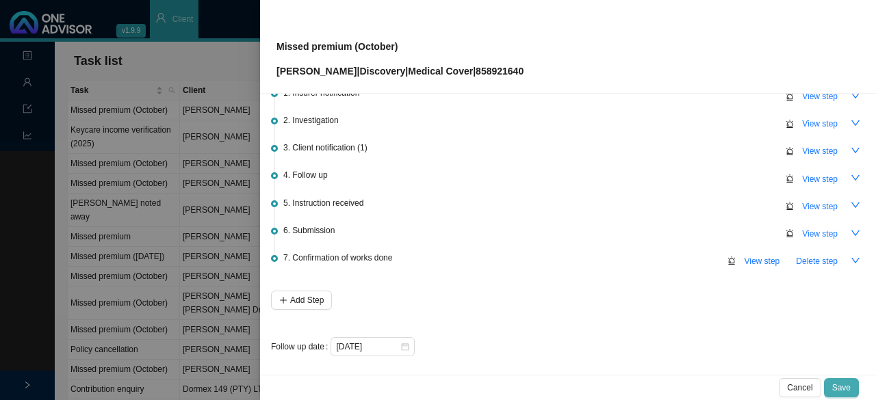
click at [848, 390] on span "Save" at bounding box center [841, 388] width 18 height 14
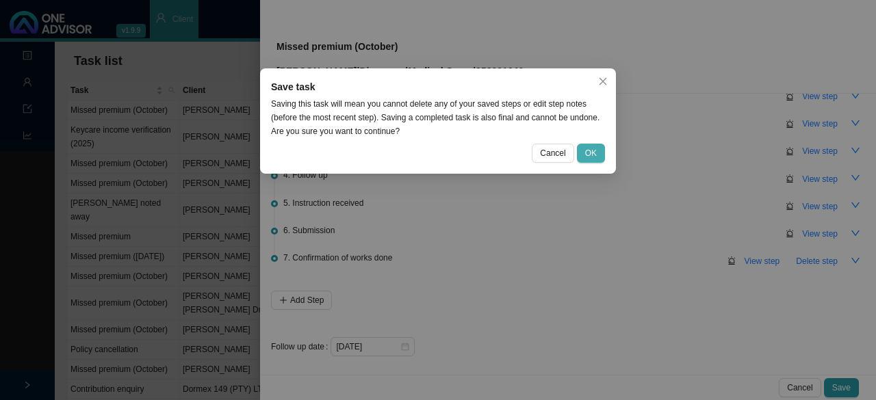
click at [594, 154] on span "OK" at bounding box center [591, 153] width 12 height 14
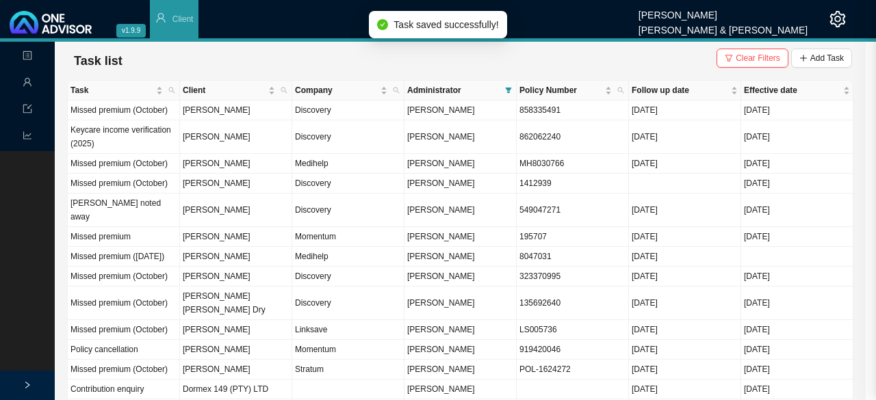
scroll to position [0, 0]
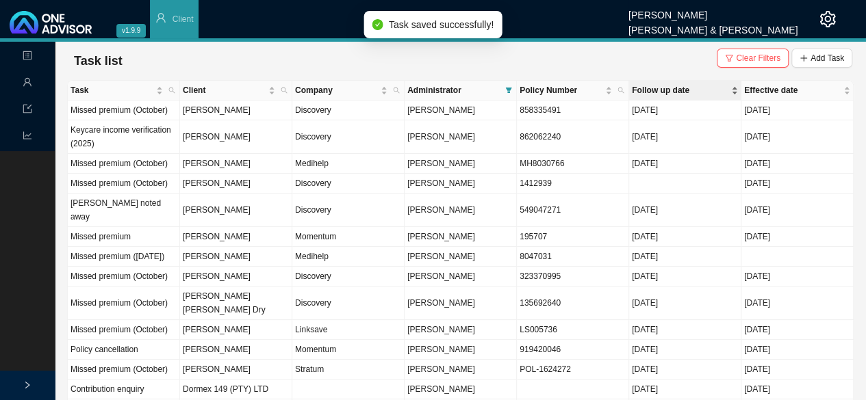
click at [651, 92] on span "Follow up date" at bounding box center [680, 91] width 97 height 14
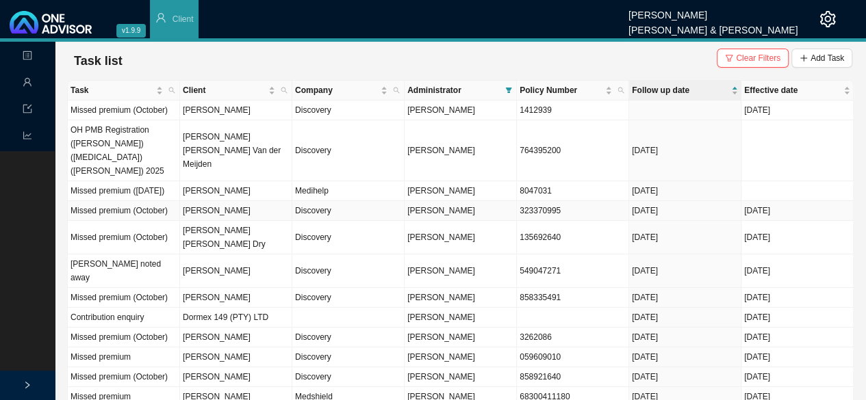
click at [211, 210] on td "Jill Smith" at bounding box center [236, 211] width 112 height 20
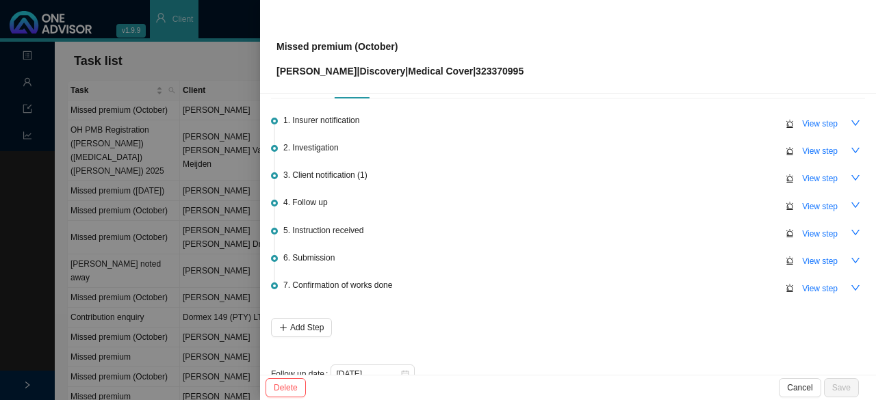
scroll to position [64, 0]
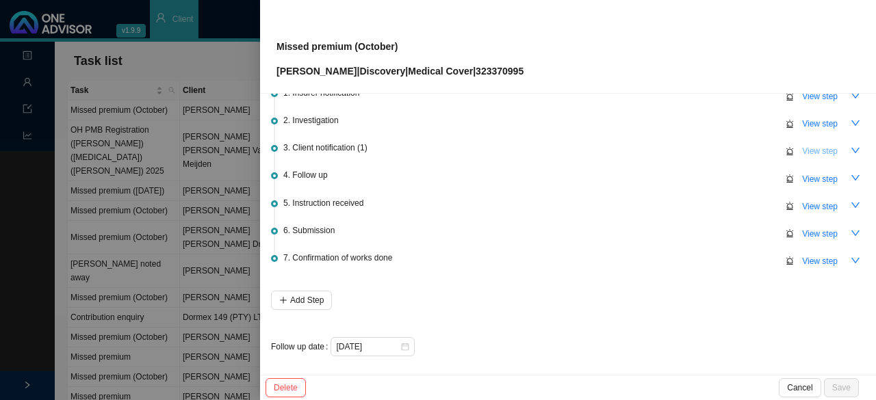
click at [806, 146] on span "View step" at bounding box center [820, 151] width 36 height 14
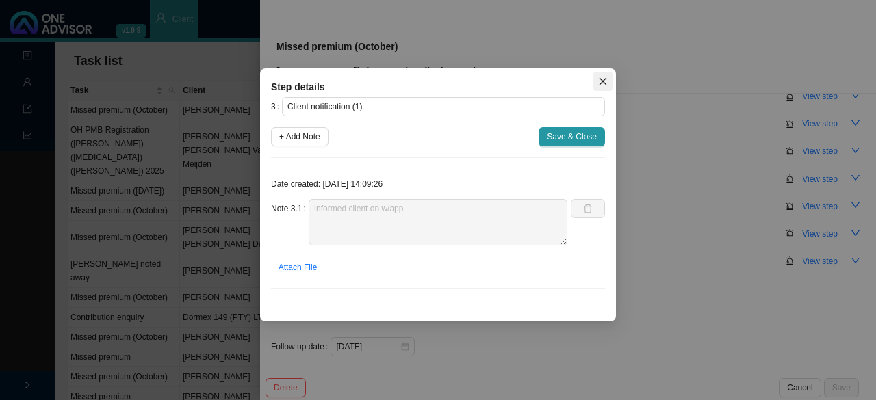
click at [606, 83] on icon "close" at bounding box center [603, 82] width 10 height 10
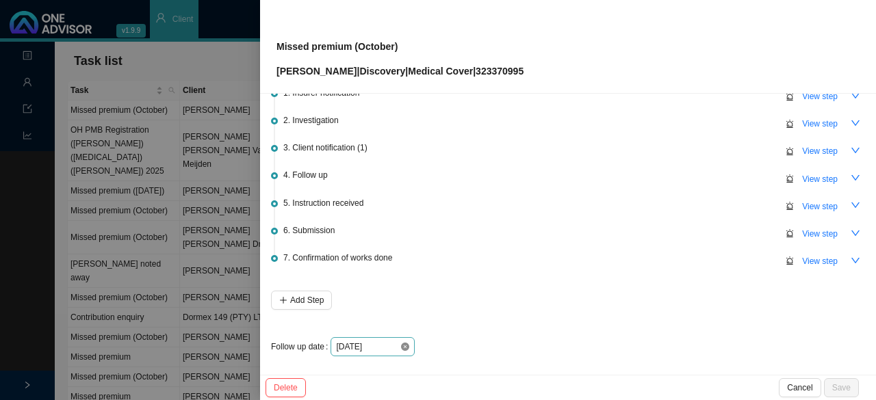
click at [403, 343] on icon "close-circle" at bounding box center [405, 347] width 8 height 8
click at [403, 344] on div at bounding box center [372, 347] width 73 height 14
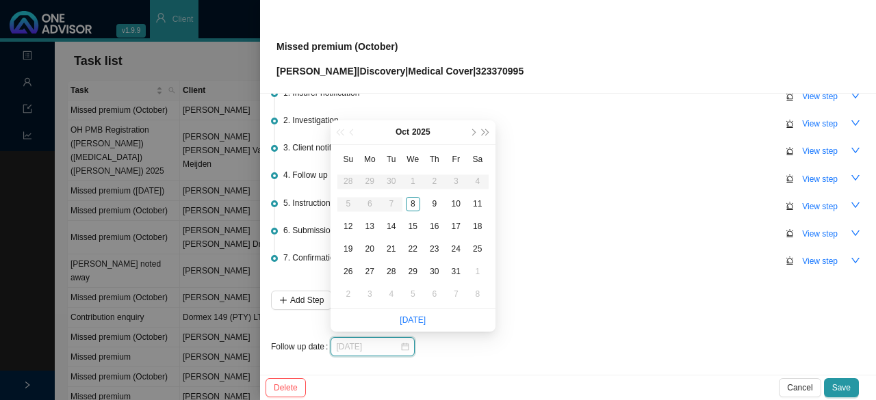
type input "2025-10-09"
click at [437, 201] on div "9" at bounding box center [434, 204] width 14 height 14
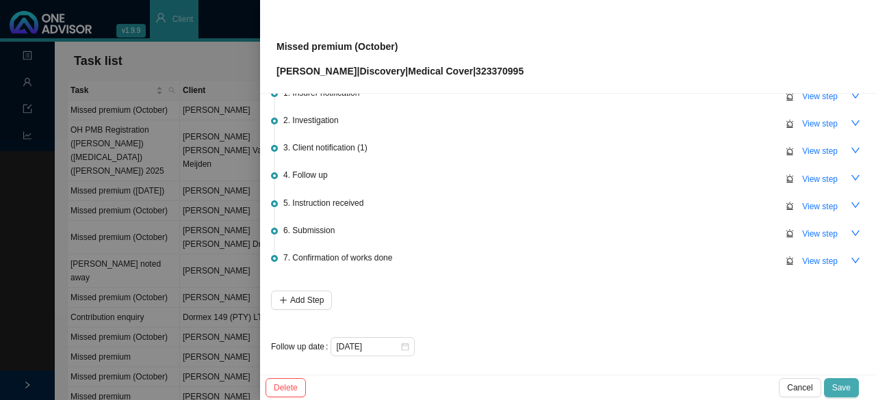
click at [839, 383] on span "Save" at bounding box center [841, 388] width 18 height 14
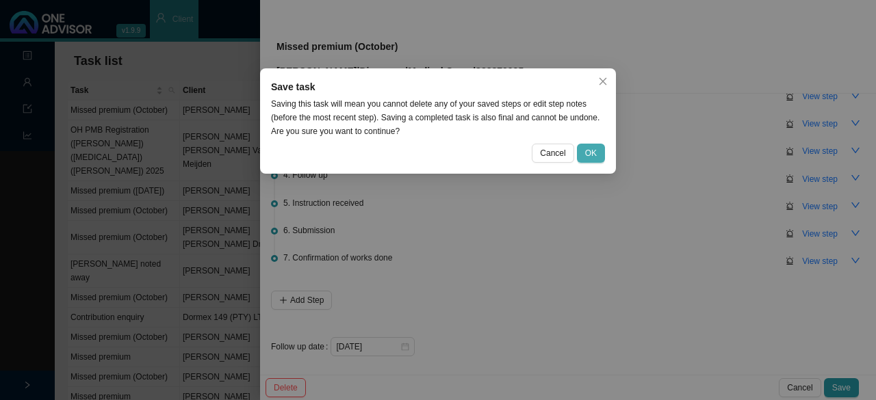
click at [598, 156] on button "OK" at bounding box center [591, 153] width 28 height 19
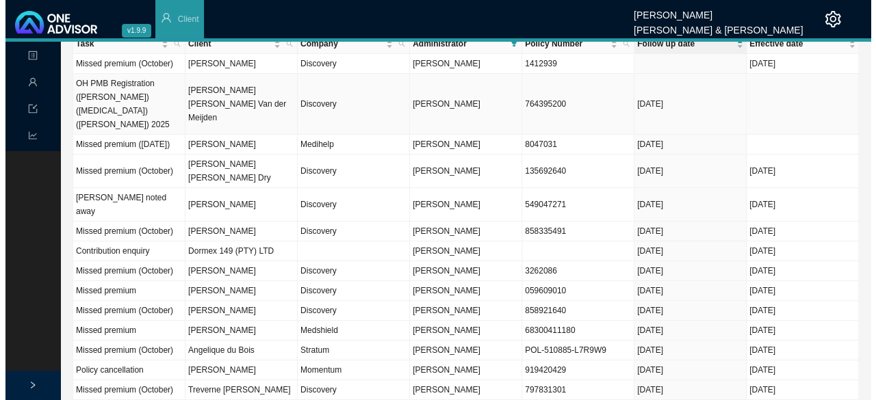
scroll to position [68, 0]
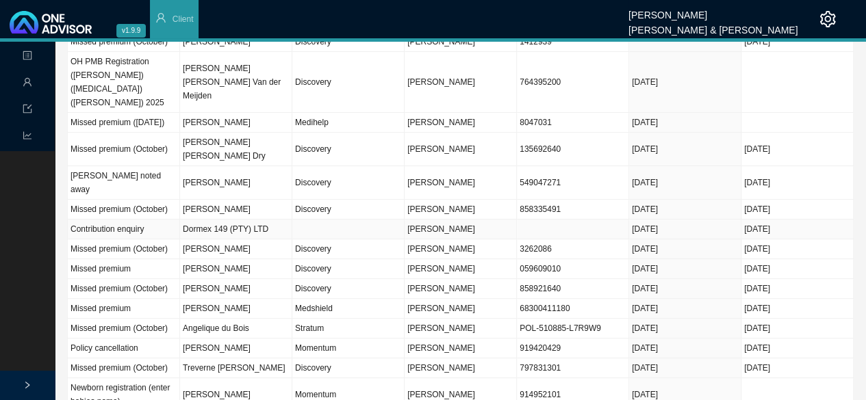
click at [480, 220] on td "[PERSON_NAME]" at bounding box center [461, 230] width 112 height 20
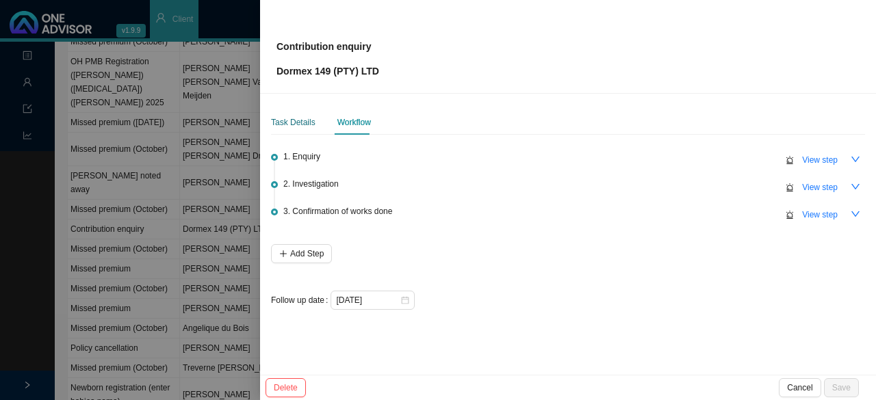
click at [282, 123] on div "Task Details" at bounding box center [293, 123] width 44 height 14
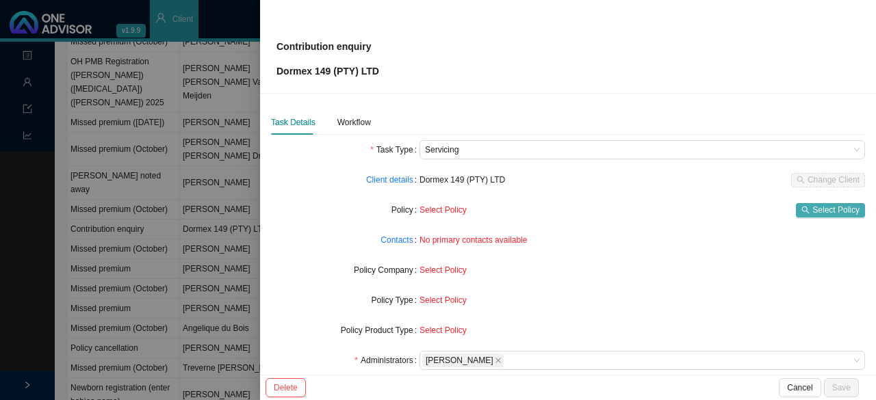
click at [826, 207] on span "Select Policy" at bounding box center [835, 210] width 47 height 14
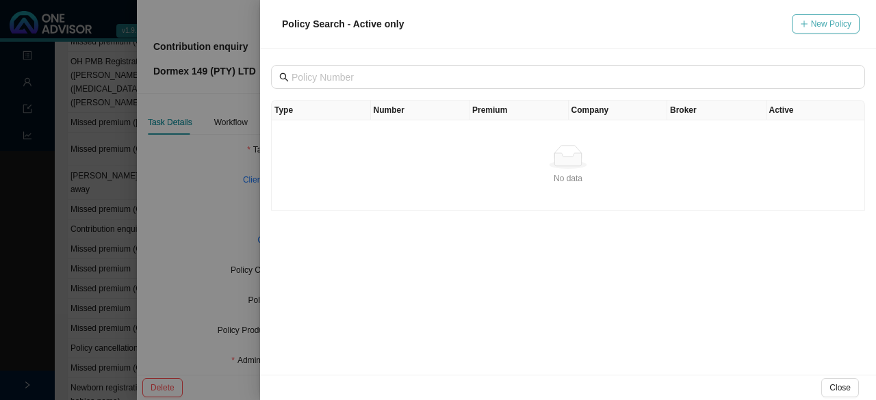
click at [828, 23] on span "New Policy" at bounding box center [831, 24] width 40 height 14
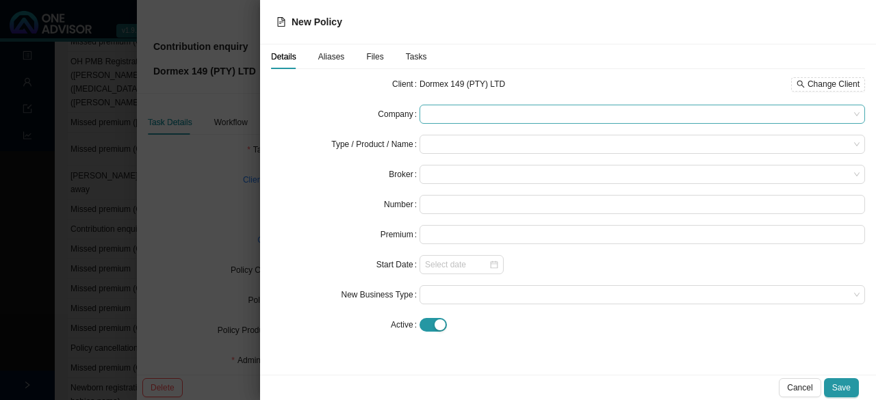
click at [434, 106] on span at bounding box center [642, 114] width 435 height 18
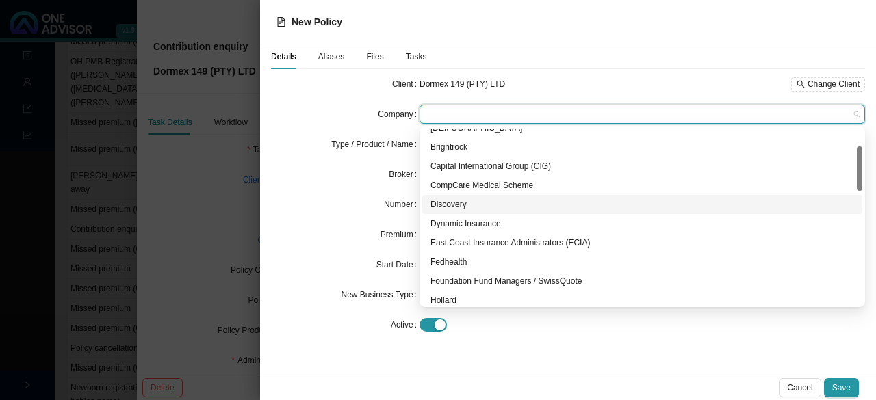
drag, startPoint x: 444, startPoint y: 202, endPoint x: 572, endPoint y: 201, distance: 128.0
click at [446, 203] on div "Discovery" at bounding box center [643, 205] width 424 height 14
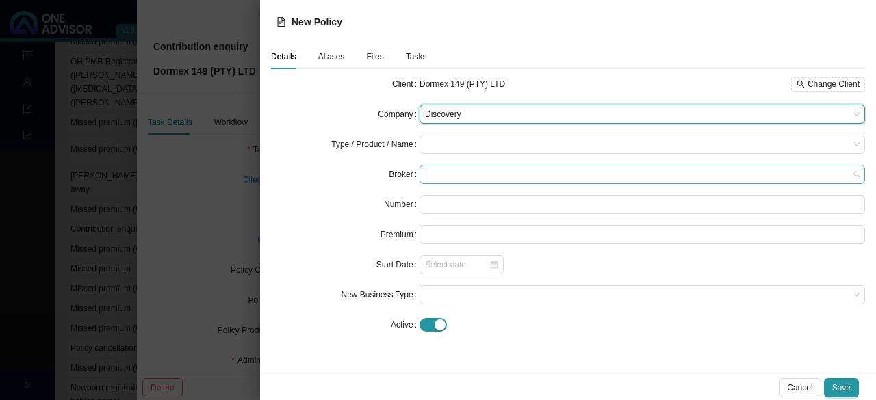
click at [464, 171] on span at bounding box center [642, 175] width 435 height 18
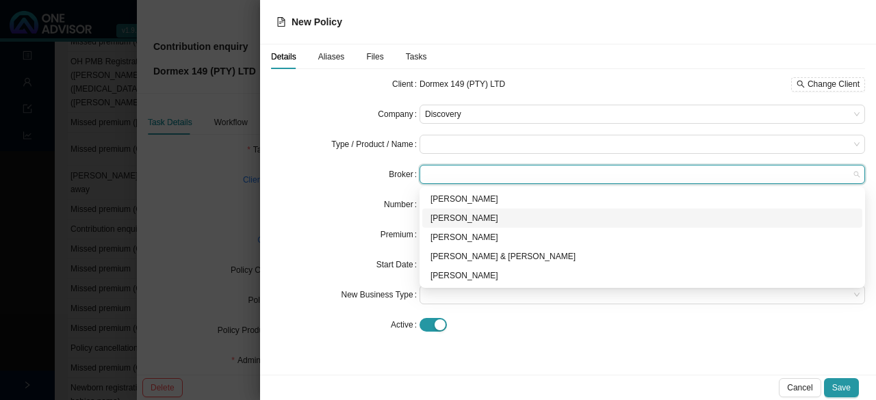
click at [481, 217] on div "Joanne Bormann" at bounding box center [643, 218] width 424 height 14
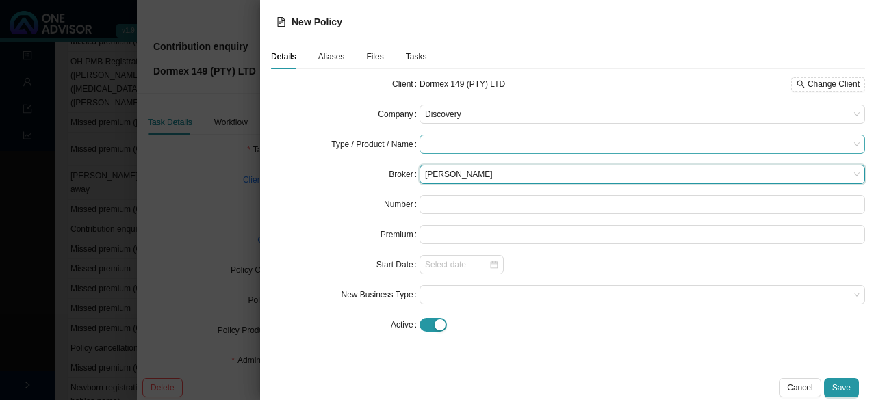
click at [436, 146] on input "search" at bounding box center [637, 145] width 424 height 18
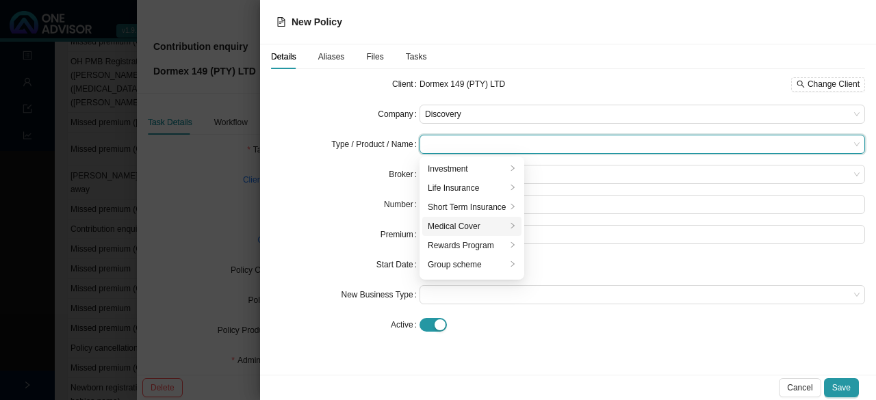
click at [444, 220] on div "Medical Cover" at bounding box center [467, 227] width 79 height 14
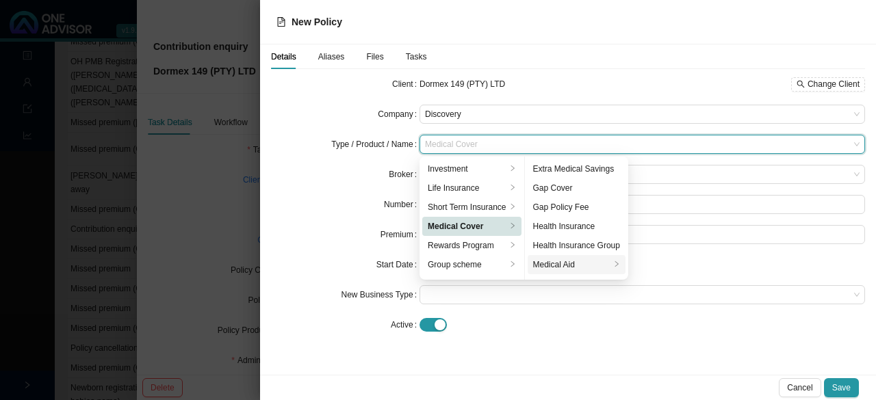
click at [569, 265] on div "Medical Aid" at bounding box center [571, 265] width 77 height 14
click at [569, 264] on div "Medical Aid" at bounding box center [571, 265] width 77 height 14
click at [274, 198] on div "Number" at bounding box center [345, 204] width 149 height 19
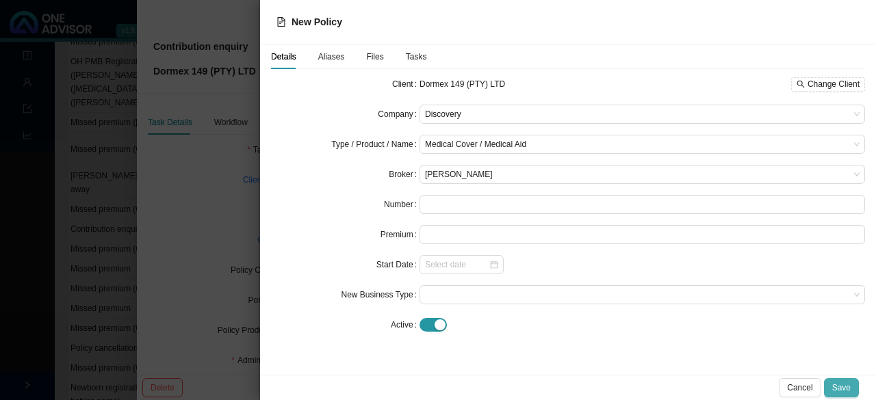
click at [847, 383] on span "Save" at bounding box center [841, 388] width 18 height 14
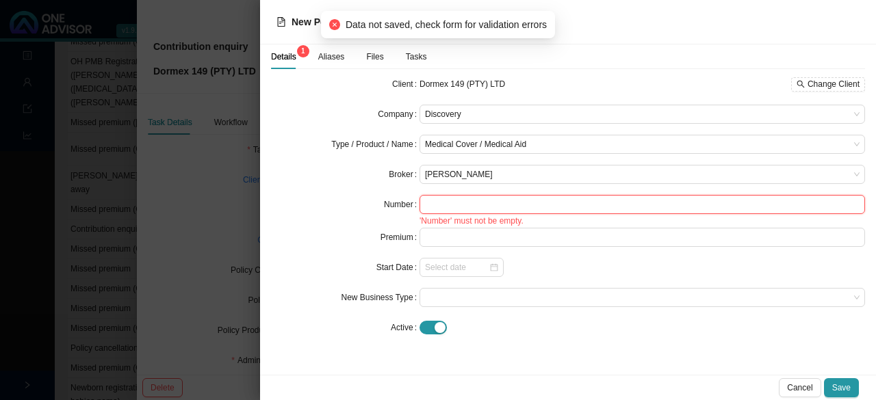
click at [457, 198] on input "text" at bounding box center [643, 204] width 446 height 19
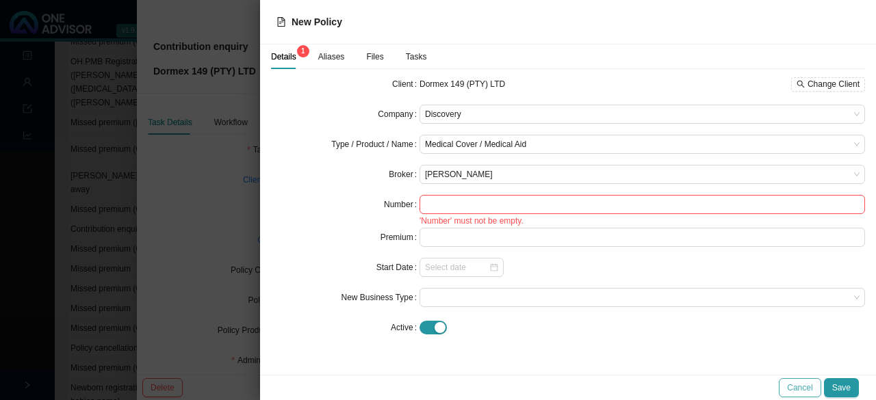
click at [801, 385] on span "Cancel" at bounding box center [799, 388] width 25 height 14
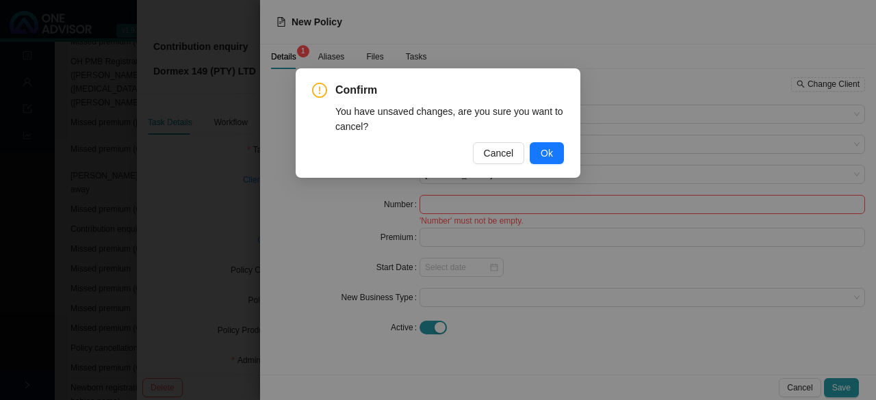
click at [534, 153] on button "Ok" at bounding box center [547, 153] width 34 height 22
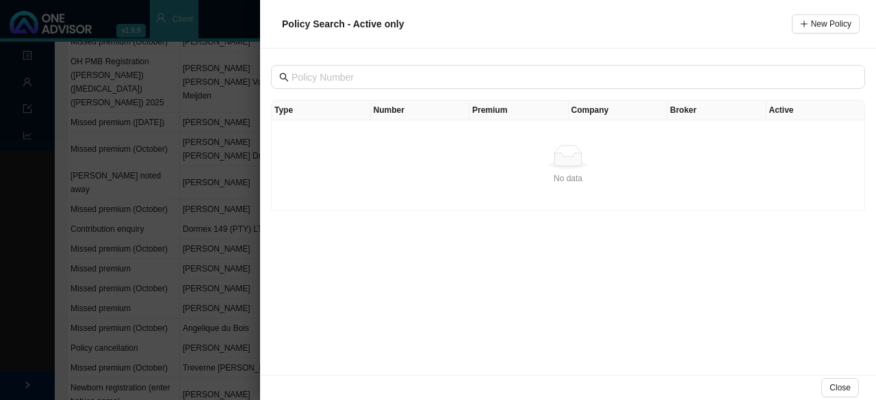
click at [227, 18] on div at bounding box center [438, 200] width 876 height 400
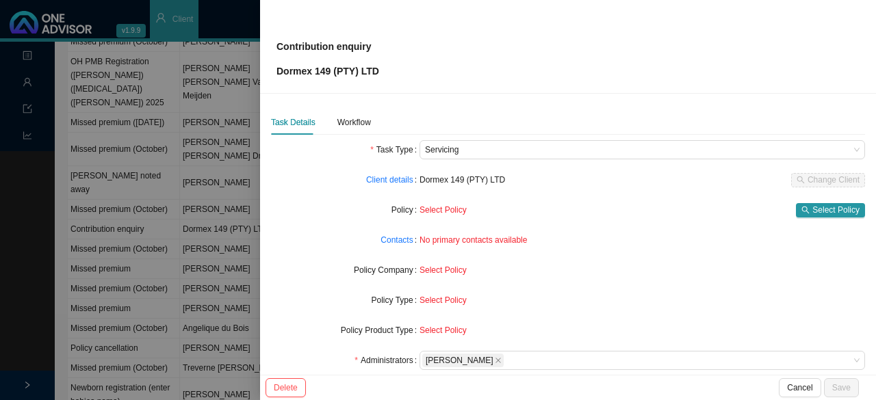
click at [187, 54] on div at bounding box center [438, 200] width 876 height 400
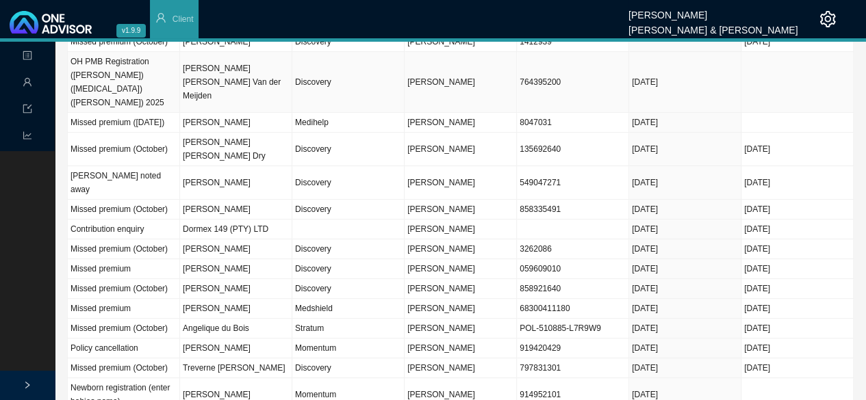
click at [201, 78] on td "Sarah Louise Van der Meijden" at bounding box center [236, 82] width 112 height 61
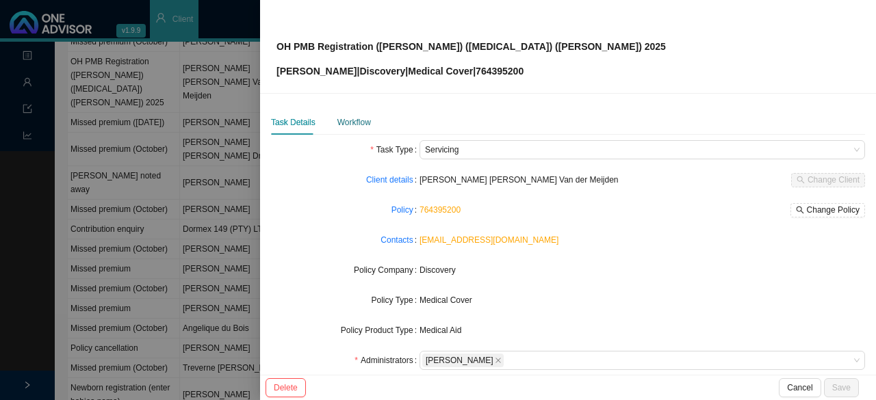
drag, startPoint x: 361, startPoint y: 123, endPoint x: 376, endPoint y: 125, distance: 14.6
click at [361, 123] on div "Workflow" at bounding box center [354, 123] width 34 height 14
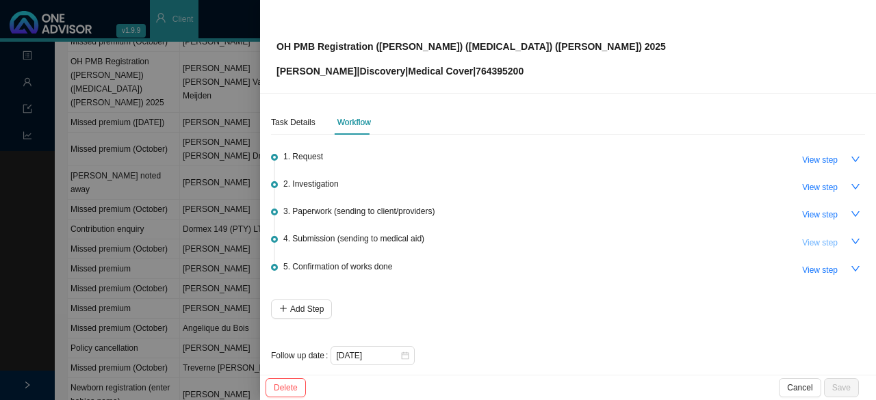
click at [821, 239] on span "View step" at bounding box center [820, 243] width 36 height 14
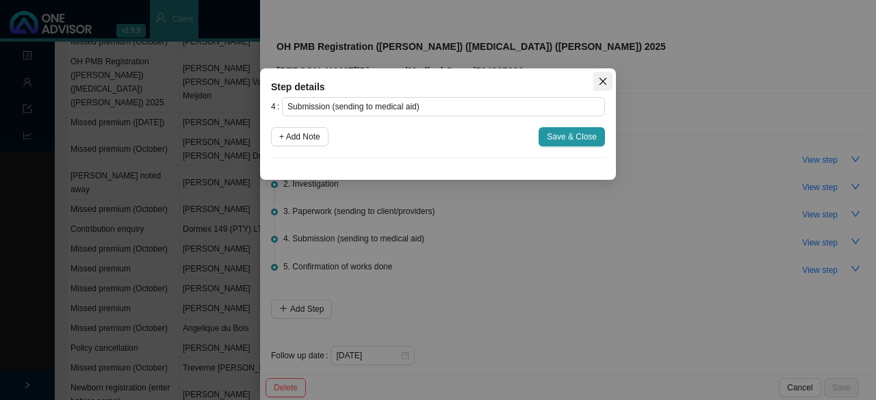
click at [603, 77] on icon "close" at bounding box center [603, 82] width 10 height 10
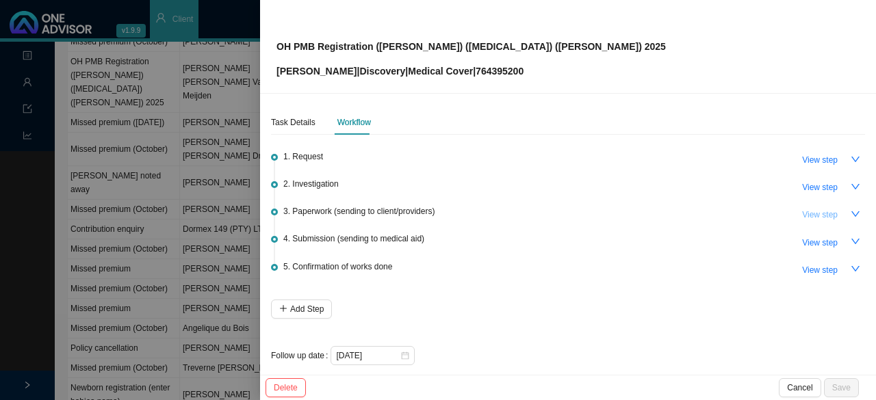
click at [804, 215] on span "View step" at bounding box center [820, 215] width 36 height 14
type input "Paperwork (sending to client/providers)"
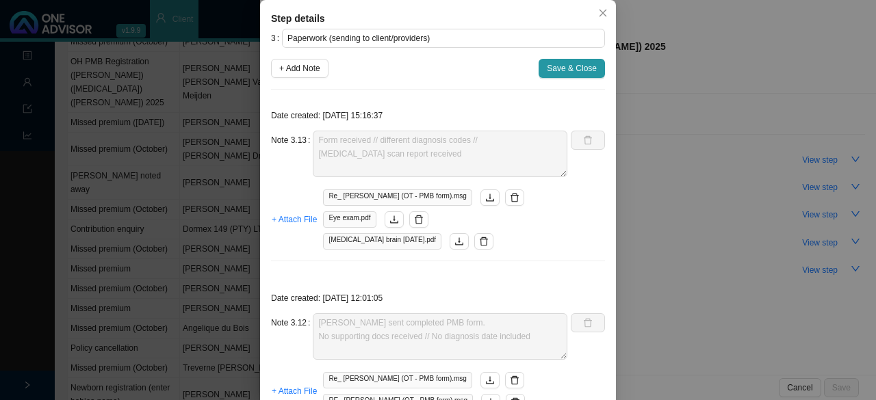
click at [400, 195] on span "Re_ Everly-Grace (OT - PMB form).msg" at bounding box center [397, 198] width 149 height 16
click at [486, 197] on icon "download" at bounding box center [490, 198] width 8 height 8
click at [485, 198] on icon "download" at bounding box center [490, 198] width 10 height 10
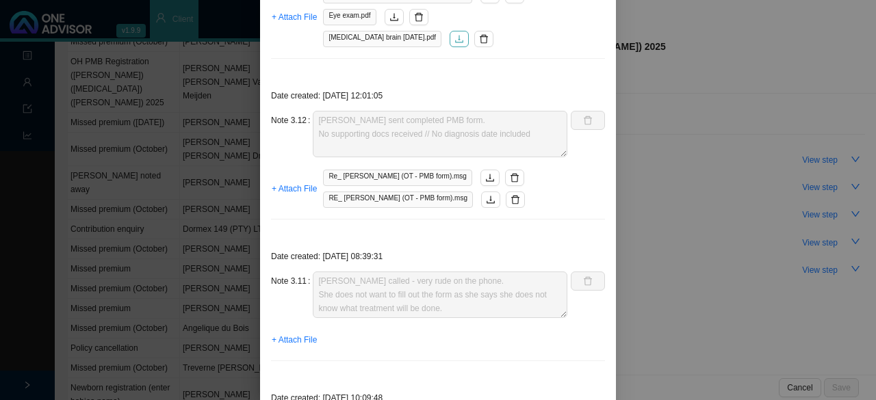
scroll to position [274, 0]
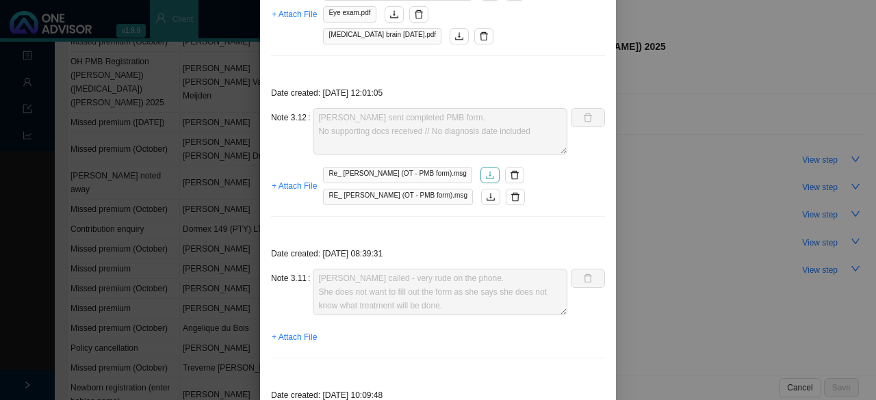
click at [485, 176] on icon "download" at bounding box center [490, 175] width 10 height 10
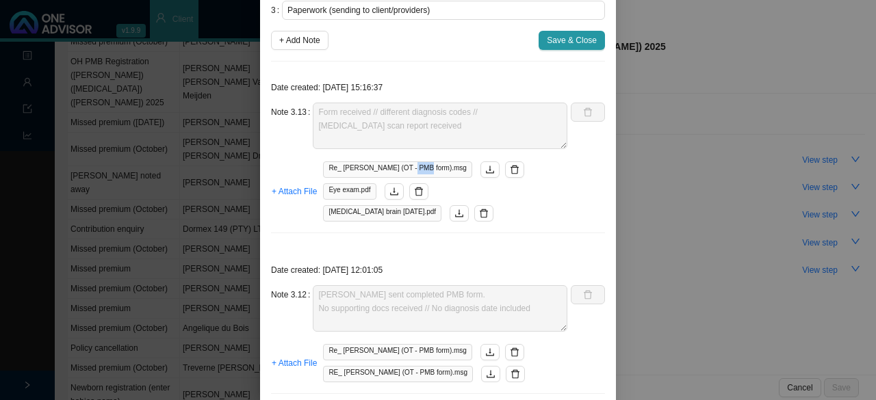
scroll to position [0, 0]
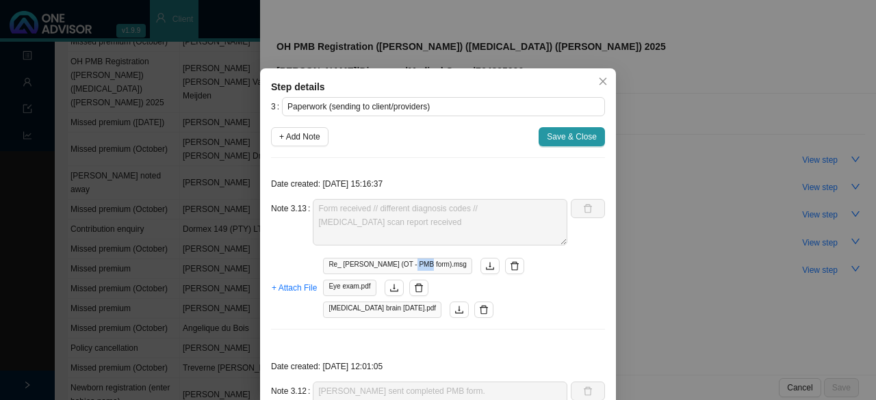
click at [572, 136] on span "Save & Close" at bounding box center [572, 137] width 50 height 14
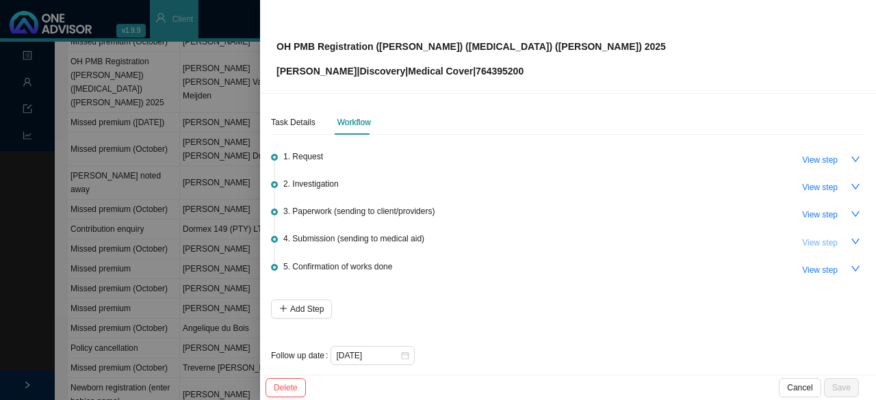
click at [802, 240] on span "View step" at bounding box center [820, 243] width 36 height 14
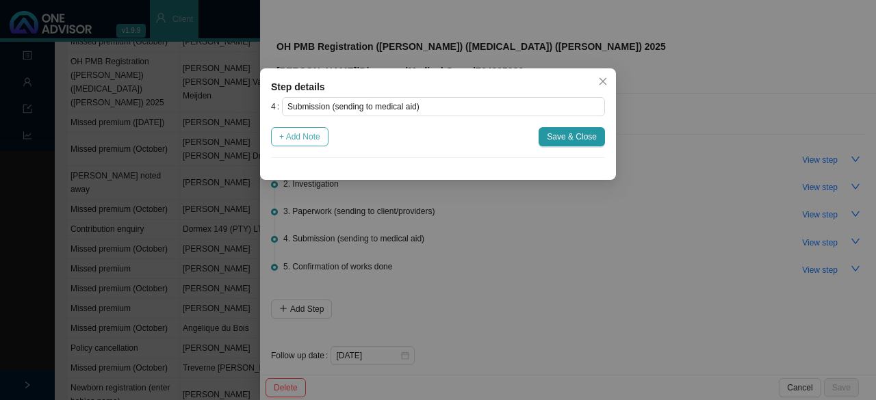
click at [299, 138] on span "+ Add Note" at bounding box center [299, 137] width 41 height 14
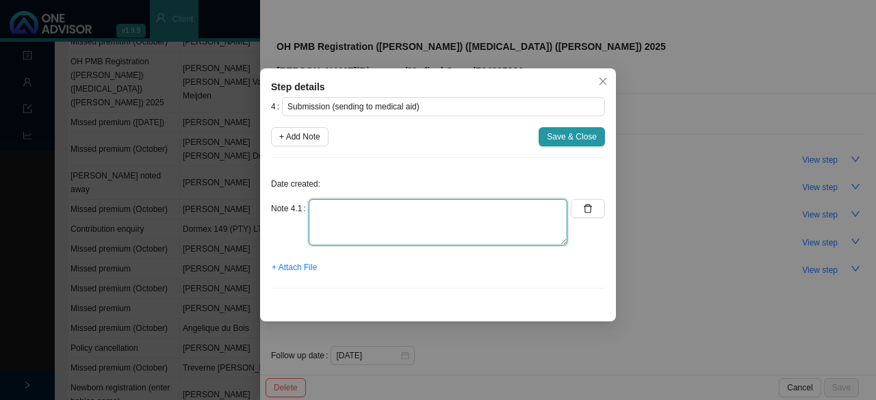
click at [320, 233] on textarea at bounding box center [438, 222] width 259 height 47
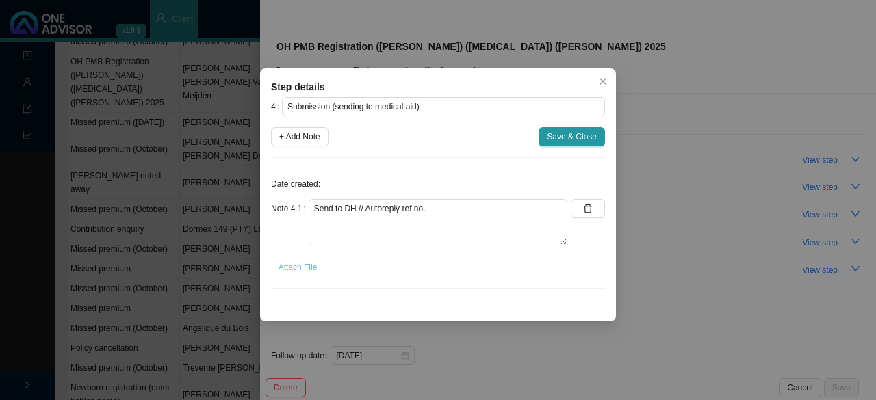
click at [305, 269] on span "+ Attach File" at bounding box center [294, 268] width 45 height 14
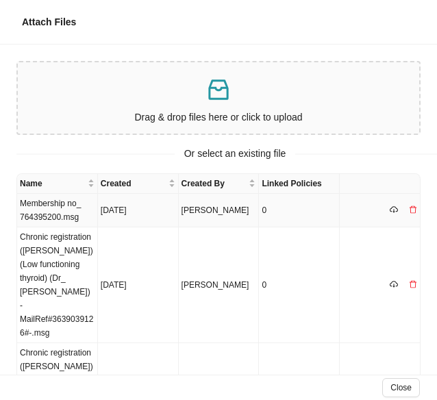
click at [62, 209] on td "Membership no_ 764395200.msg" at bounding box center [57, 211] width 81 height 34
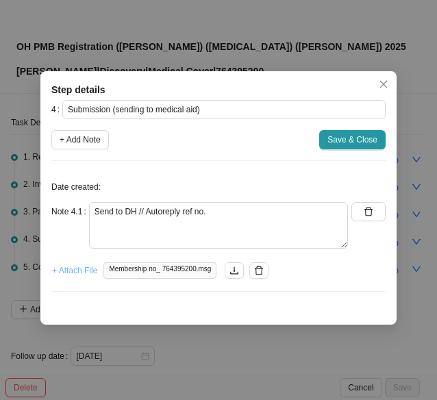
click at [73, 268] on span "+ Attach File" at bounding box center [74, 271] width 45 height 14
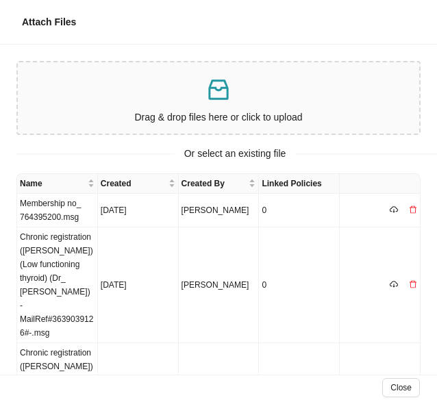
click at [156, 36] on div "Attach Files" at bounding box center [218, 22] width 437 height 44
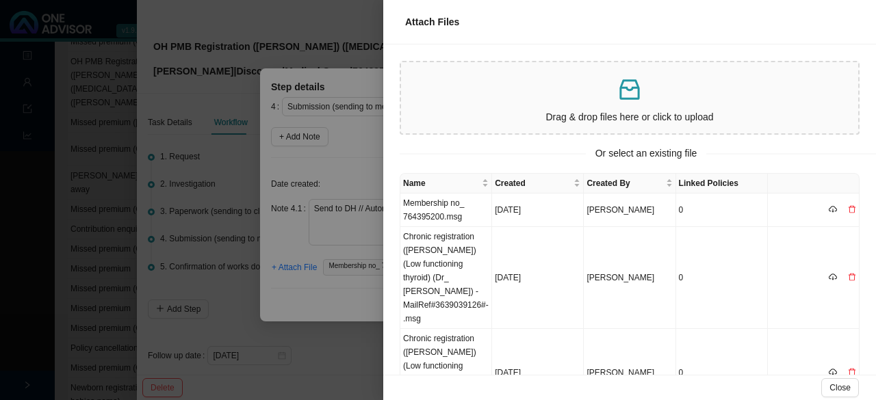
click at [348, 177] on div at bounding box center [438, 200] width 876 height 400
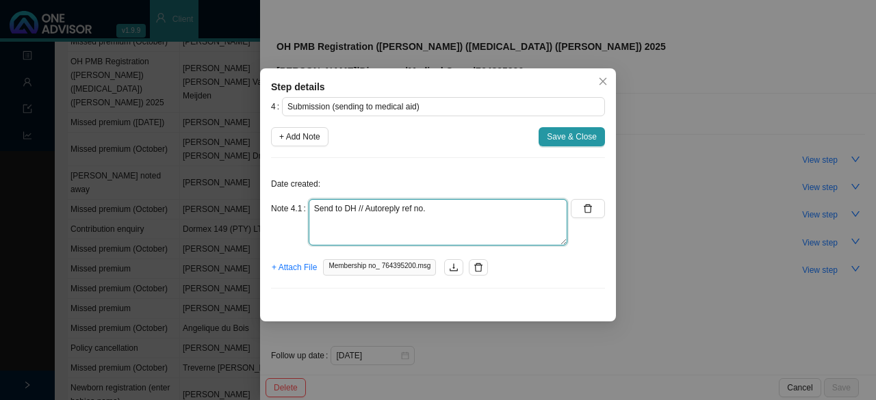
click at [427, 205] on textarea "Send to DH // Autoreply ref no." at bounding box center [438, 222] width 259 height 47
paste textarea "11525422384"
type textarea "Send to DH // Autoreply ref no. 11525422384"
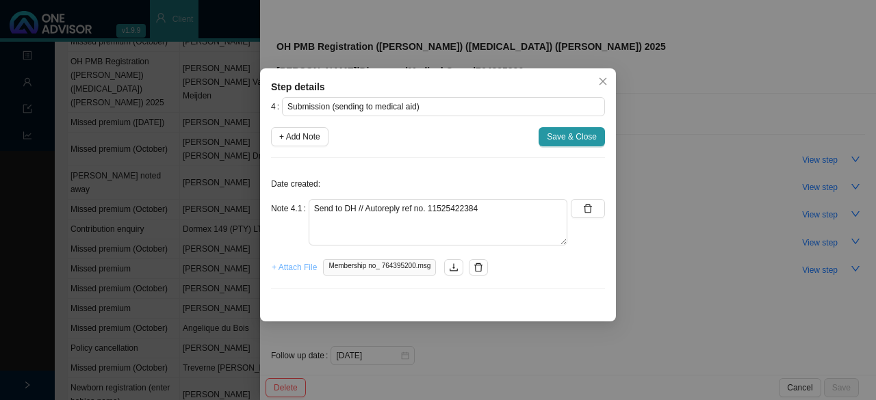
click at [301, 268] on span "+ Attach File" at bounding box center [294, 268] width 45 height 14
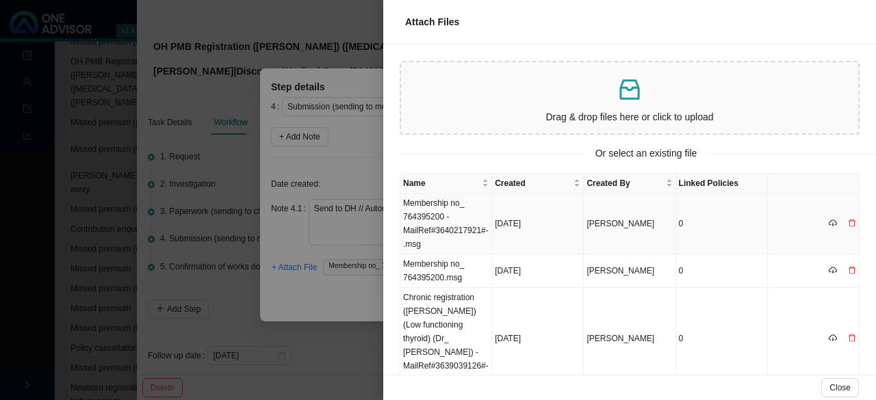
click at [444, 217] on td "Membership no_ 764395200 -MailRef#3640217921#-.msg" at bounding box center [446, 224] width 92 height 61
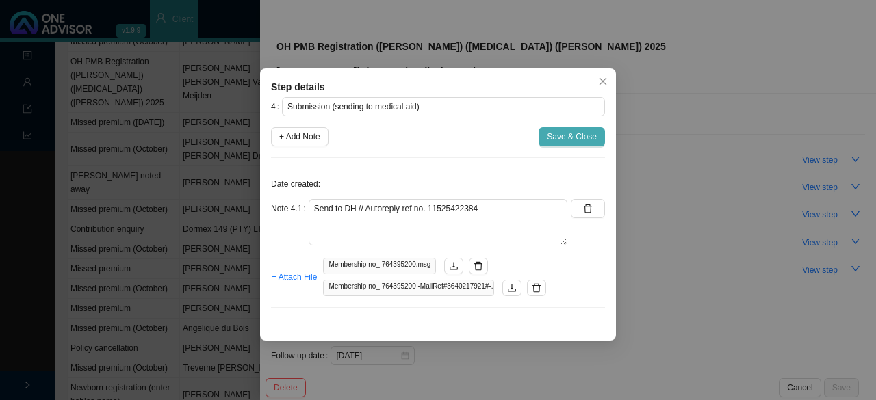
click at [581, 140] on span "Save & Close" at bounding box center [572, 137] width 50 height 14
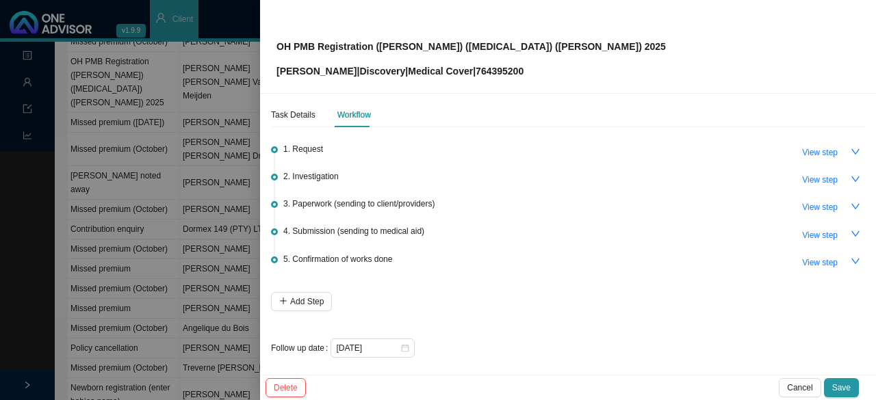
scroll to position [10, 0]
click at [408, 344] on div "2025-10-07" at bounding box center [373, 346] width 84 height 19
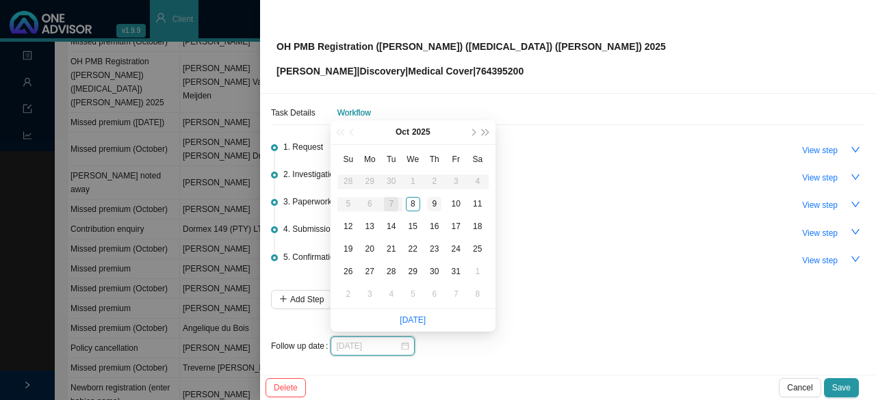
type input "2025-10-09"
click at [431, 203] on div "9" at bounding box center [434, 204] width 14 height 14
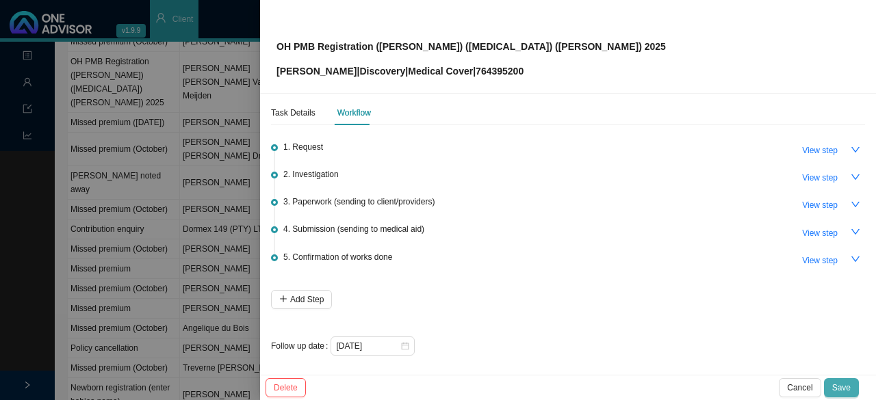
click at [843, 388] on span "Save" at bounding box center [841, 388] width 18 height 14
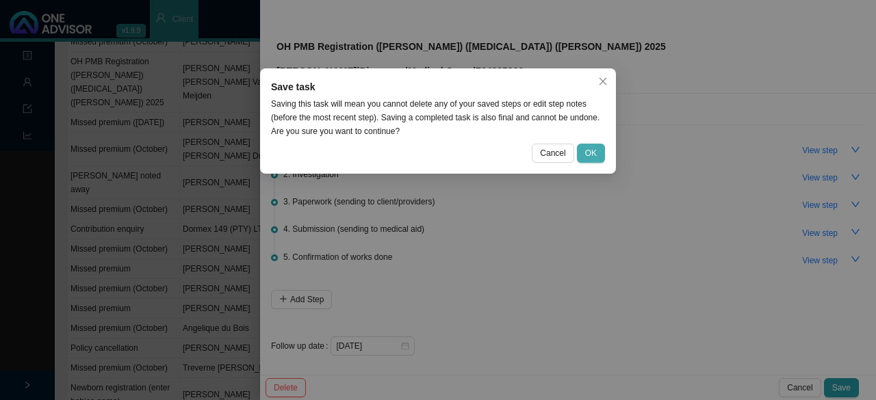
click at [593, 154] on span "OK" at bounding box center [591, 153] width 12 height 14
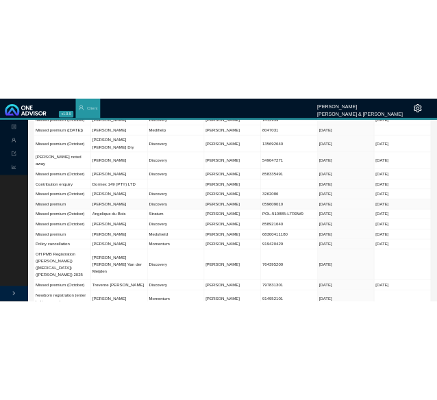
scroll to position [0, 0]
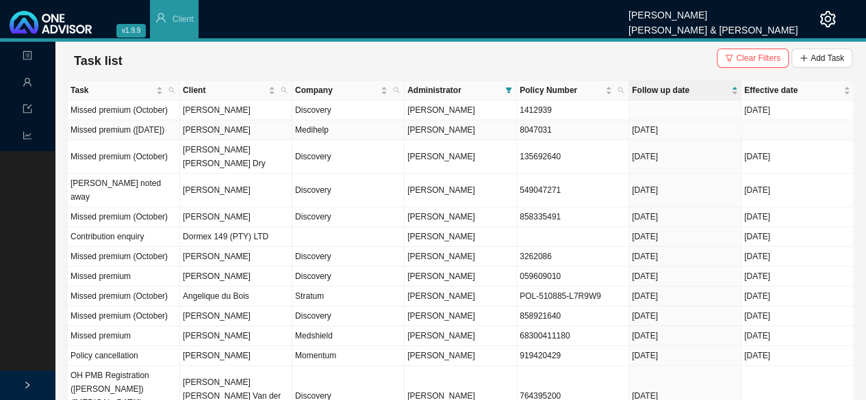
click at [227, 137] on td "Linda Viljoen" at bounding box center [236, 130] width 112 height 20
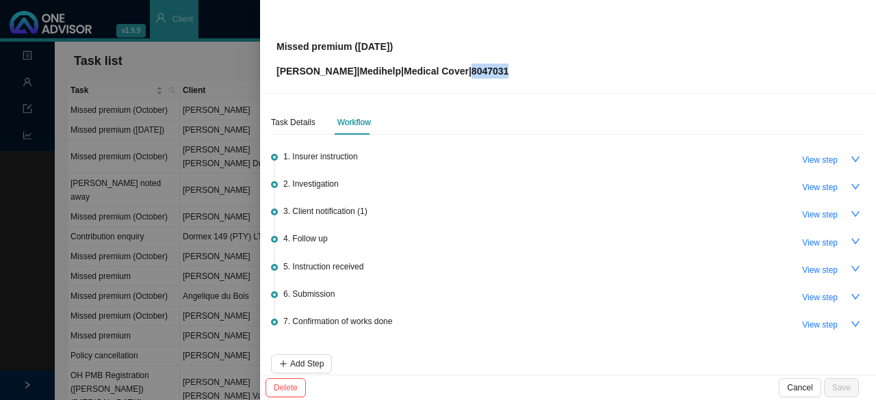
drag, startPoint x: 513, startPoint y: 79, endPoint x: 461, endPoint y: 77, distance: 51.4
click at [461, 77] on div "Missed premium (September 2025) Linda Viljoen | Medihelp | Medical Cover | 8047…" at bounding box center [568, 47] width 616 height 94
copy p "8047031"
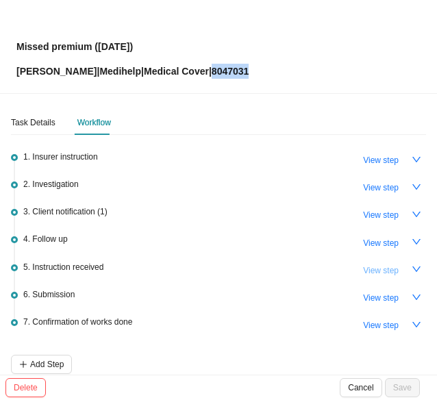
click at [369, 268] on span "View step" at bounding box center [381, 271] width 36 height 14
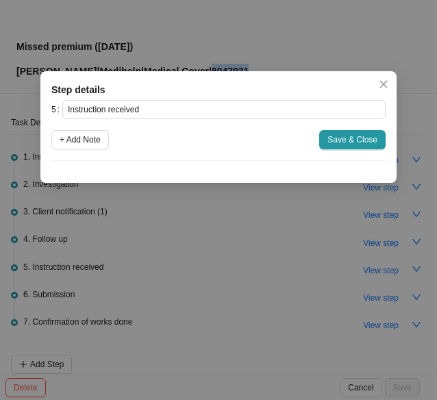
click at [386, 81] on icon "close" at bounding box center [384, 84] width 10 height 10
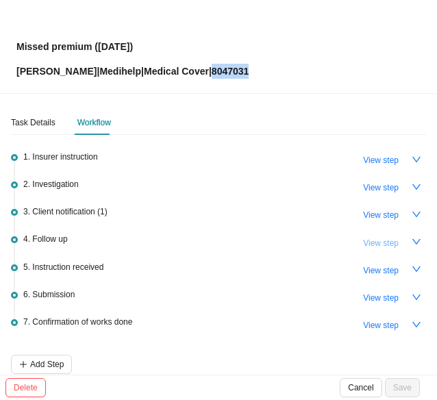
click at [369, 239] on span "View step" at bounding box center [381, 243] width 36 height 14
type input "Follow up"
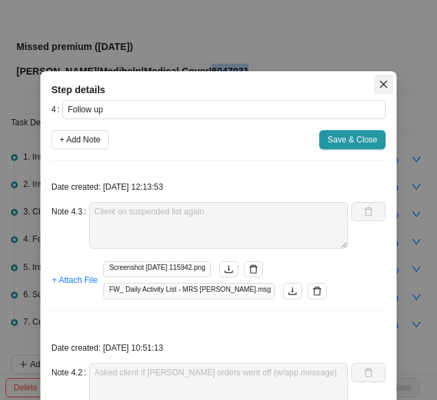
click at [379, 84] on icon "close" at bounding box center [384, 84] width 10 height 10
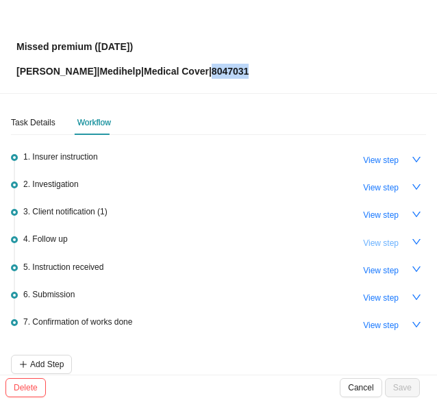
click at [372, 236] on span "View step" at bounding box center [381, 243] width 36 height 14
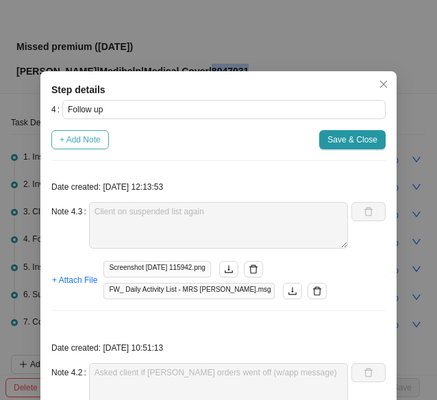
click at [84, 135] on span "+ Add Note" at bounding box center [80, 140] width 41 height 14
type textarea "Client on suspended list again"
type textarea "Asked client if debit orders went off (w/app message)"
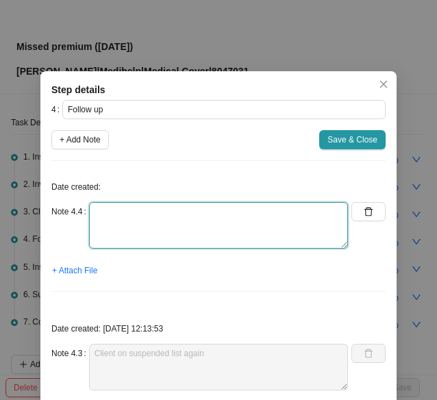
click at [110, 235] on textarea at bounding box center [218, 225] width 259 height 47
type textarea "c"
click at [179, 221] on textarea "Contacted Medihelp // Raquel Amount outstanding:" at bounding box center [218, 225] width 259 height 47
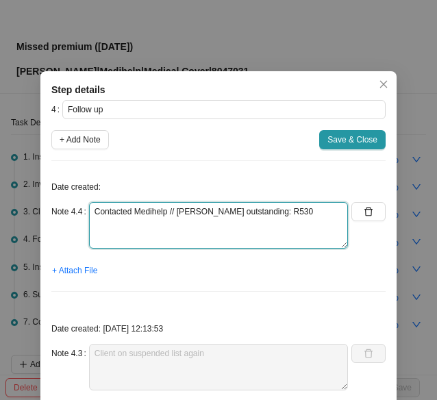
drag, startPoint x: 187, startPoint y: 242, endPoint x: 166, endPoint y: 240, distance: 20.6
click at [166, 240] on textarea "Contacted Medihelp // Raquel Amount outstanding: R530" at bounding box center [218, 225] width 259 height 47
paste textarea "4"
type textarea "Contacted Medihelp // Raquel Amount outstanding: R5304"
drag, startPoint x: 206, startPoint y: 225, endPoint x: 37, endPoint y: 200, distance: 170.8
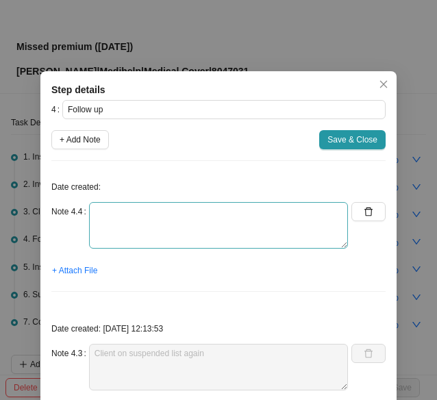
drag, startPoint x: 364, startPoint y: 211, endPoint x: 214, endPoint y: 206, distance: 150.7
click at [365, 211] on icon "delete" at bounding box center [368, 212] width 10 height 10
type textarea "Client on suspended list again"
type textarea "Asked client if debit orders went off (w/app message)"
type textarea "Member can only make a payment in a week or two No further follow ups"
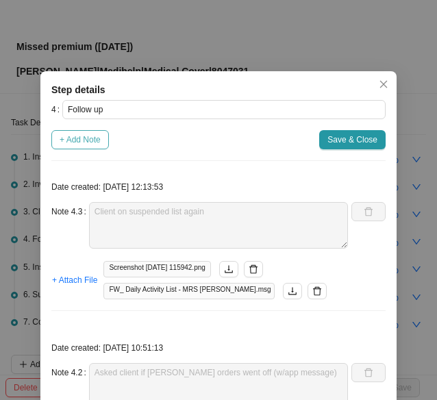
click at [71, 138] on span "+ Add Note" at bounding box center [80, 140] width 41 height 14
type textarea "Client on suspended list again"
type textarea "Asked client if debit orders went off (w/app message)"
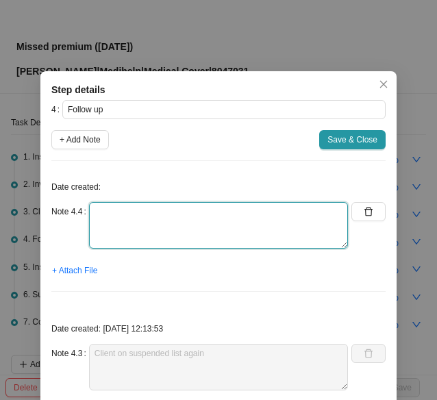
click at [120, 230] on textarea at bounding box center [218, 225] width 259 height 47
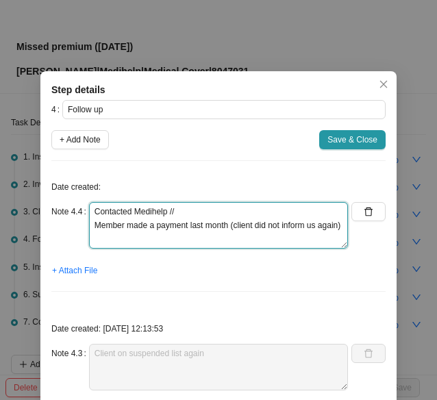
click at [189, 209] on textarea "Contacted Medihelp // Member made a payment last month (client did not inform u…" at bounding box center [218, 225] width 259 height 47
type textarea "Contacted Medihelp // Raquel Member made a payment last month (client did not i…"
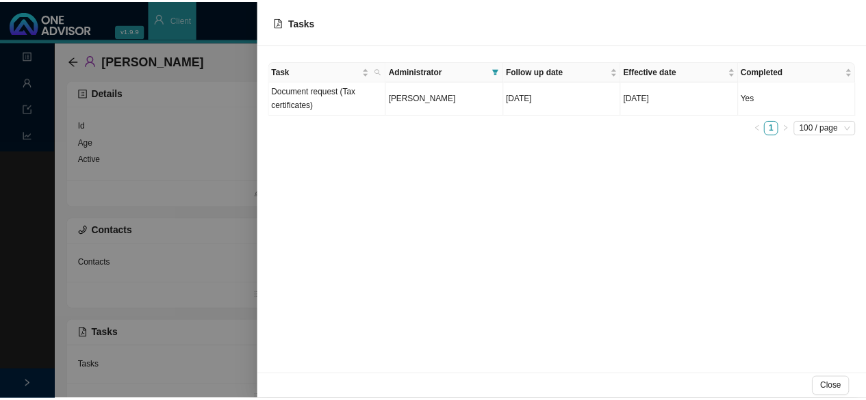
scroll to position [10, 0]
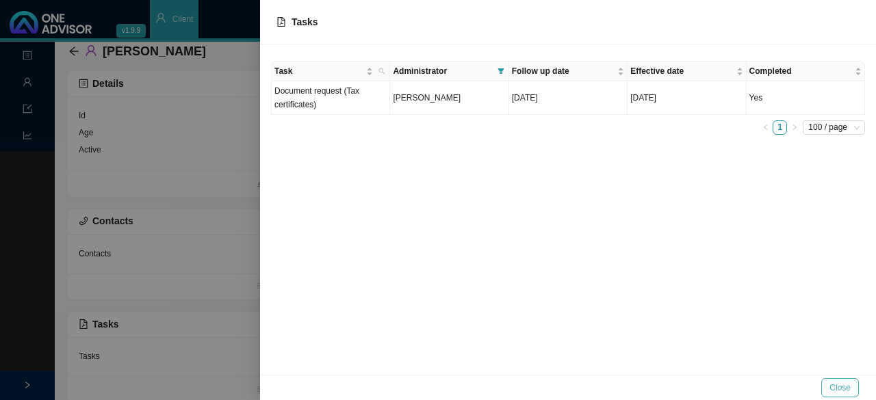
click at [852, 388] on button "Close" at bounding box center [840, 388] width 38 height 19
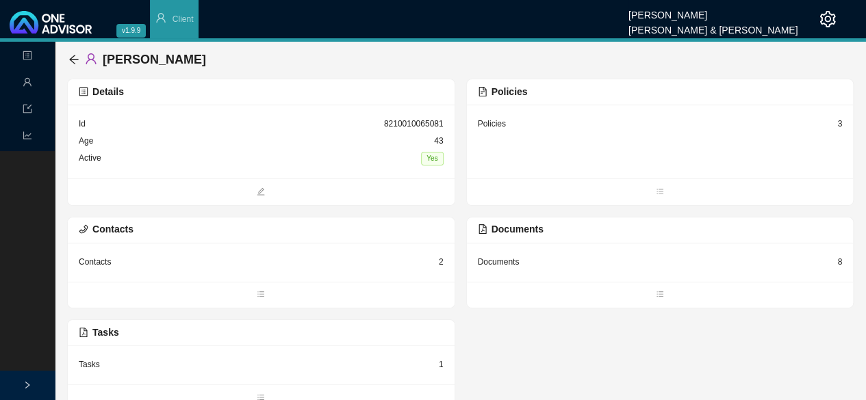
scroll to position [0, 0]
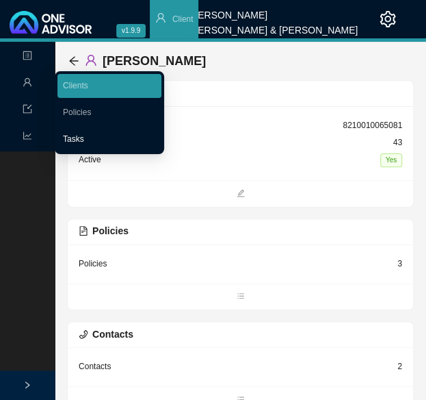
drag, startPoint x: 72, startPoint y: 139, endPoint x: 88, endPoint y: 138, distance: 15.8
click at [72, 139] on link "Tasks" at bounding box center [73, 139] width 21 height 10
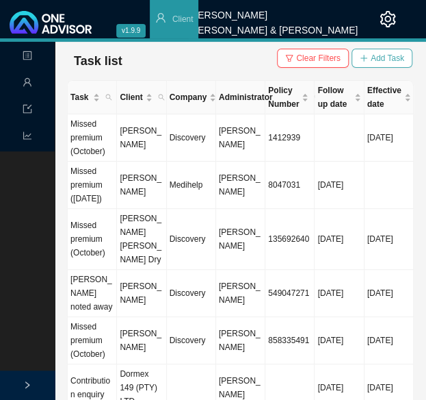
click at [378, 60] on span "Add Task" at bounding box center [388, 58] width 34 height 14
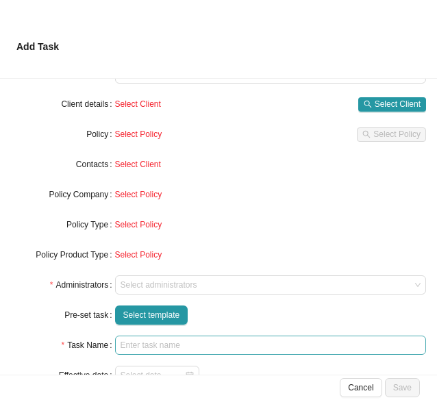
scroll to position [123, 0]
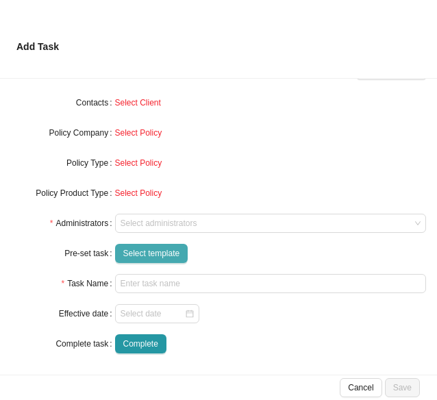
click at [146, 257] on span "Select template" at bounding box center [151, 253] width 57 height 14
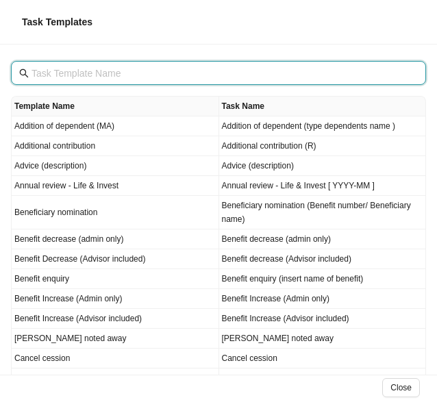
click at [66, 68] on input "text" at bounding box center [219, 73] width 376 height 15
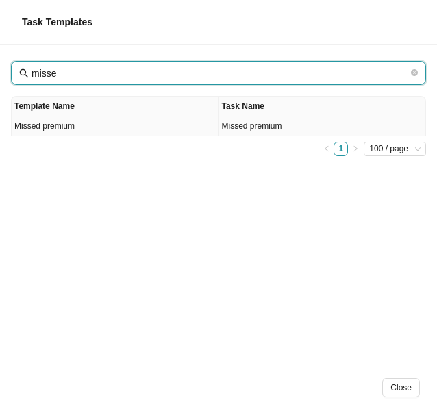
type input "misse"
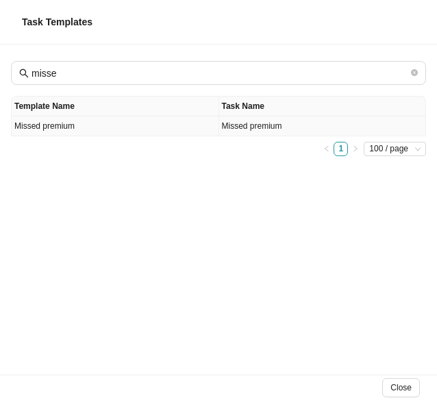
click at [56, 129] on td "Missed premium" at bounding box center [115, 126] width 207 height 20
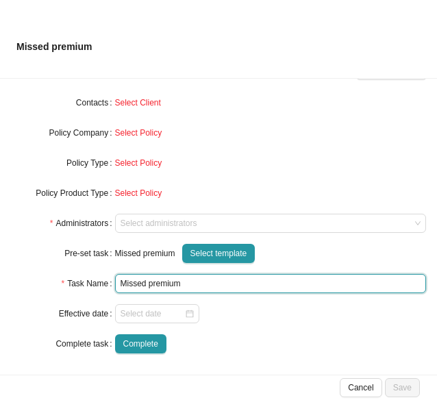
click at [214, 280] on input "Missed premium" at bounding box center [270, 283] width 311 height 19
click at [171, 320] on div at bounding box center [157, 313] width 84 height 19
type input "Missed premium (October)"
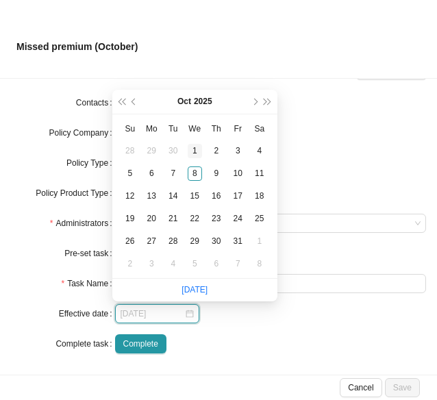
type input "2025-10-01"
click at [193, 146] on div "1" at bounding box center [195, 151] width 14 height 14
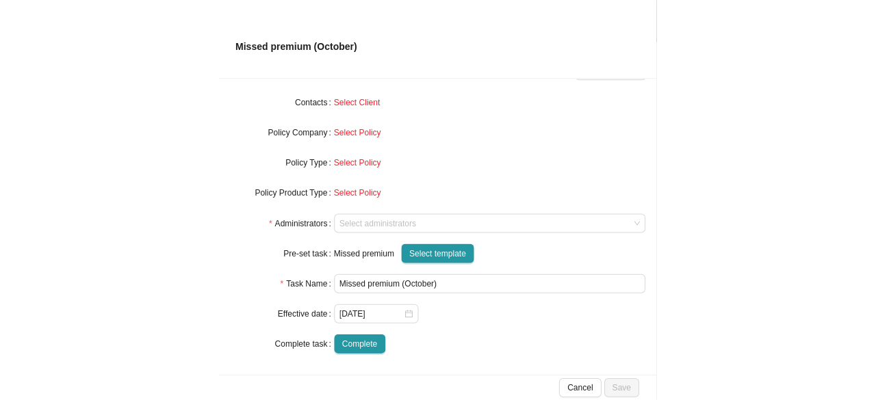
scroll to position [0, 0]
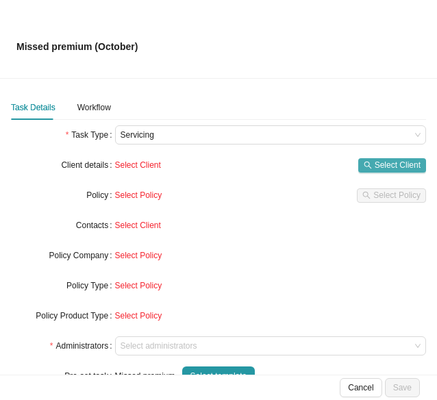
click at [378, 168] on span "Select Client" at bounding box center [397, 165] width 46 height 14
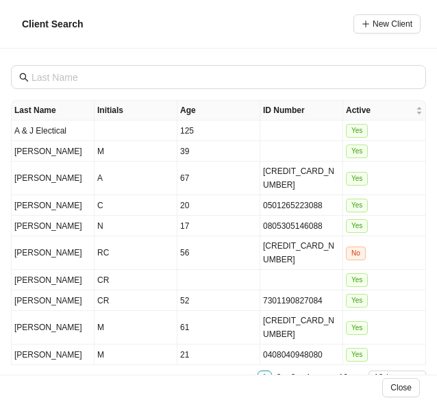
click at [55, 90] on div "Last Name Initials Age ID Number Active A & J Electical 125 Yes Ackerman M 39 Y…" at bounding box center [218, 212] width 437 height 326
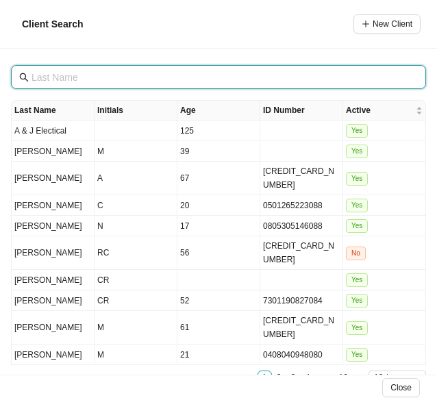
click at [59, 73] on input "text" at bounding box center [219, 77] width 376 height 15
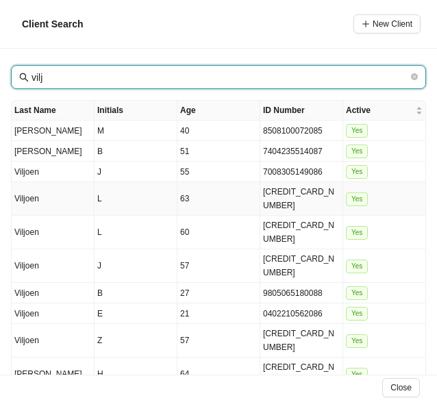
type input "vilj"
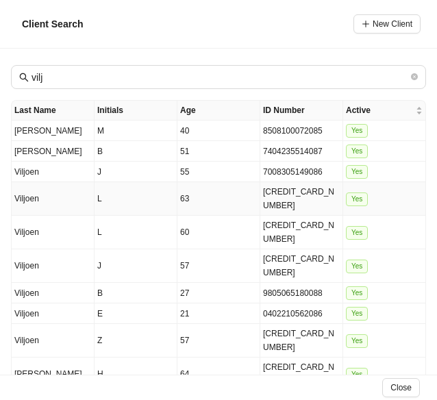
click at [100, 194] on td "L" at bounding box center [135, 199] width 83 height 34
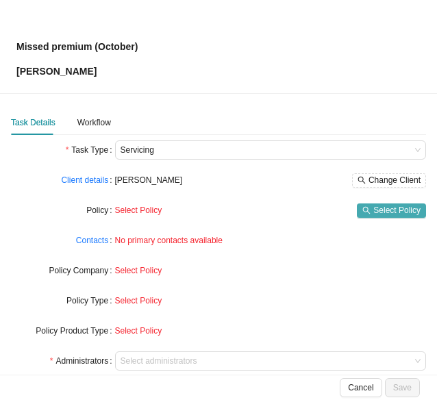
click at [381, 211] on span "Select Policy" at bounding box center [396, 210] width 47 height 14
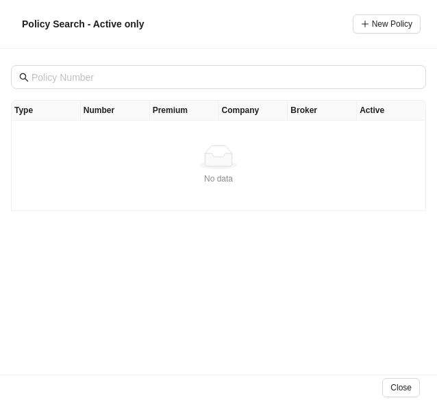
click at [53, 180] on div "No data" at bounding box center [218, 179] width 402 height 14
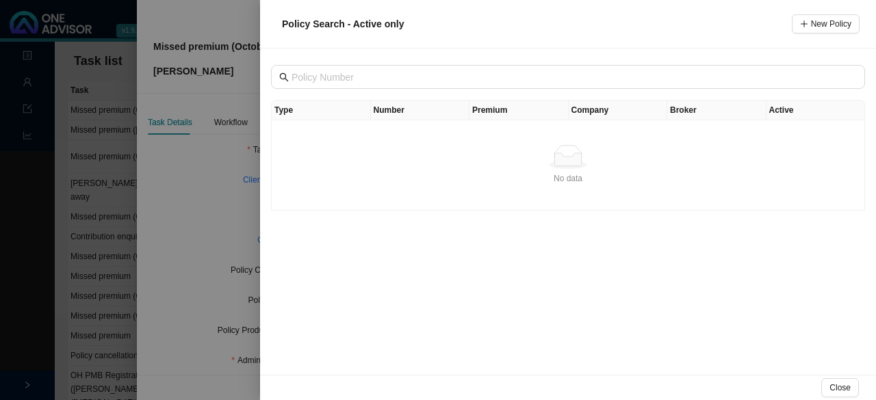
drag, startPoint x: 227, startPoint y: 175, endPoint x: 323, endPoint y: 183, distance: 96.9
click at [226, 174] on div at bounding box center [438, 200] width 876 height 400
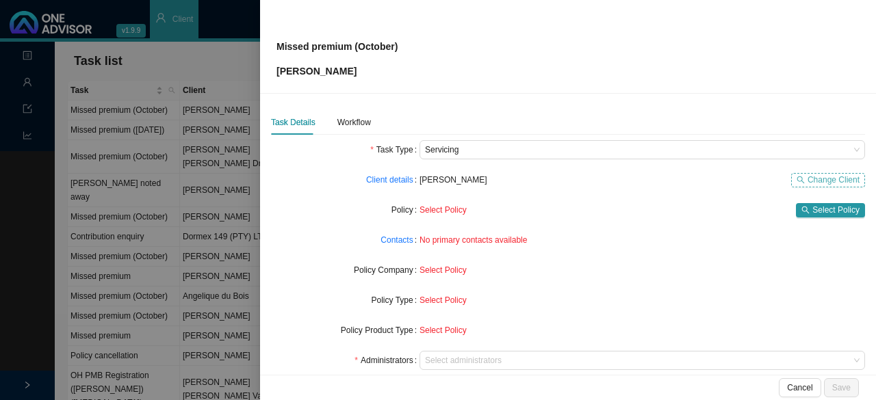
click at [426, 179] on span "Change Client" at bounding box center [834, 180] width 52 height 14
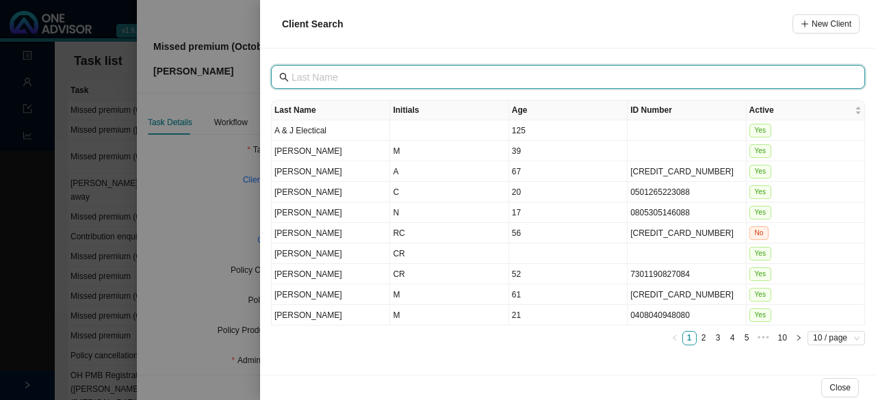
click at [320, 77] on input "text" at bounding box center [570, 77] width 556 height 15
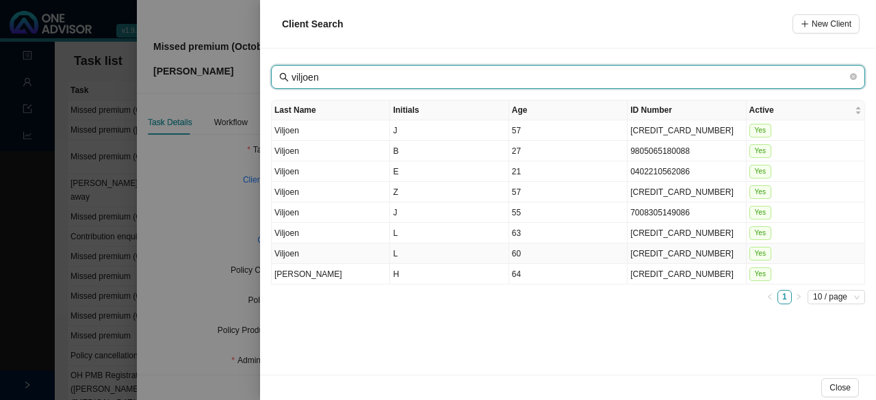
type input "viljoen"
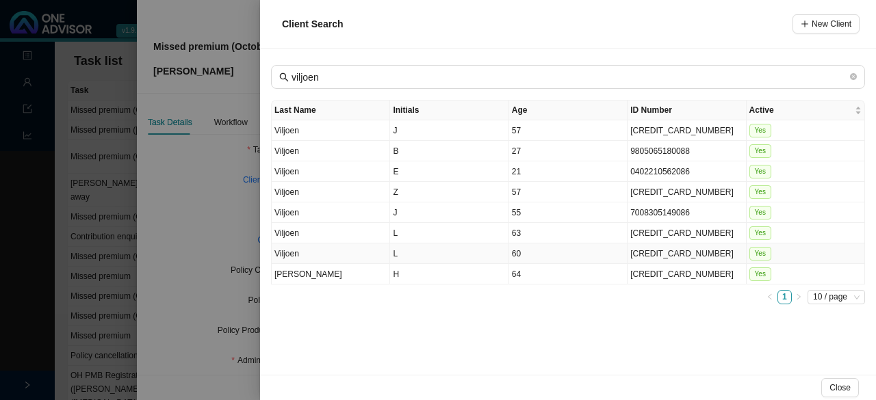
click at [396, 257] on td "L" at bounding box center [449, 254] width 118 height 21
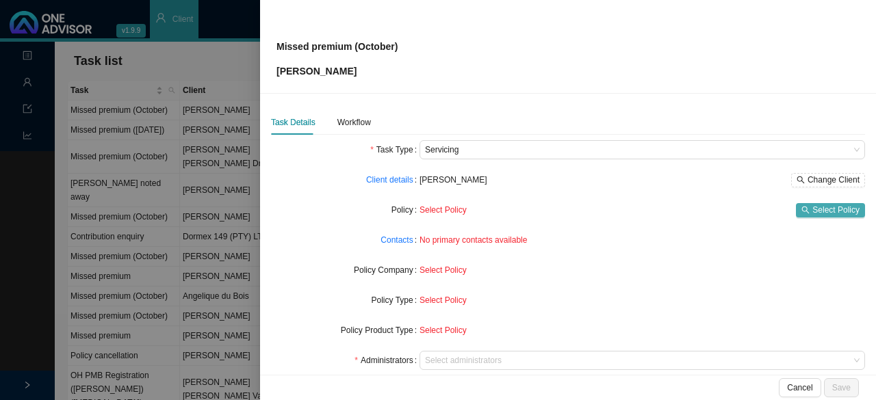
click at [426, 207] on span "Select Policy" at bounding box center [835, 210] width 47 height 14
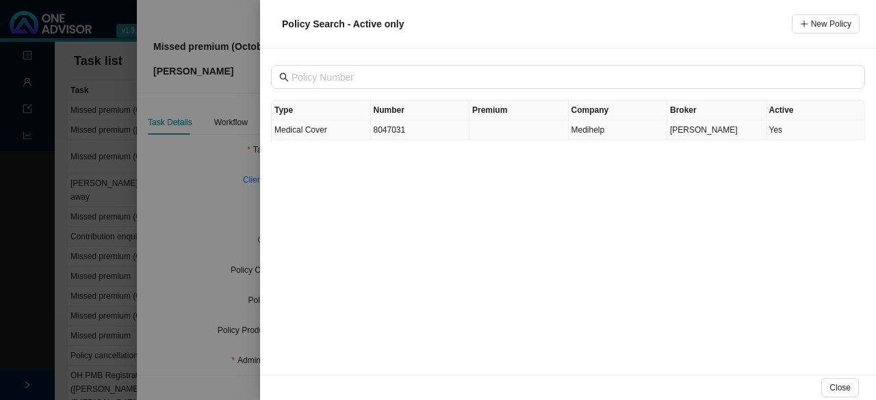
click at [397, 131] on td "8047031" at bounding box center [420, 130] width 99 height 20
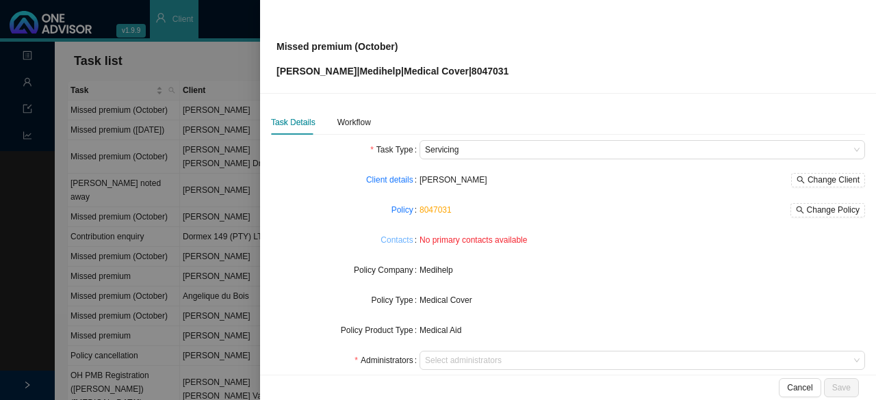
click at [392, 240] on link "Contacts" at bounding box center [397, 240] width 32 height 14
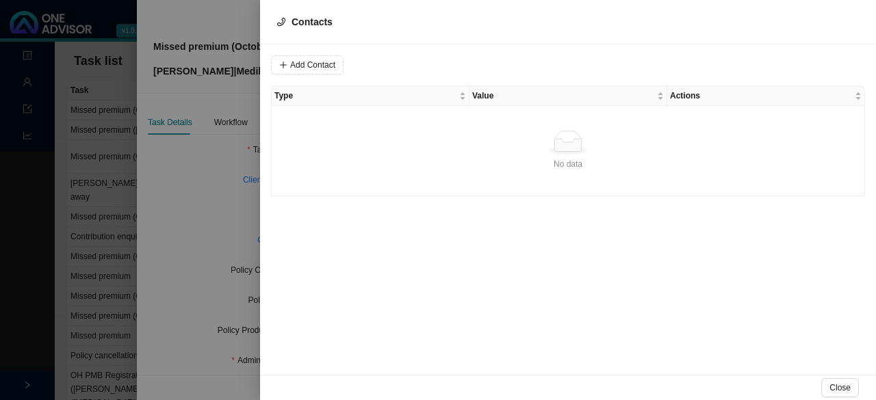
click at [426, 55] on form "Add Contact" at bounding box center [568, 64] width 594 height 19
drag, startPoint x: 197, startPoint y: 211, endPoint x: 316, endPoint y: 207, distance: 119.1
click at [197, 210] on div at bounding box center [438, 200] width 876 height 400
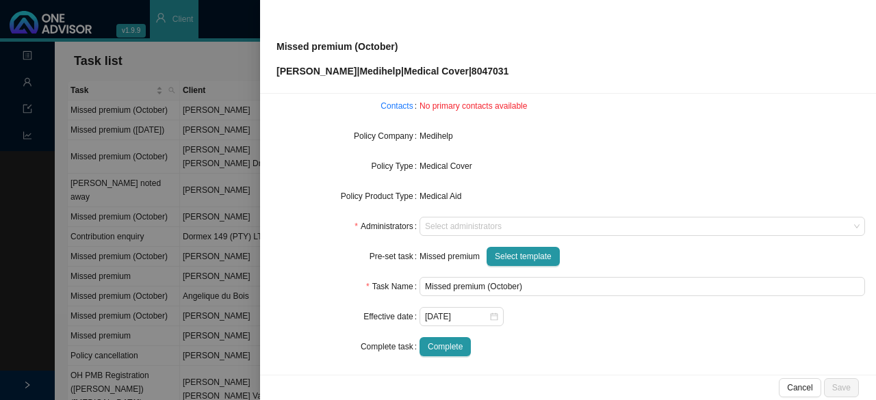
scroll to position [137, 0]
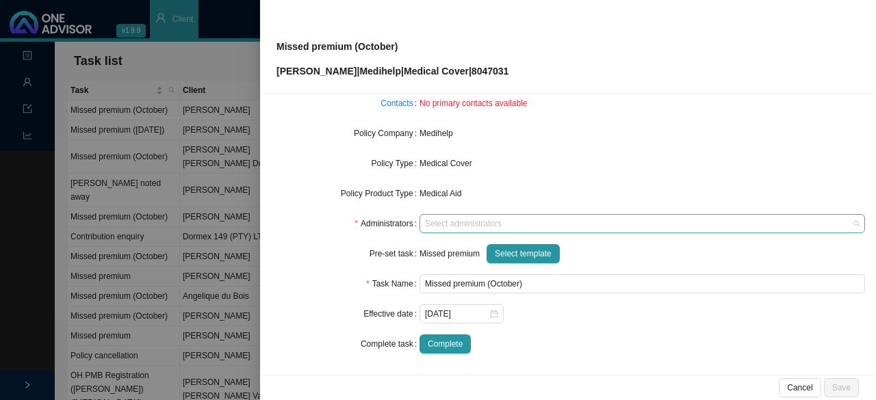
click at [426, 221] on div at bounding box center [635, 224] width 427 height 10
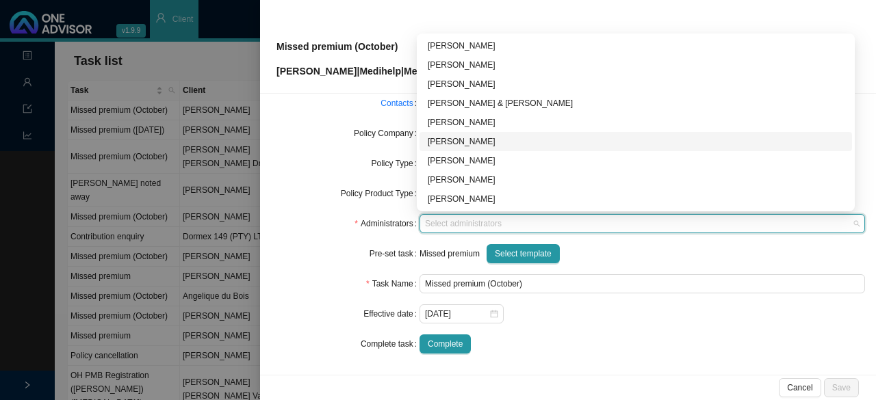
drag, startPoint x: 469, startPoint y: 142, endPoint x: 563, endPoint y: 142, distance: 93.8
click at [426, 142] on div "[PERSON_NAME]" at bounding box center [636, 142] width 416 height 14
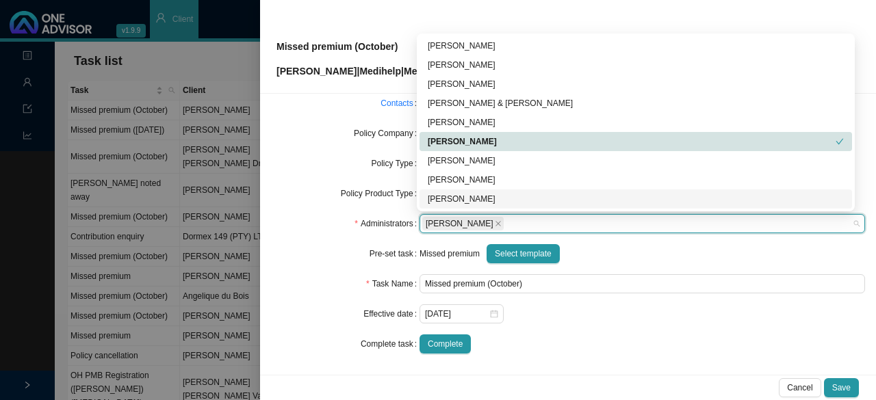
click at [319, 245] on div "Pre-set task" at bounding box center [345, 253] width 149 height 19
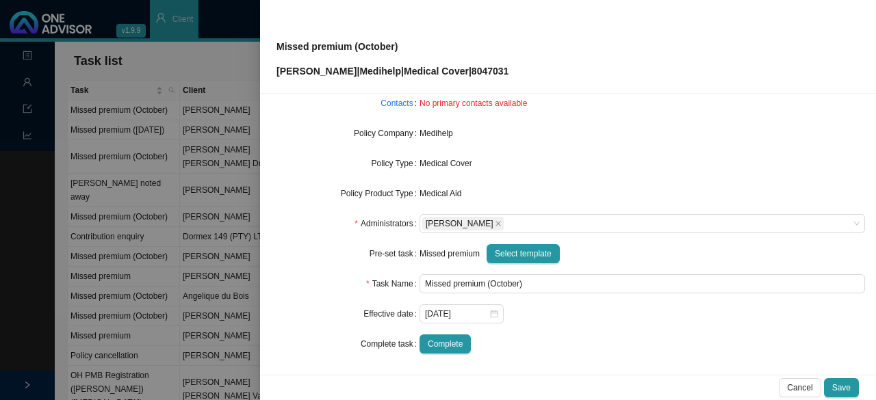
scroll to position [0, 0]
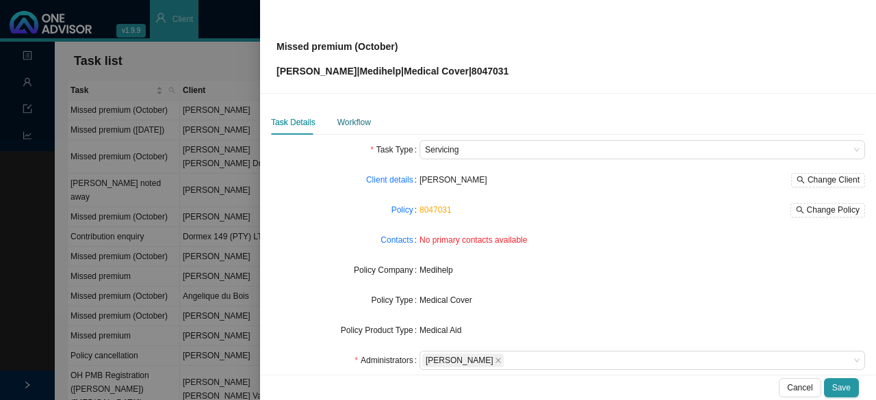
click at [344, 121] on div "Workflow" at bounding box center [354, 123] width 34 height 14
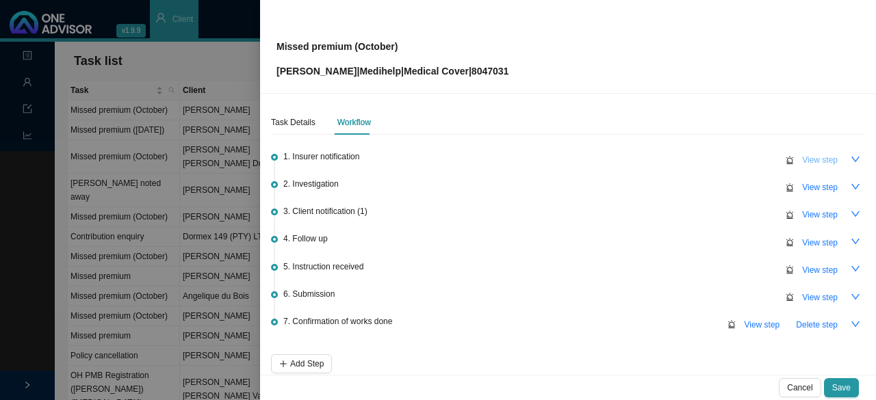
click at [426, 159] on span "View step" at bounding box center [820, 160] width 36 height 14
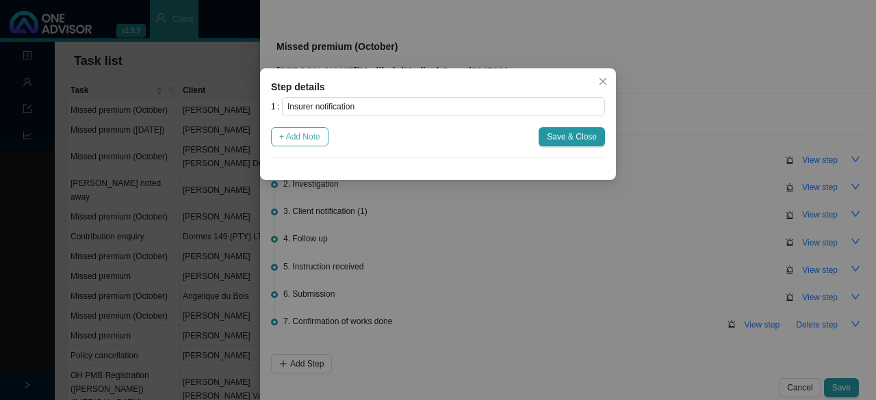
drag, startPoint x: 312, startPoint y: 140, endPoint x: 327, endPoint y: 164, distance: 28.3
click at [313, 140] on span "+ Add Note" at bounding box center [299, 137] width 41 height 14
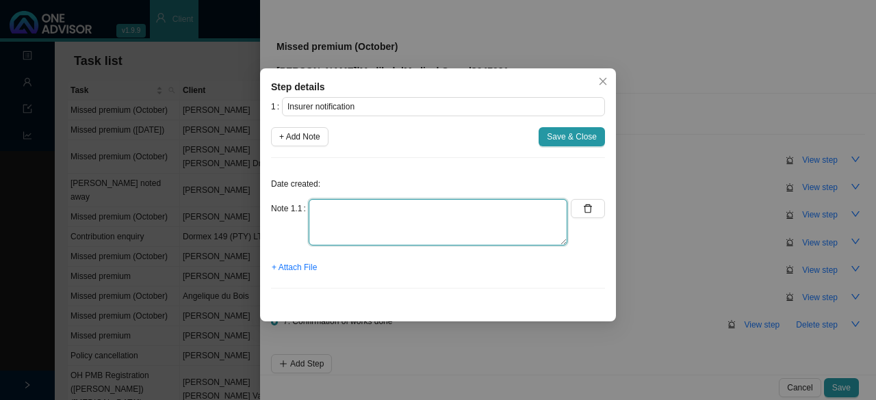
click at [347, 228] on textarea at bounding box center [438, 222] width 259 height 47
type textarea "Suspended list again"
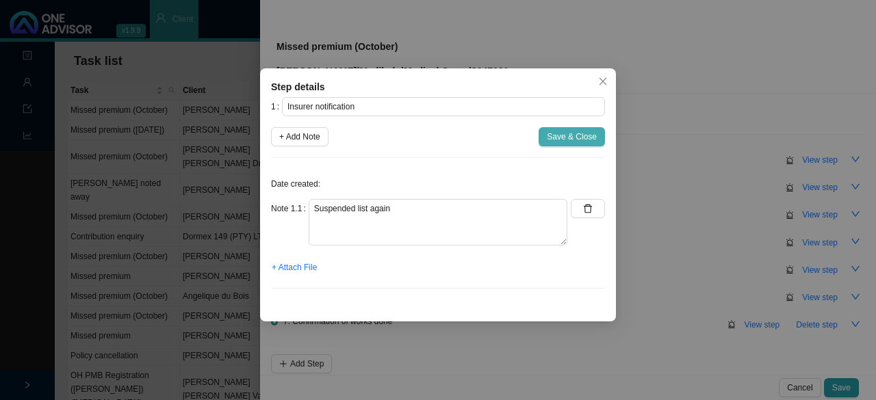
click at [426, 137] on span "Save & Close" at bounding box center [572, 137] width 50 height 14
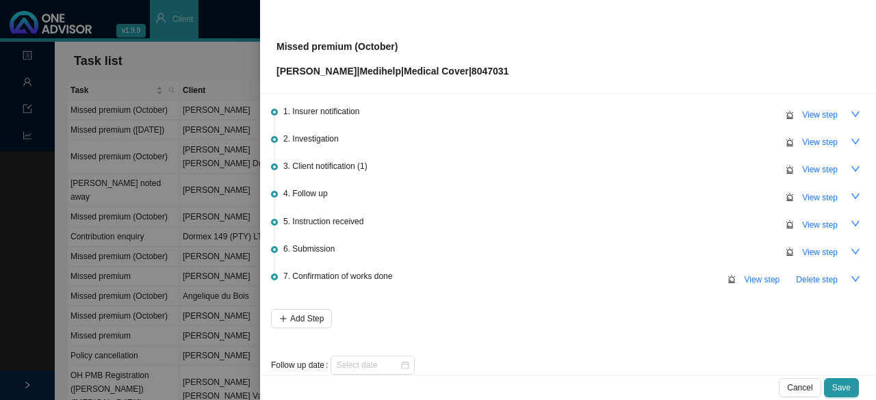
scroll to position [64, 0]
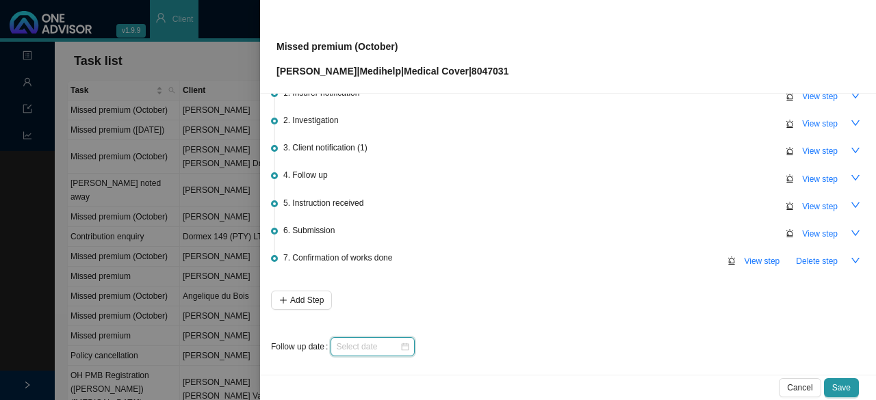
click at [385, 342] on input at bounding box center [368, 347] width 64 height 14
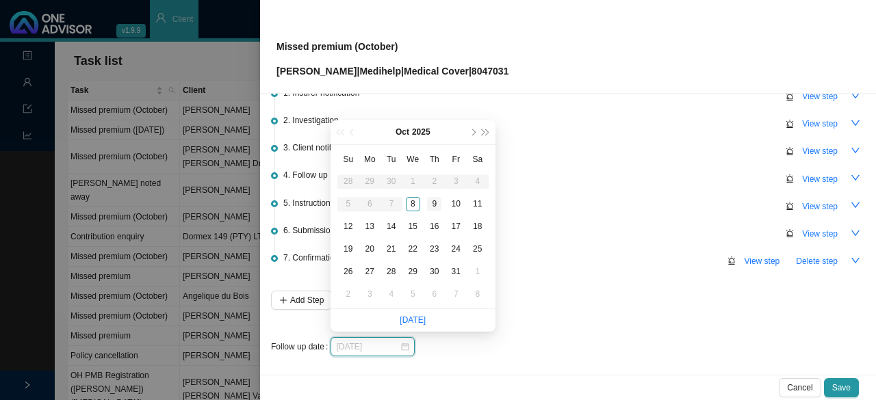
type input "2025-10-09"
click at [426, 199] on div "9" at bounding box center [434, 204] width 14 height 14
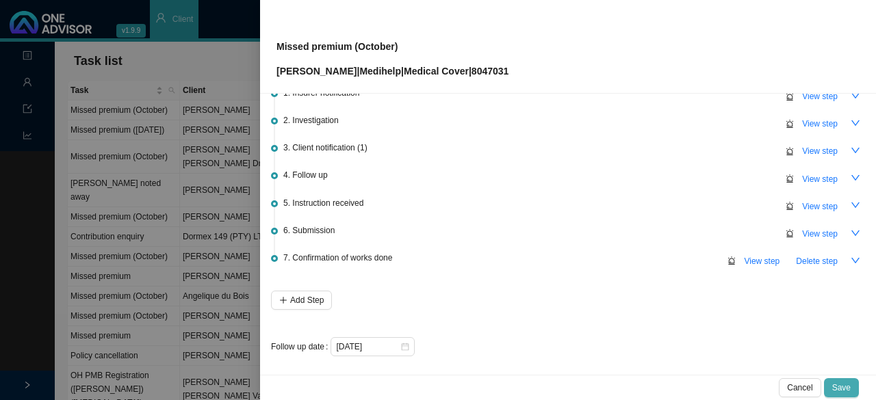
click at [426, 388] on span "Save" at bounding box center [841, 388] width 18 height 14
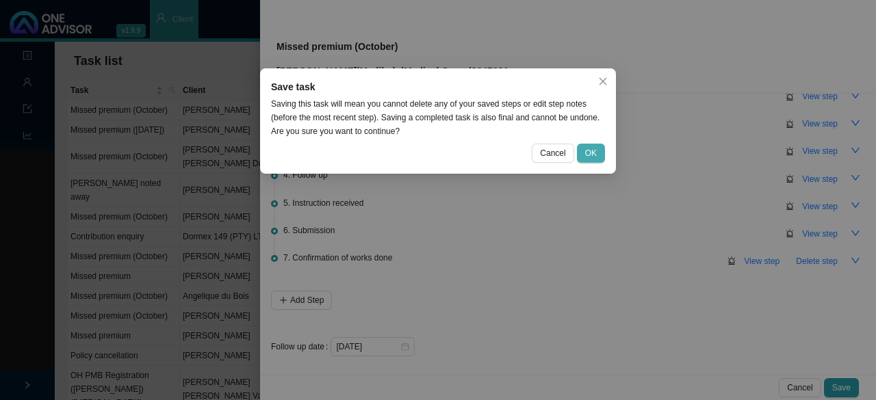
click at [426, 147] on span "OK" at bounding box center [591, 153] width 12 height 14
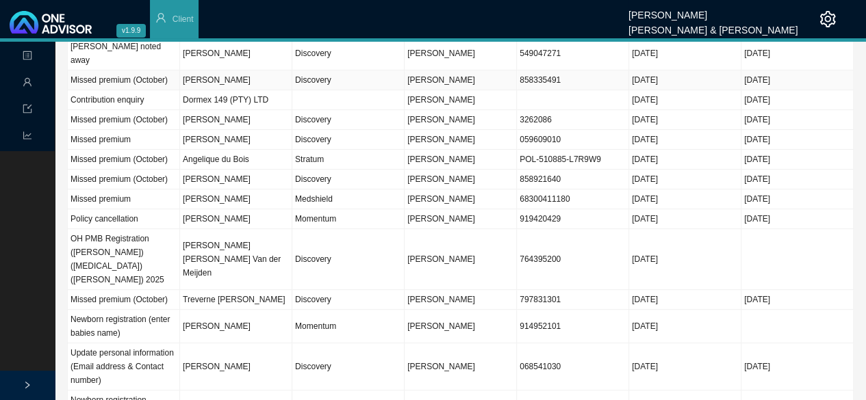
scroll to position [0, 0]
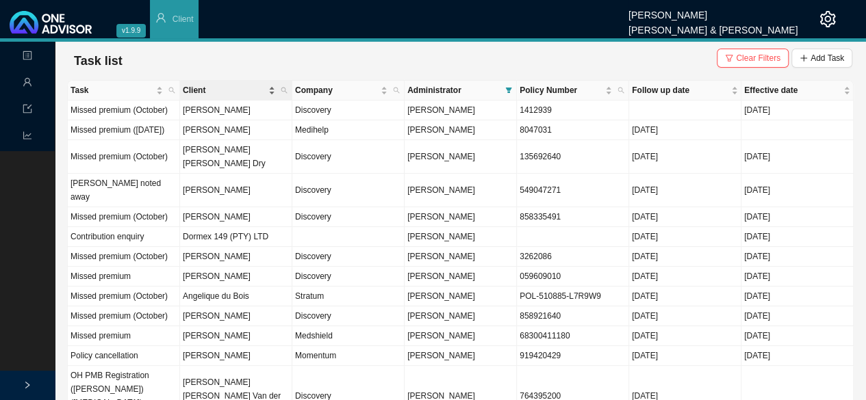
click at [198, 89] on span "Client" at bounding box center [224, 91] width 83 height 14
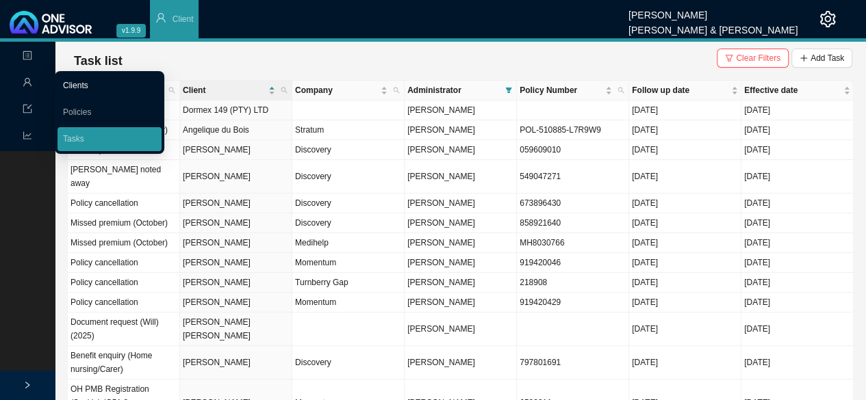
drag, startPoint x: 77, startPoint y: 86, endPoint x: 97, endPoint y: 84, distance: 19.9
click at [77, 86] on link "Clients" at bounding box center [75, 86] width 25 height 10
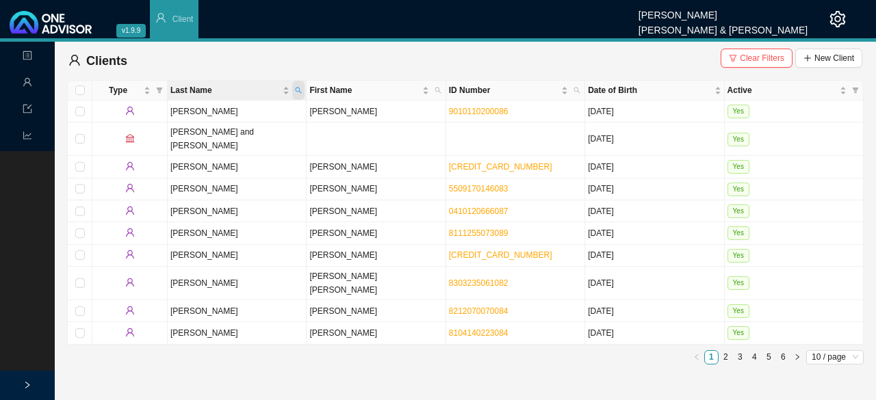
click at [299, 86] on span "Last Name" at bounding box center [298, 90] width 12 height 19
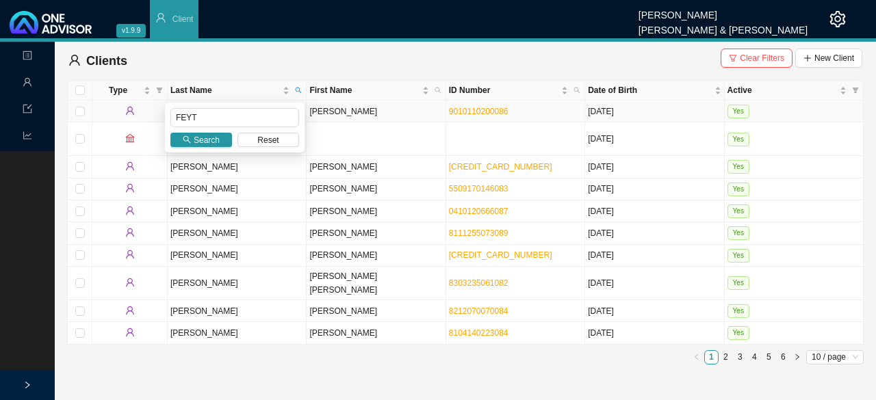
type input "FEYT"
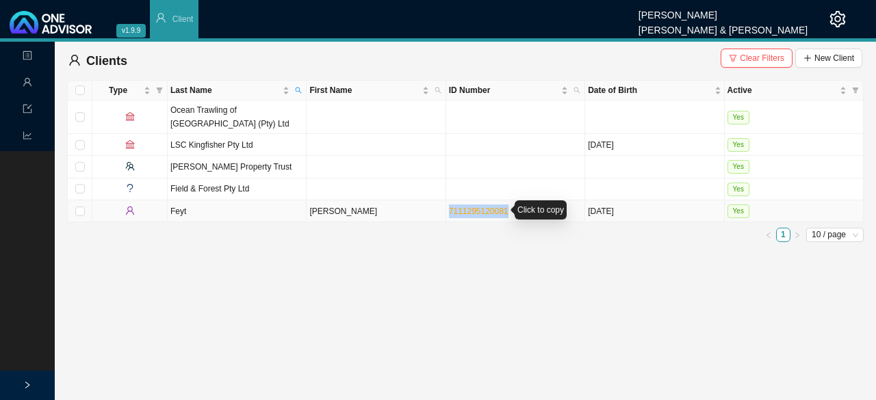
drag, startPoint x: 511, startPoint y: 210, endPoint x: 447, endPoint y: 211, distance: 63.7
click at [426, 211] on td "7111295120081" at bounding box center [515, 212] width 139 height 22
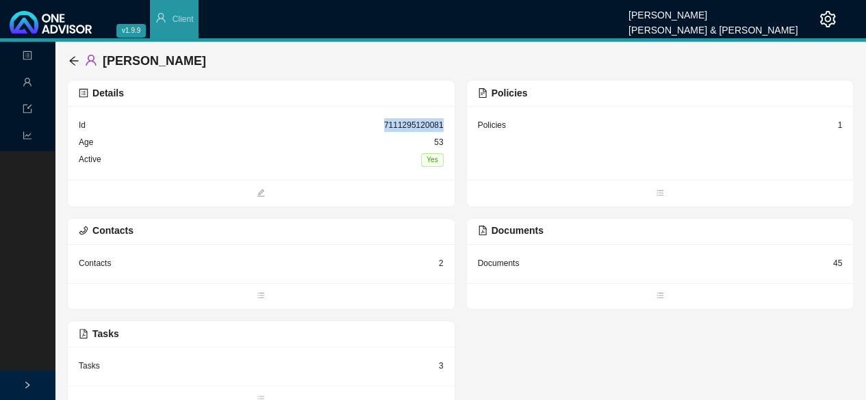
drag, startPoint x: 445, startPoint y: 124, endPoint x: 386, endPoint y: 124, distance: 58.9
click at [386, 124] on div "Id 7111295120081 Age 53 Active Yes" at bounding box center [261, 143] width 387 height 74
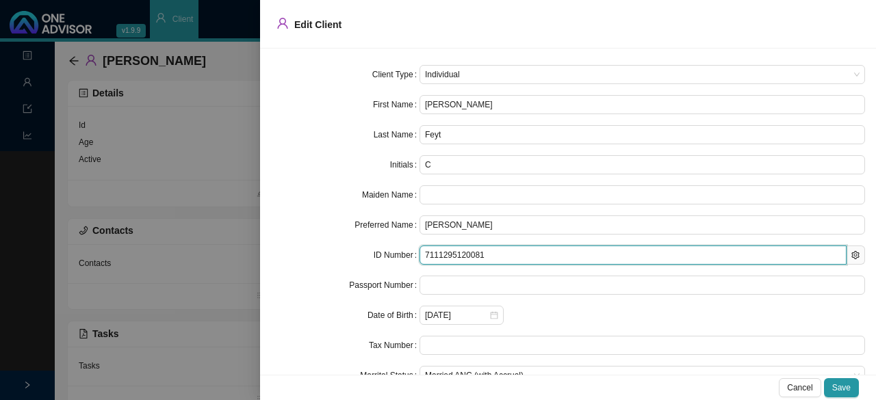
drag, startPoint x: 490, startPoint y: 256, endPoint x: 399, endPoint y: 251, distance: 91.2
click at [398, 252] on div "ID Number 7111295120081" at bounding box center [568, 255] width 594 height 19
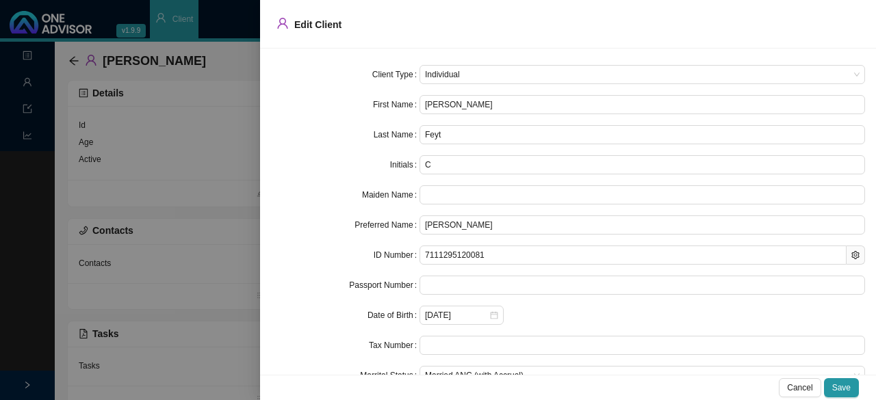
click at [112, 361] on div at bounding box center [438, 200] width 876 height 400
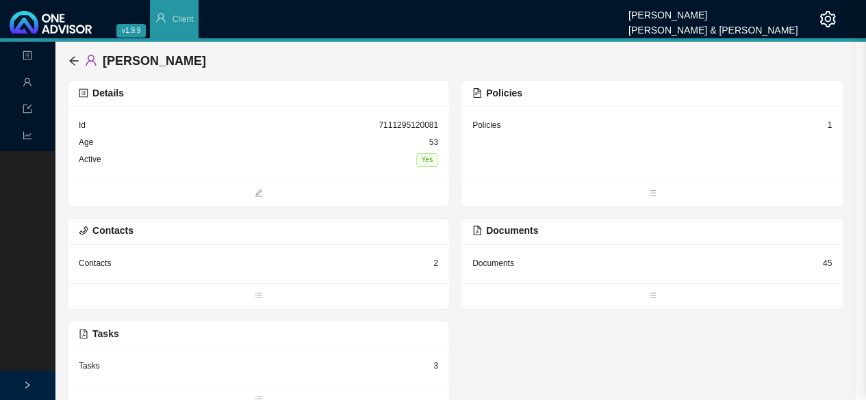
click at [90, 368] on div "Tasks" at bounding box center [89, 366] width 21 height 14
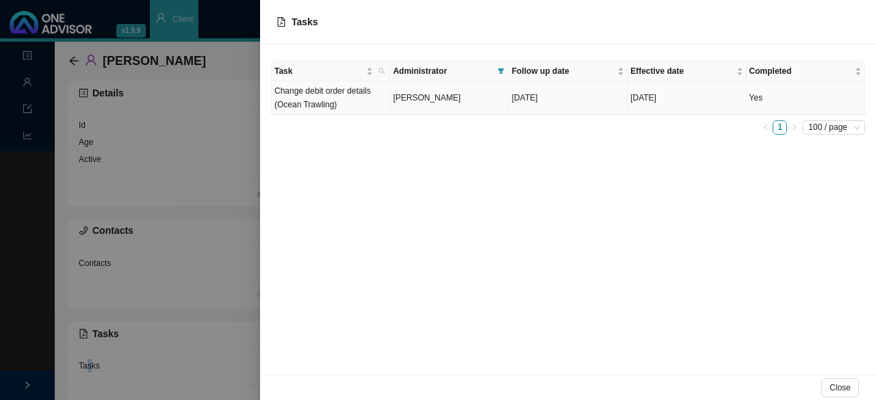
click at [400, 93] on span "[PERSON_NAME]" at bounding box center [427, 98] width 68 height 10
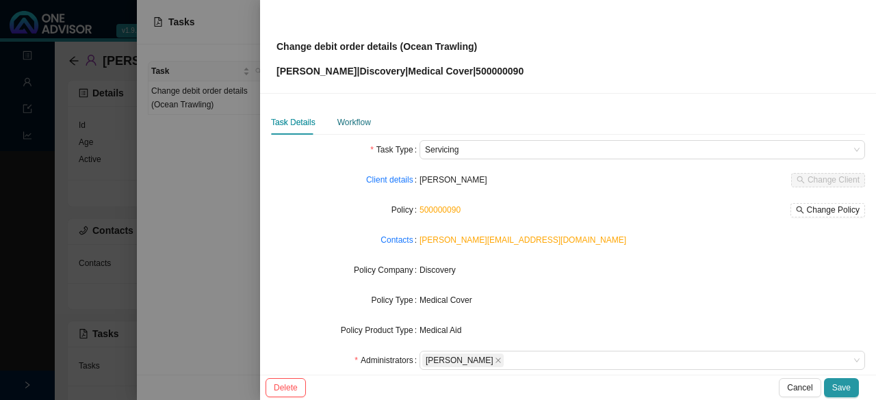
click at [366, 118] on div "Workflow" at bounding box center [354, 123] width 34 height 14
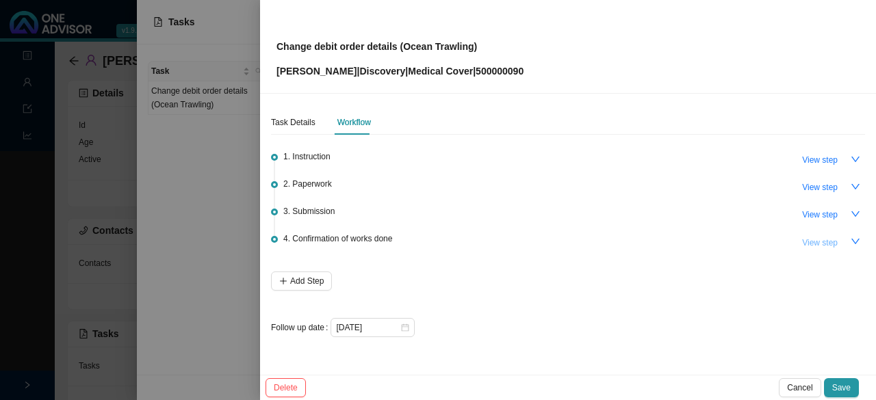
click at [426, 240] on span "View step" at bounding box center [820, 243] width 36 height 14
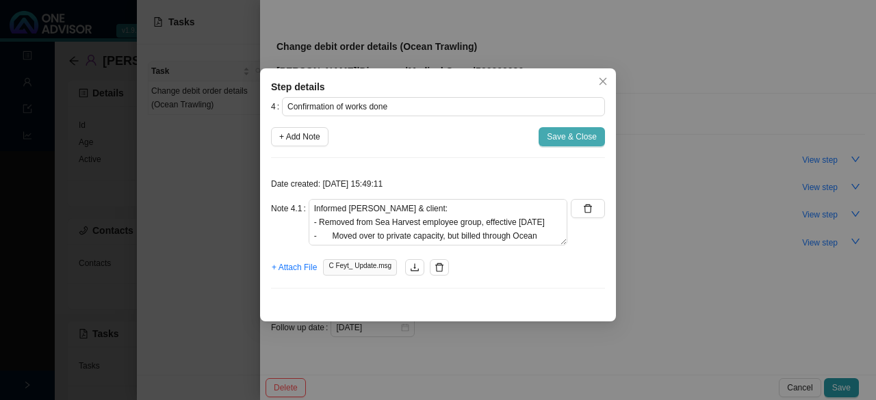
click at [426, 138] on span "Save & Close" at bounding box center [572, 137] width 50 height 14
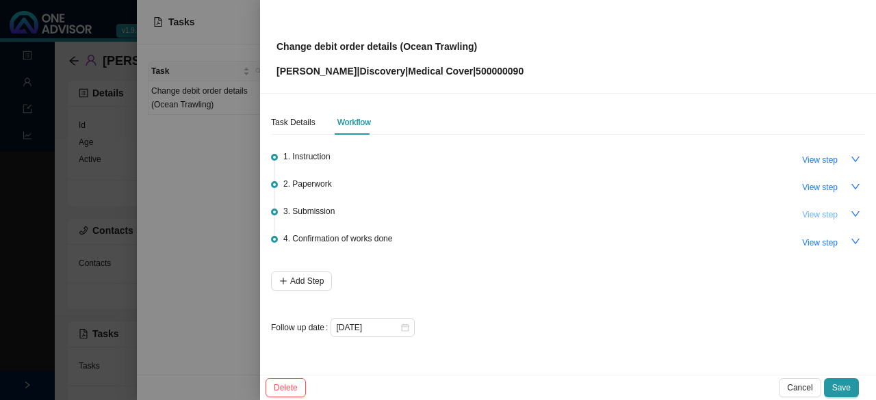
click at [426, 214] on span "View step" at bounding box center [820, 215] width 36 height 14
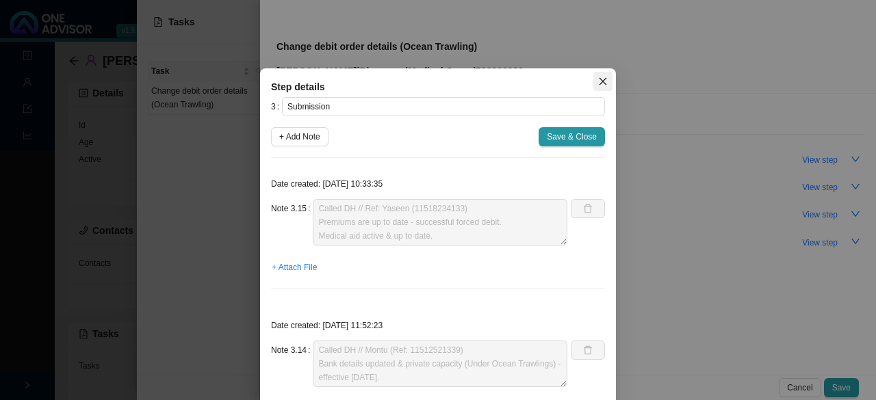
click at [426, 81] on icon "close" at bounding box center [603, 82] width 10 height 10
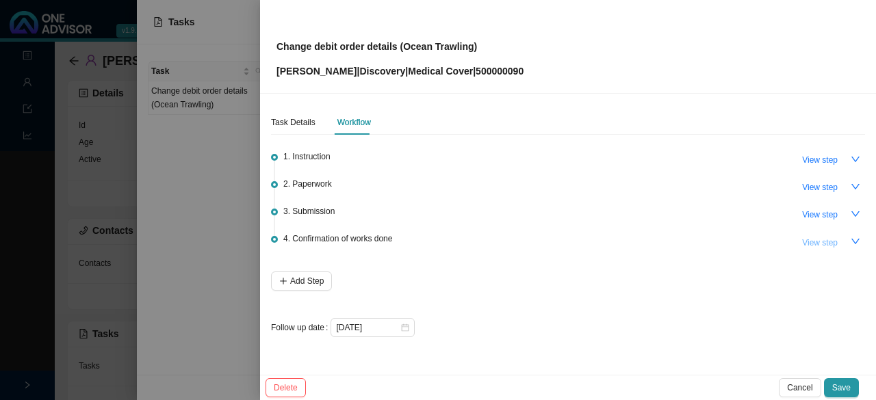
click at [426, 240] on span "View step" at bounding box center [820, 243] width 36 height 14
type input "Confirmation of works done"
type textarea "Informed Debbie & client: - Removed from Sea Harvest employee group, effective …"
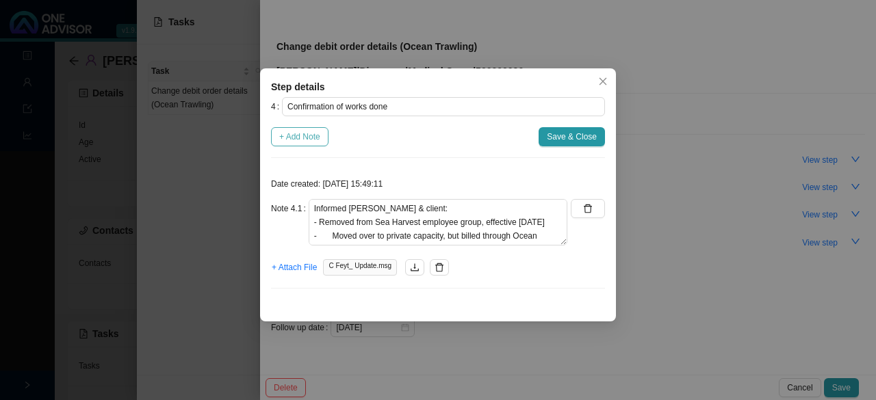
click at [300, 138] on span "+ Add Note" at bounding box center [299, 137] width 41 height 14
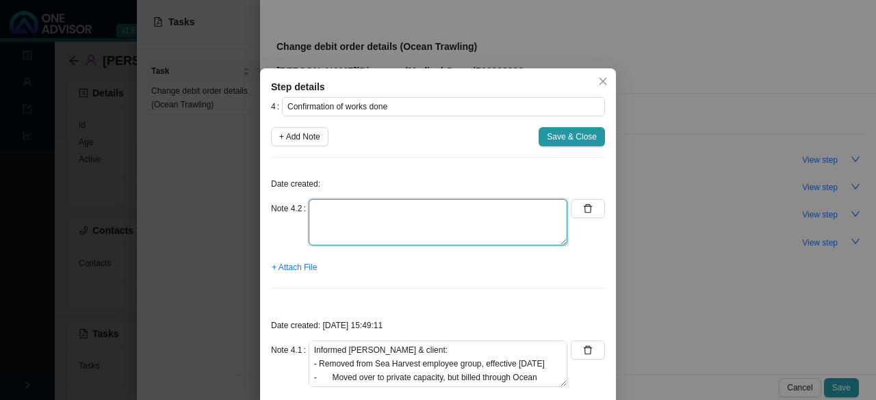
click at [341, 228] on textarea at bounding box center [438, 222] width 259 height 47
click at [421, 211] on textarea "Clients says debit did not" at bounding box center [438, 222] width 259 height 47
paste textarea "11525535447."
click at [355, 220] on textarea "Clients says debit did not go off Called DH // 11525535447" at bounding box center [438, 222] width 259 height 47
click at [426, 225] on textarea "Clients says debit did not go off Called DH // Ref: 11525535447" at bounding box center [438, 222] width 259 height 47
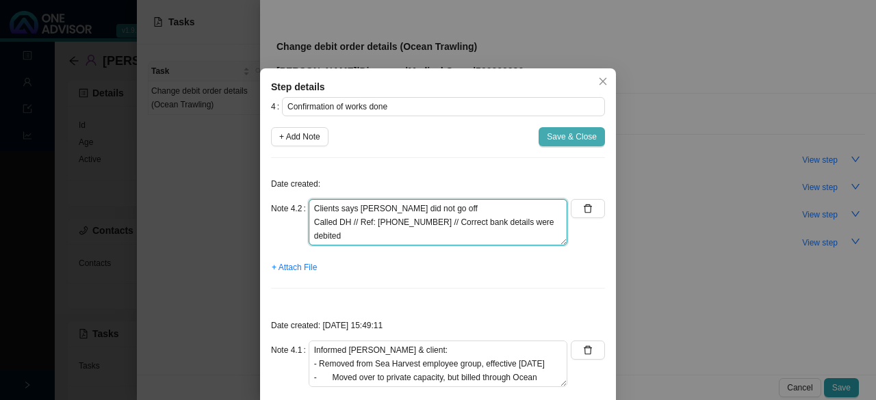
type textarea "Clients says debit did not go off Called DH // Ref: 11525535447 // Correct bank…"
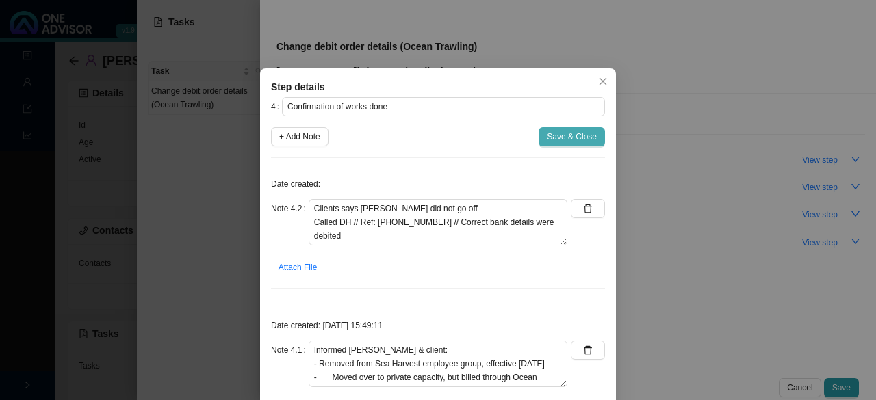
click at [426, 130] on button "Save & Close" at bounding box center [572, 136] width 66 height 19
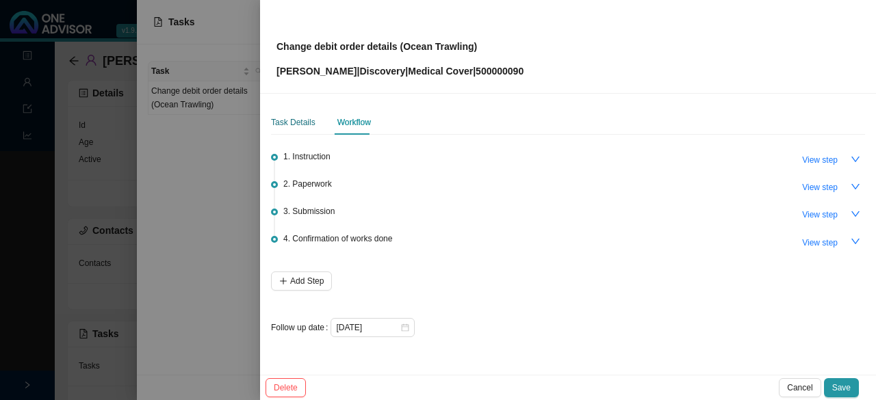
click at [298, 120] on div "Task Details" at bounding box center [293, 123] width 44 height 14
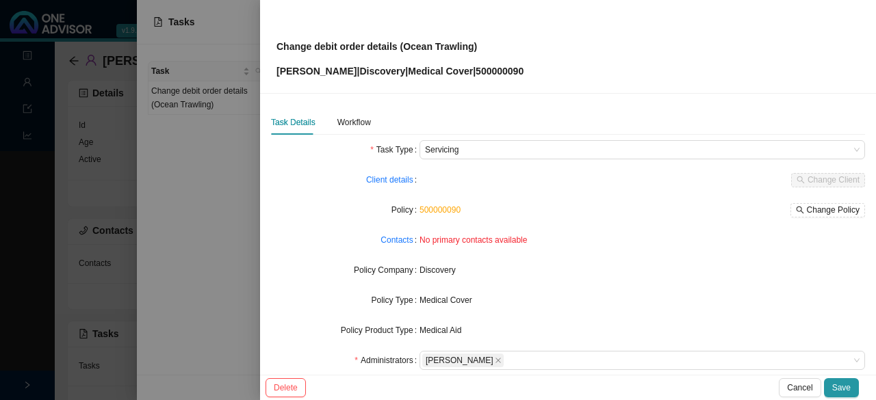
scroll to position [137, 0]
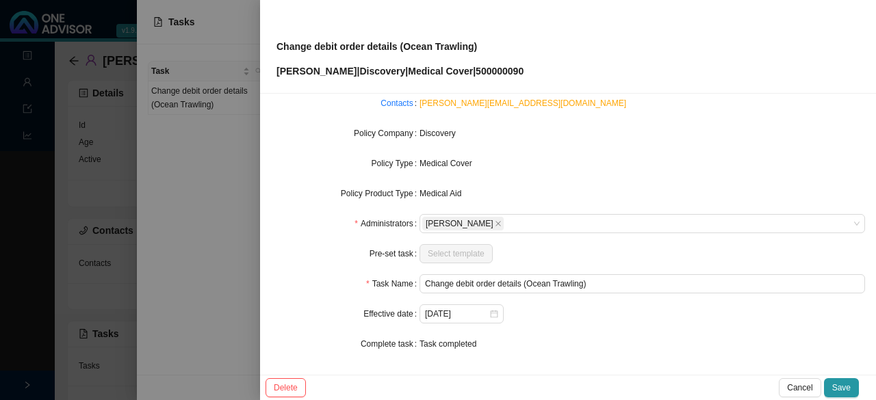
click at [426, 345] on div "Task completed" at bounding box center [643, 344] width 446 height 14
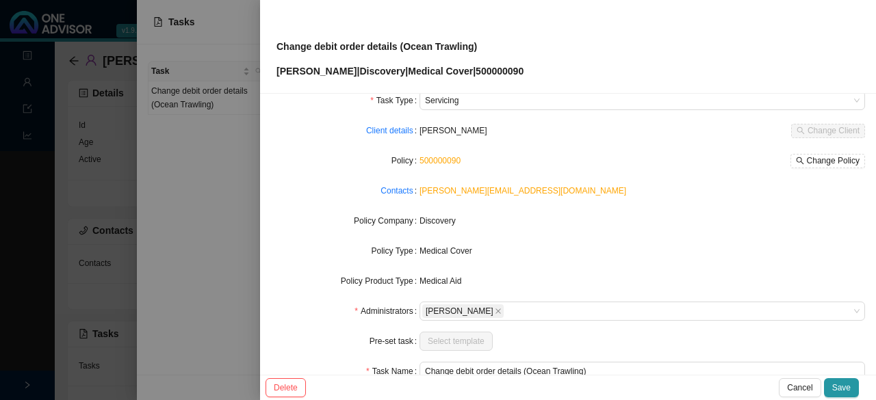
scroll to position [0, 0]
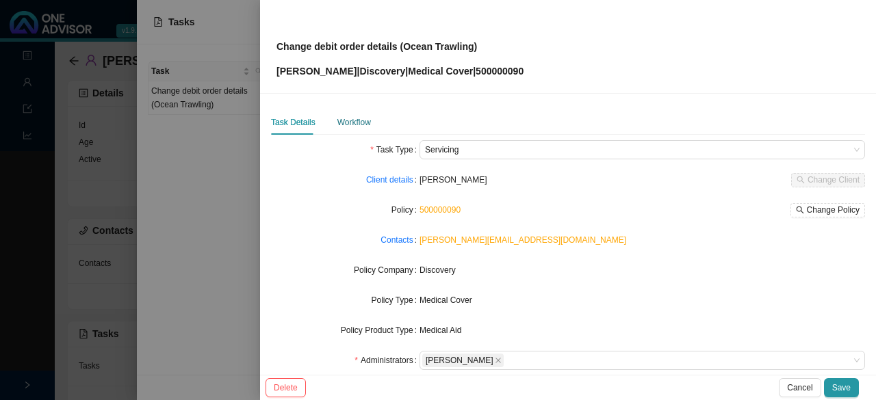
click at [360, 121] on div "Workflow" at bounding box center [354, 123] width 34 height 14
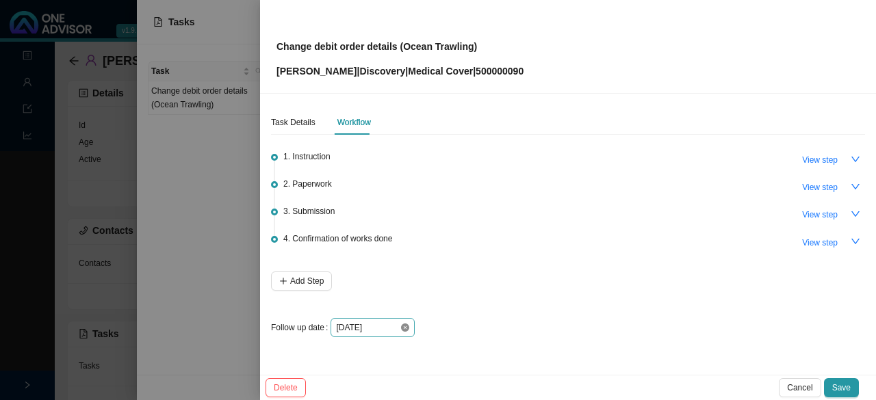
click at [404, 325] on icon "close-circle" at bounding box center [405, 328] width 8 height 8
drag, startPoint x: 402, startPoint y: 326, endPoint x: 410, endPoint y: 321, distance: 8.9
click at [404, 326] on div at bounding box center [372, 328] width 73 height 14
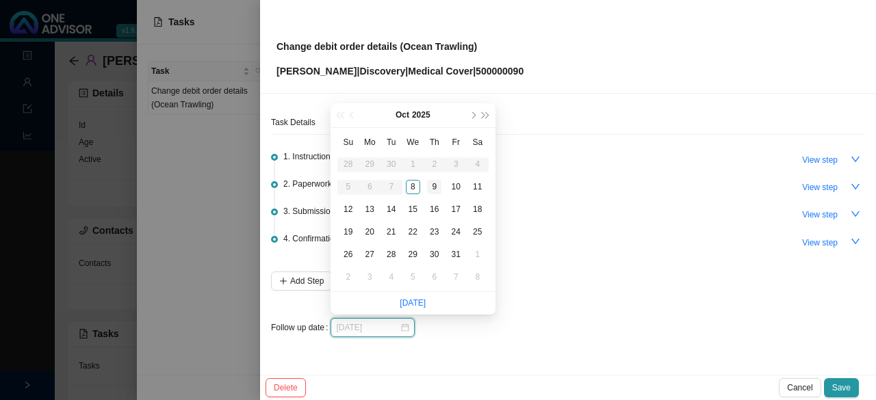
type input "2025-10-09"
drag, startPoint x: 435, startPoint y: 180, endPoint x: 444, endPoint y: 183, distance: 8.7
click at [426, 180] on div "9" at bounding box center [434, 187] width 14 height 14
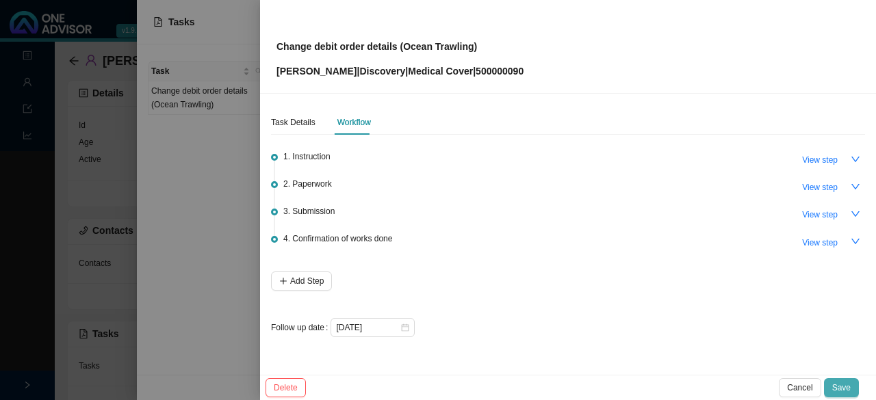
click at [426, 386] on span "Save" at bounding box center [841, 388] width 18 height 14
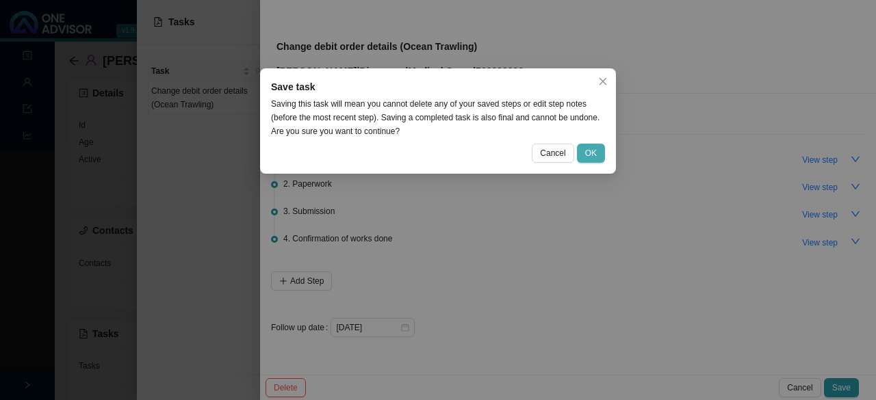
click at [426, 150] on span "OK" at bounding box center [591, 153] width 12 height 14
